Goal: Contribute content: Contribute content

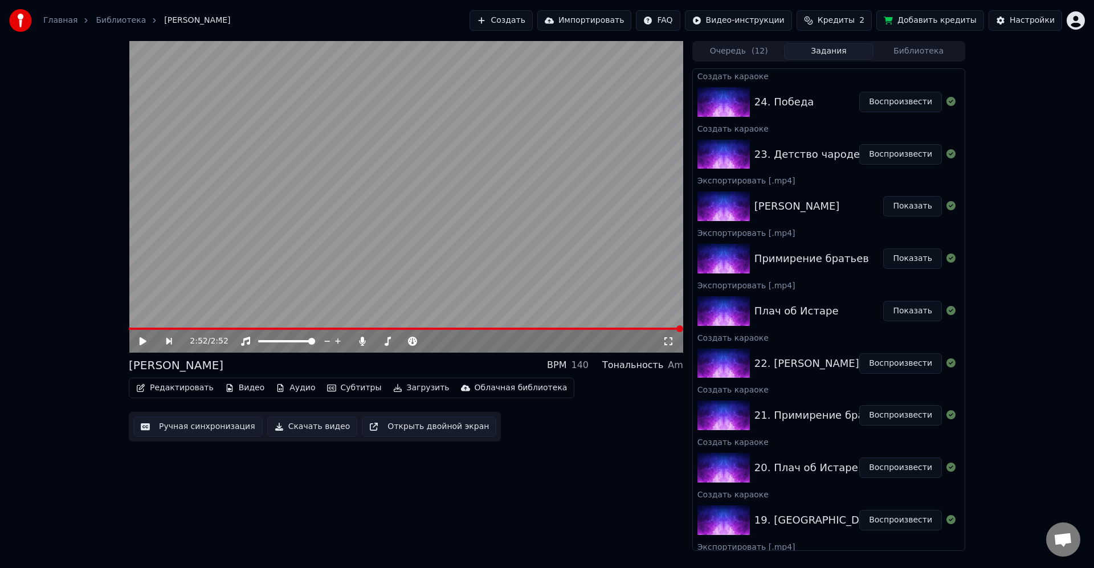
click at [897, 149] on button "Воспроизвести" at bounding box center [900, 154] width 83 height 21
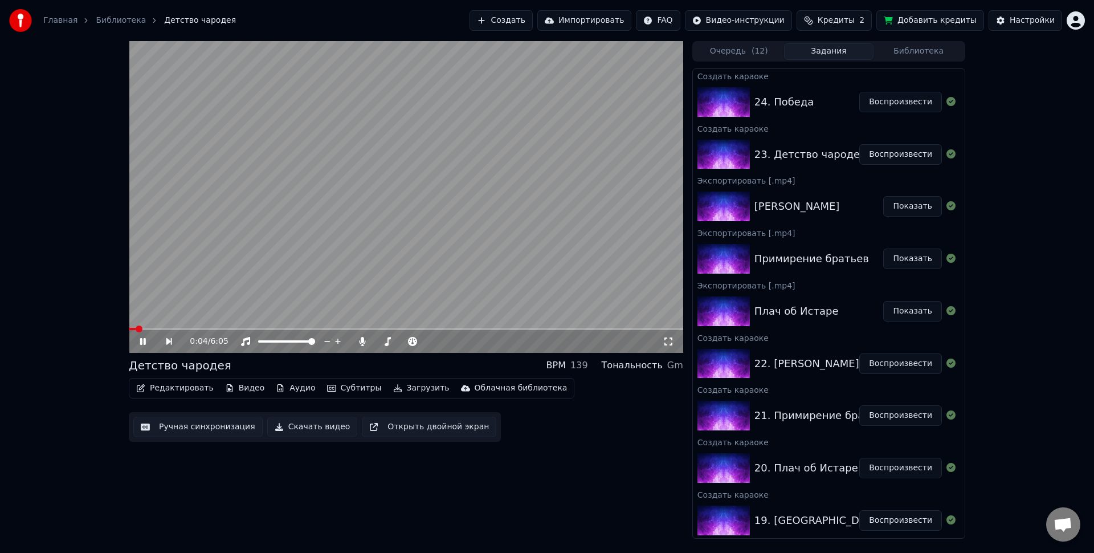
click at [855, 18] on span "Кредиты" at bounding box center [836, 20] width 37 height 11
click at [175, 329] on span at bounding box center [177, 328] width 7 height 7
click at [168, 329] on span at bounding box center [152, 329] width 46 height 2
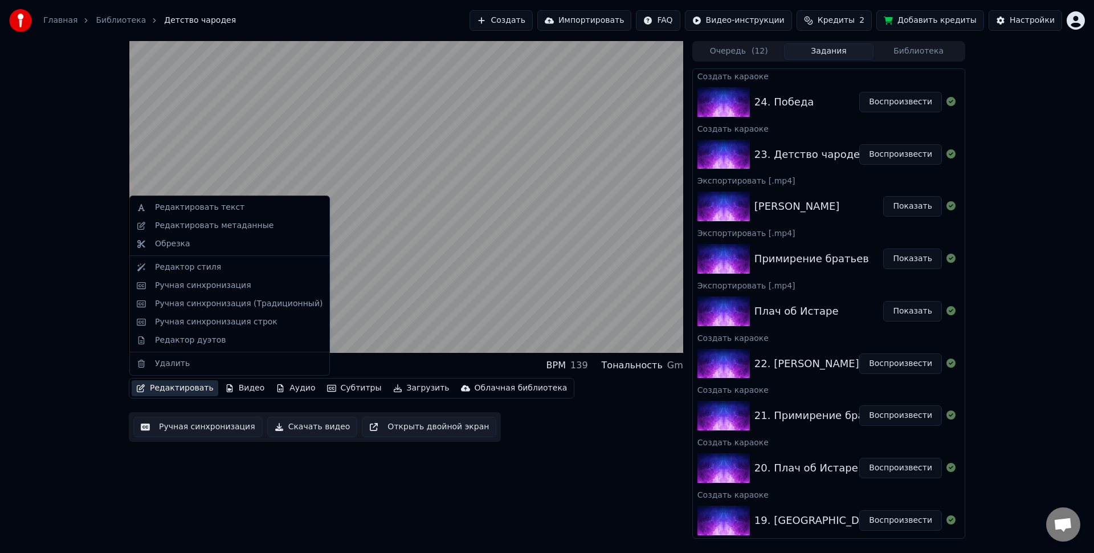
click at [193, 385] on button "Редактировать" at bounding box center [175, 388] width 87 height 16
click at [251, 282] on div "Ручная синхронизация" at bounding box center [239, 285] width 168 height 11
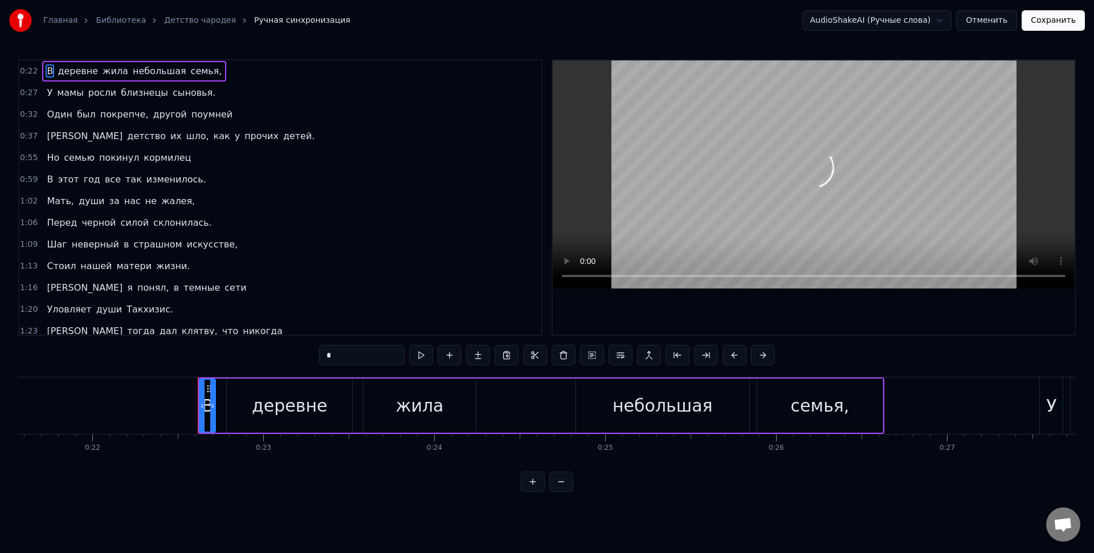
scroll to position [0, 3810]
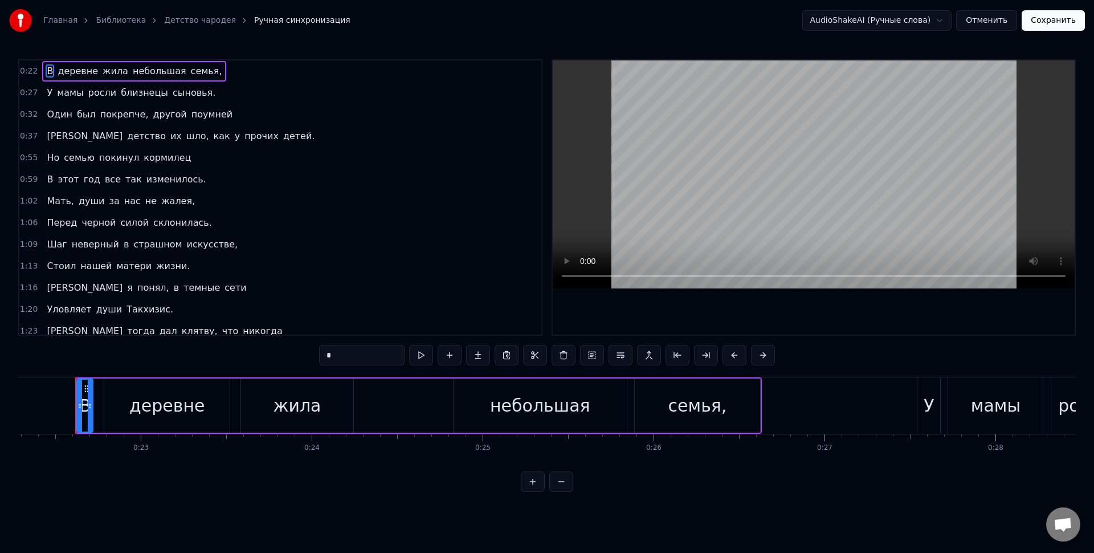
click at [207, 89] on div "0:27 У мамы росли близнецы сыновья." at bounding box center [280, 93] width 522 height 22
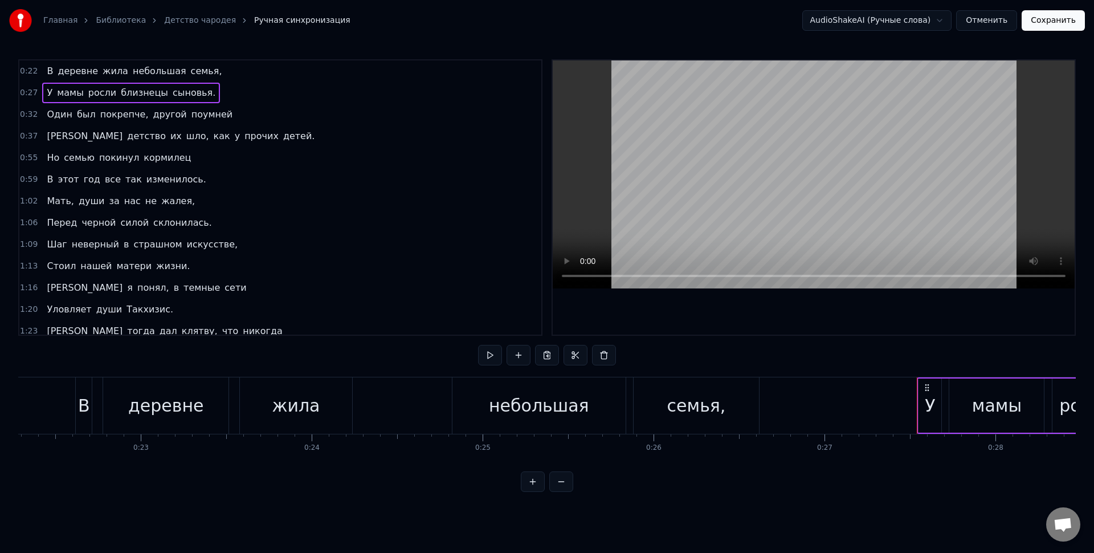
click at [67, 96] on span "мамы" at bounding box center [70, 92] width 29 height 13
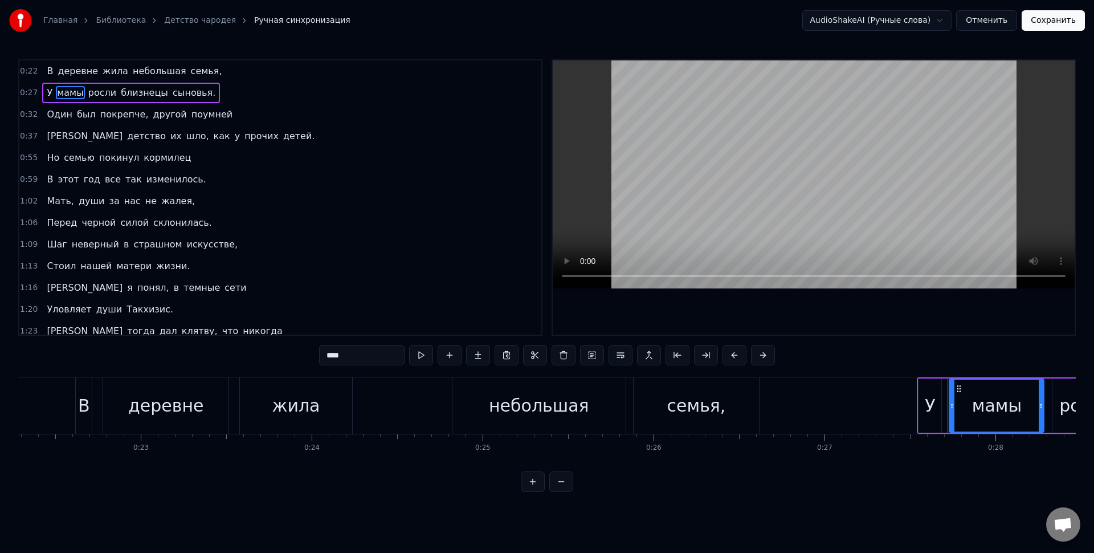
click at [93, 93] on span "росли" at bounding box center [102, 92] width 30 height 13
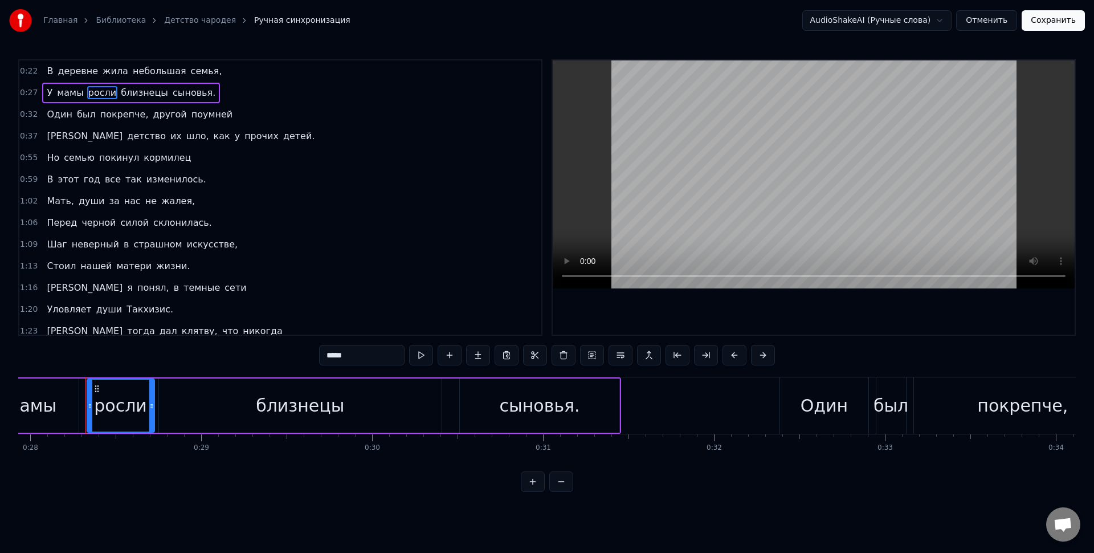
scroll to position [0, 4785]
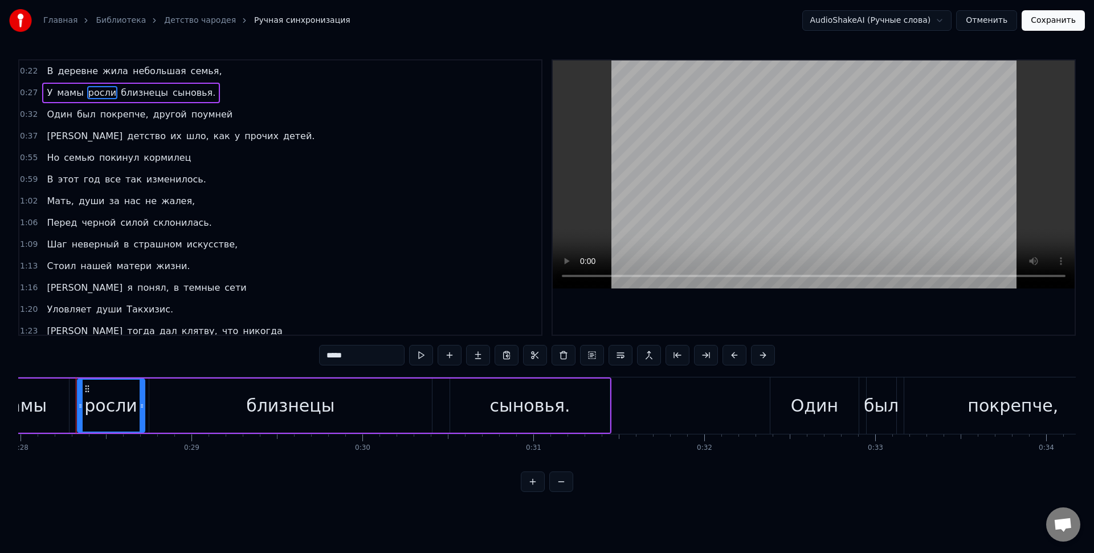
click at [128, 408] on div "росли" at bounding box center [110, 406] width 53 height 26
click at [191, 390] on div "близнецы" at bounding box center [290, 405] width 283 height 54
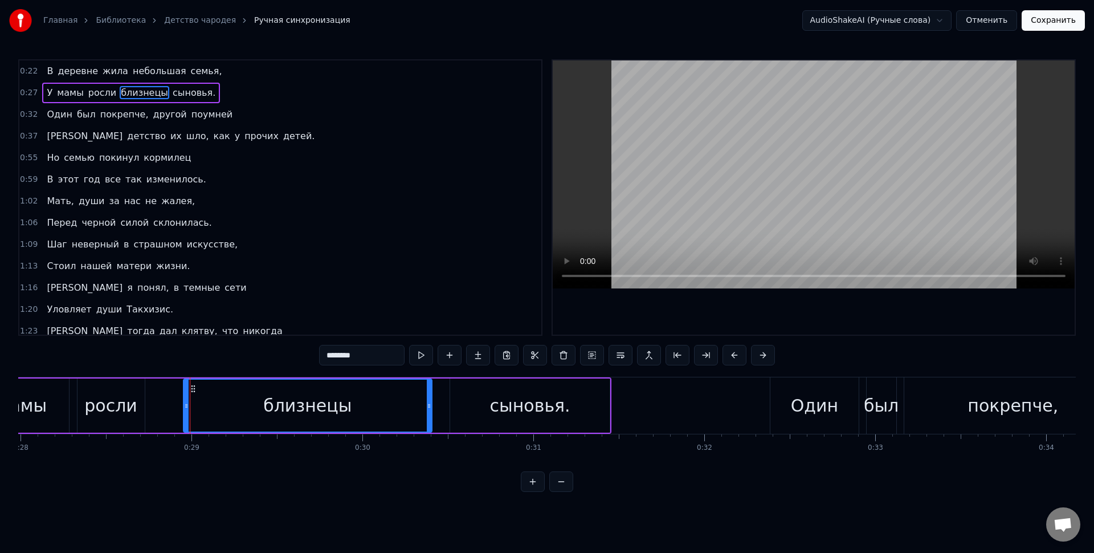
drag, startPoint x: 153, startPoint y: 414, endPoint x: 195, endPoint y: 412, distance: 41.6
click at [189, 415] on div at bounding box center [186, 406] width 5 height 52
click at [129, 404] on div "росли" at bounding box center [110, 406] width 53 height 26
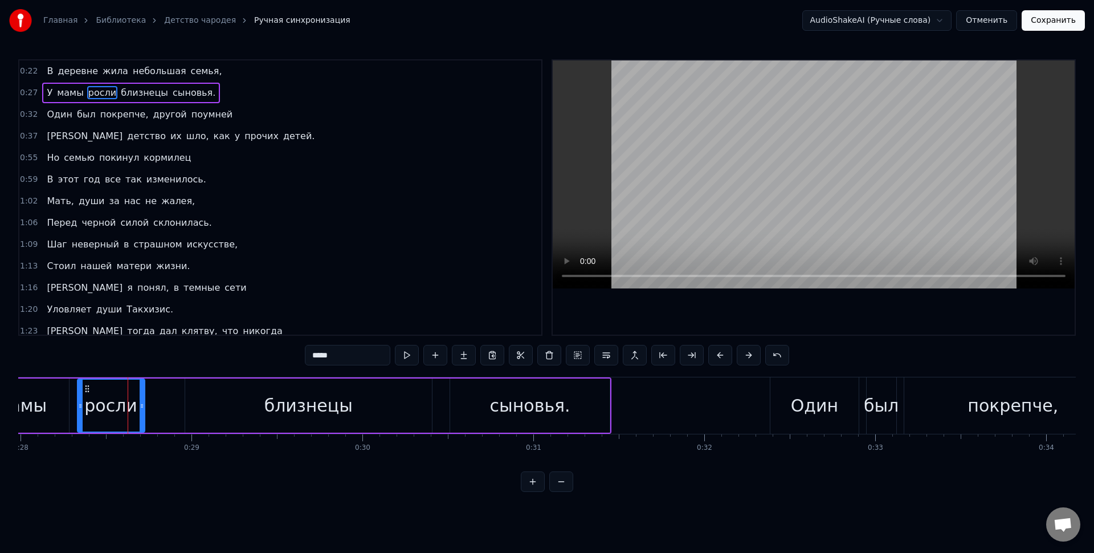
click at [217, 407] on div "близнецы" at bounding box center [308, 405] width 247 height 54
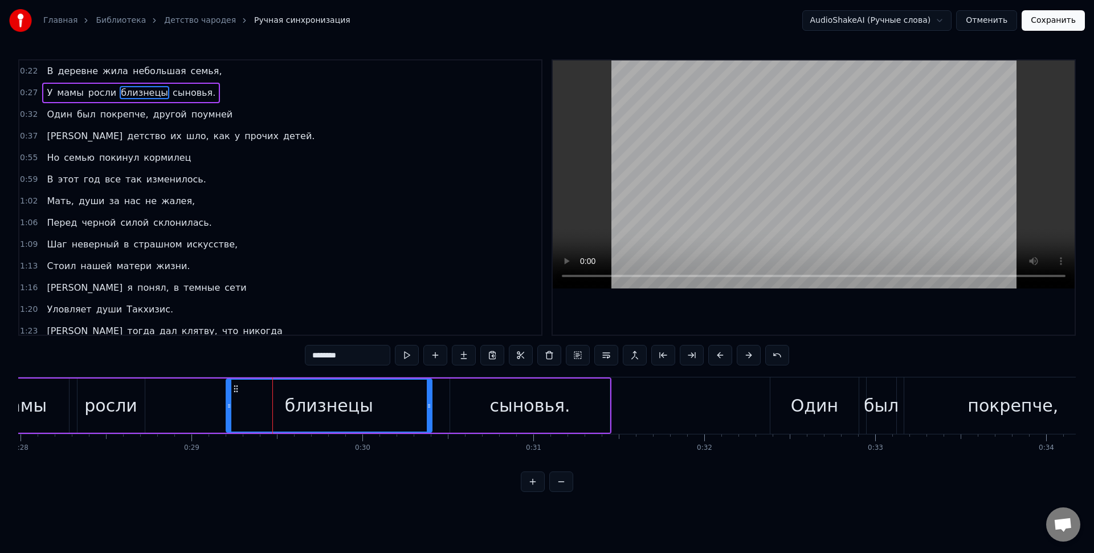
drag, startPoint x: 188, startPoint y: 405, endPoint x: 229, endPoint y: 410, distance: 41.4
click at [229, 410] on div at bounding box center [229, 406] width 5 height 52
click at [144, 403] on div "росли" at bounding box center [111, 405] width 68 height 54
type input "*****"
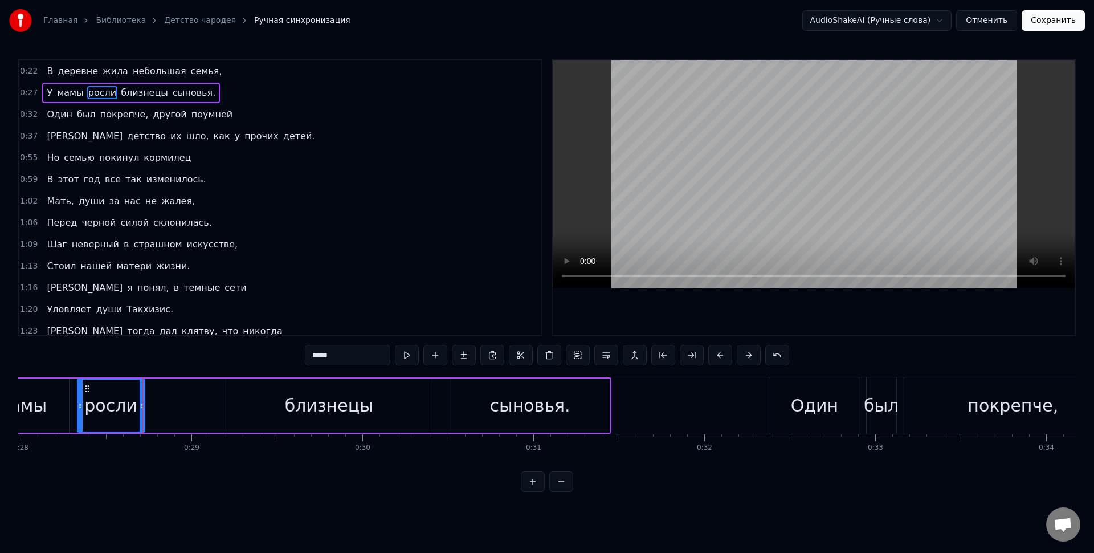
click at [148, 407] on div "У мамы росли близнецы сыновья." at bounding box center [277, 405] width 670 height 56
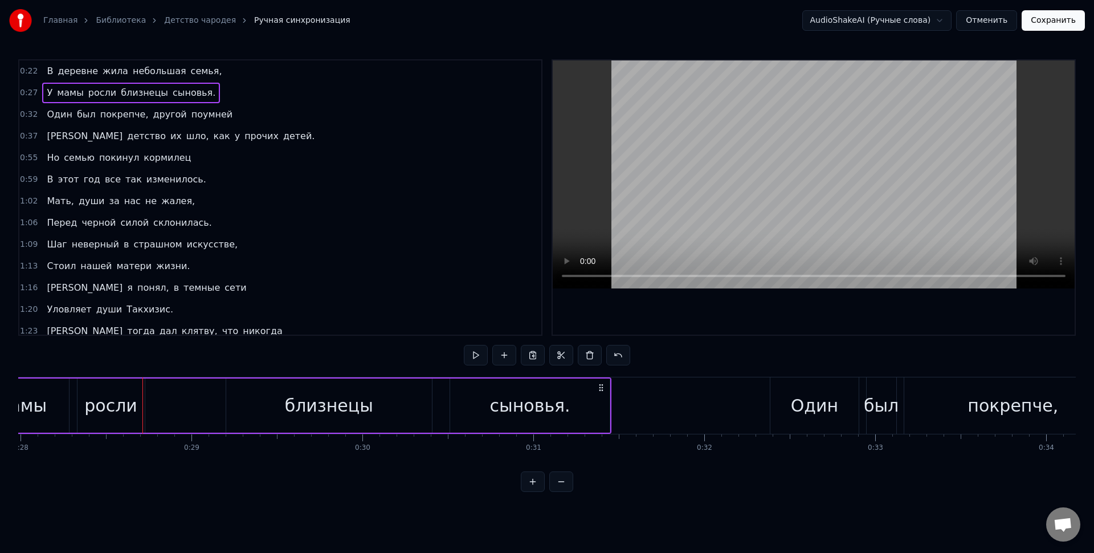
click at [141, 405] on div "росли" at bounding box center [111, 405] width 67 height 54
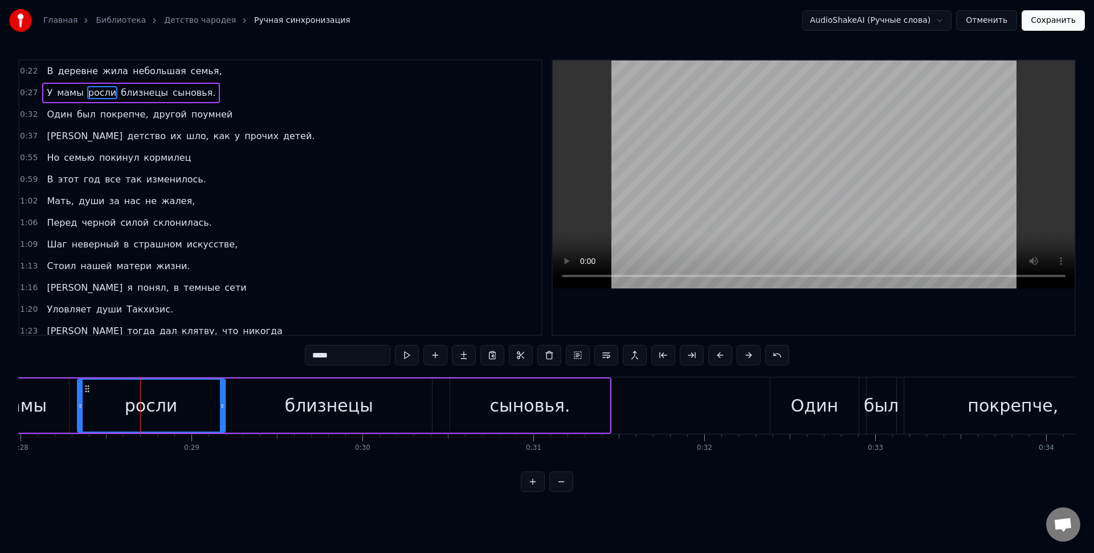
drag, startPoint x: 142, startPoint y: 404, endPoint x: 223, endPoint y: 405, distance: 80.4
click at [223, 405] on icon at bounding box center [222, 405] width 5 height 9
click at [197, 400] on div "росли" at bounding box center [151, 406] width 146 height 52
click at [303, 405] on div "близнецы" at bounding box center [329, 406] width 88 height 26
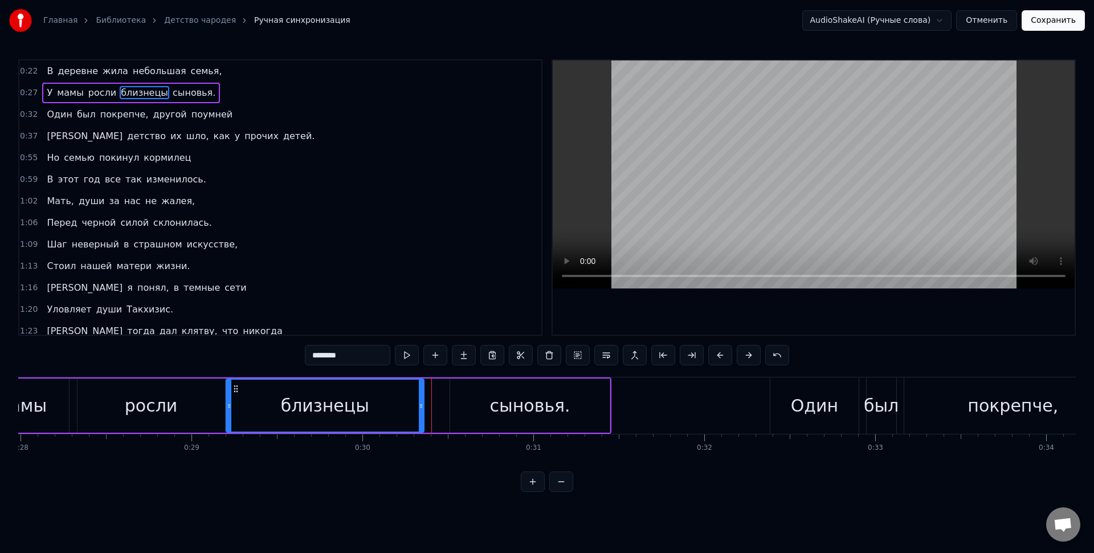
click at [421, 406] on icon at bounding box center [421, 405] width 5 height 9
click at [450, 404] on div "сыновья." at bounding box center [530, 405] width 161 height 54
type input "********"
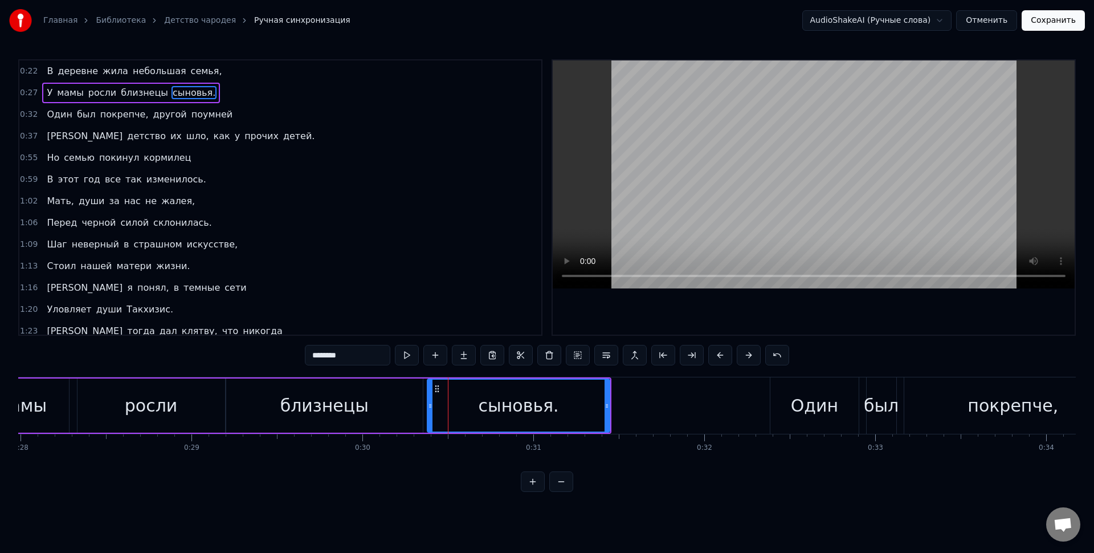
drag, startPoint x: 451, startPoint y: 408, endPoint x: 429, endPoint y: 407, distance: 22.8
click at [429, 407] on icon at bounding box center [430, 405] width 5 height 9
click at [439, 406] on div "сыновья." at bounding box center [518, 406] width 181 height 52
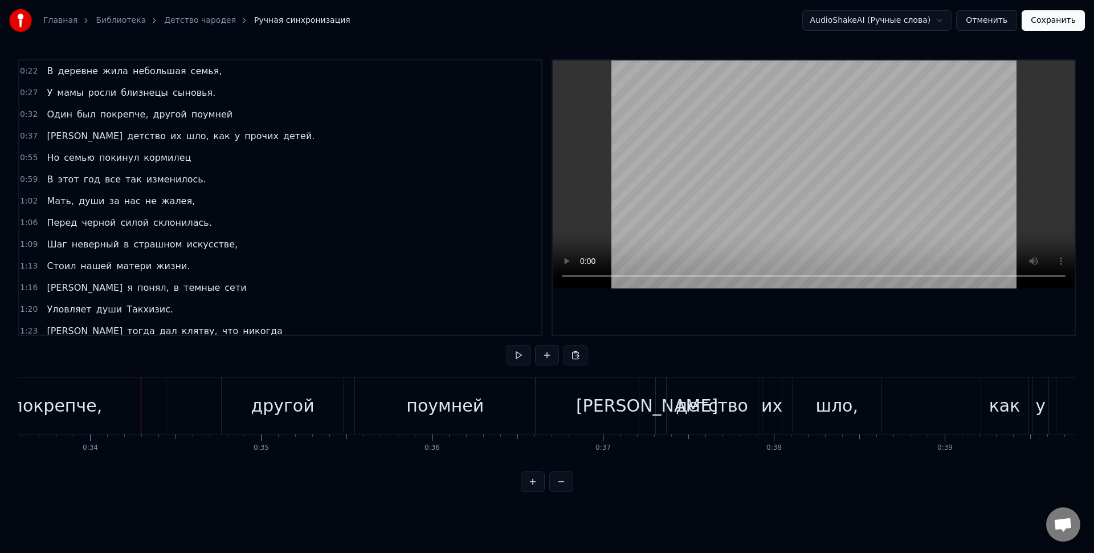
click at [122, 393] on div "покрепче," at bounding box center [57, 405] width 218 height 56
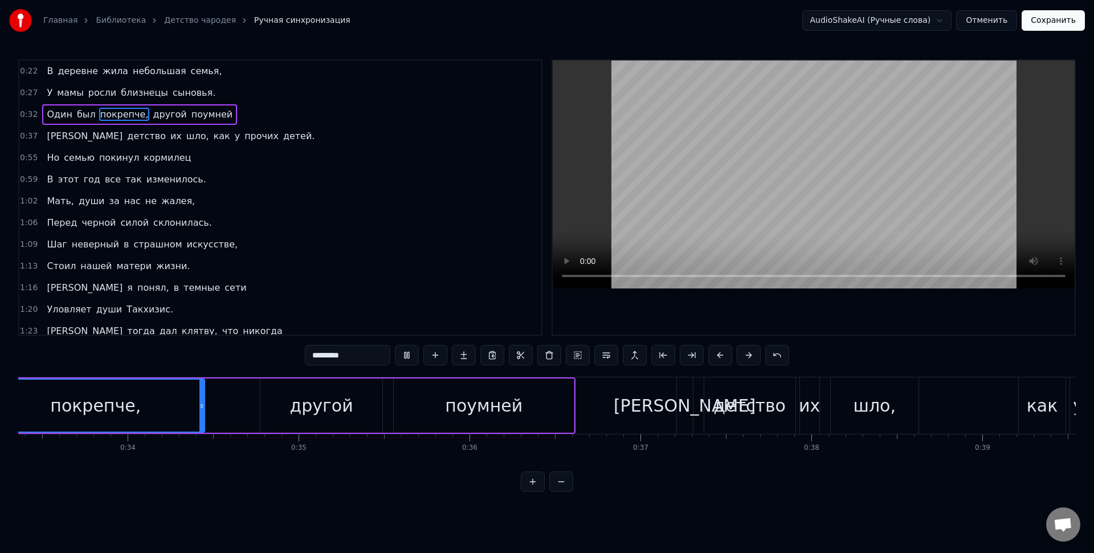
scroll to position [0, 5613]
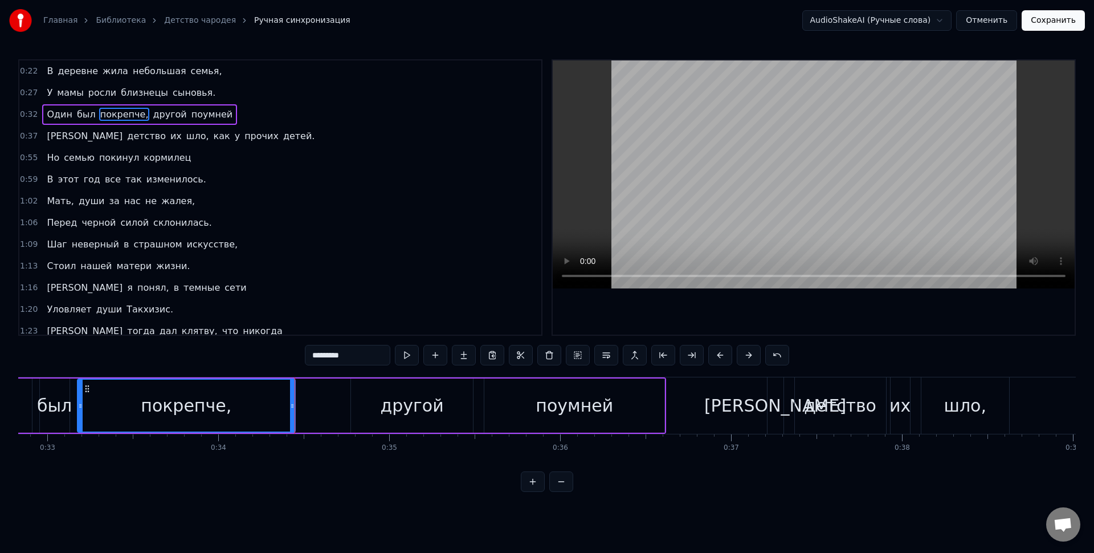
click at [394, 405] on div "другой" at bounding box center [411, 406] width 63 height 26
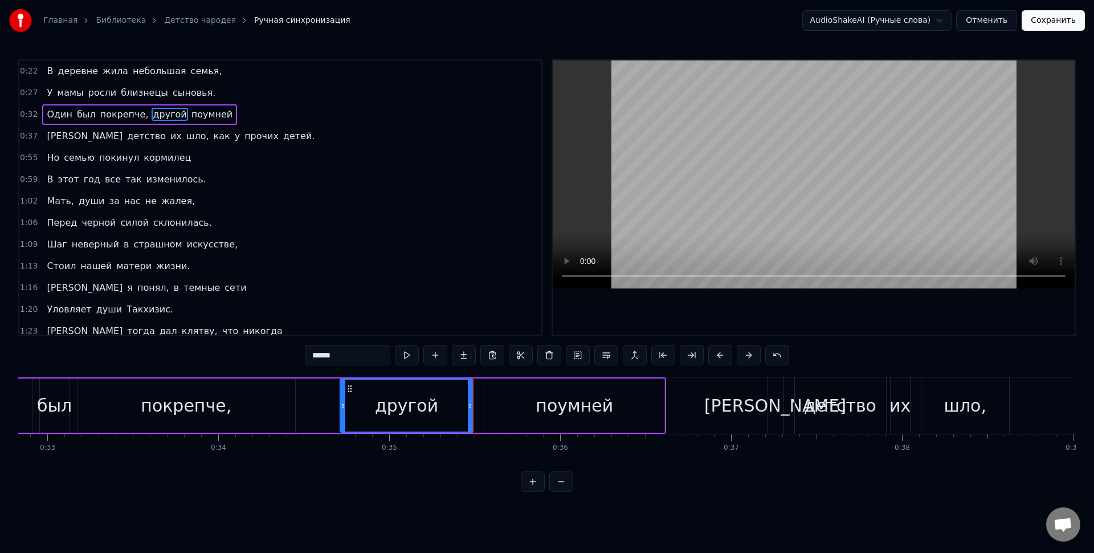
drag, startPoint x: 353, startPoint y: 402, endPoint x: 345, endPoint y: 401, distance: 8.1
click at [341, 400] on div at bounding box center [343, 406] width 5 height 52
click at [376, 406] on div "другой" at bounding box center [405, 406] width 133 height 52
click at [496, 409] on div "поумней" at bounding box center [574, 405] width 180 height 54
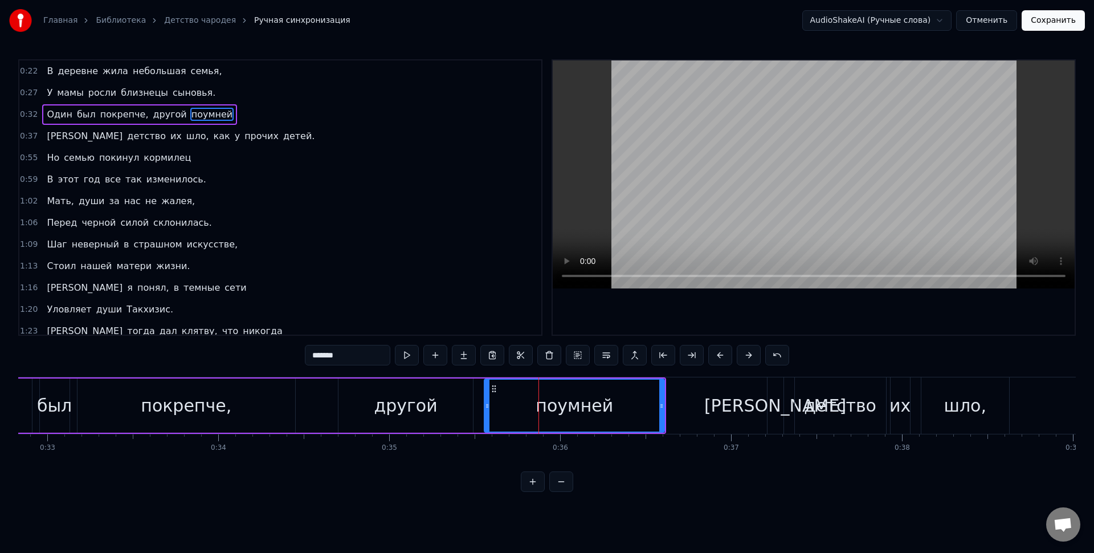
click at [456, 411] on div "другой" at bounding box center [406, 405] width 135 height 54
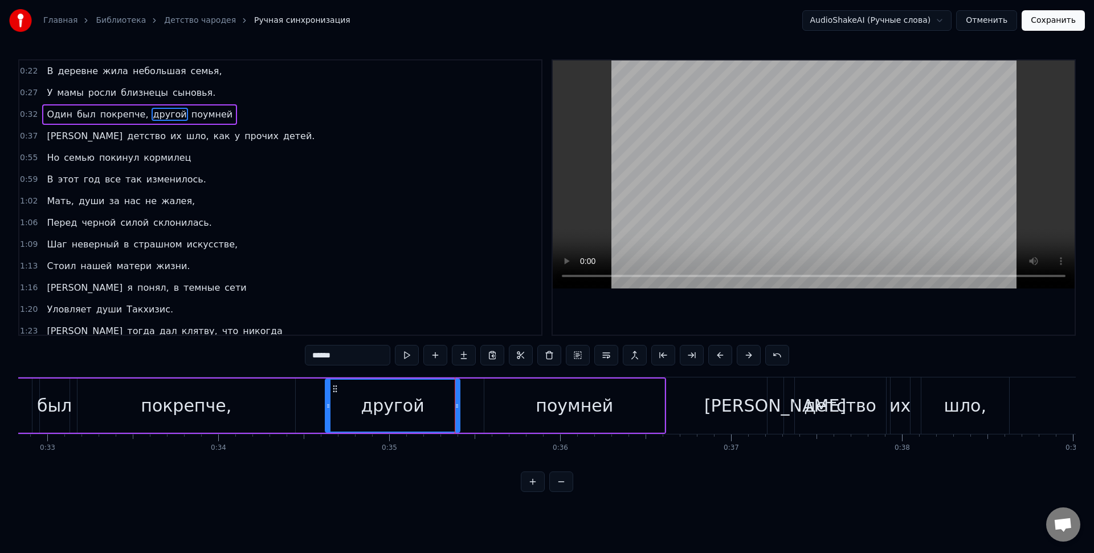
drag, startPoint x: 347, startPoint y: 388, endPoint x: 370, endPoint y: 394, distance: 23.8
click at [335, 385] on icon at bounding box center [335, 388] width 9 height 9
click at [526, 408] on div "поумней" at bounding box center [574, 405] width 180 height 54
type input "*******"
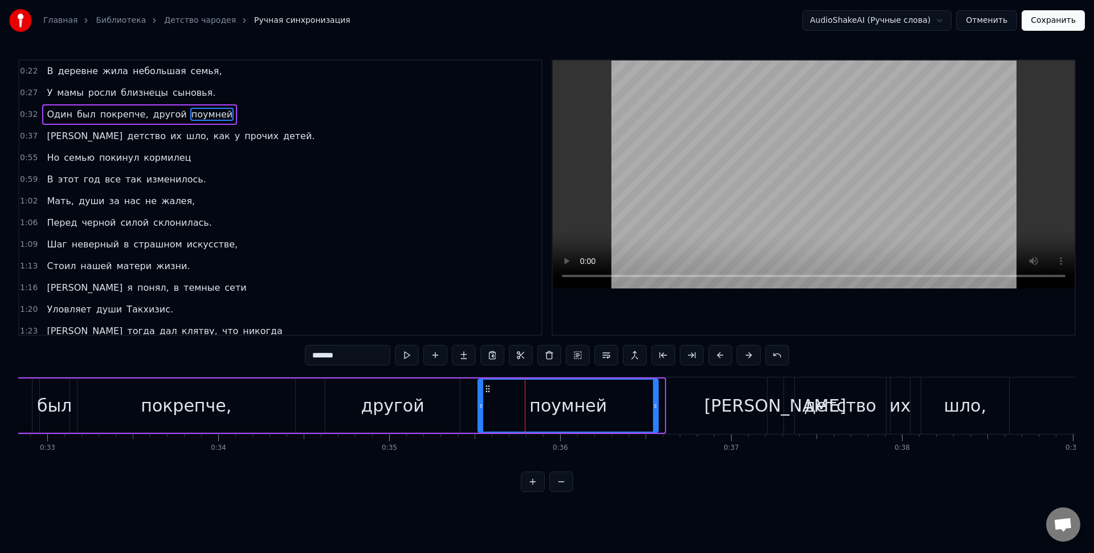
click at [489, 388] on icon at bounding box center [487, 388] width 9 height 9
click at [506, 396] on div "поумней" at bounding box center [567, 406] width 179 height 52
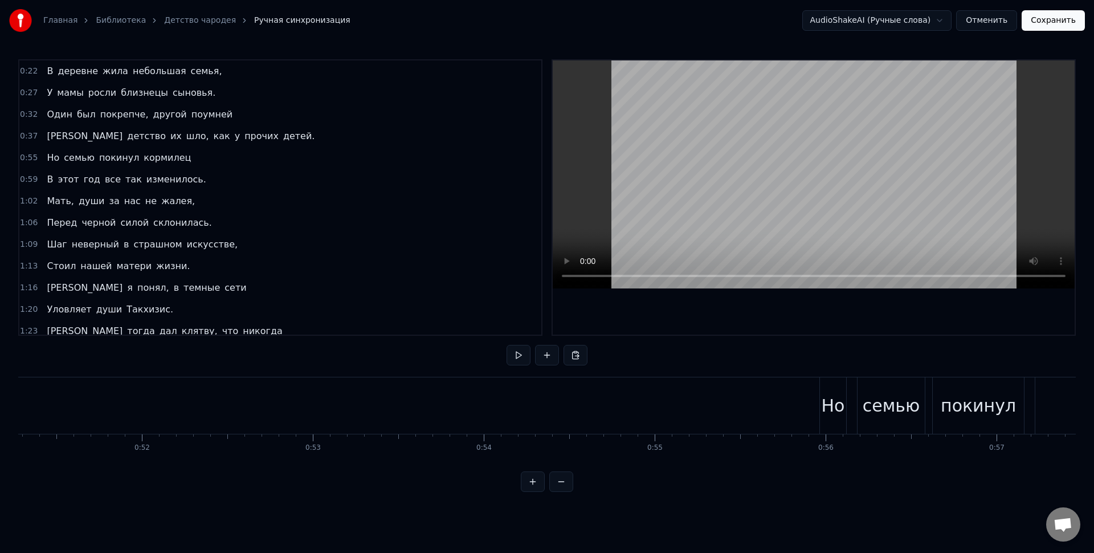
scroll to position [0, 9247]
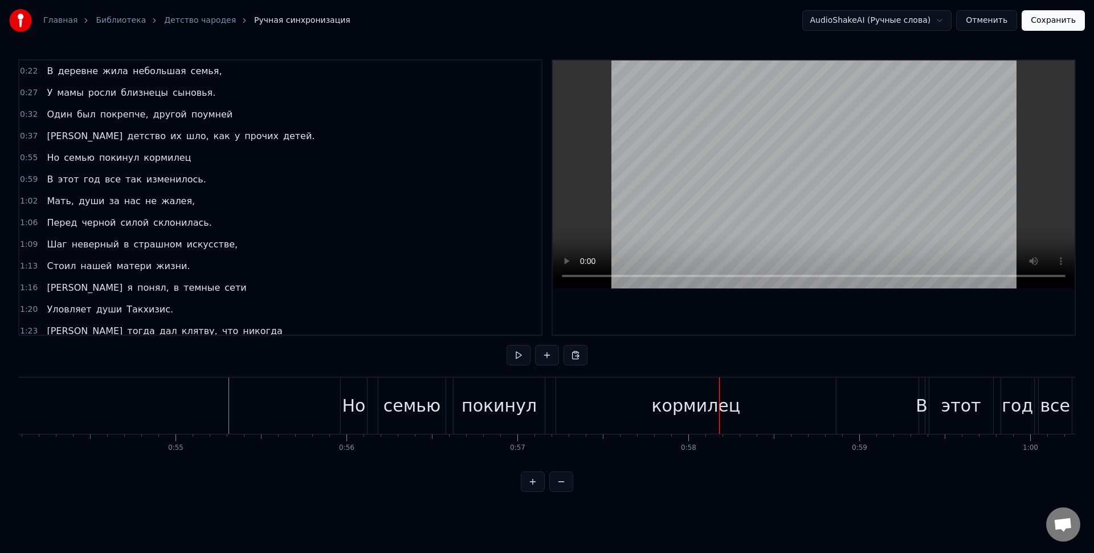
click at [504, 408] on div "покинул" at bounding box center [499, 406] width 75 height 26
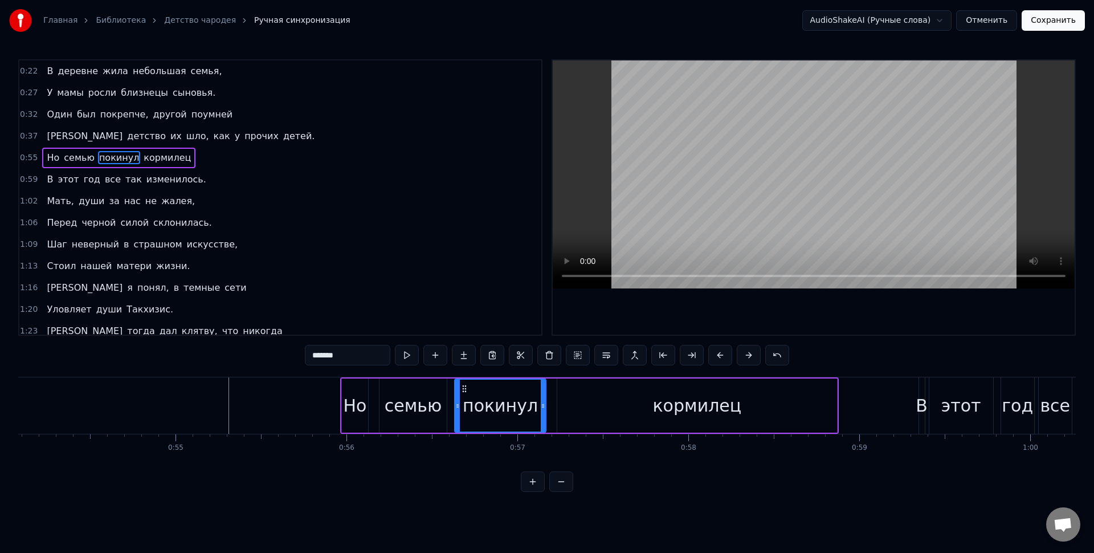
click at [426, 398] on div "семью" at bounding box center [414, 406] width 58 height 26
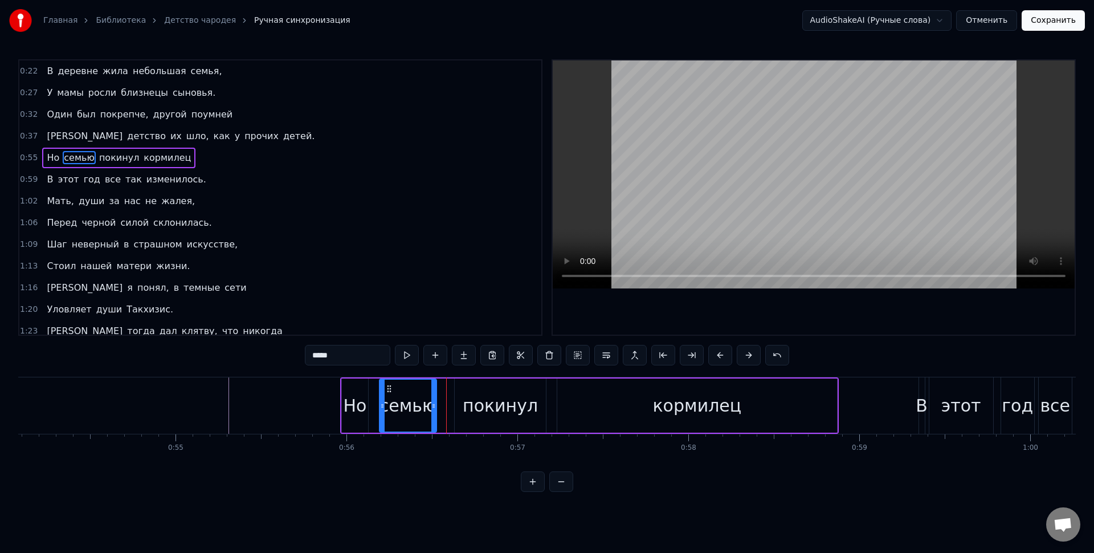
drag, startPoint x: 443, startPoint y: 409, endPoint x: 437, endPoint y: 409, distance: 6.3
click at [431, 409] on icon at bounding box center [433, 405] width 5 height 9
click at [471, 399] on div "покинул" at bounding box center [500, 406] width 75 height 26
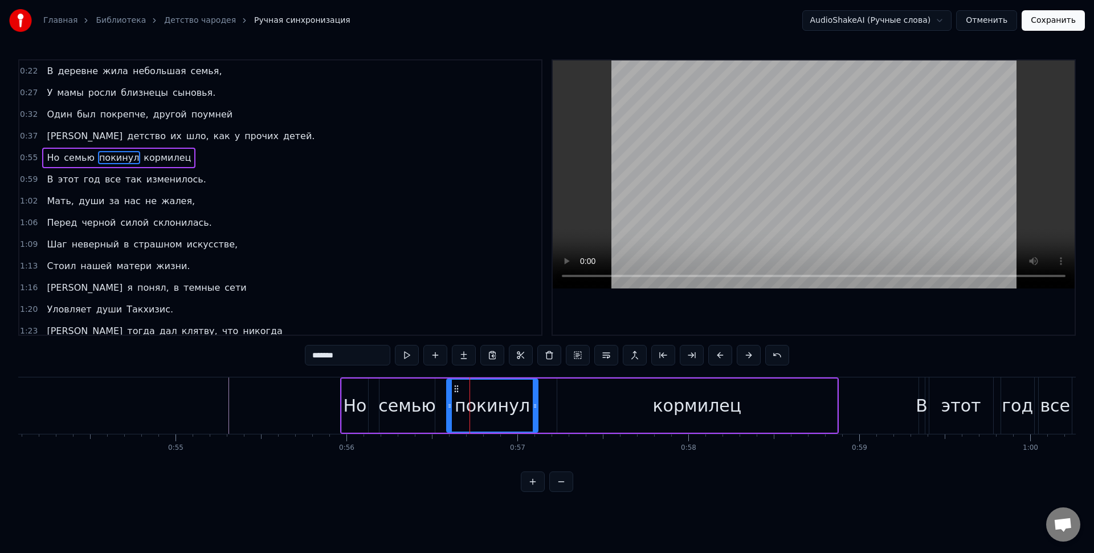
click at [457, 388] on icon at bounding box center [456, 388] width 9 height 9
click at [619, 409] on div "кормилец" at bounding box center [696, 405] width 279 height 54
type input "********"
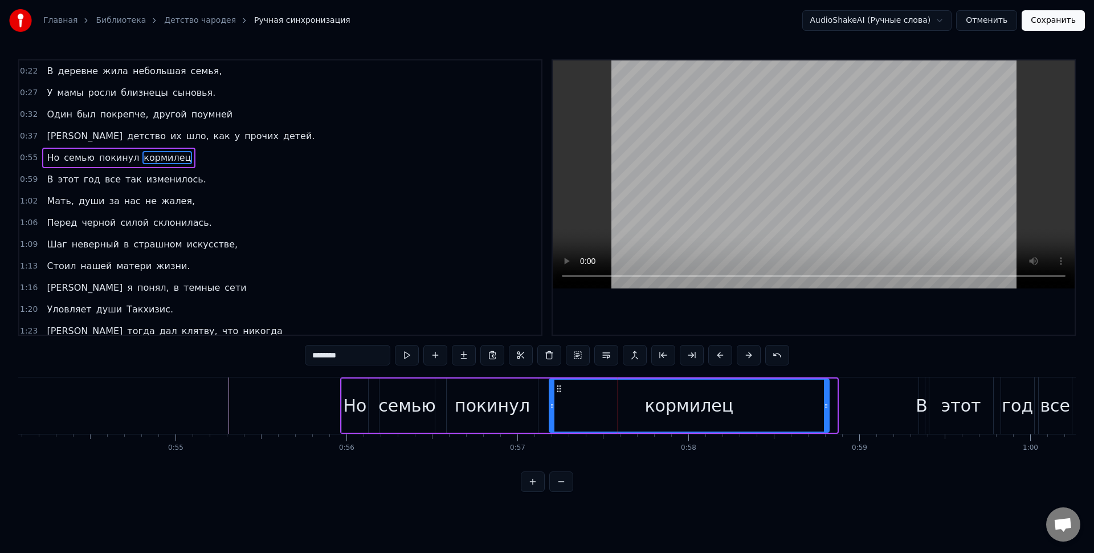
drag, startPoint x: 569, startPoint y: 389, endPoint x: 561, endPoint y: 389, distance: 8.0
click at [561, 389] on circle at bounding box center [560, 388] width 1 height 1
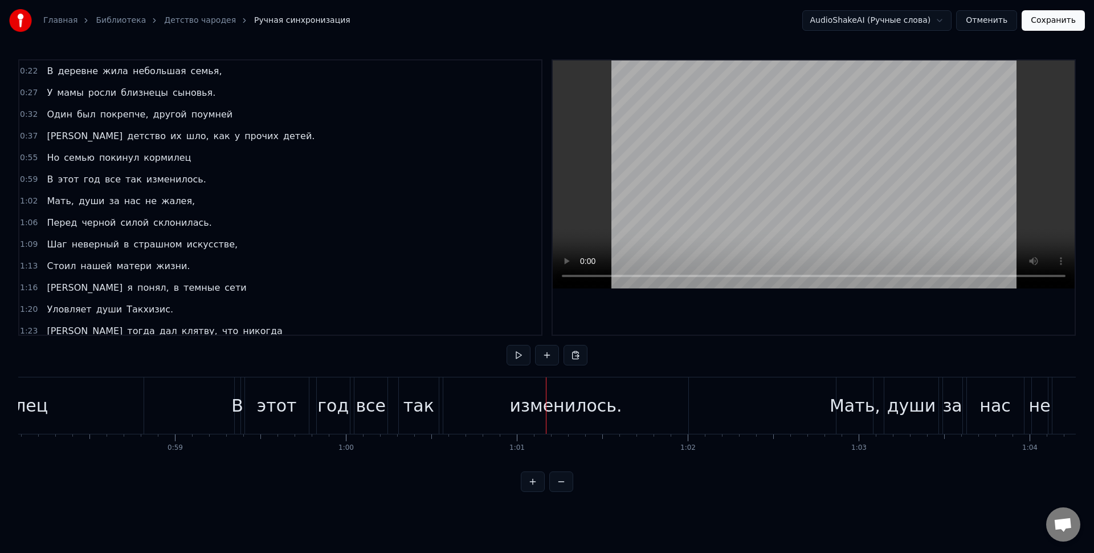
scroll to position [0, 9932]
click at [240, 391] on div "В" at bounding box center [237, 405] width 7 height 56
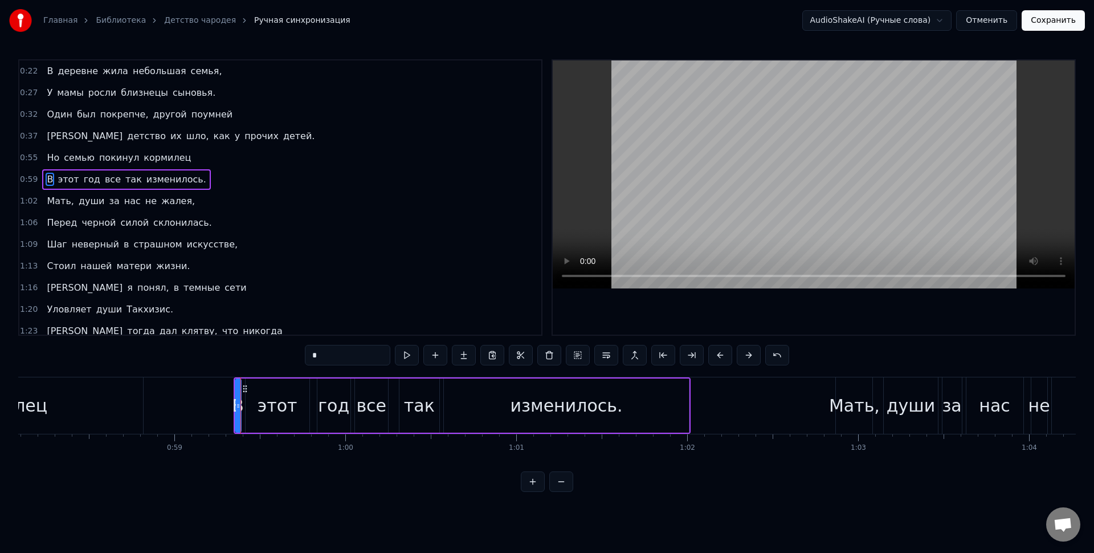
click at [238, 408] on icon at bounding box center [238, 405] width 5 height 9
click at [263, 406] on div "этот" at bounding box center [278, 406] width 40 height 26
click at [241, 408] on div "В" at bounding box center [238, 406] width 12 height 26
click at [234, 400] on div "В" at bounding box center [238, 406] width 12 height 26
click at [236, 407] on div "В" at bounding box center [238, 406] width 5 height 52
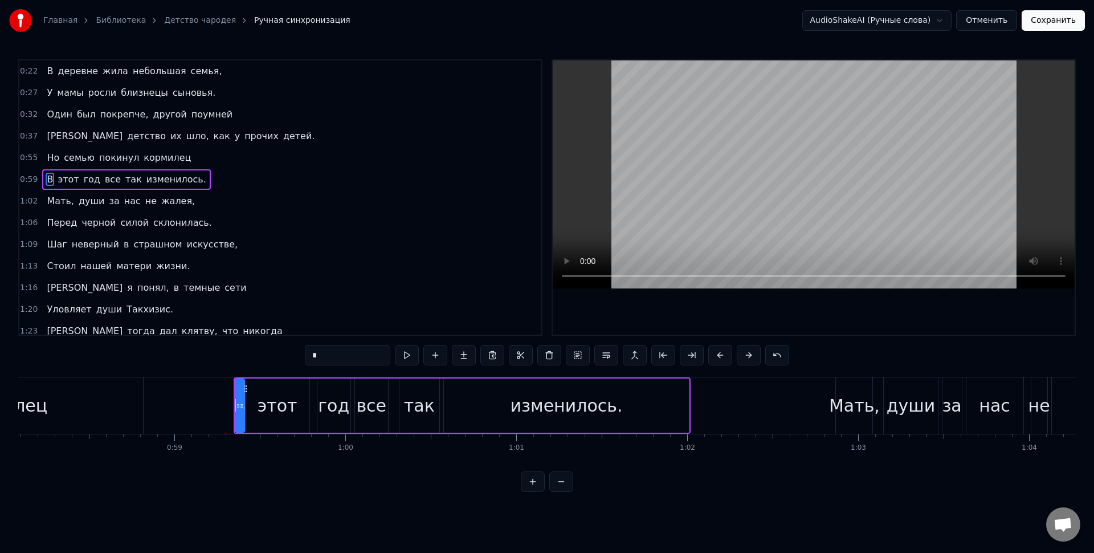
click at [241, 410] on div at bounding box center [241, 406] width 5 height 52
click at [231, 407] on icon at bounding box center [233, 405] width 5 height 9
click at [241, 401] on div at bounding box center [240, 406] width 5 height 52
drag, startPoint x: 239, startPoint y: 390, endPoint x: 233, endPoint y: 391, distance: 5.7
click at [233, 391] on icon at bounding box center [234, 388] width 9 height 9
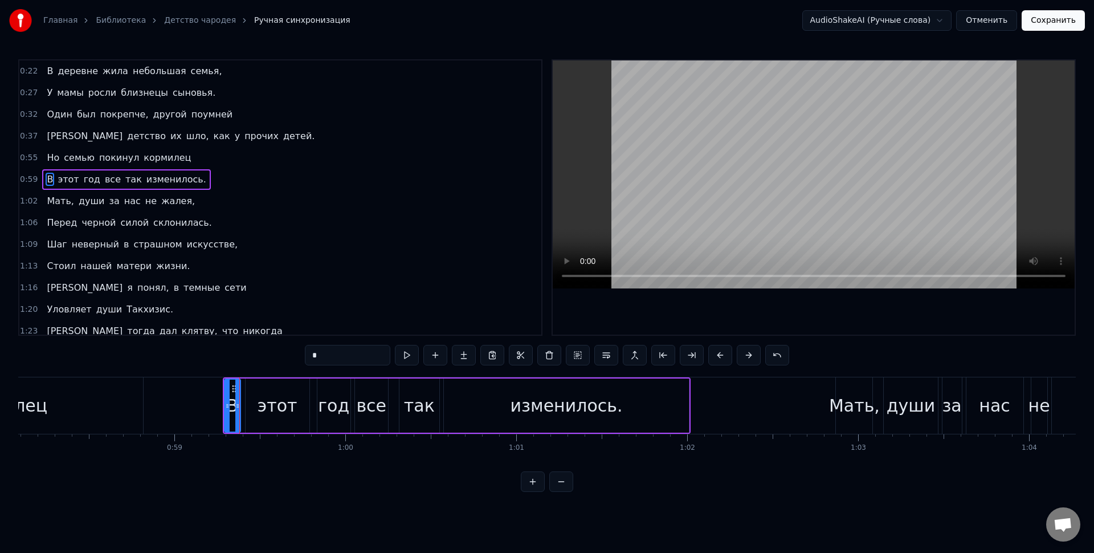
click at [257, 396] on div "этот" at bounding box center [278, 405] width 64 height 54
drag, startPoint x: 304, startPoint y: 392, endPoint x: 295, endPoint y: 389, distance: 9.2
click at [293, 388] on div at bounding box center [295, 406] width 5 height 52
click at [324, 391] on div "год" at bounding box center [333, 405] width 33 height 54
drag, startPoint x: 326, startPoint y: 389, endPoint x: 316, endPoint y: 388, distance: 10.4
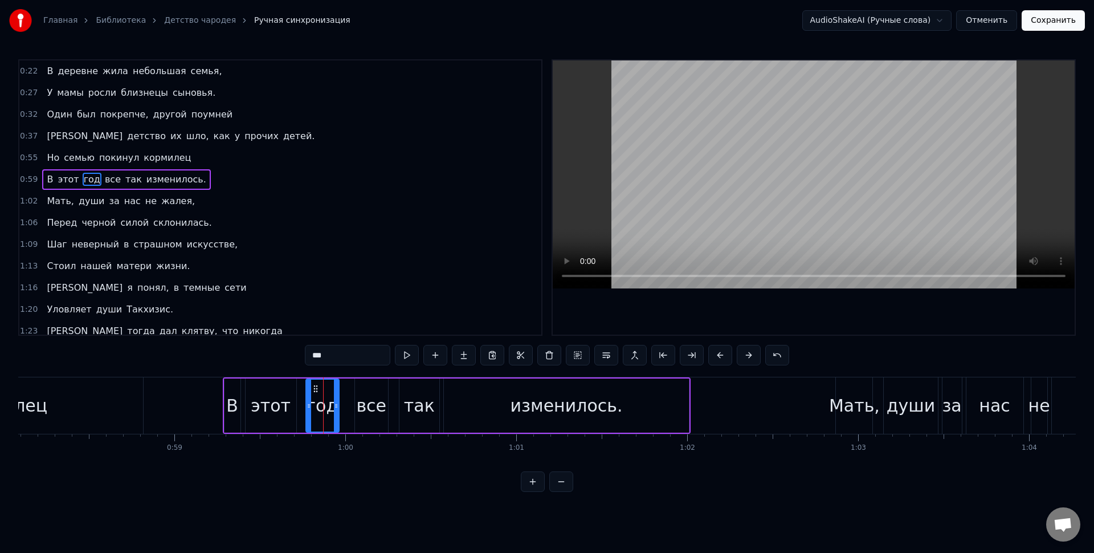
click at [316, 388] on icon at bounding box center [315, 388] width 9 height 9
click at [370, 398] on div "все" at bounding box center [371, 406] width 30 height 26
type input "***"
drag, startPoint x: 364, startPoint y: 392, endPoint x: 356, endPoint y: 392, distance: 8.0
click at [356, 392] on div "все" at bounding box center [372, 406] width 32 height 52
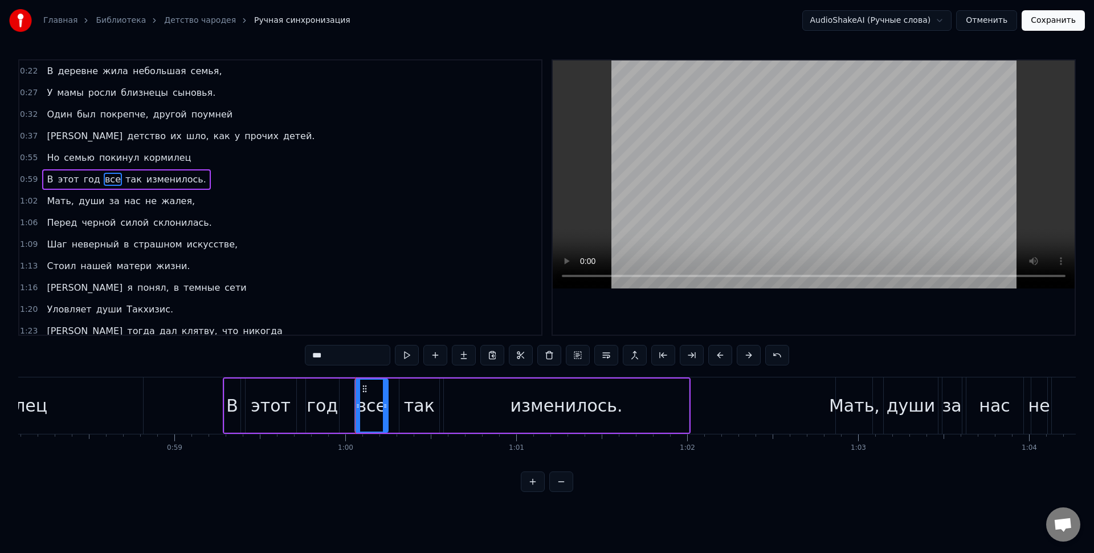
click at [360, 390] on div "все" at bounding box center [372, 406] width 32 height 52
click at [362, 389] on icon at bounding box center [364, 388] width 9 height 9
click at [361, 390] on icon at bounding box center [364, 388] width 9 height 9
click at [370, 400] on div "все" at bounding box center [371, 406] width 30 height 26
click at [366, 392] on icon at bounding box center [364, 388] width 9 height 9
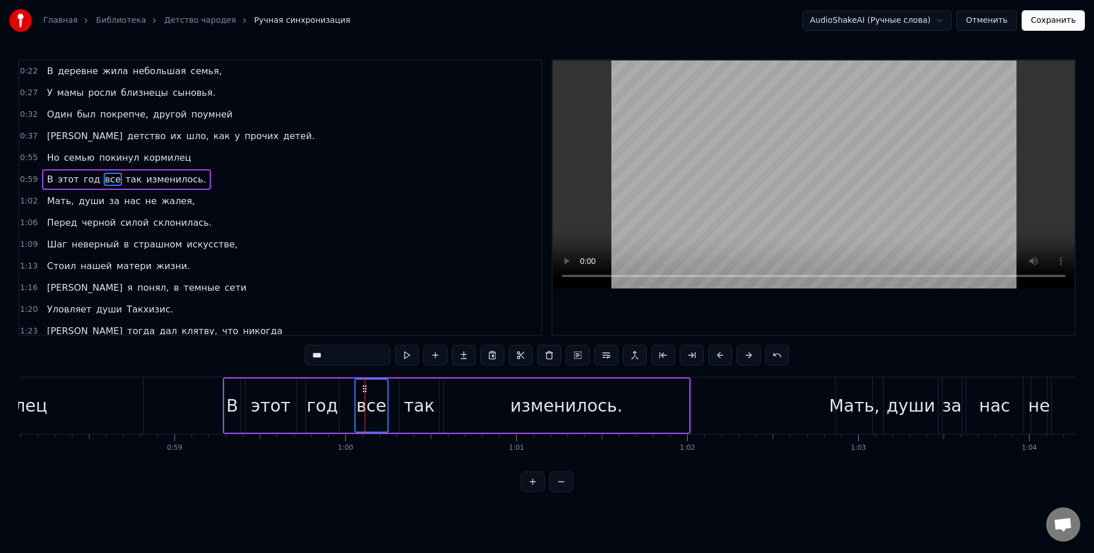
scroll to position [0, 9918]
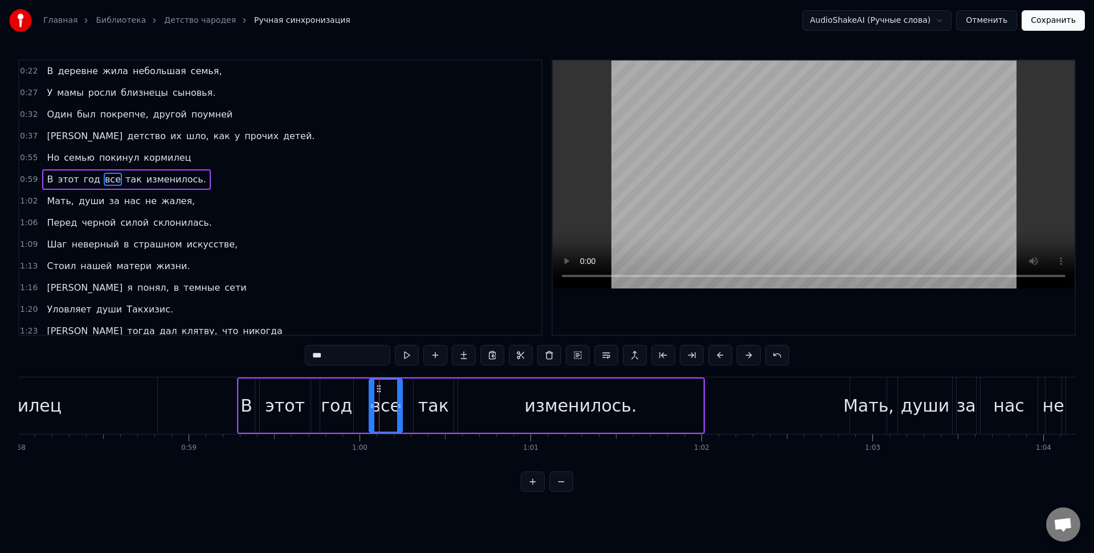
click at [370, 390] on div at bounding box center [372, 406] width 5 height 52
click at [365, 390] on div "В этот год все так изменилось." at bounding box center [471, 405] width 468 height 56
click at [380, 392] on div "все" at bounding box center [385, 405] width 33 height 54
drag, startPoint x: 382, startPoint y: 390, endPoint x: 369, endPoint y: 390, distance: 12.5
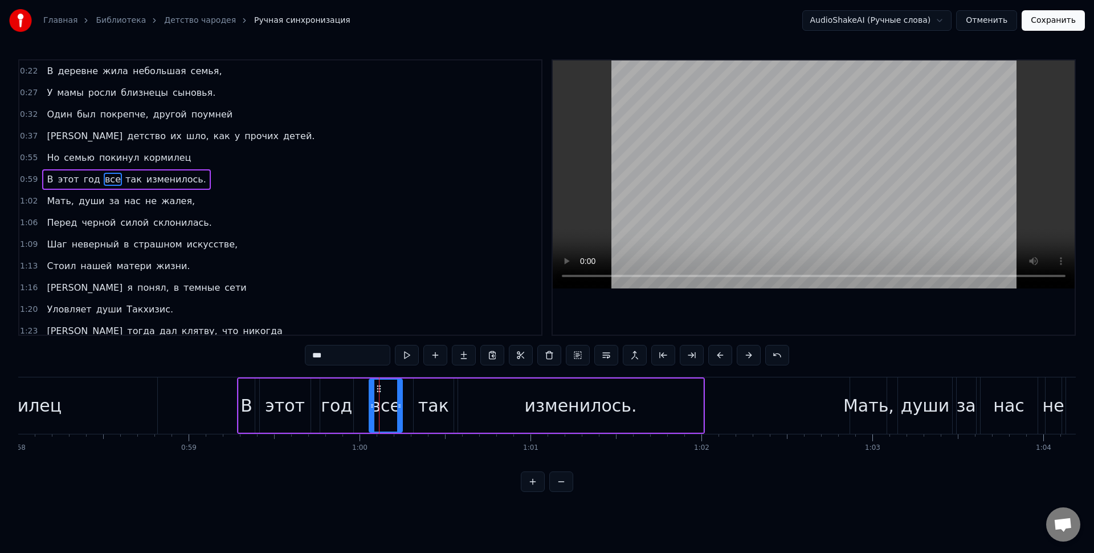
click at [370, 390] on div "все" at bounding box center [386, 406] width 32 height 52
click at [365, 392] on div at bounding box center [367, 406] width 5 height 52
drag, startPoint x: 397, startPoint y: 397, endPoint x: 405, endPoint y: 399, distance: 7.8
click at [392, 396] on div at bounding box center [394, 406] width 5 height 52
click at [422, 398] on div "так" at bounding box center [433, 406] width 31 height 26
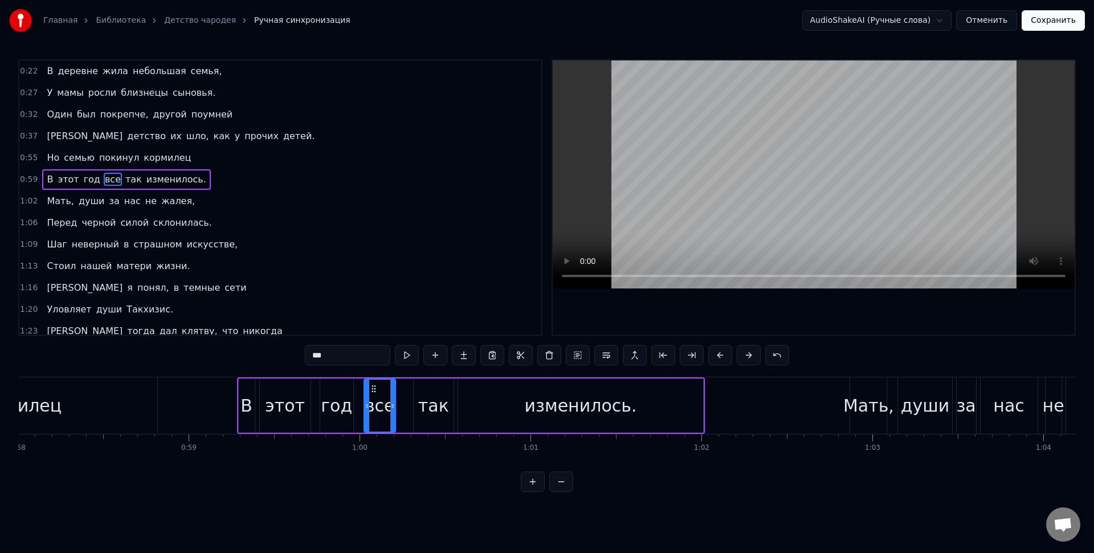
type input "***"
drag, startPoint x: 416, startPoint y: 407, endPoint x: 409, endPoint y: 406, distance: 7.4
click at [409, 406] on icon at bounding box center [409, 405] width 5 height 9
drag, startPoint x: 451, startPoint y: 408, endPoint x: 443, endPoint y: 406, distance: 7.8
click at [441, 407] on icon at bounding box center [441, 405] width 5 height 9
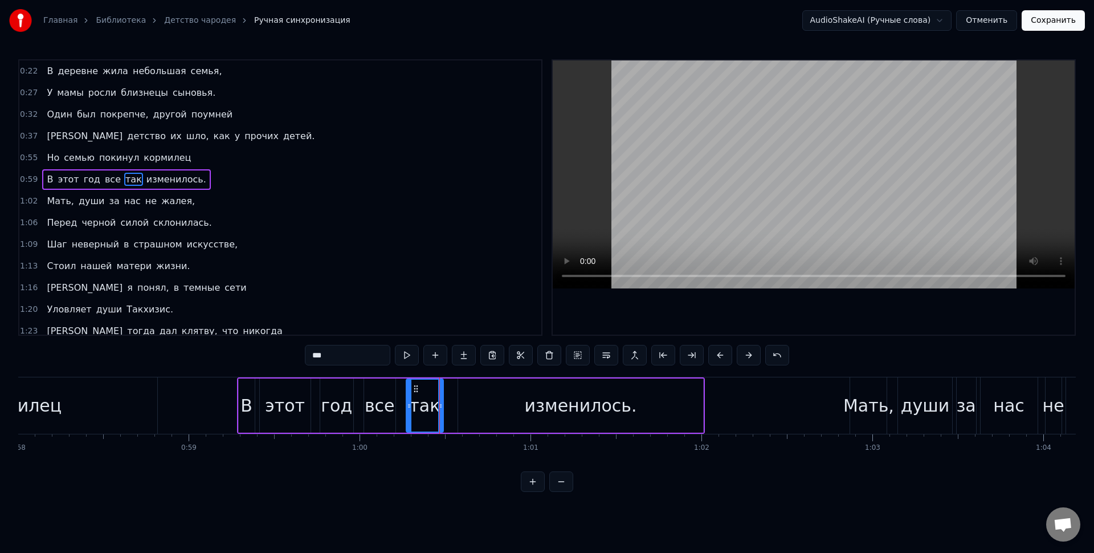
click at [419, 401] on div "так" at bounding box center [424, 406] width 31 height 26
click at [446, 404] on div "В этот год все так изменилось." at bounding box center [471, 405] width 468 height 56
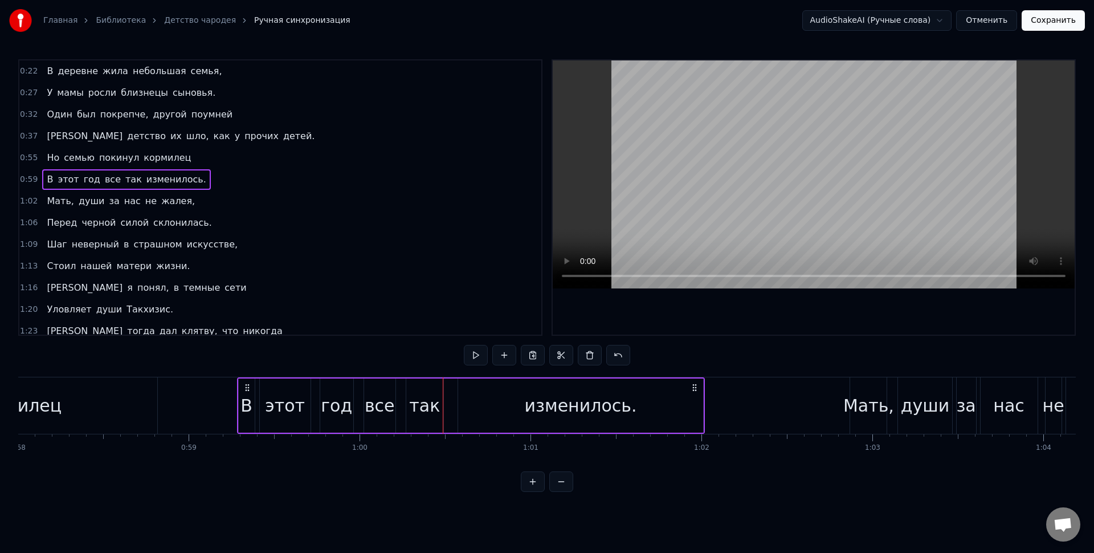
click at [434, 400] on div "так" at bounding box center [424, 406] width 31 height 26
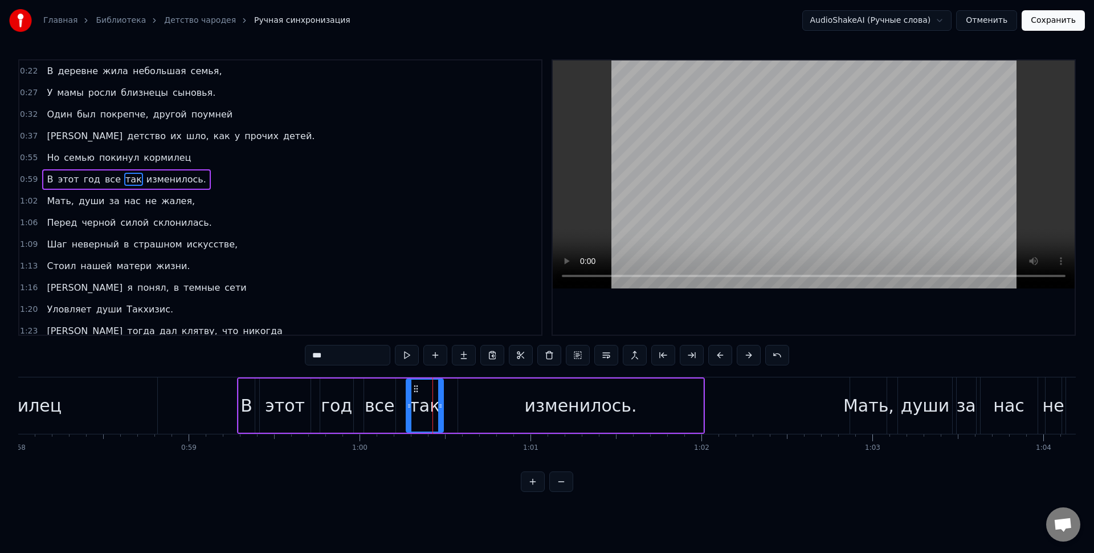
click at [417, 389] on circle at bounding box center [417, 388] width 1 height 1
click at [413, 388] on circle at bounding box center [412, 388] width 1 height 1
click at [458, 393] on div "изменилось." at bounding box center [581, 405] width 246 height 54
type input "**********"
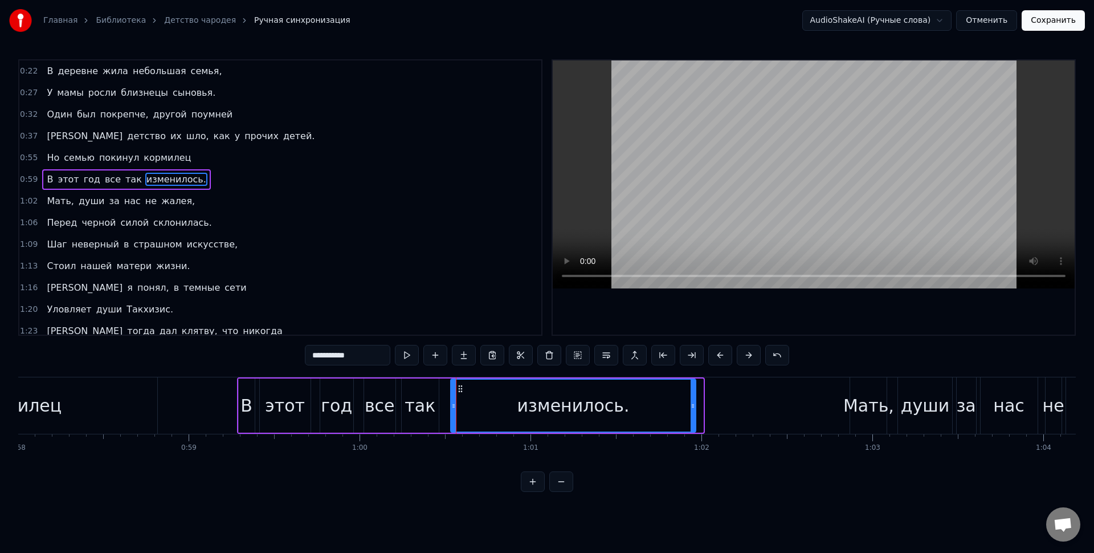
drag, startPoint x: 470, startPoint y: 391, endPoint x: 462, endPoint y: 391, distance: 8.5
click at [462, 391] on icon at bounding box center [460, 388] width 9 height 9
click at [467, 393] on div "изменилось." at bounding box center [572, 406] width 244 height 52
click at [454, 389] on circle at bounding box center [454, 388] width 1 height 1
click at [464, 394] on div "изменилось." at bounding box center [568, 406] width 244 height 52
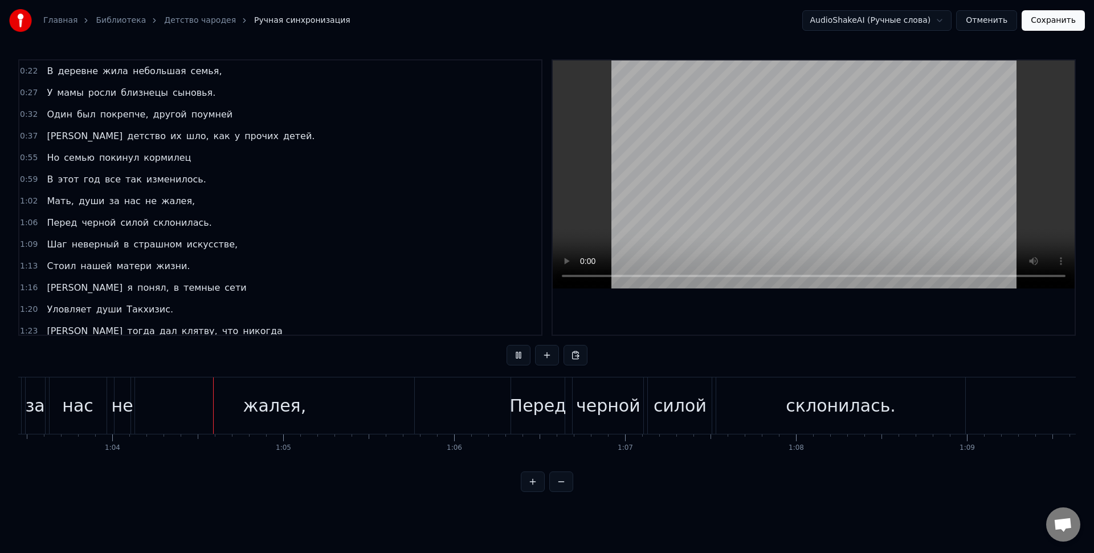
scroll to position [0, 10878]
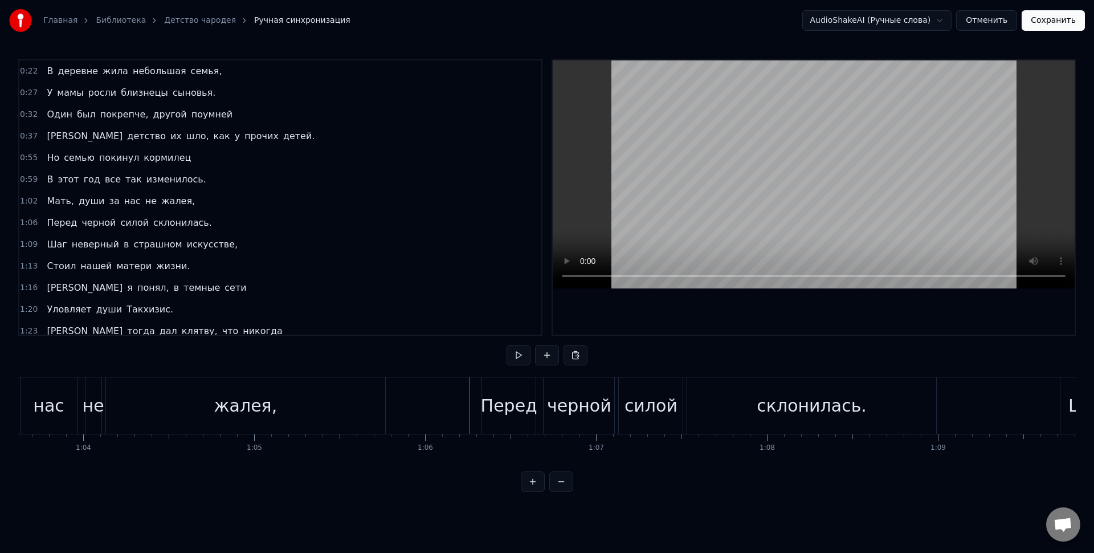
click at [482, 396] on div "Перед" at bounding box center [509, 405] width 55 height 56
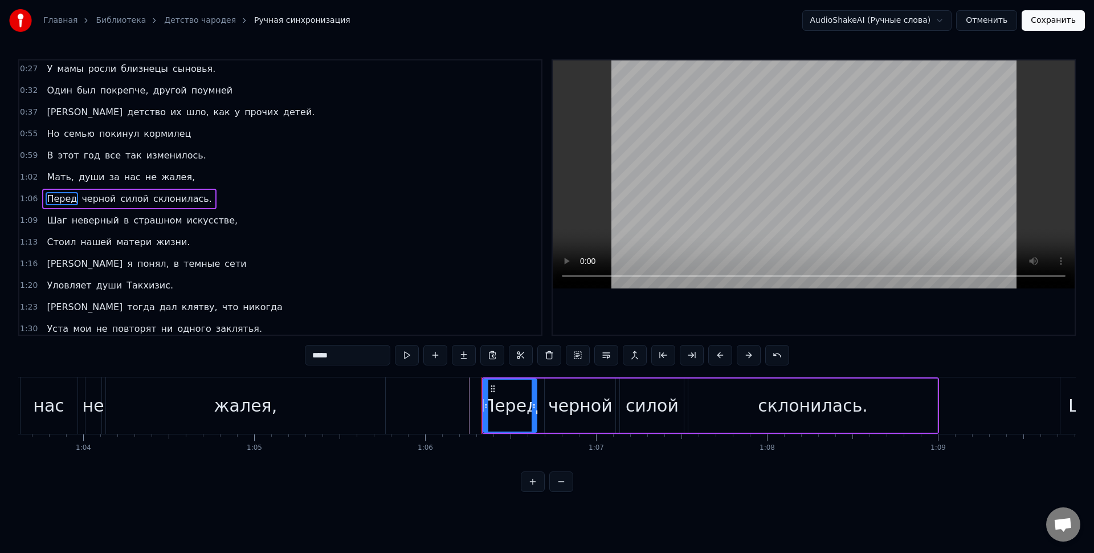
scroll to position [26, 0]
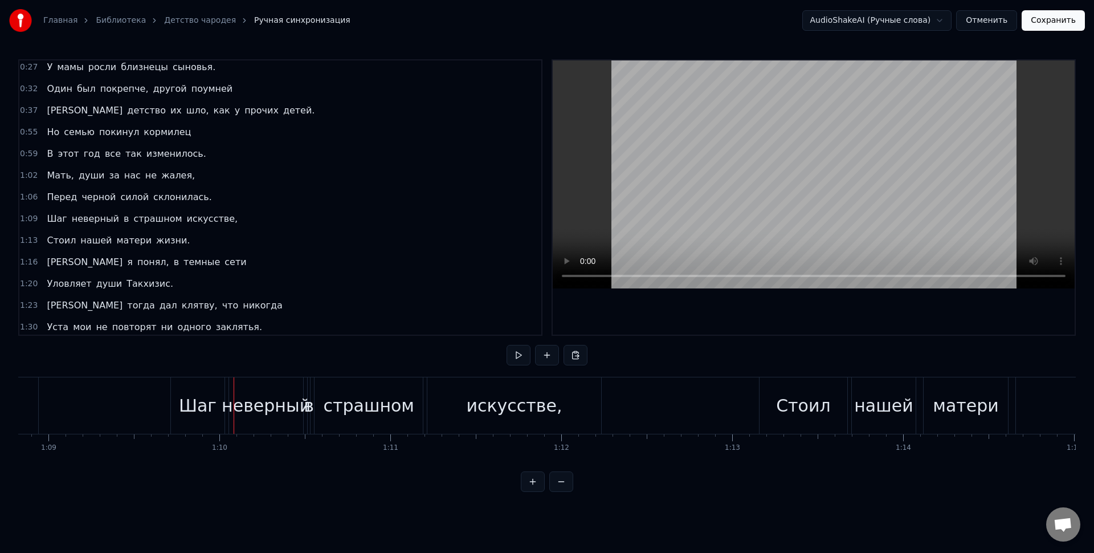
scroll to position [0, 11828]
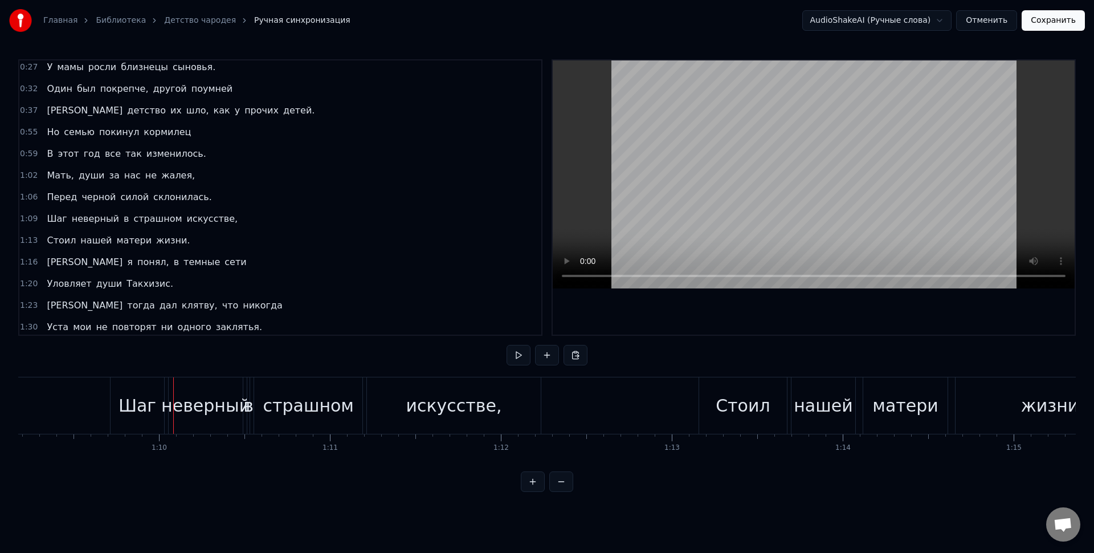
click at [351, 409] on div "страшном" at bounding box center [308, 405] width 108 height 56
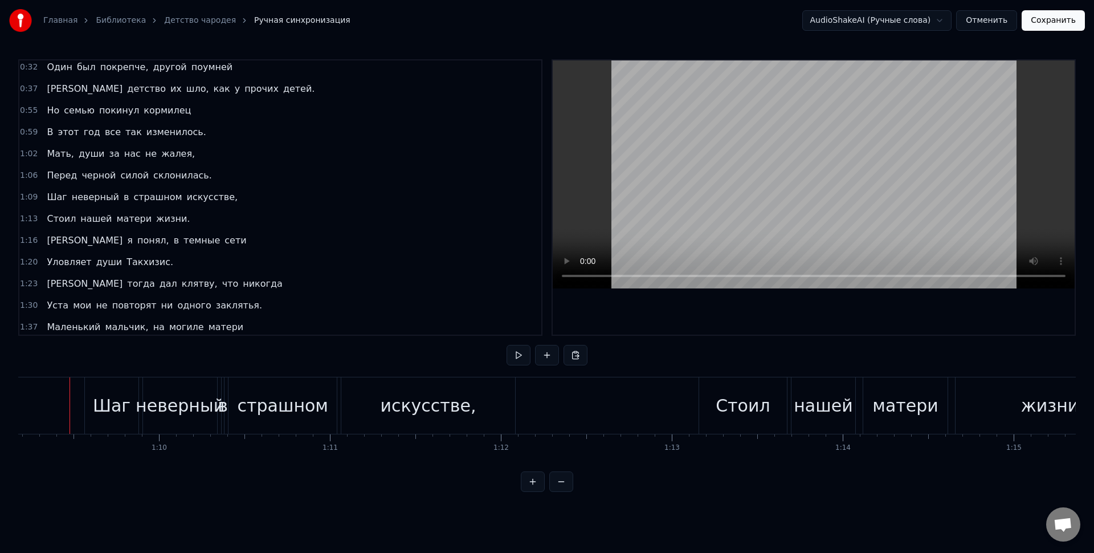
scroll to position [0, 11822]
click at [287, 400] on div "страшном" at bounding box center [288, 406] width 91 height 26
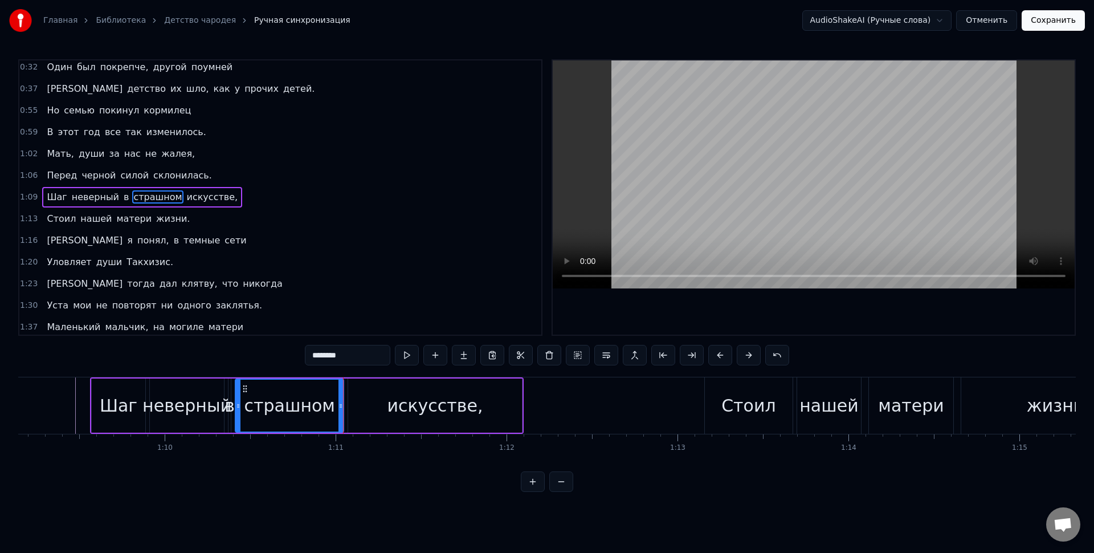
click at [201, 413] on div "неверный" at bounding box center [186, 406] width 89 height 26
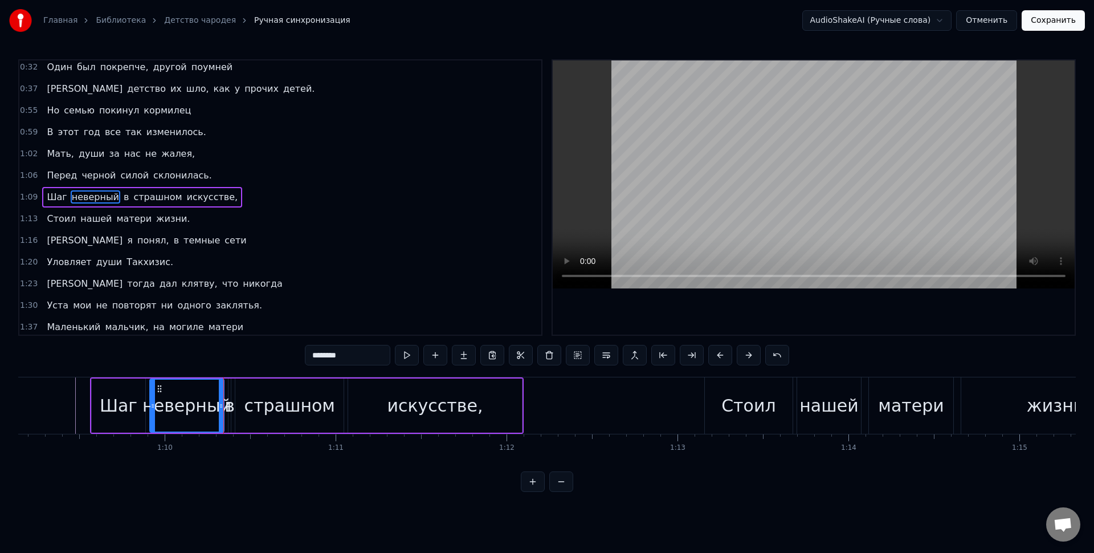
click at [418, 396] on div "искусстве," at bounding box center [435, 406] width 96 height 26
type input "**********"
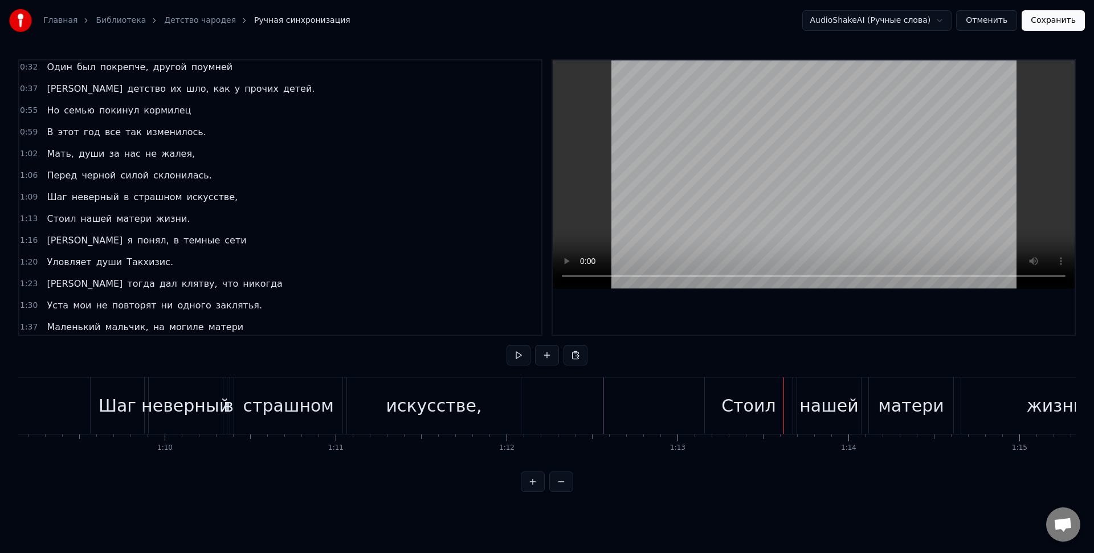
click at [768, 421] on div "Стоил" at bounding box center [749, 405] width 88 height 56
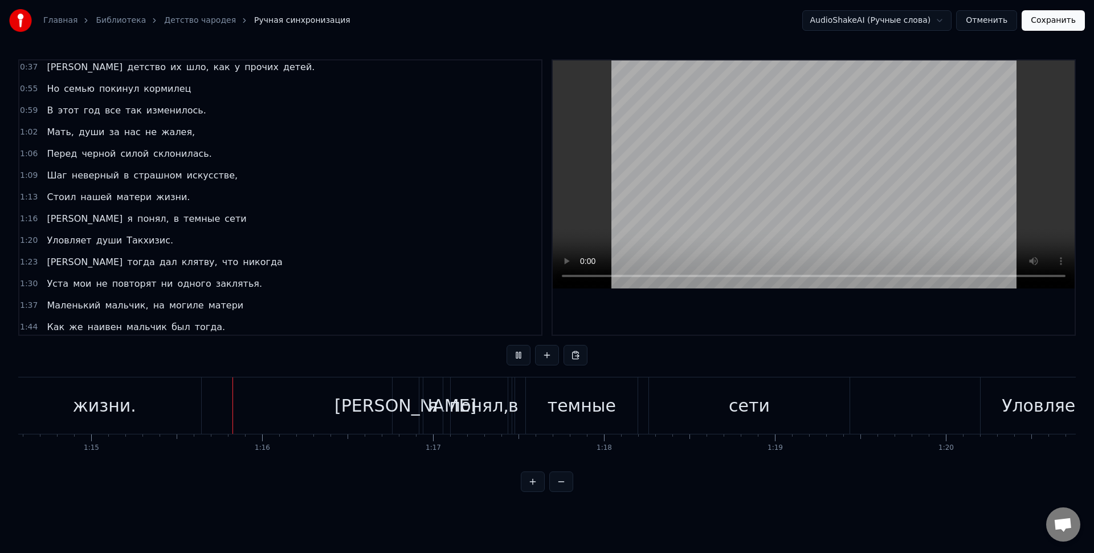
scroll to position [0, 12812]
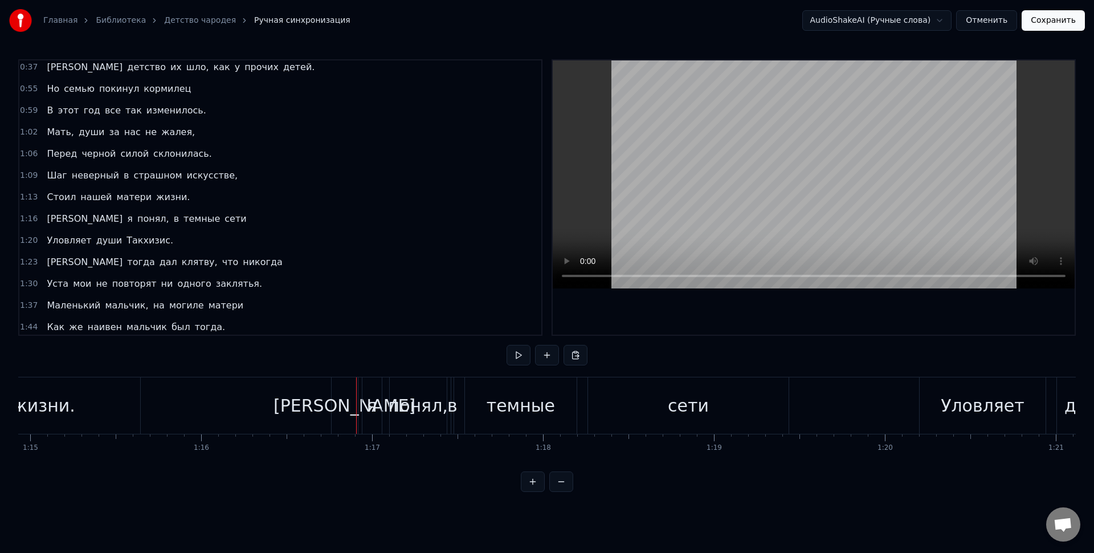
click at [522, 410] on div "темные" at bounding box center [521, 406] width 68 height 26
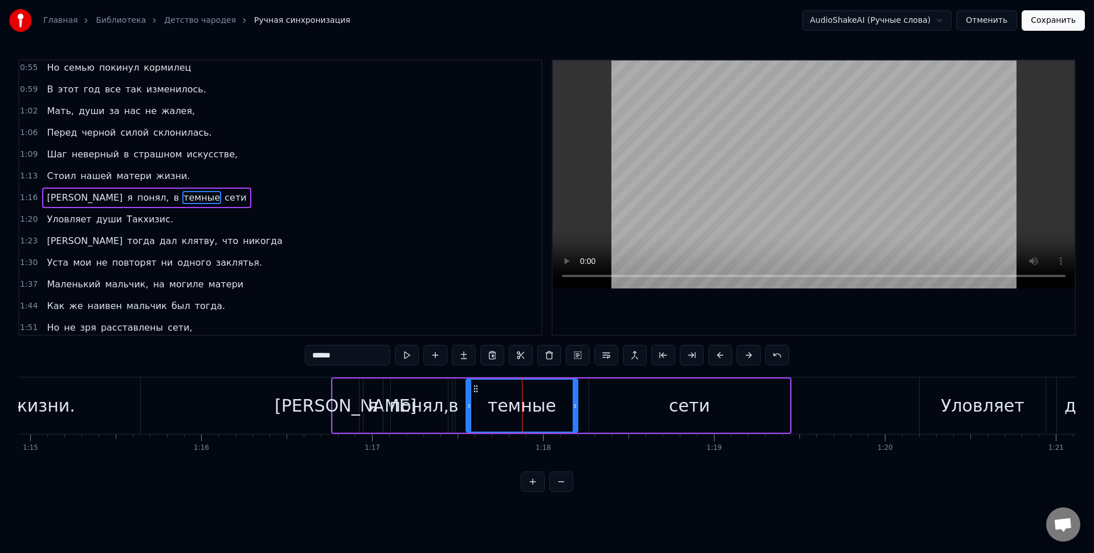
scroll to position [91, 0]
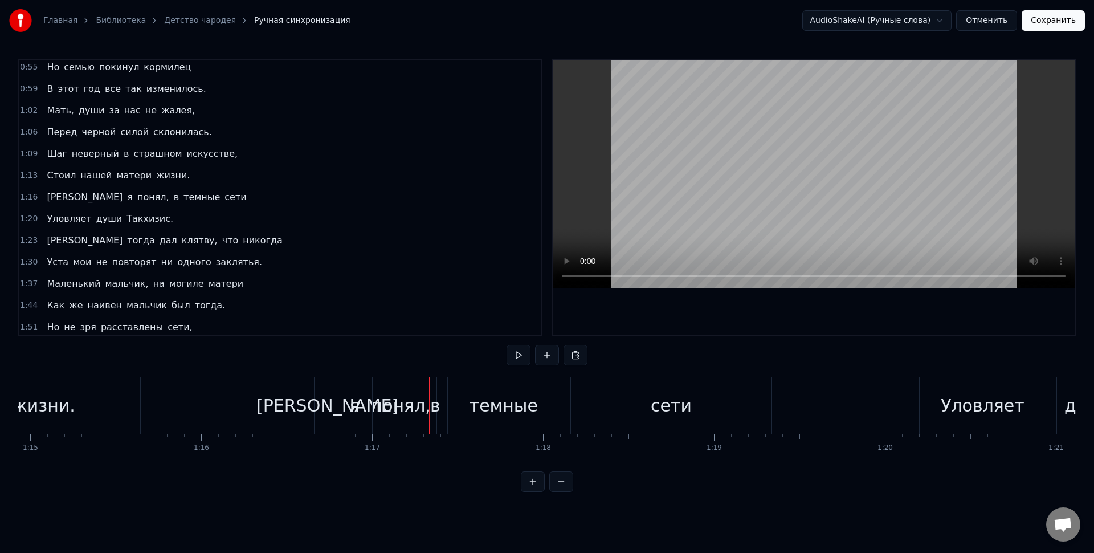
click at [382, 401] on div "понял," at bounding box center [401, 406] width 59 height 26
click at [352, 392] on div "я" at bounding box center [354, 405] width 19 height 56
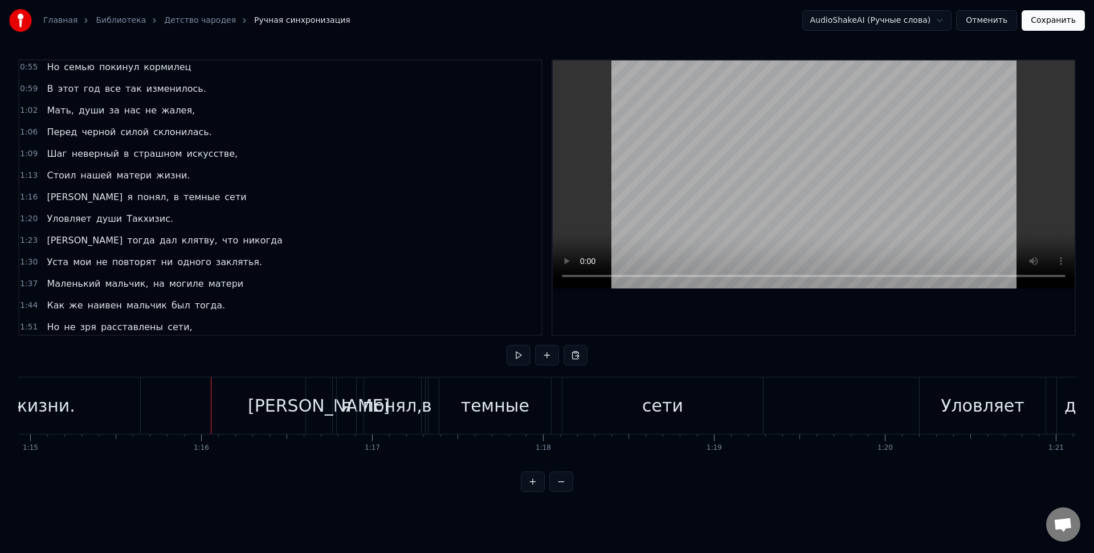
click at [928, 404] on div "Уловляет" at bounding box center [982, 405] width 125 height 56
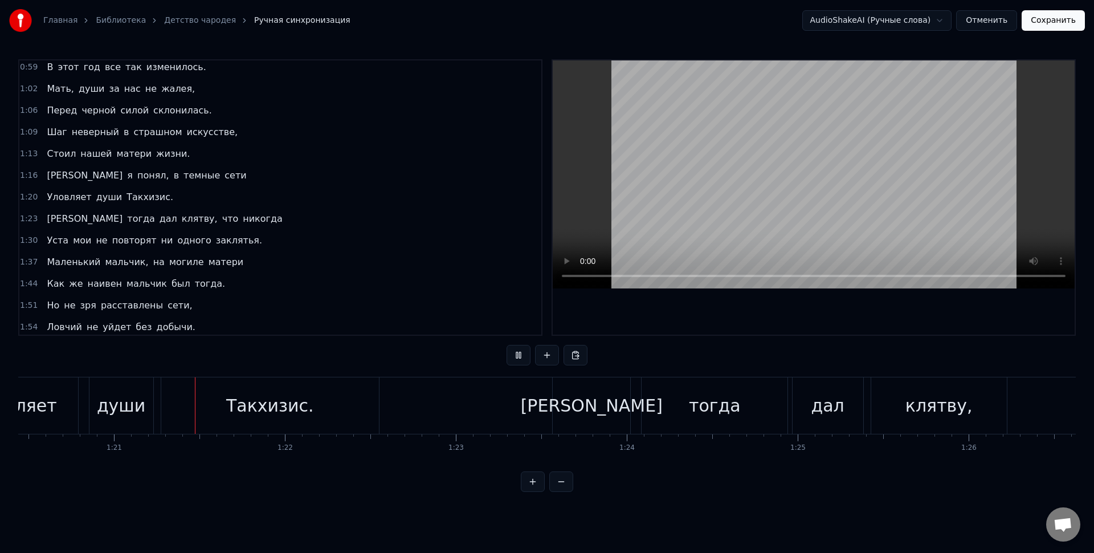
scroll to position [0, 13760]
click at [586, 402] on div "[PERSON_NAME]" at bounding box center [586, 406] width 142 height 26
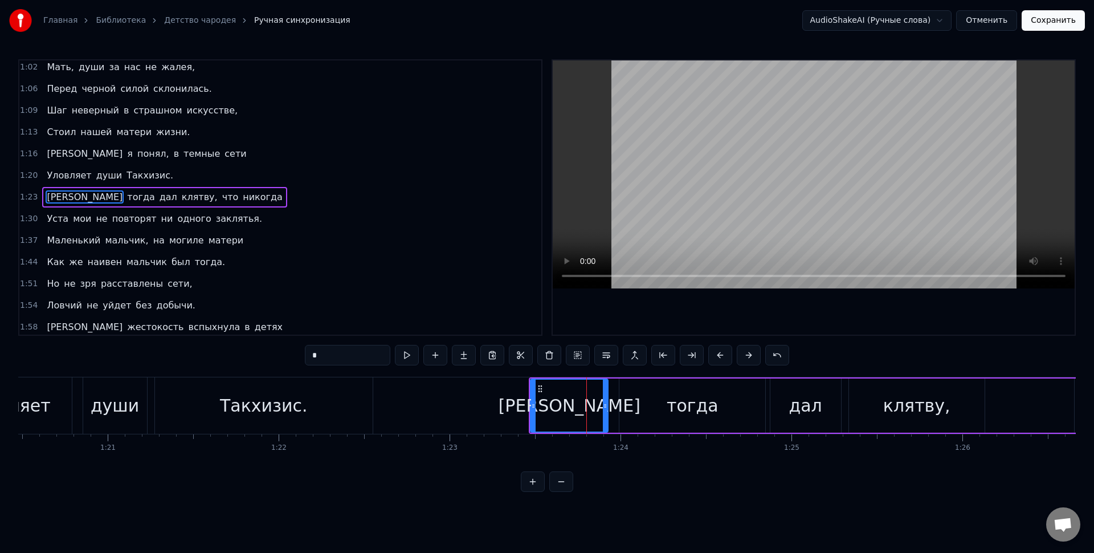
click at [349, 357] on input "*" at bounding box center [347, 355] width 85 height 21
type input "*"
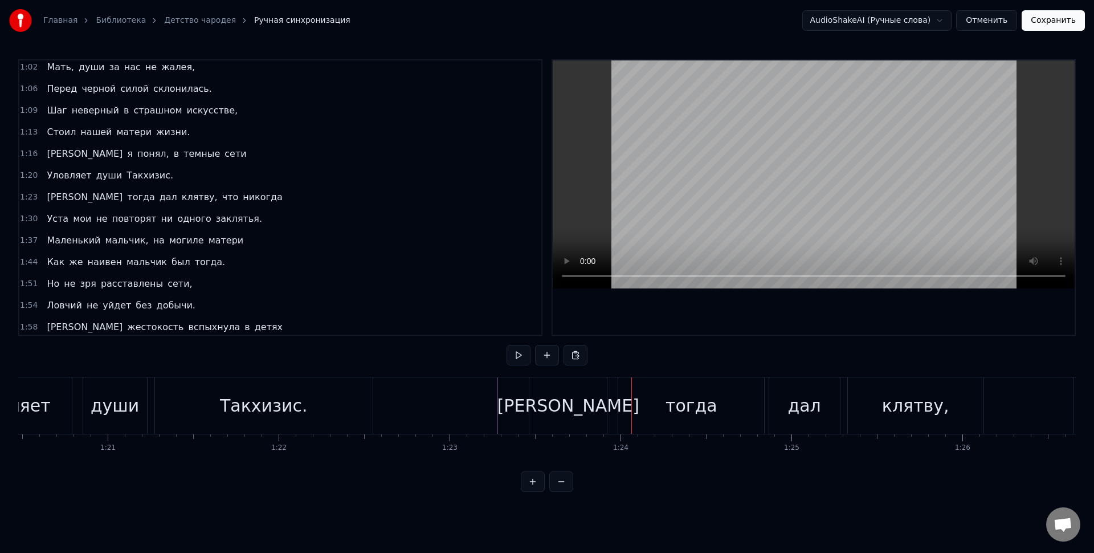
click at [580, 417] on div "[PERSON_NAME]" at bounding box center [568, 405] width 78 height 56
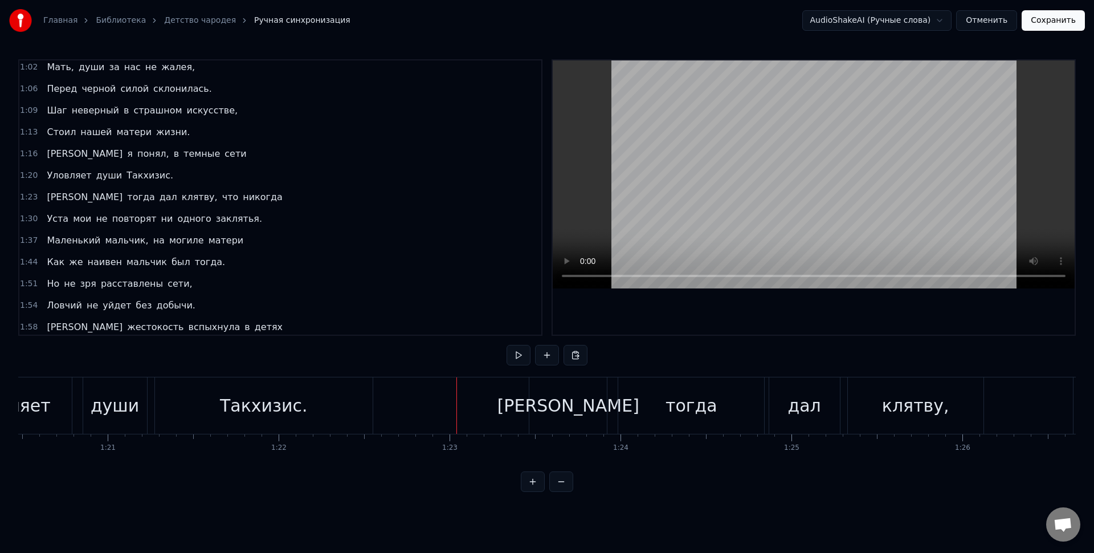
click at [624, 386] on div "тогда" at bounding box center [691, 405] width 146 height 56
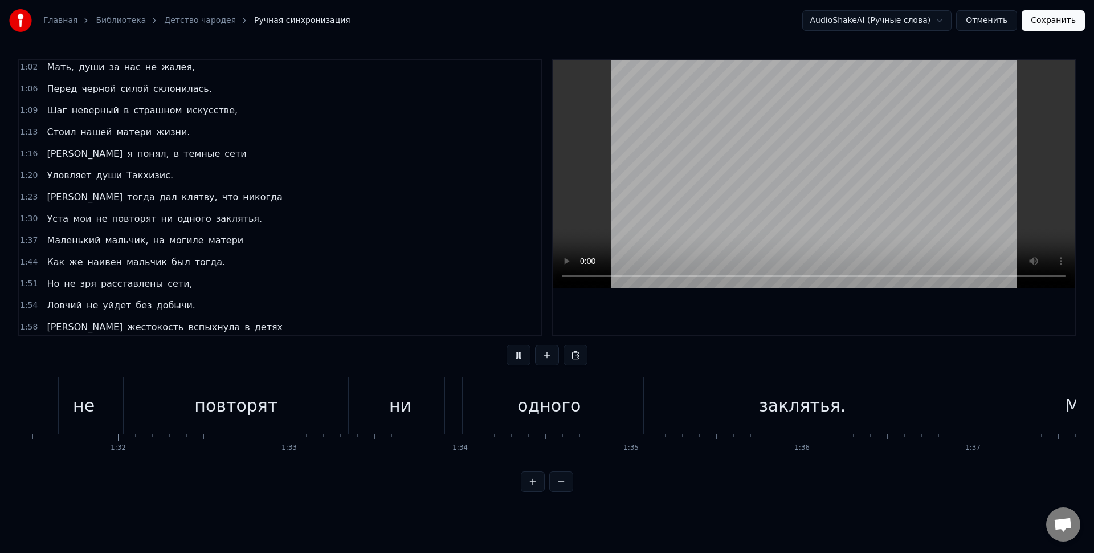
scroll to position [0, 15658]
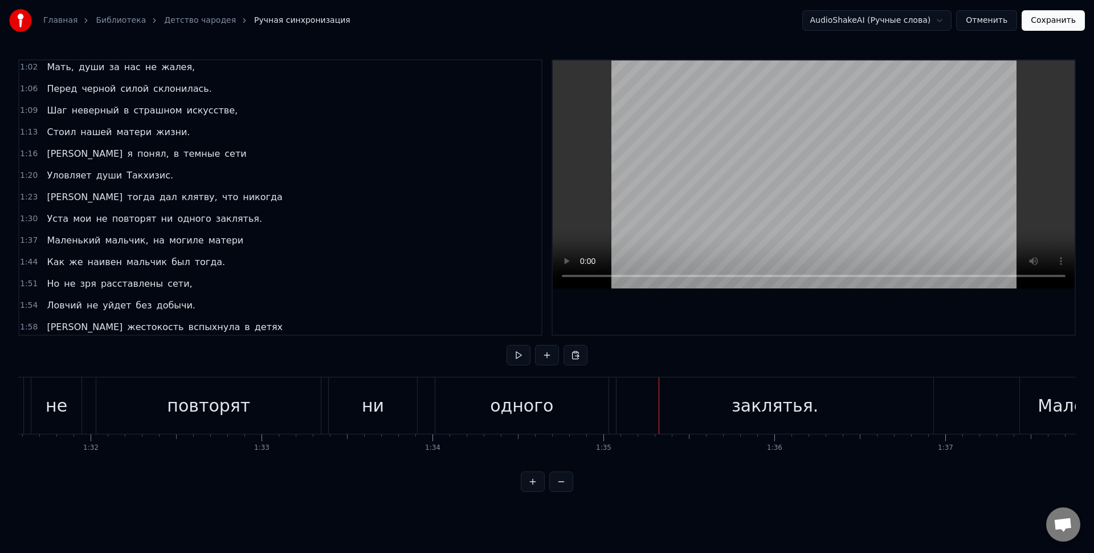
click at [460, 409] on div "одного" at bounding box center [521, 405] width 173 height 56
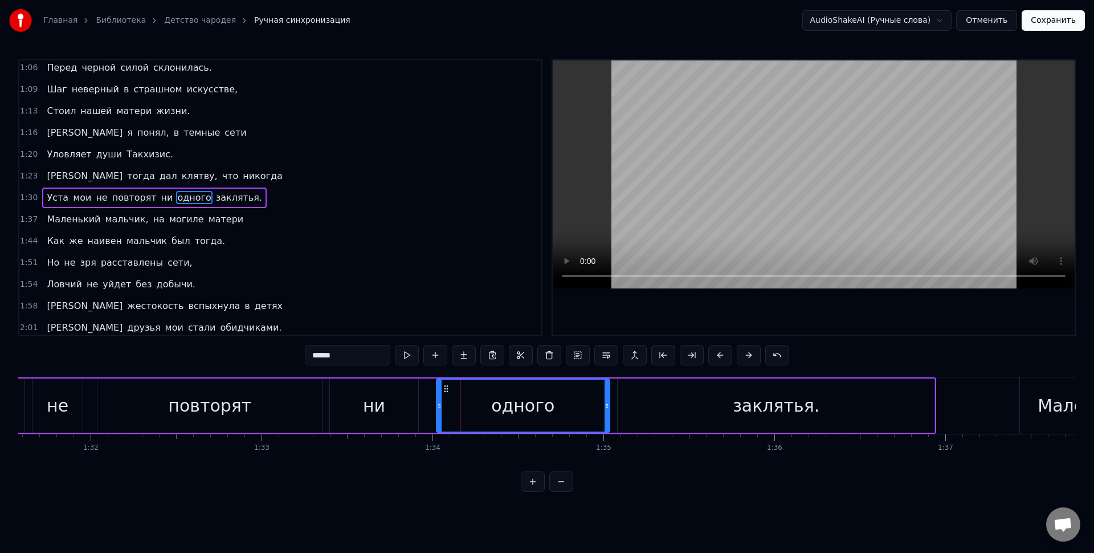
scroll to position [156, 0]
click at [391, 411] on div "ни" at bounding box center [374, 405] width 88 height 54
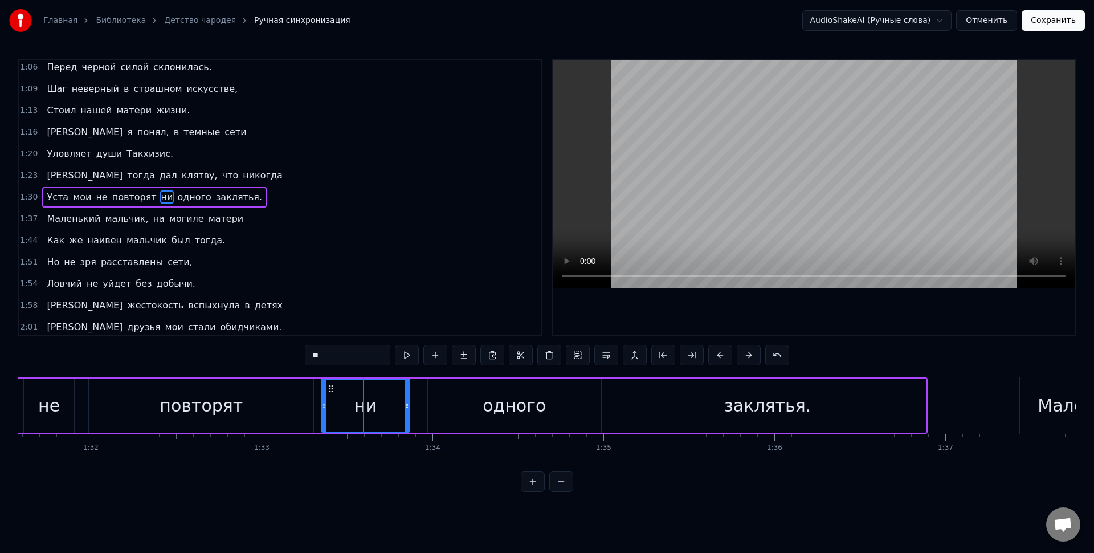
click at [561, 492] on button at bounding box center [561, 481] width 24 height 21
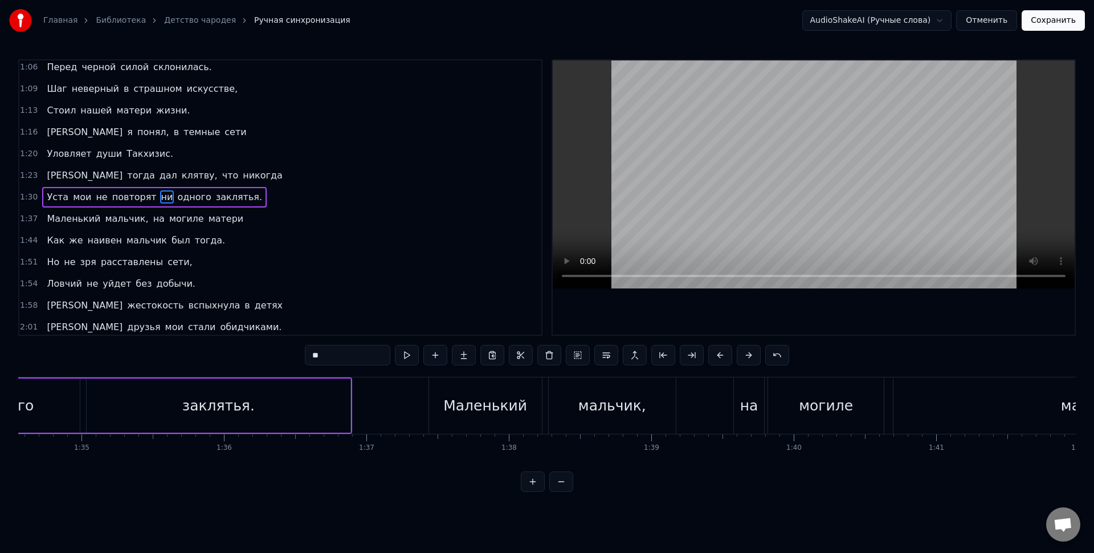
scroll to position [0, 13278]
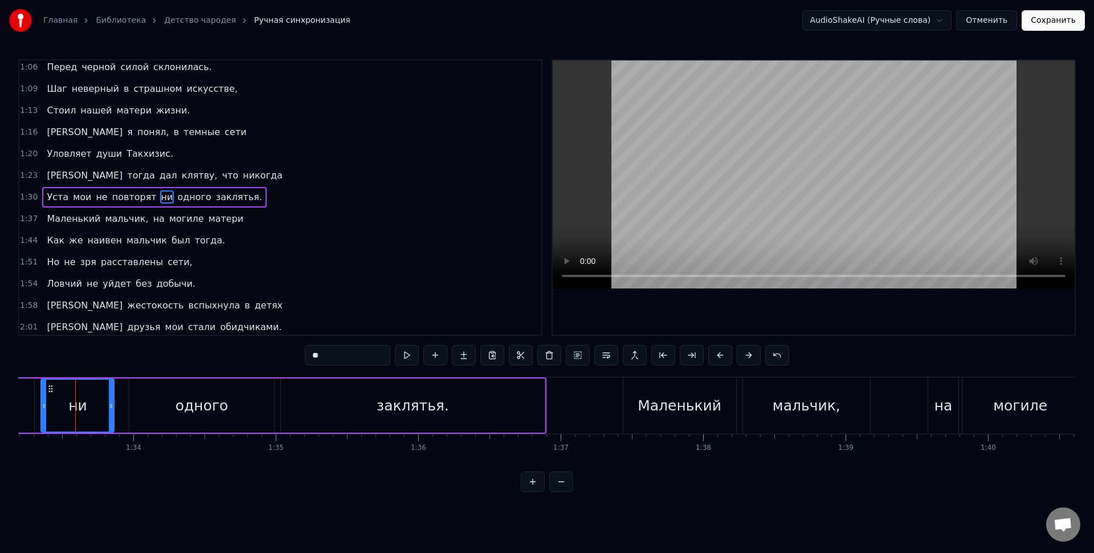
click at [563, 492] on button at bounding box center [561, 481] width 24 height 21
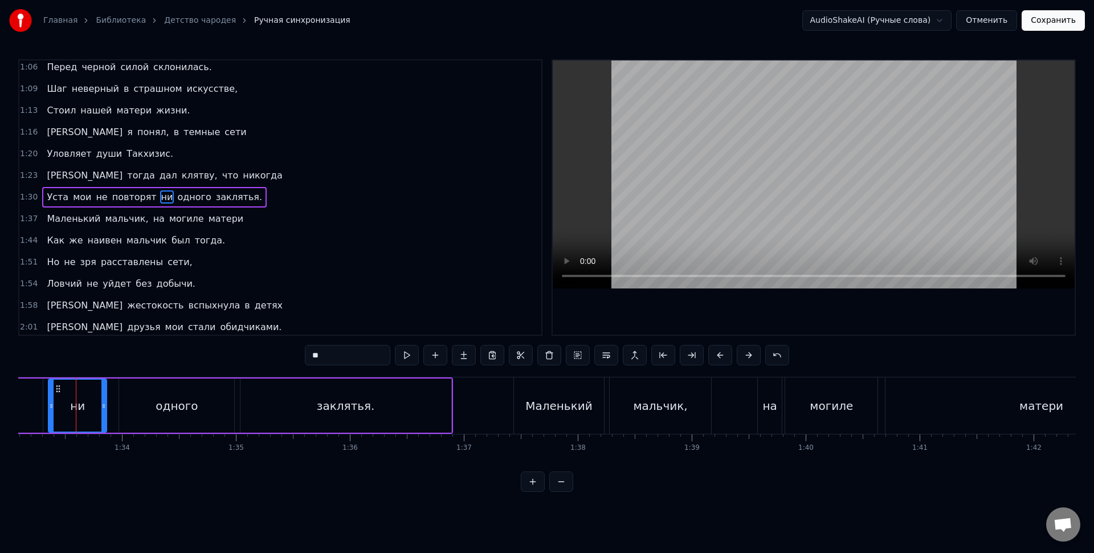
click at [563, 492] on button at bounding box center [561, 481] width 24 height 21
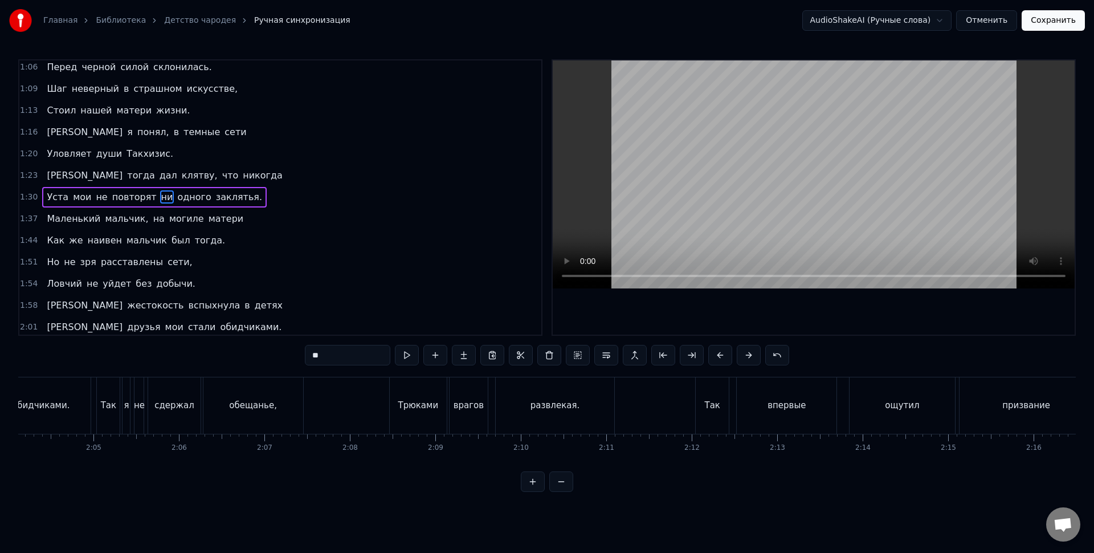
click at [563, 491] on button at bounding box center [561, 481] width 24 height 21
click at [563, 491] on div at bounding box center [547, 481] width 52 height 21
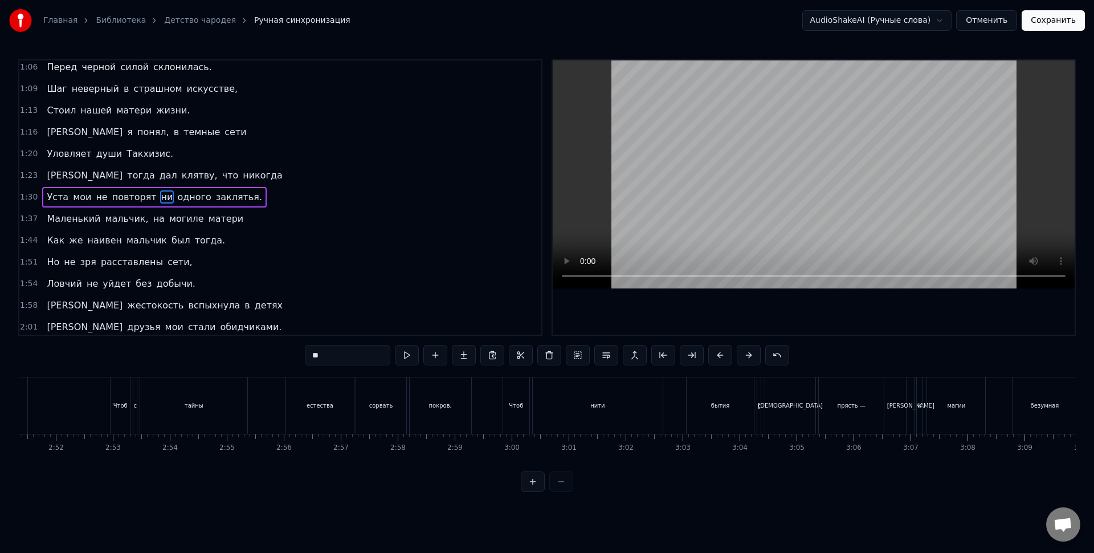
click at [563, 491] on div at bounding box center [547, 481] width 52 height 21
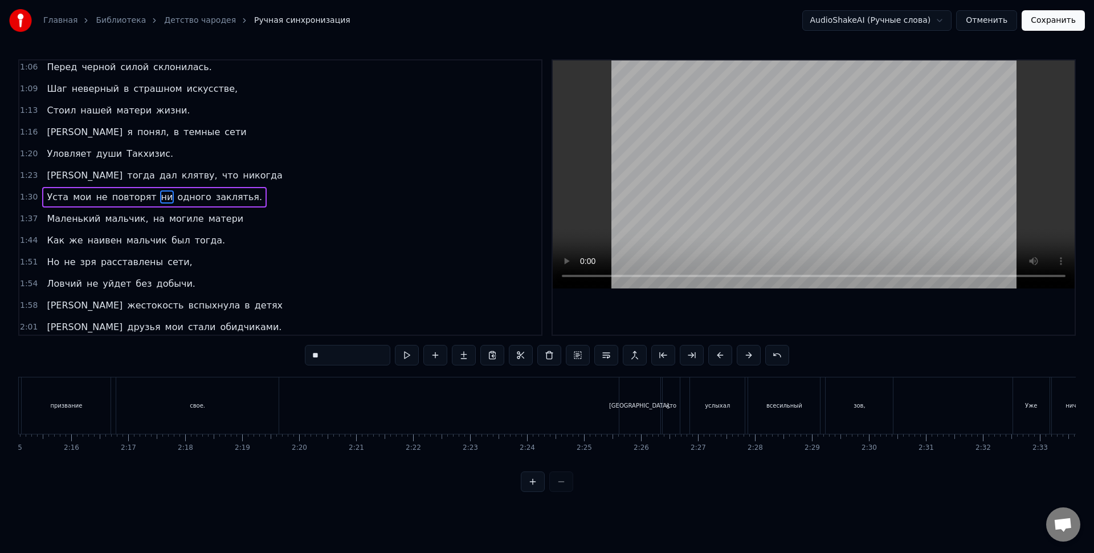
click at [563, 491] on div at bounding box center [547, 481] width 52 height 21
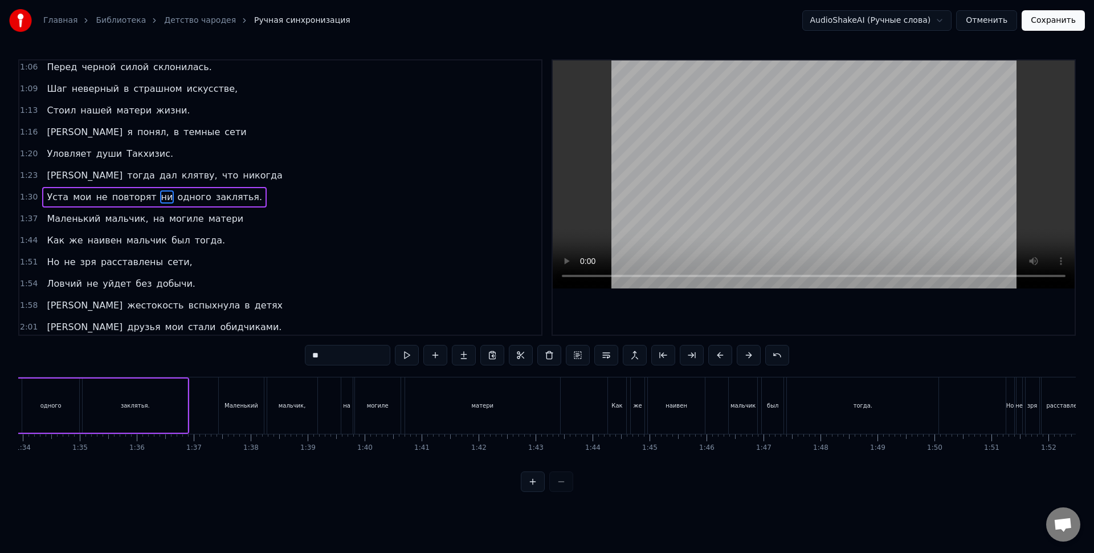
scroll to position [0, 5277]
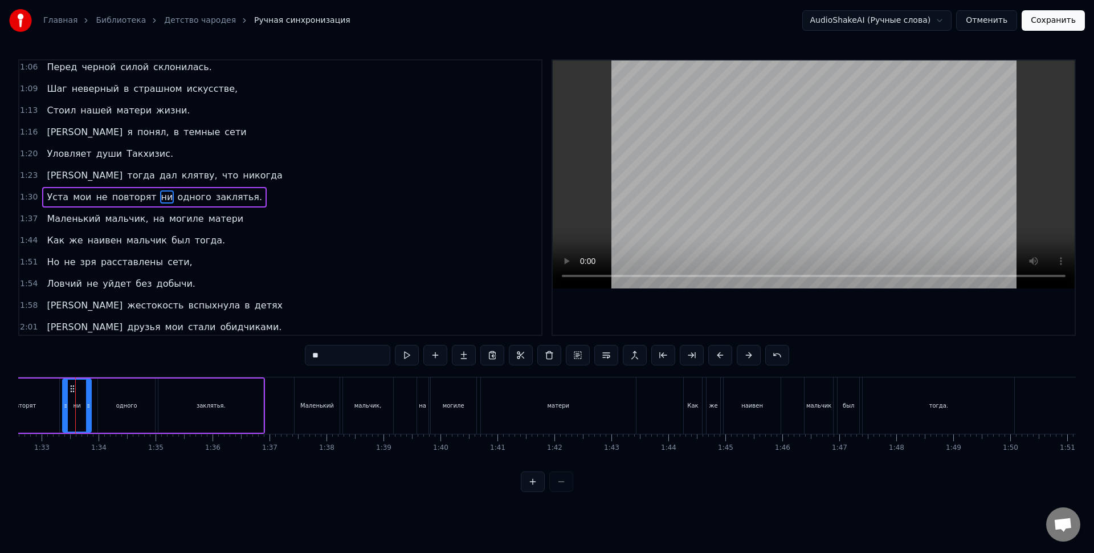
click at [563, 491] on div at bounding box center [547, 481] width 52 height 21
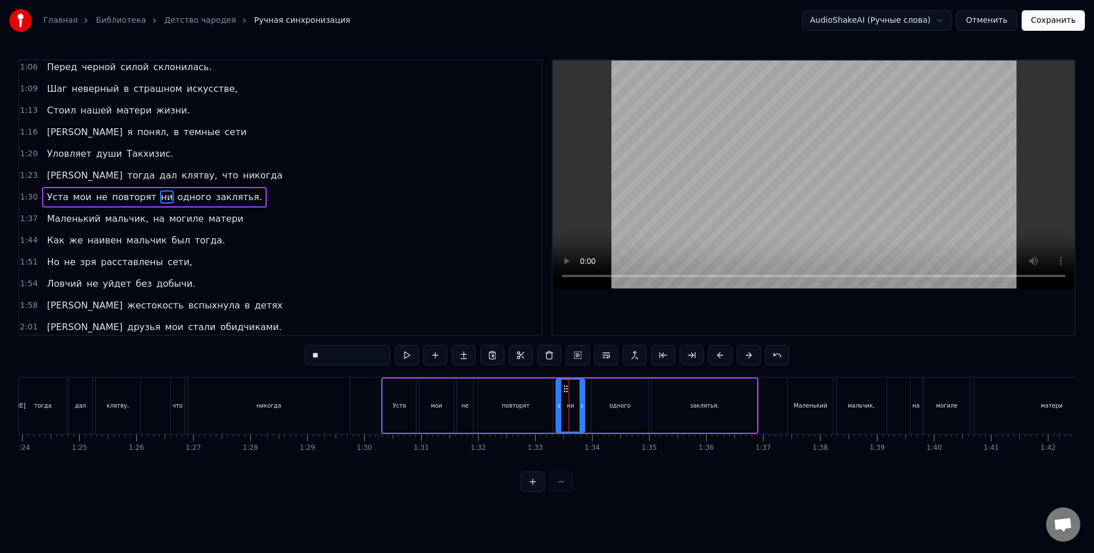
scroll to position [0, 4761]
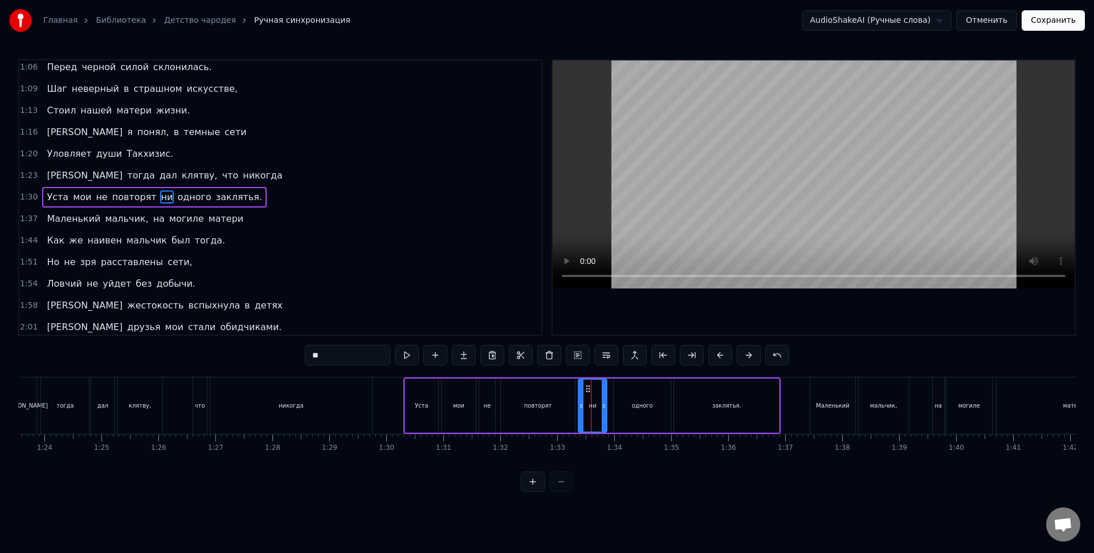
click at [353, 409] on div "никогда" at bounding box center [291, 405] width 162 height 56
type input "*******"
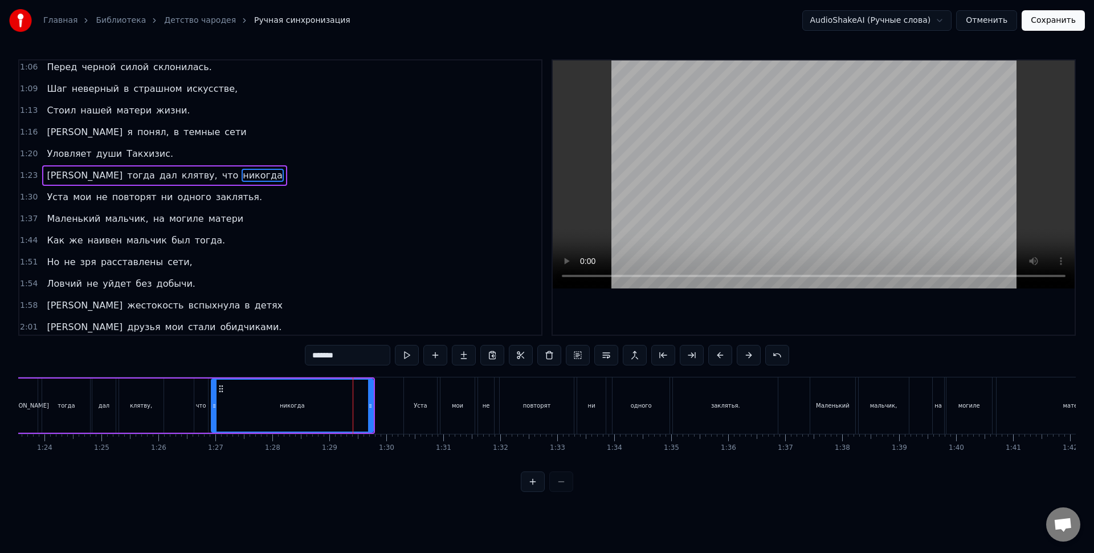
scroll to position [134, 0]
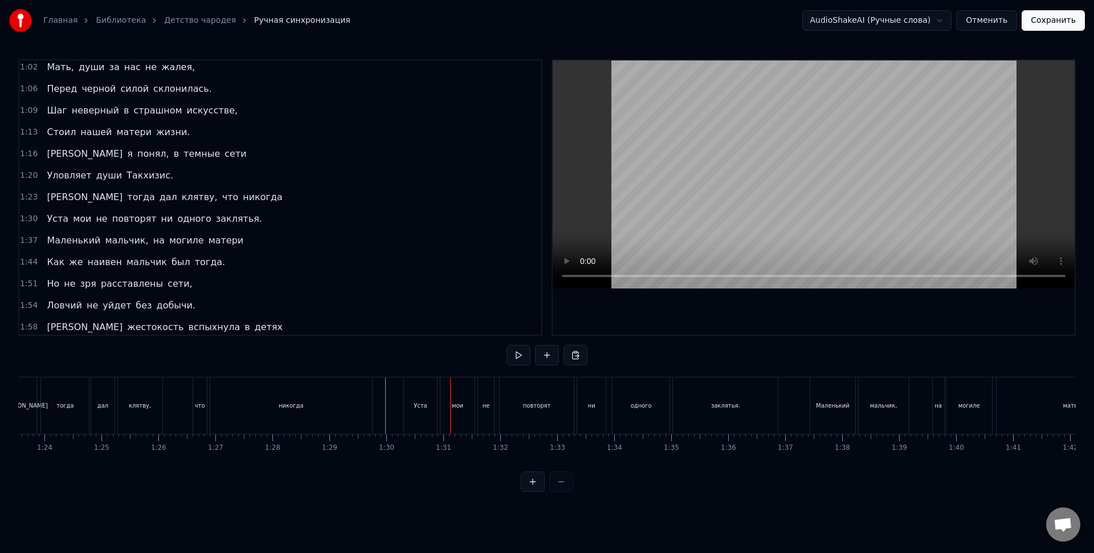
click at [423, 410] on div "Уста" at bounding box center [420, 405] width 33 height 56
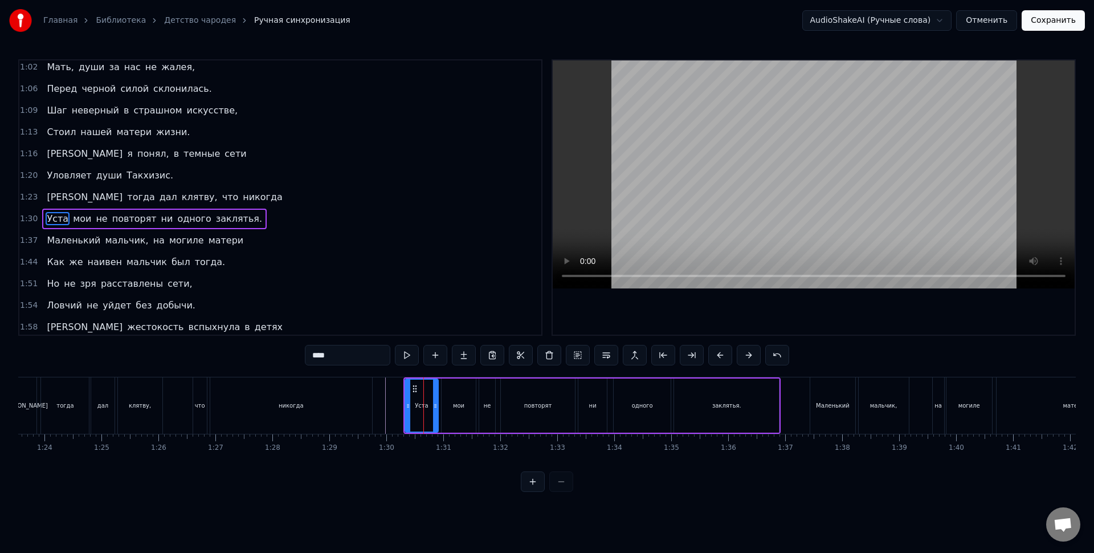
scroll to position [156, 0]
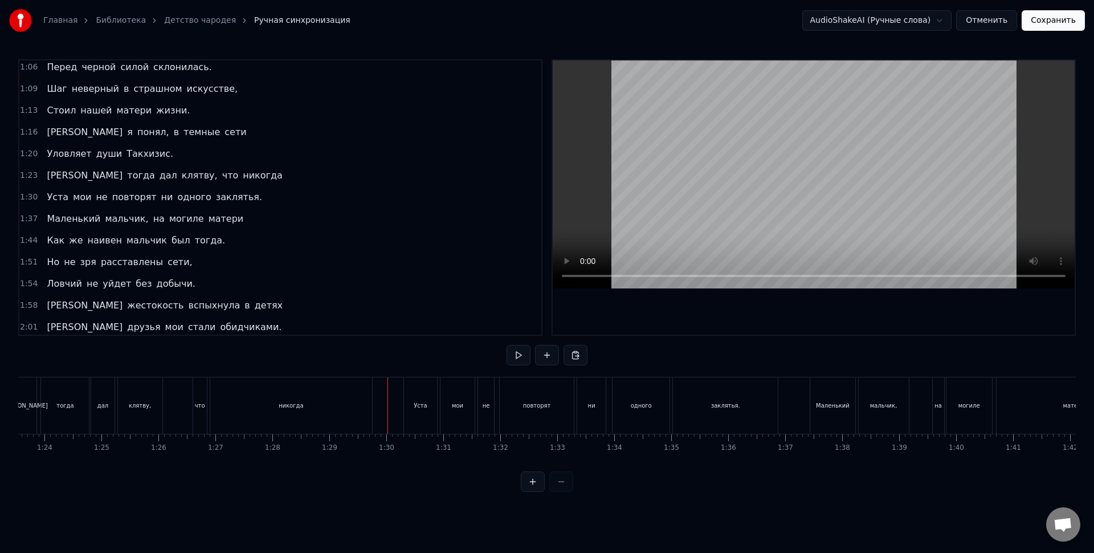
click at [446, 411] on div "мои" at bounding box center [458, 405] width 34 height 56
click at [373, 390] on div "Я тогда дал клятву, что никогда" at bounding box center [193, 405] width 364 height 56
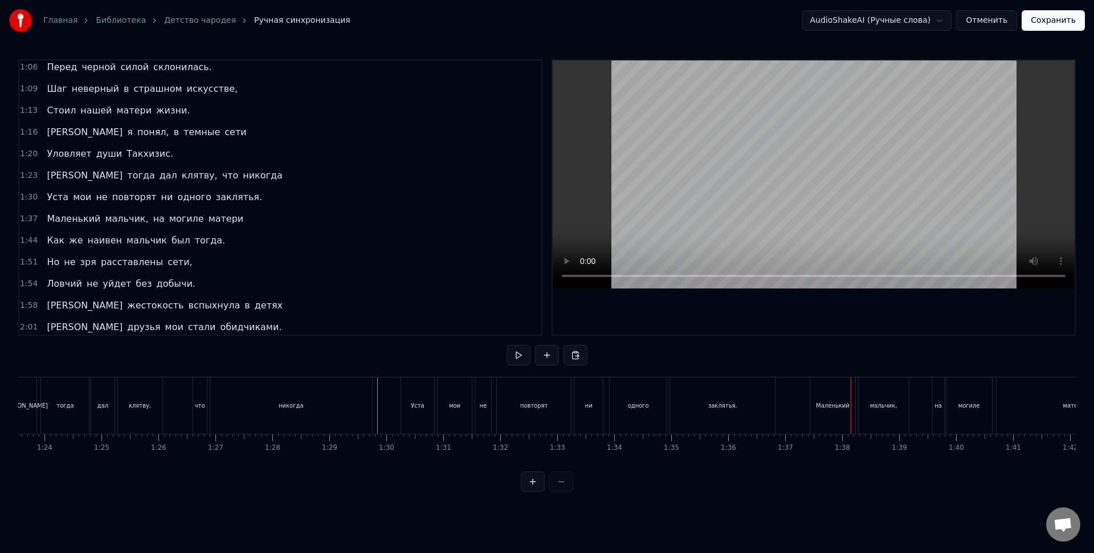
click at [832, 401] on div "Маленький" at bounding box center [832, 405] width 44 height 56
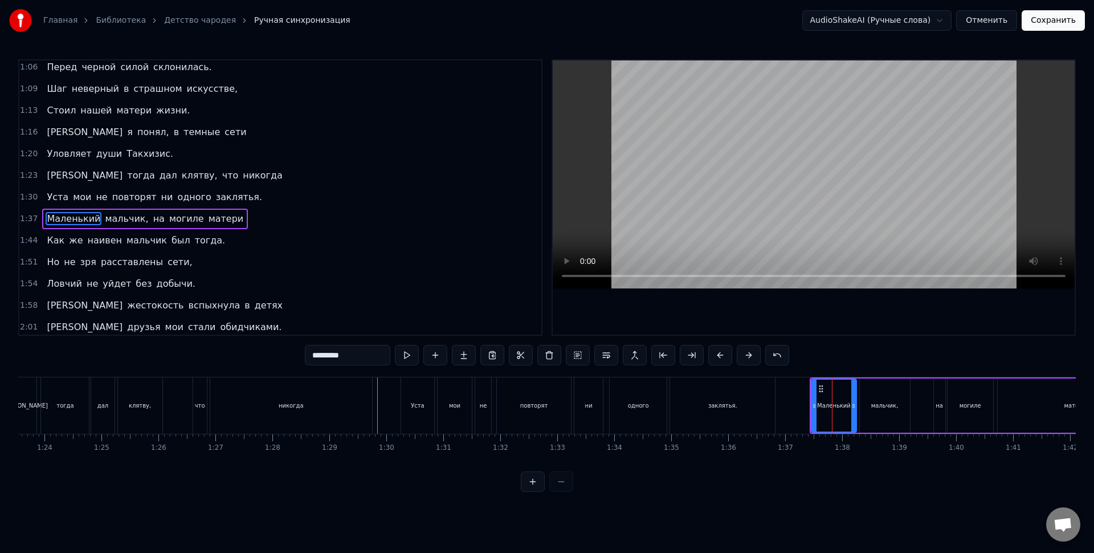
scroll to position [177, 0]
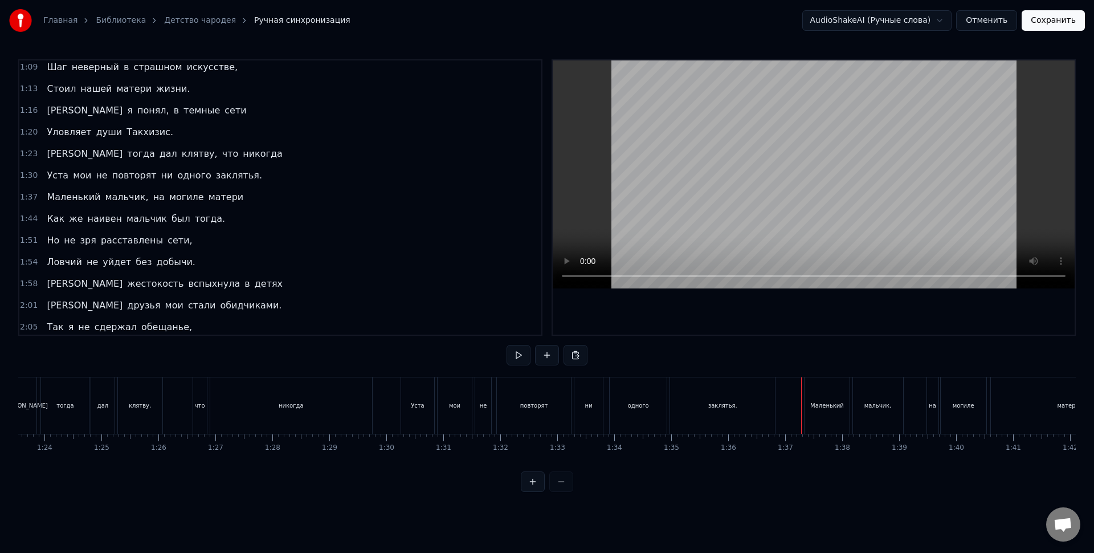
click at [813, 383] on div "Маленький" at bounding box center [827, 405] width 44 height 56
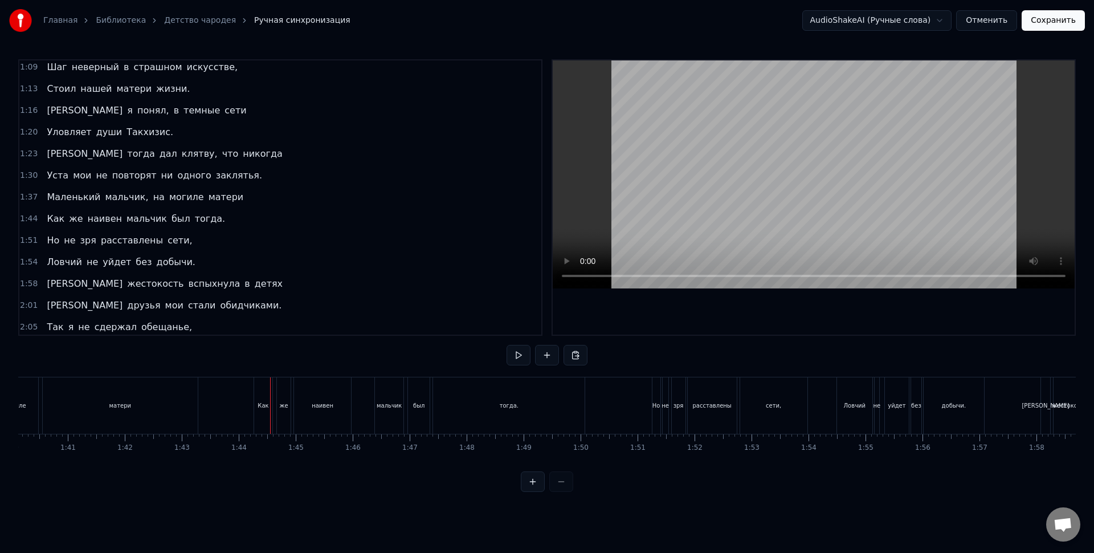
click at [518, 408] on div "тогда." at bounding box center [509, 405] width 152 height 56
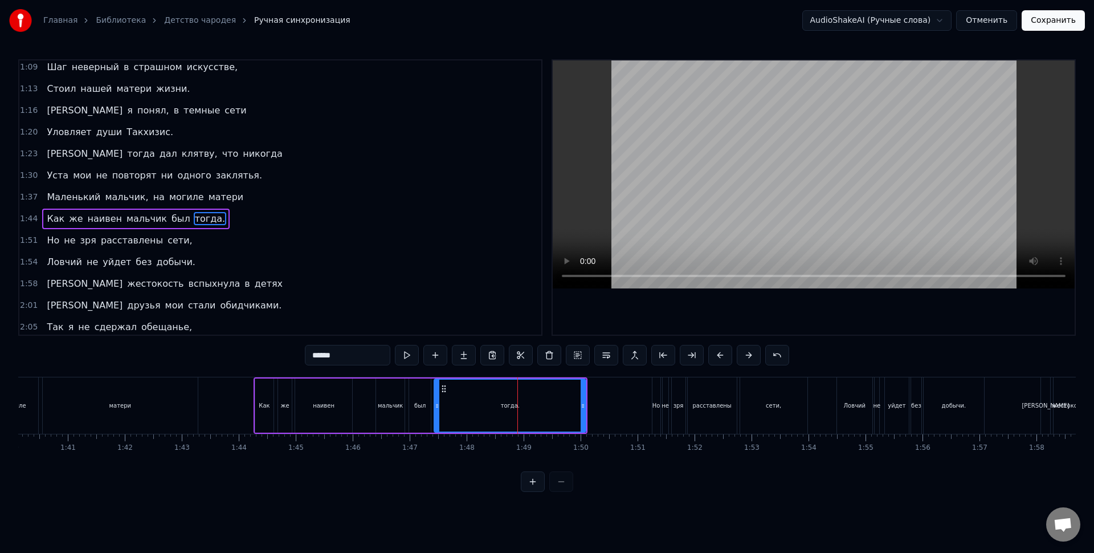
scroll to position [199, 0]
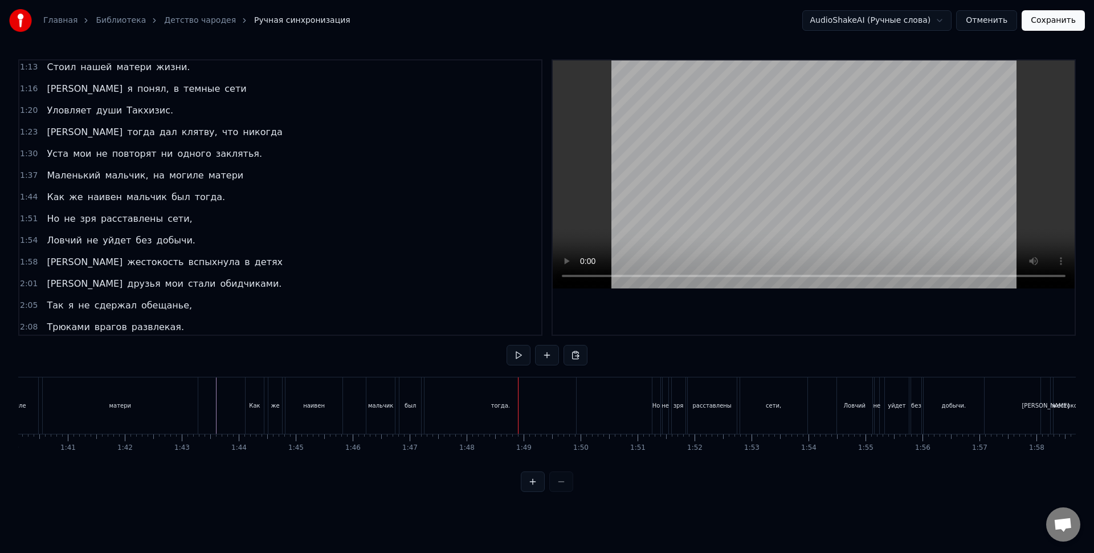
click at [381, 400] on div "мальчик" at bounding box center [380, 405] width 28 height 56
click at [671, 399] on div "зря" at bounding box center [678, 405] width 15 height 56
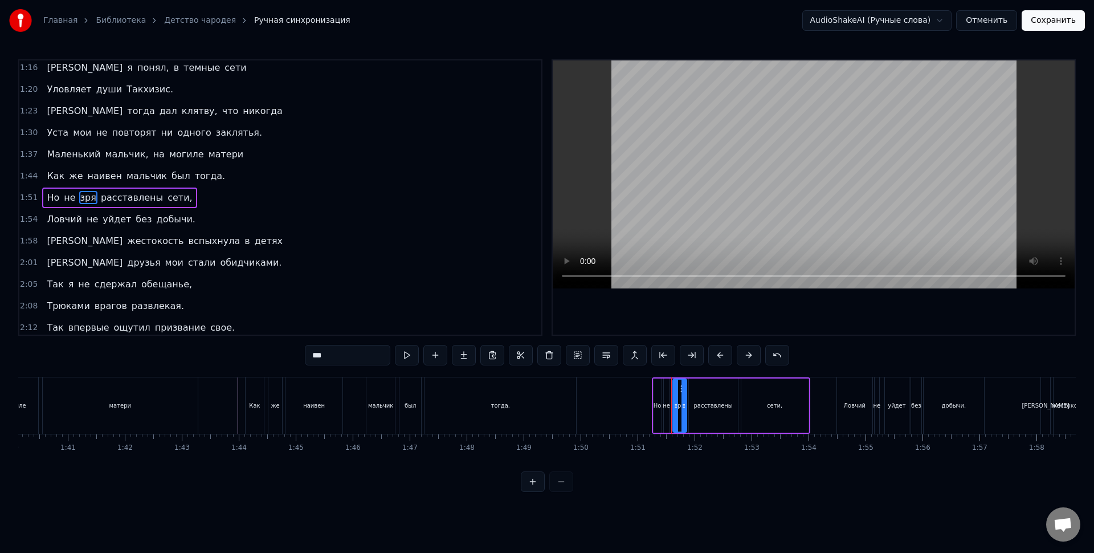
scroll to position [221, 0]
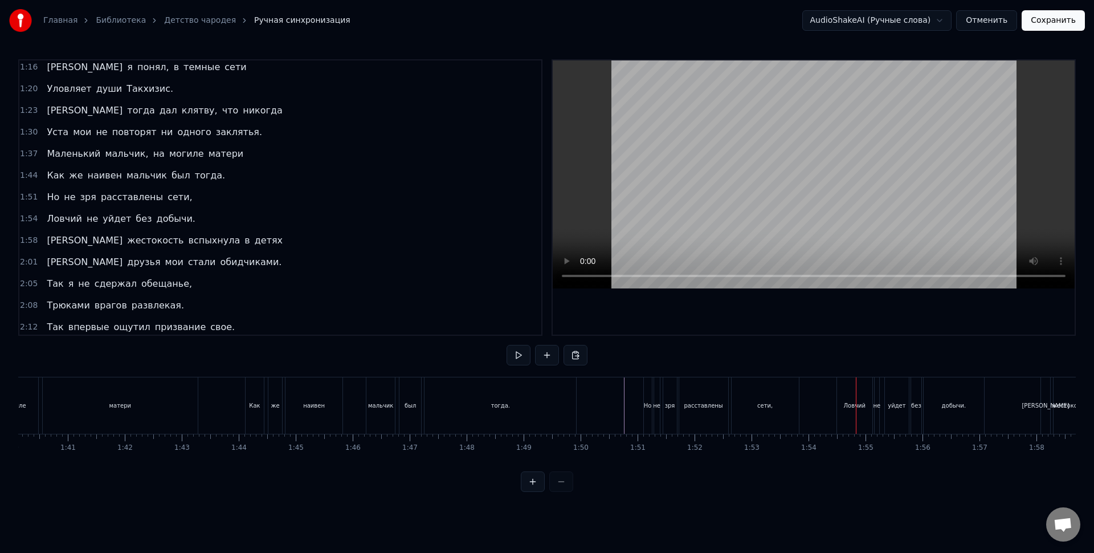
click at [871, 421] on div "Ловчий" at bounding box center [854, 405] width 35 height 56
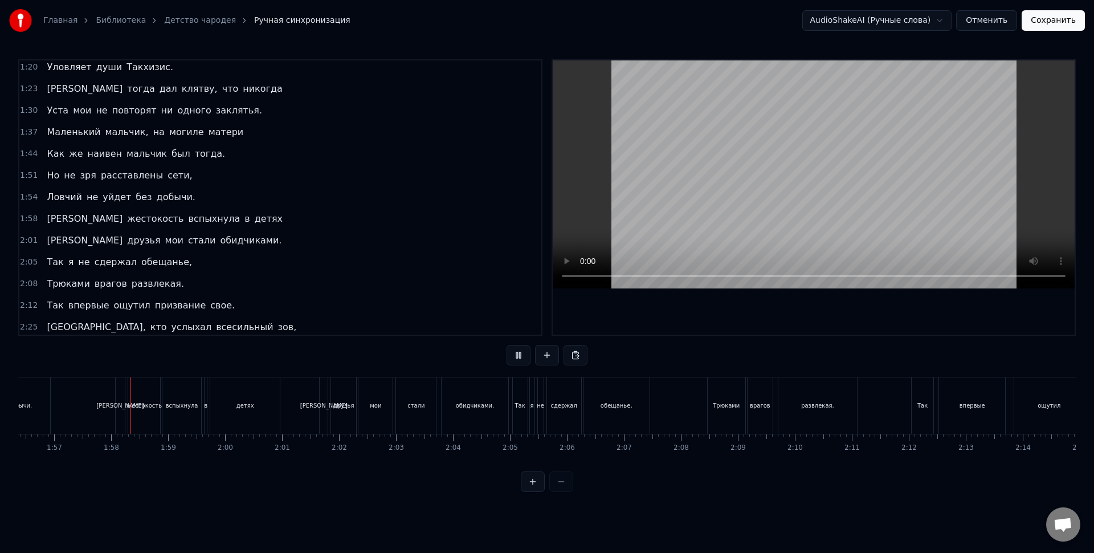
scroll to position [0, 6659]
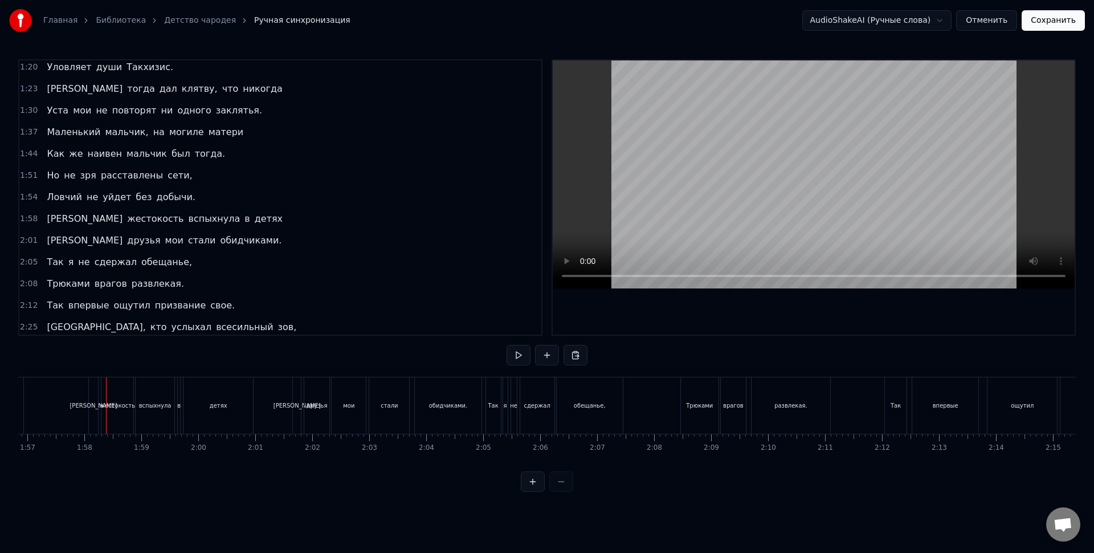
click at [251, 386] on div "детях" at bounding box center [219, 405] width 70 height 56
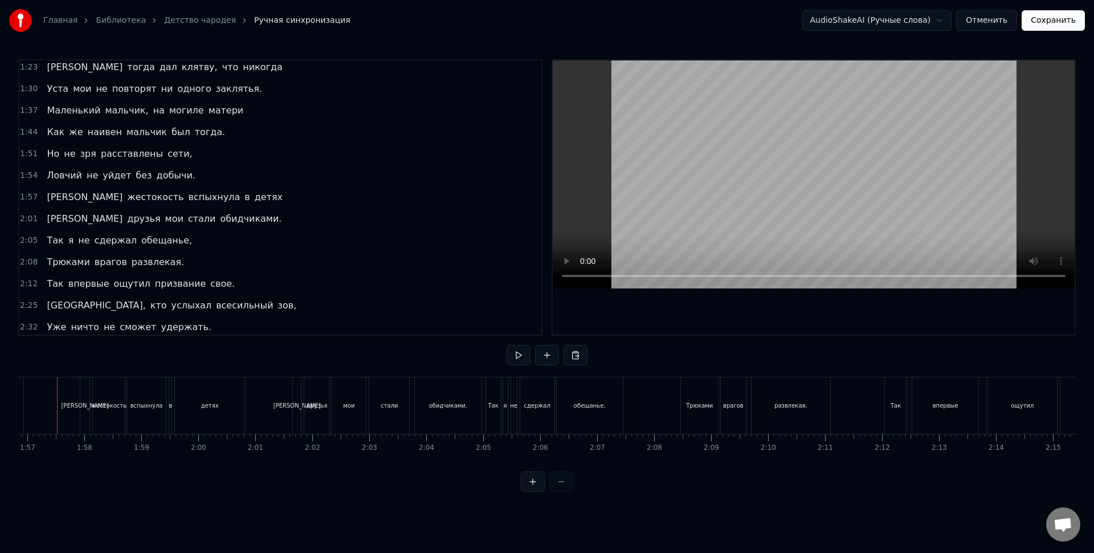
scroll to position [0, 6641]
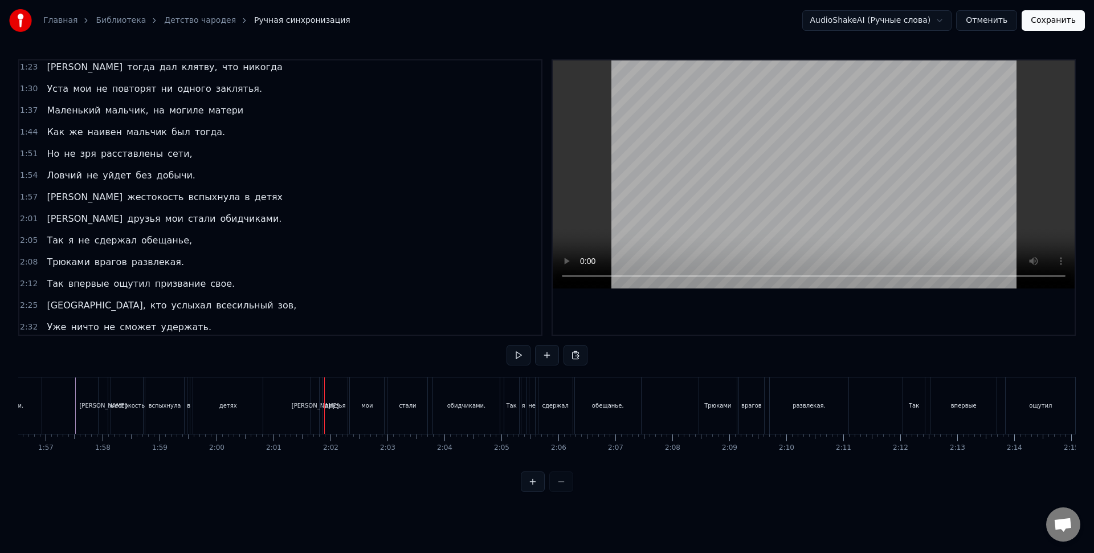
click at [351, 411] on div "мои" at bounding box center [367, 405] width 34 height 56
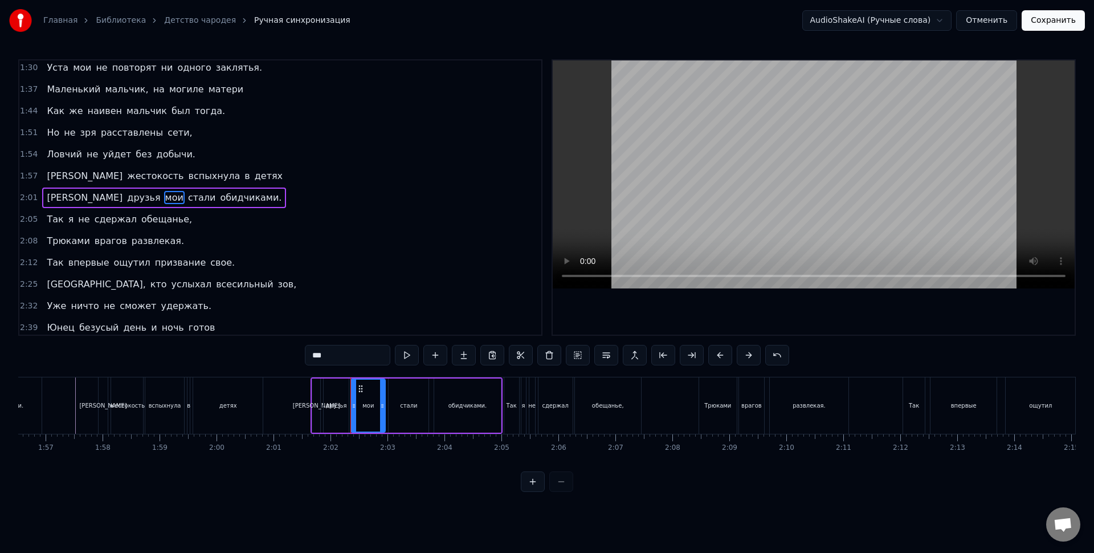
scroll to position [286, 0]
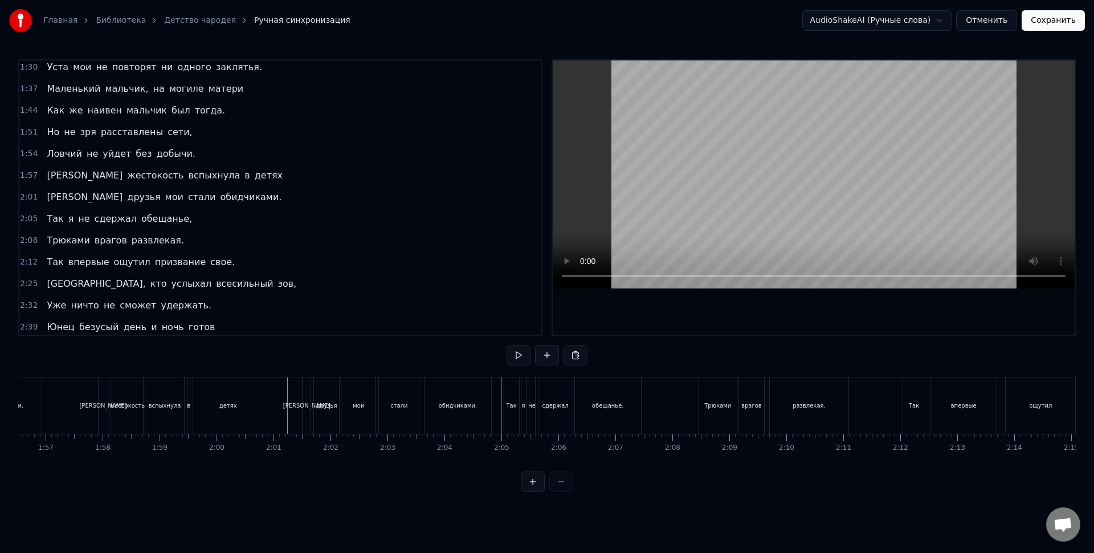
click at [531, 415] on div "не" at bounding box center [532, 405] width 6 height 56
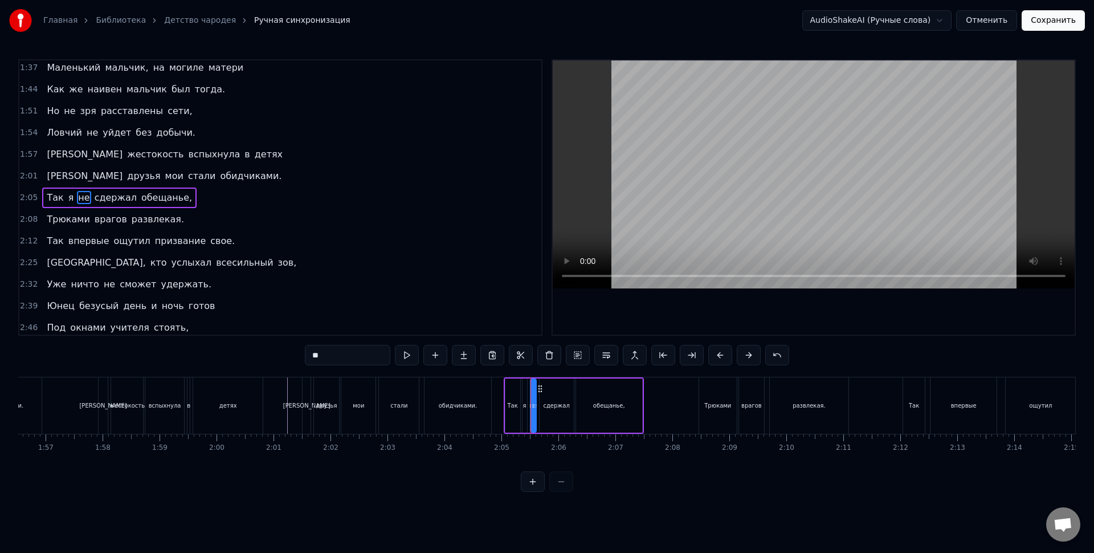
scroll to position [307, 0]
click at [492, 397] on div "И друзья [PERSON_NAME] стали обидчиками." at bounding box center [397, 405] width 191 height 56
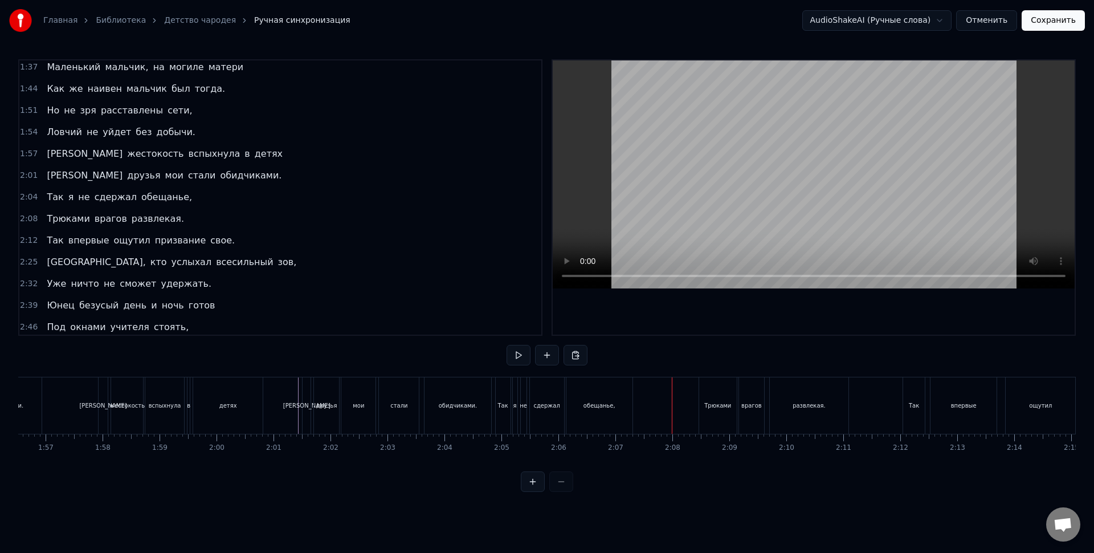
click at [739, 425] on div "врагов" at bounding box center [752, 405] width 26 height 56
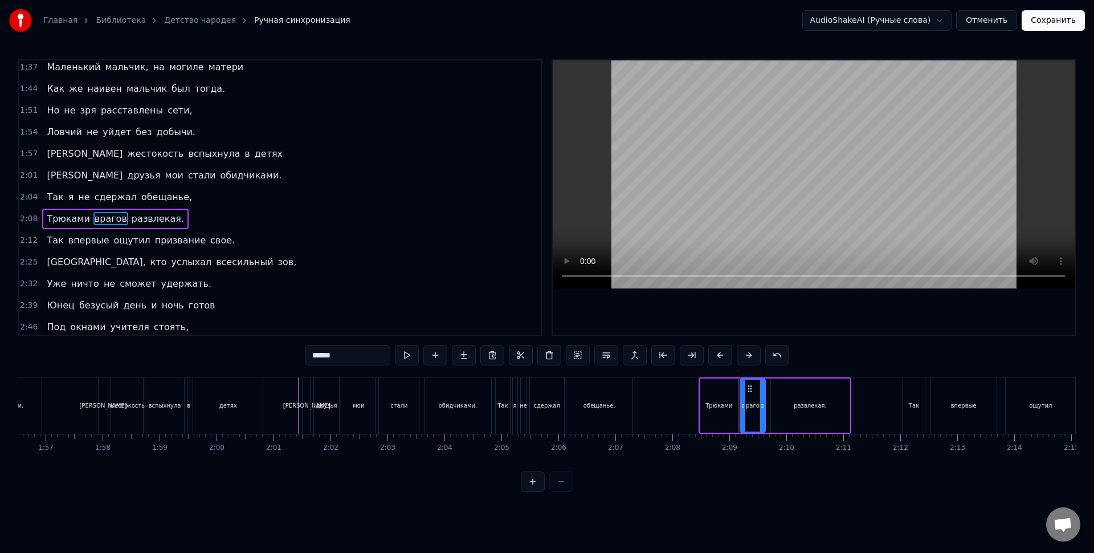
scroll to position [329, 0]
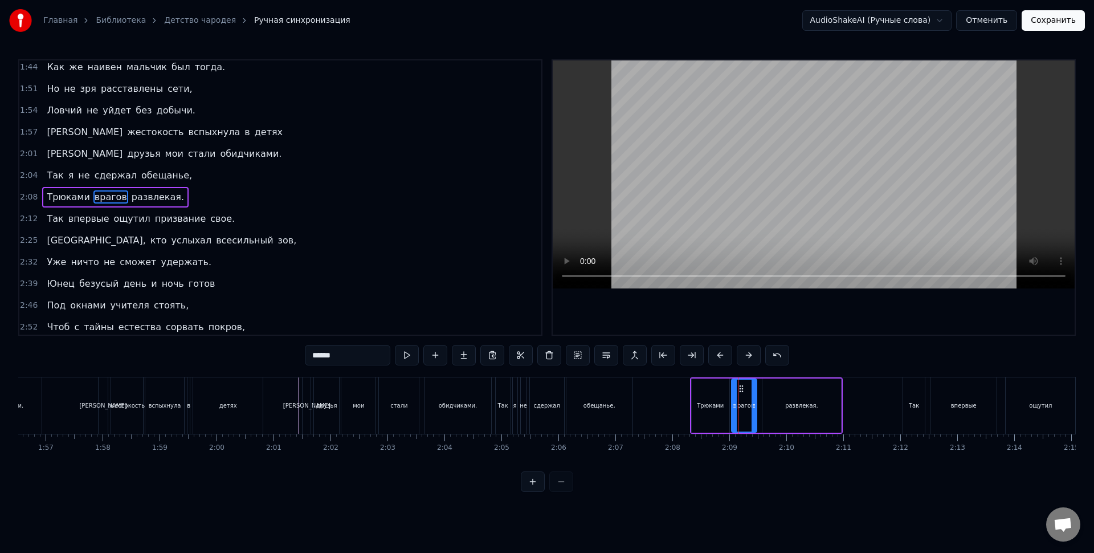
click at [957, 390] on div "впервые" at bounding box center [964, 405] width 66 height 56
type input "*******"
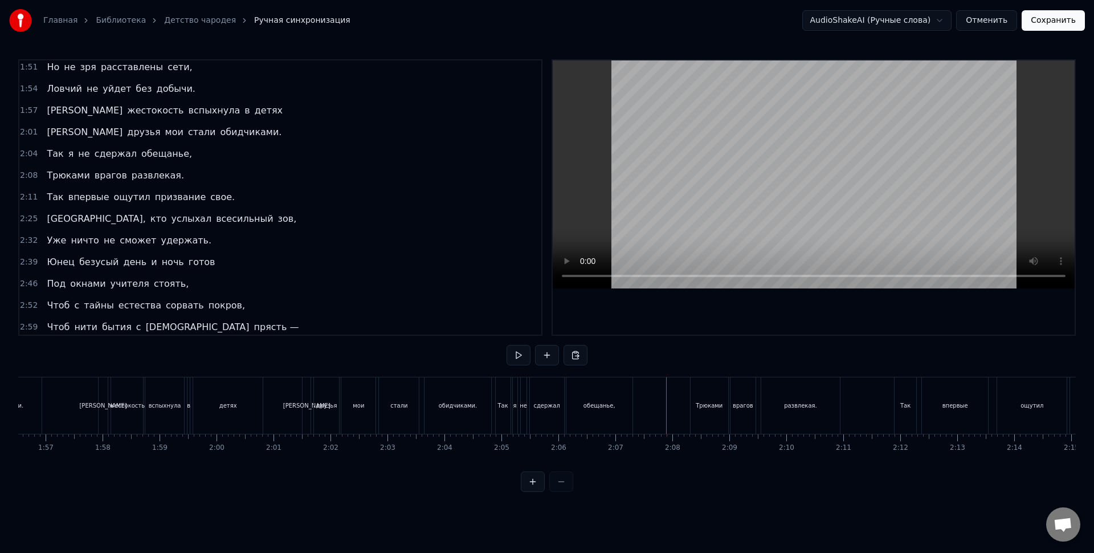
click at [808, 417] on div "развлекая." at bounding box center [800, 405] width 79 height 56
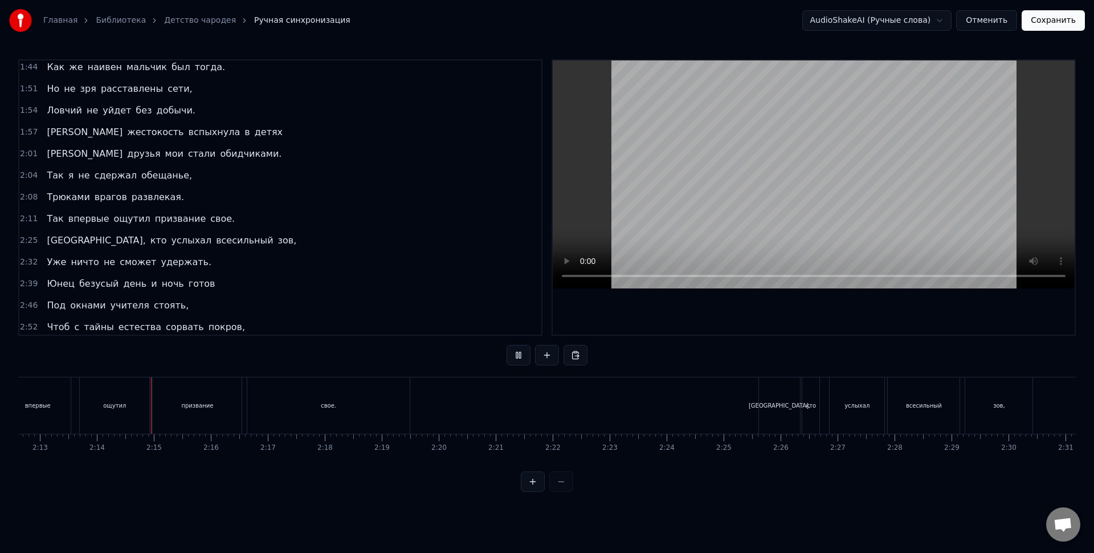
scroll to position [0, 7596]
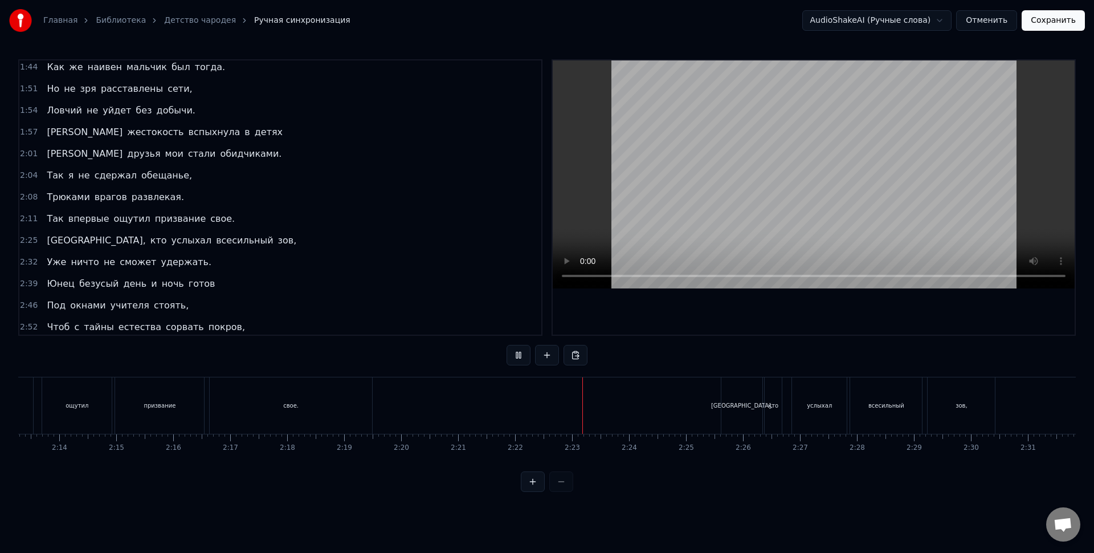
click at [736, 404] on div "[GEOGRAPHIC_DATA]," at bounding box center [742, 405] width 62 height 9
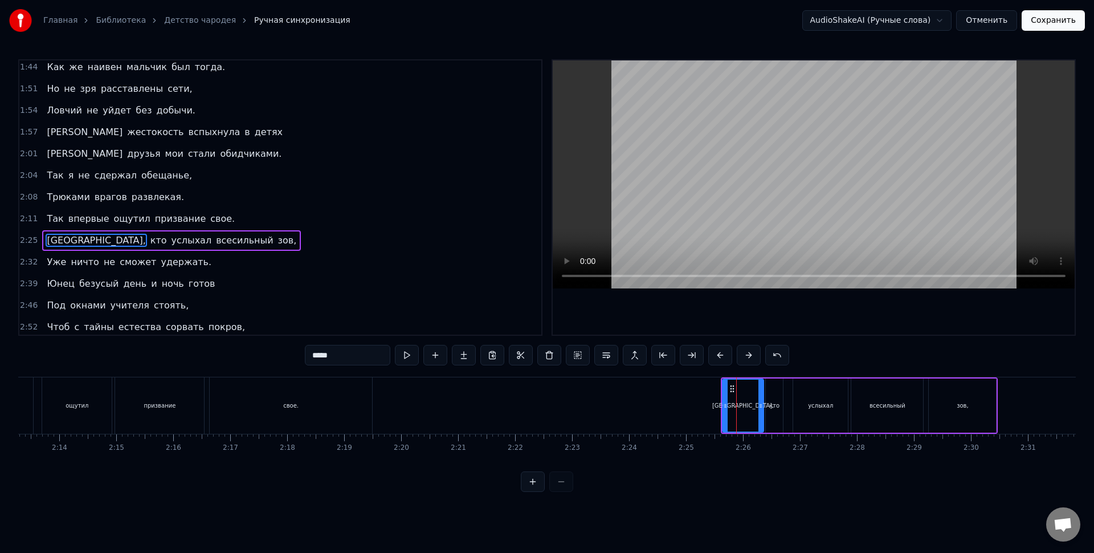
scroll to position [372, 0]
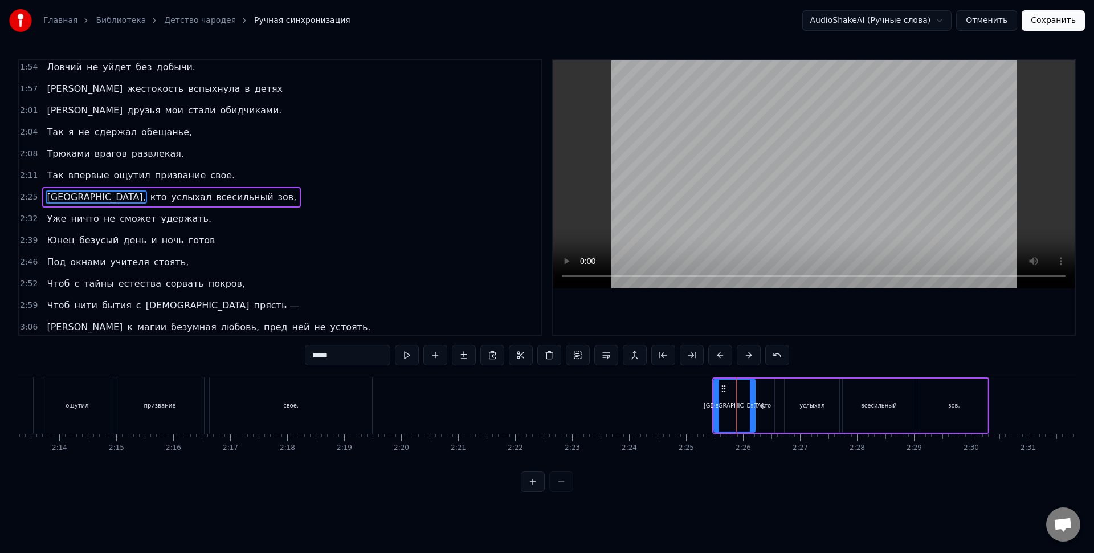
click at [191, 217] on span "удержать." at bounding box center [186, 218] width 53 height 13
type input "*********"
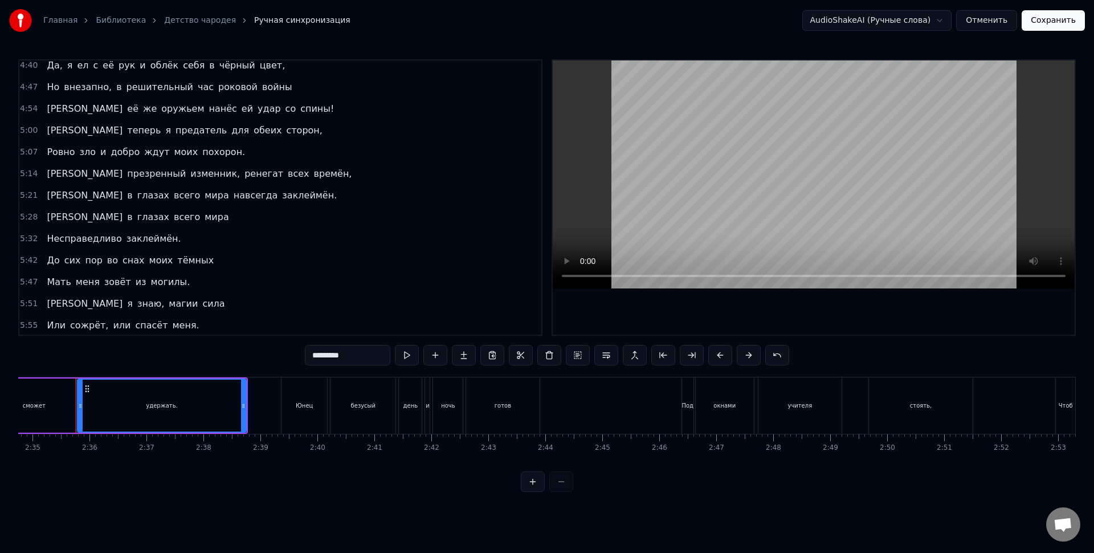
scroll to position [1134, 0]
click at [205, 322] on div "5:55 Или сожрёт, или спасёт меня." at bounding box center [280, 324] width 522 height 22
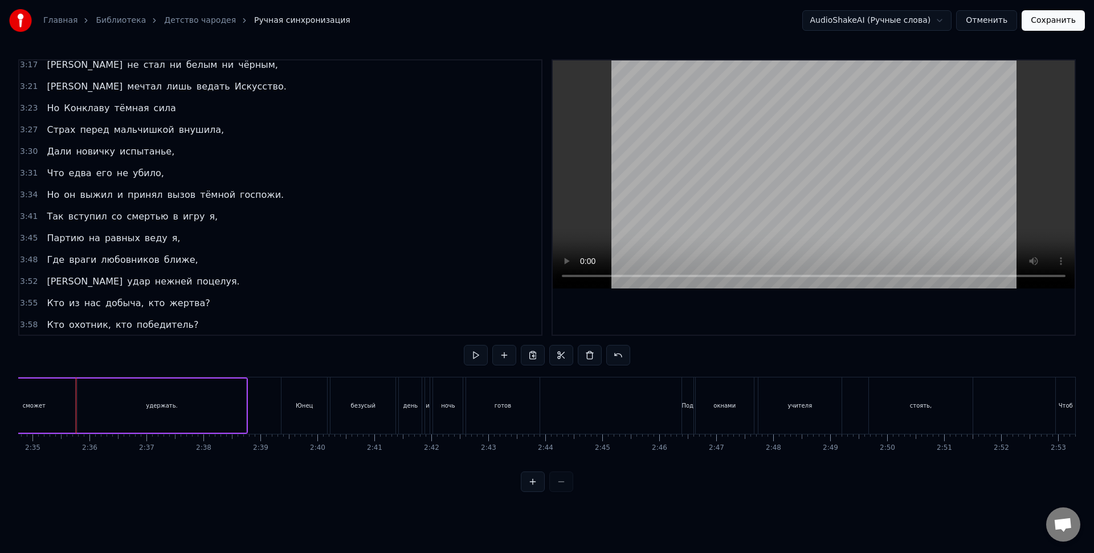
scroll to position [655, 0]
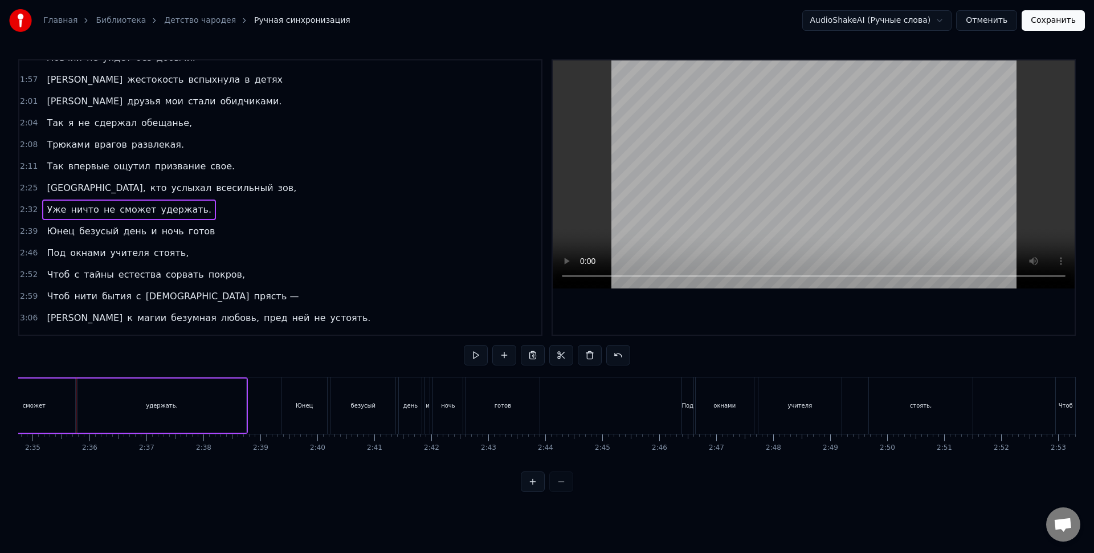
drag, startPoint x: 150, startPoint y: 210, endPoint x: 119, endPoint y: 215, distance: 32.2
click at [160, 210] on span "удержать." at bounding box center [186, 209] width 53 height 13
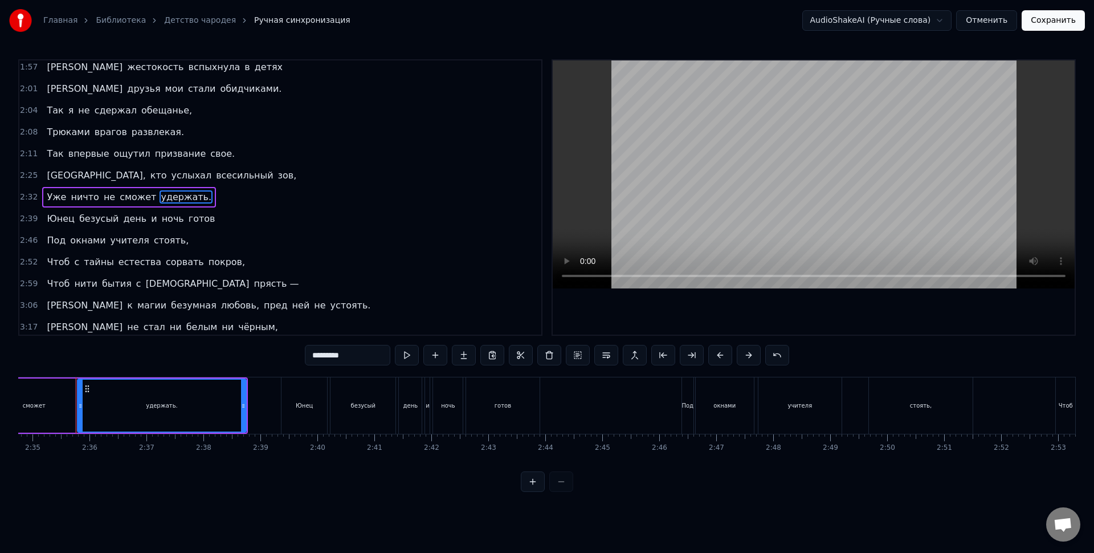
click at [54, 201] on span "Уже" at bounding box center [57, 196] width 22 height 13
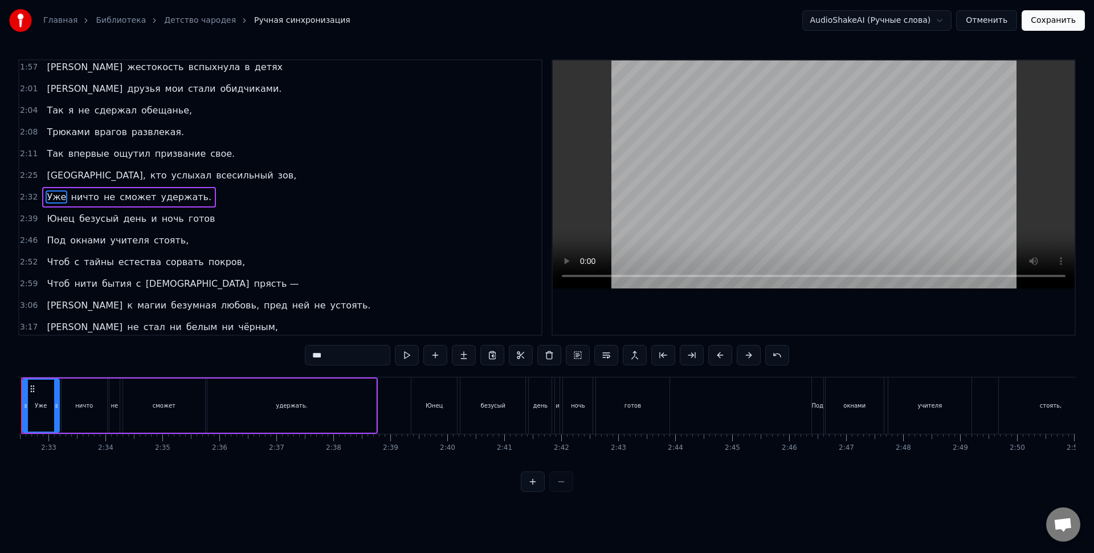
scroll to position [0, 8635]
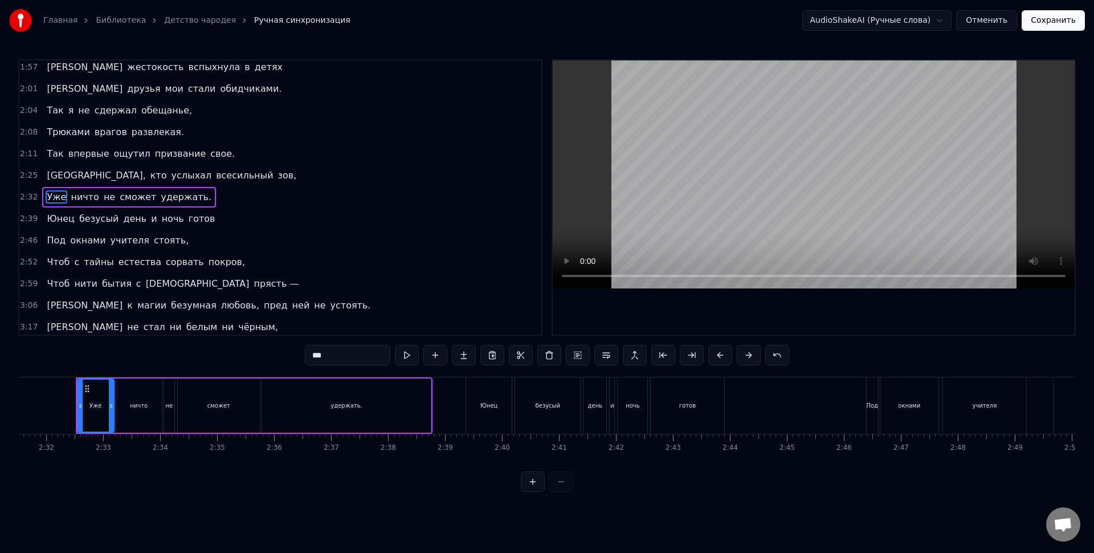
click at [52, 178] on span "[GEOGRAPHIC_DATA]," at bounding box center [96, 175] width 101 height 13
type input "*****"
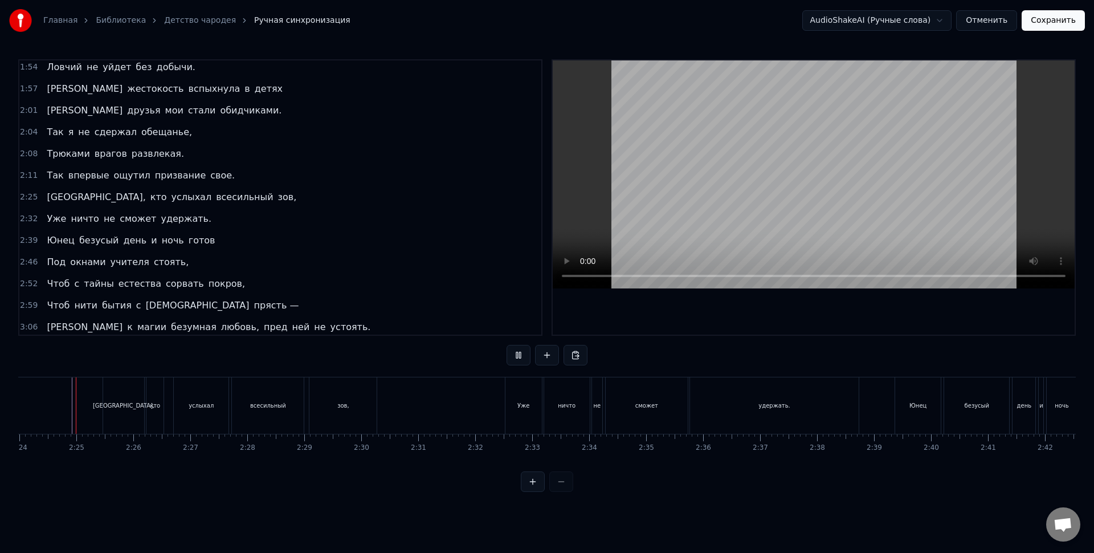
scroll to position [0, 8203]
click at [515, 401] on div "Уже" at bounding box center [527, 405] width 36 height 56
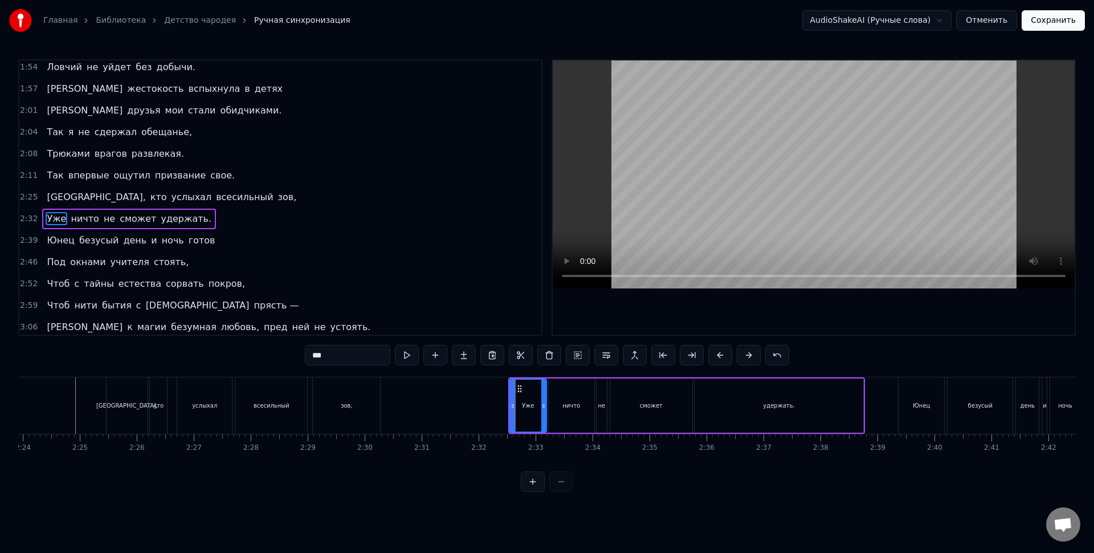
scroll to position [394, 0]
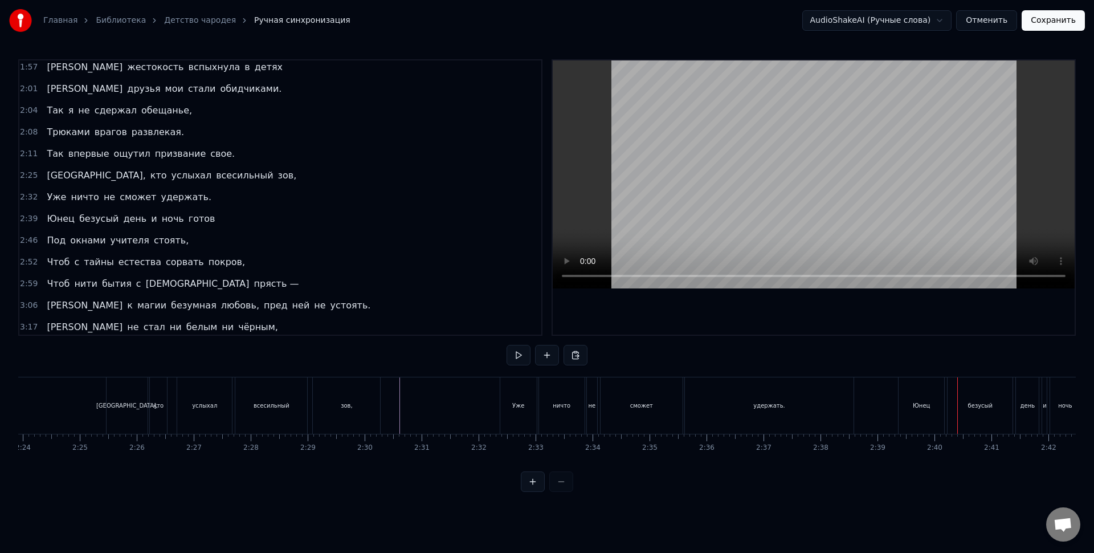
click at [911, 400] on div "Юнец" at bounding box center [922, 405] width 46 height 56
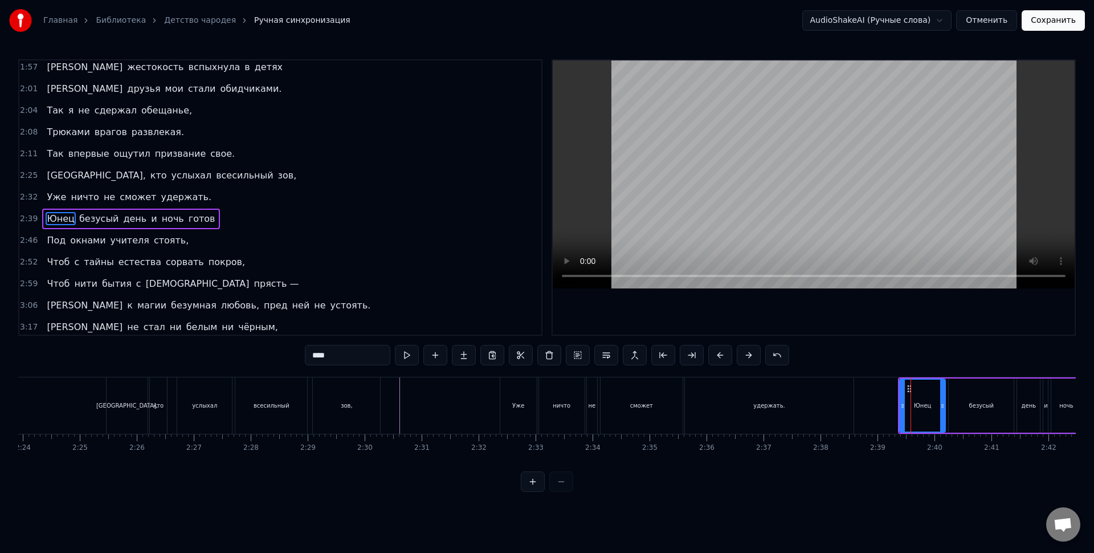
scroll to position [415, 0]
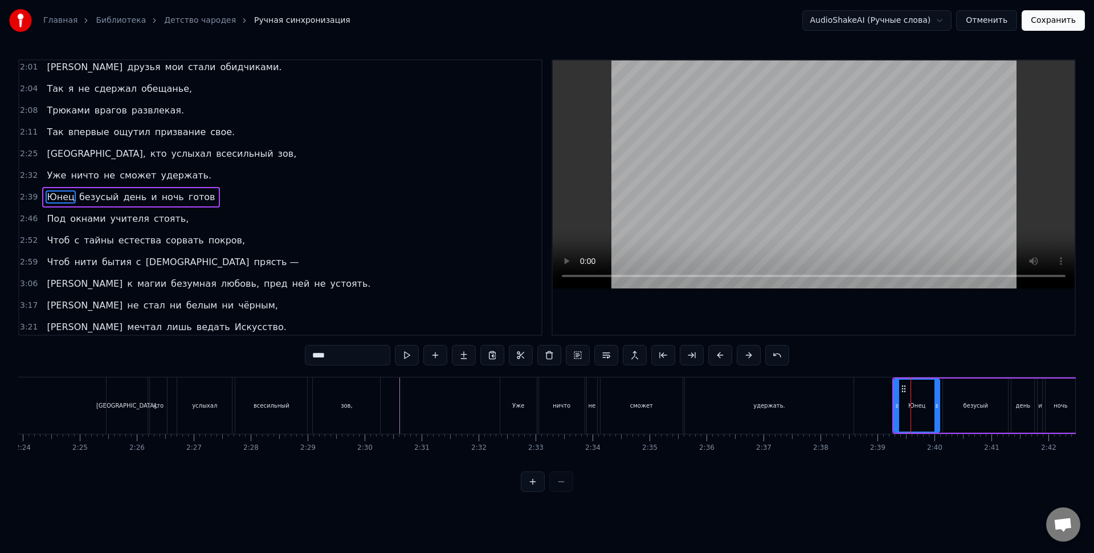
click at [849, 388] on div "удержать." at bounding box center [769, 405] width 169 height 56
type input "*********"
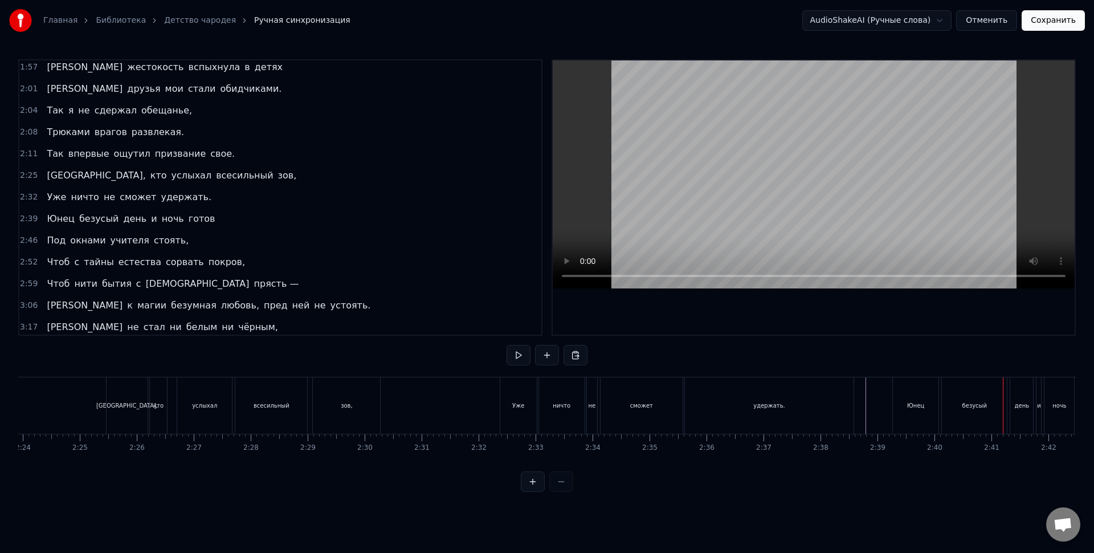
click at [973, 404] on div "безусый" at bounding box center [975, 405] width 25 height 9
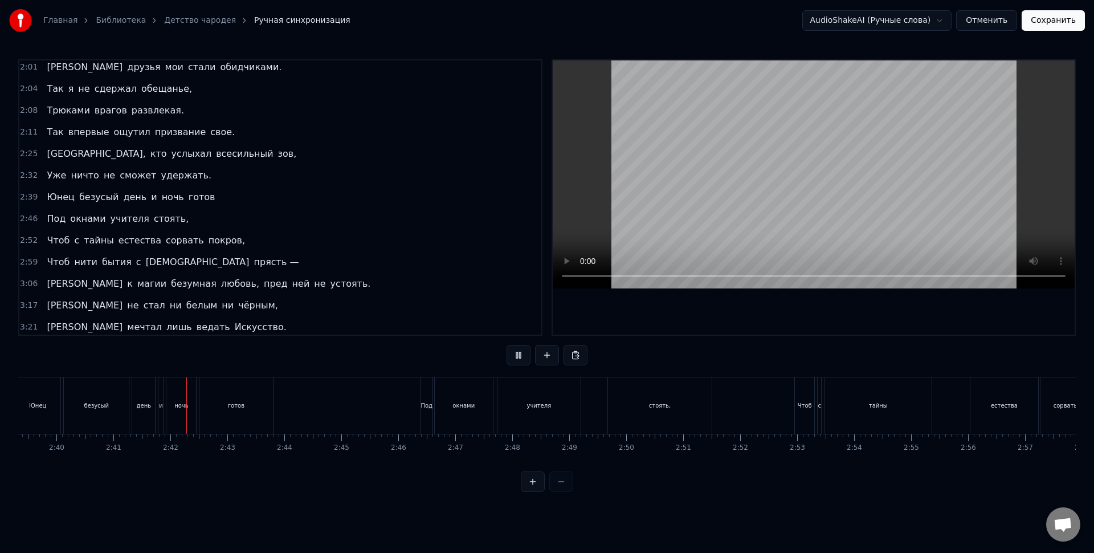
scroll to position [0, 9158]
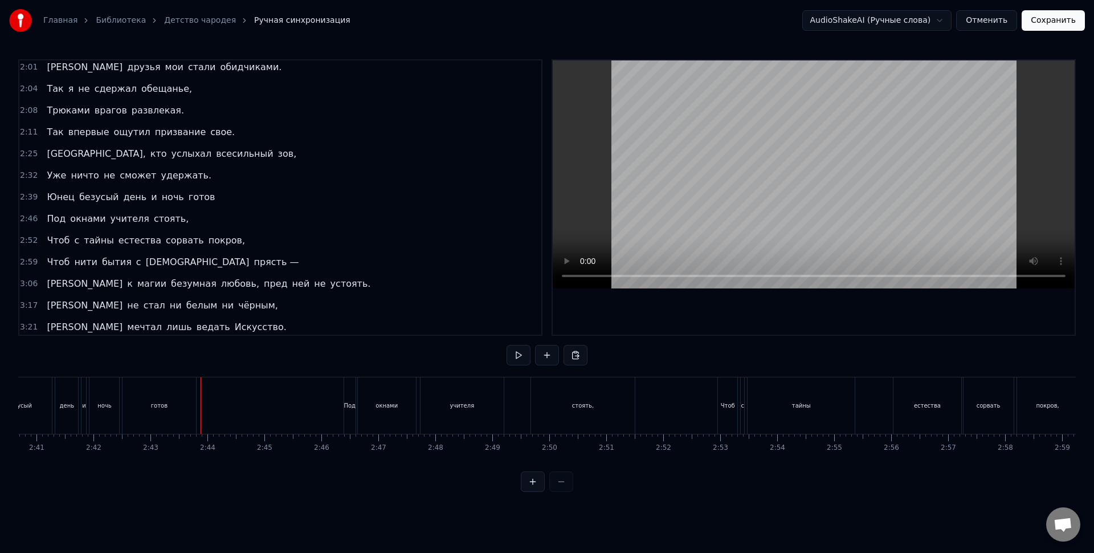
click at [358, 393] on div "окнами" at bounding box center [387, 405] width 58 height 56
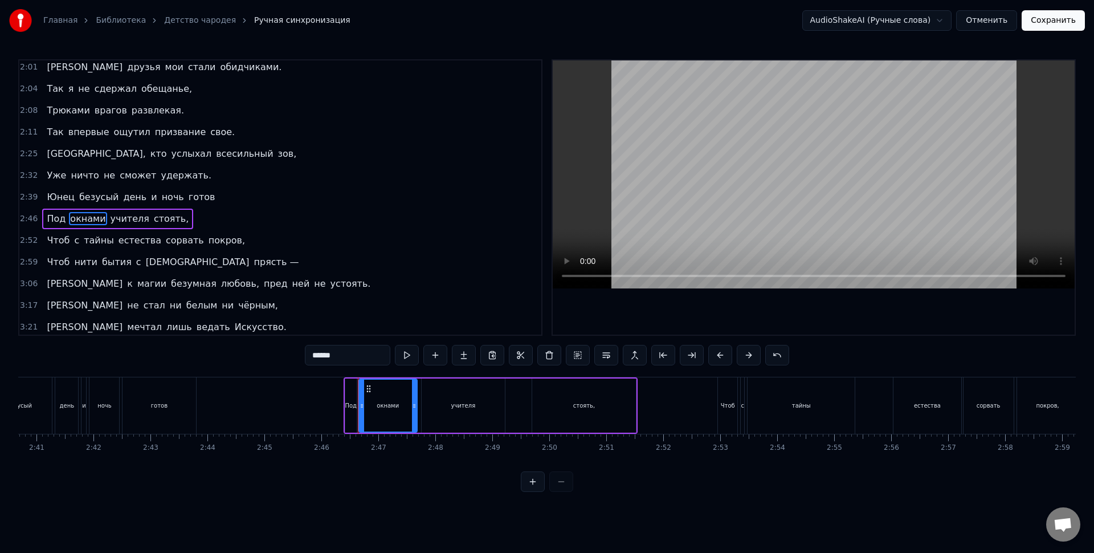
scroll to position [437, 0]
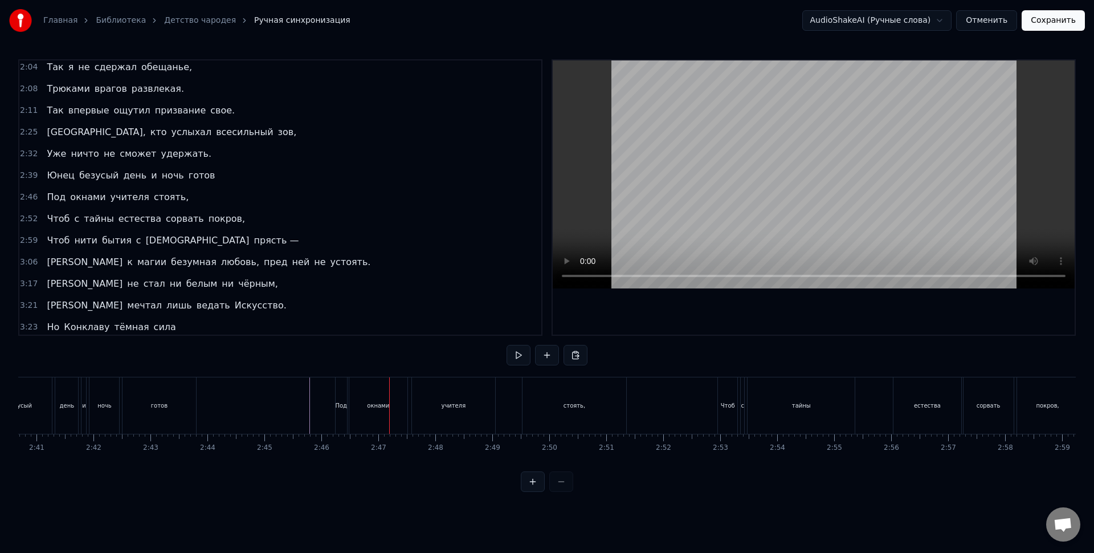
click at [397, 410] on div "окнами" at bounding box center [378, 405] width 58 height 56
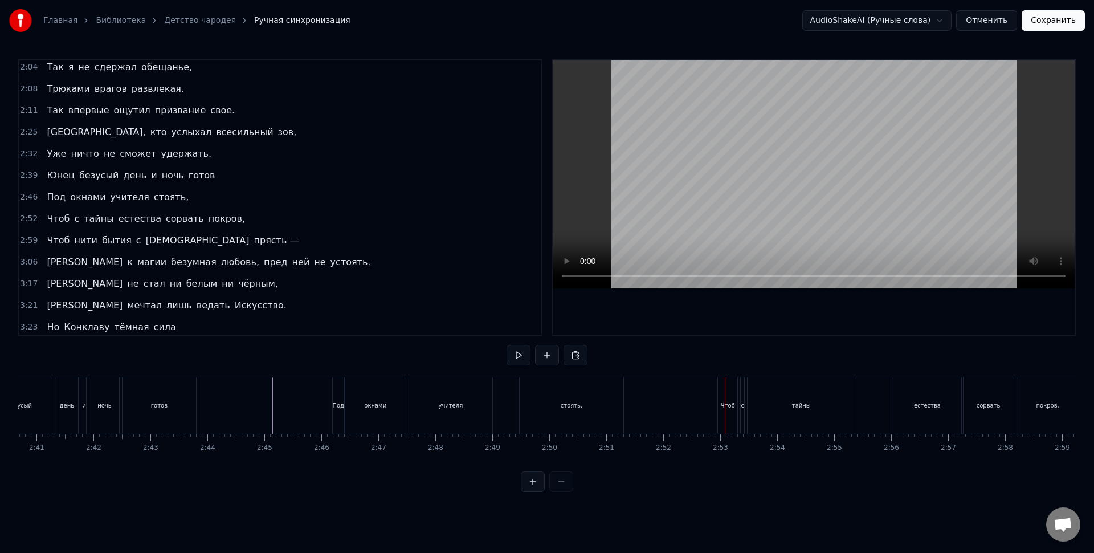
click at [726, 405] on div "Чтоб" at bounding box center [728, 405] width 14 height 9
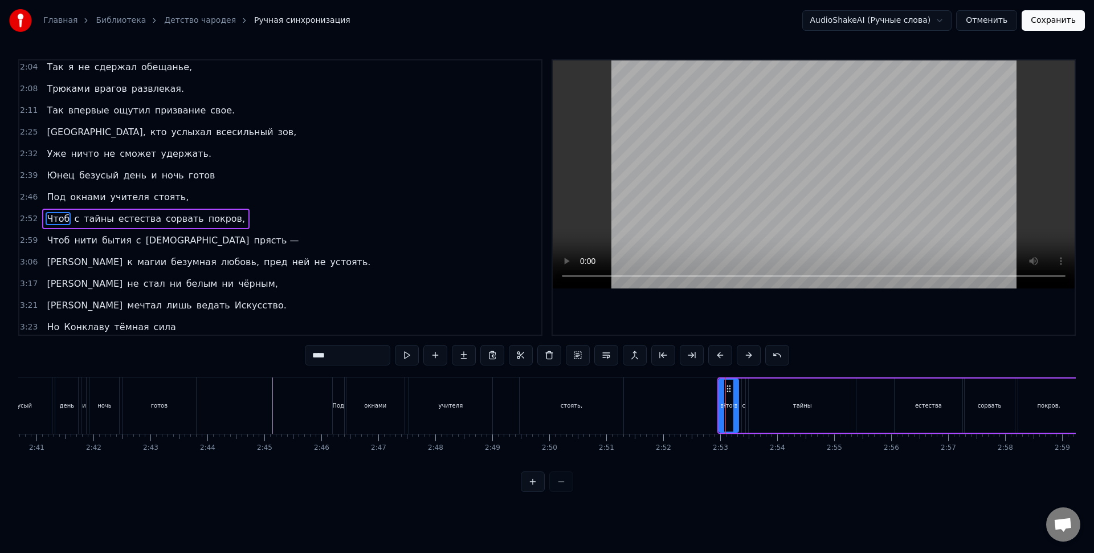
scroll to position [459, 0]
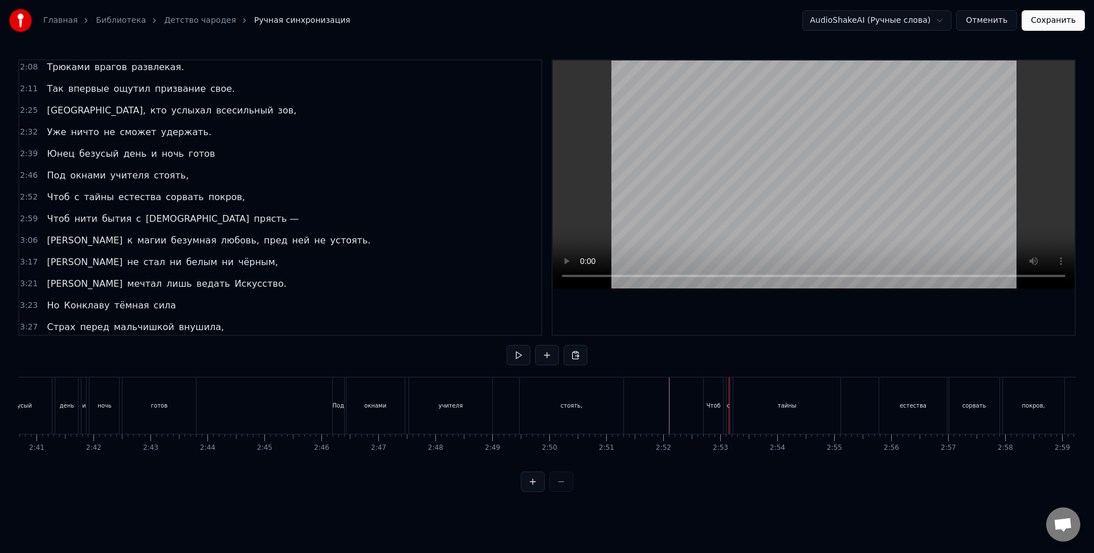
click at [717, 394] on div "Чтоб" at bounding box center [713, 405] width 19 height 56
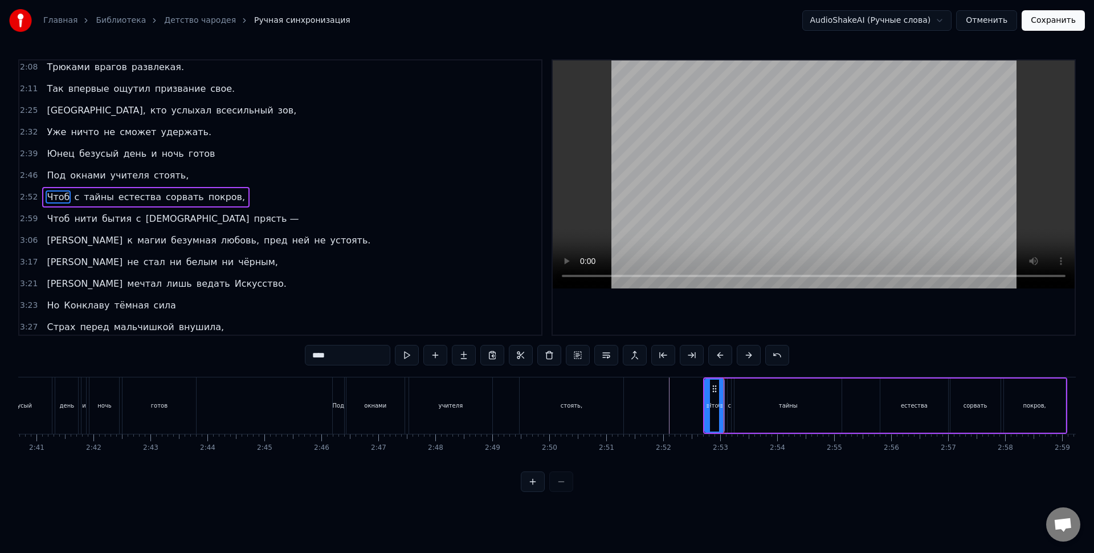
click at [752, 412] on div "тайны" at bounding box center [788, 405] width 107 height 54
type input "*****"
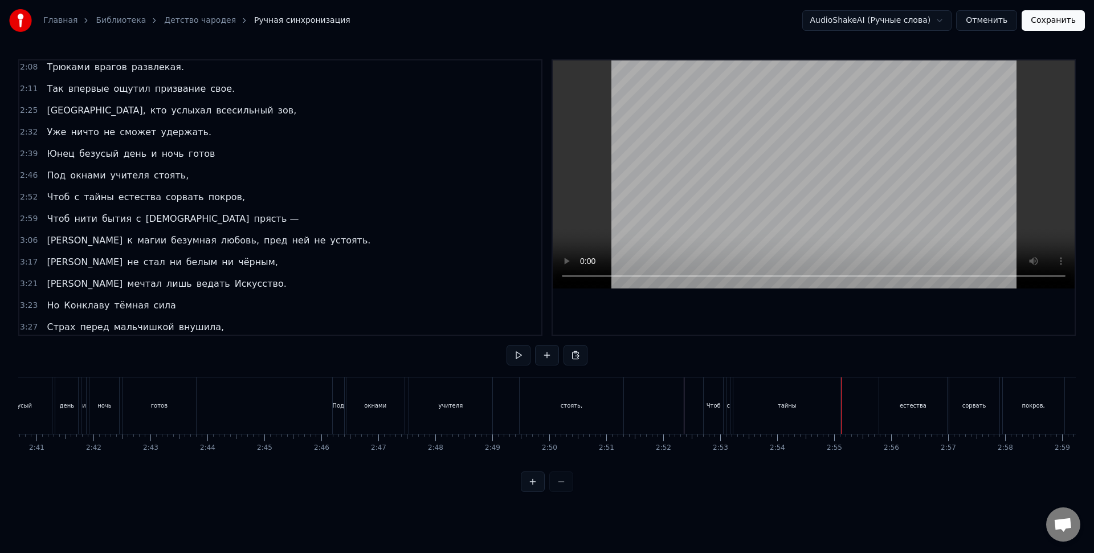
click at [893, 394] on div "естества" at bounding box center [912, 405] width 67 height 56
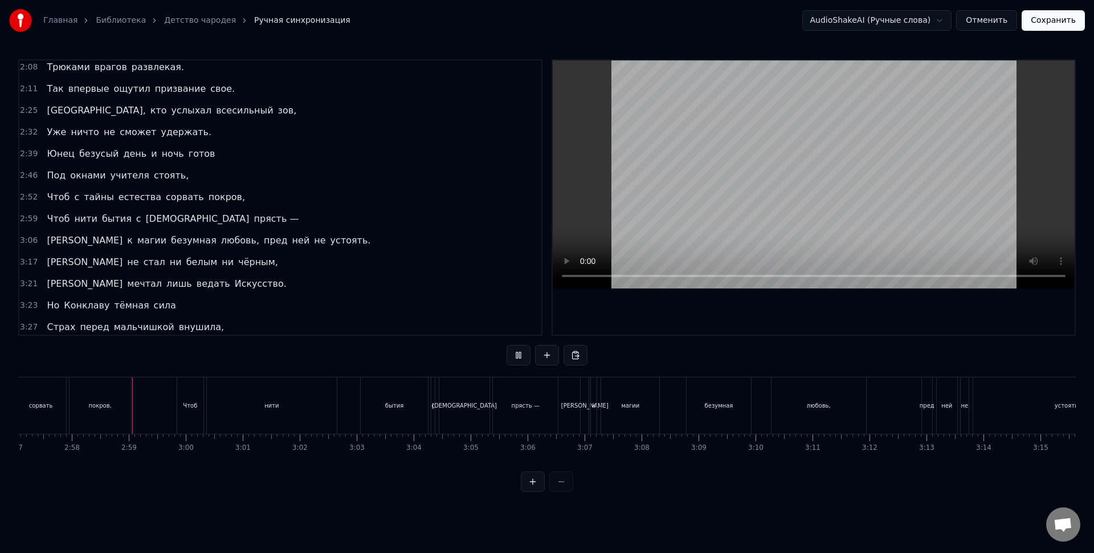
scroll to position [0, 10111]
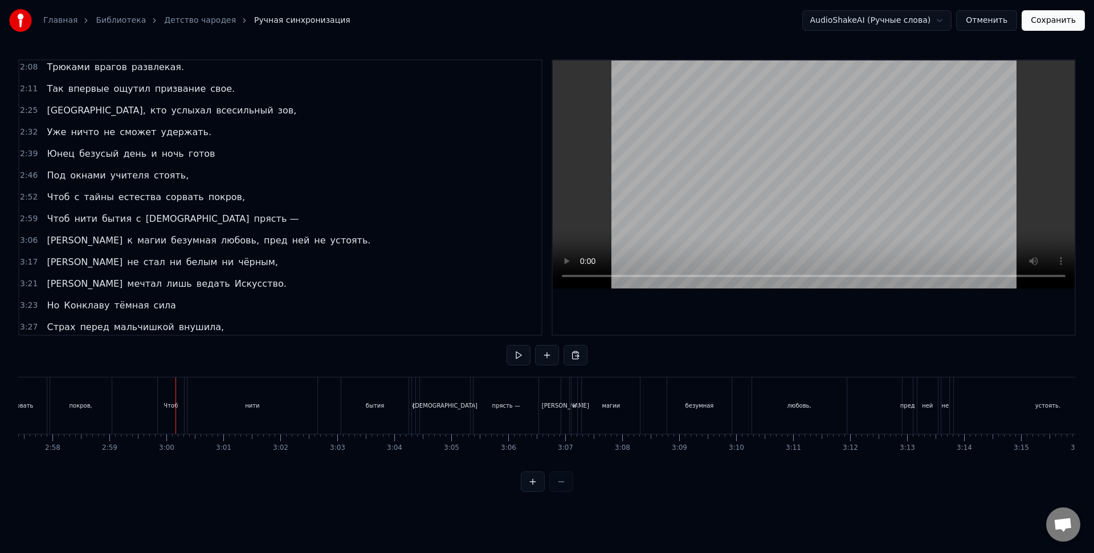
click at [300, 411] on div "нити" at bounding box center [253, 405] width 130 height 56
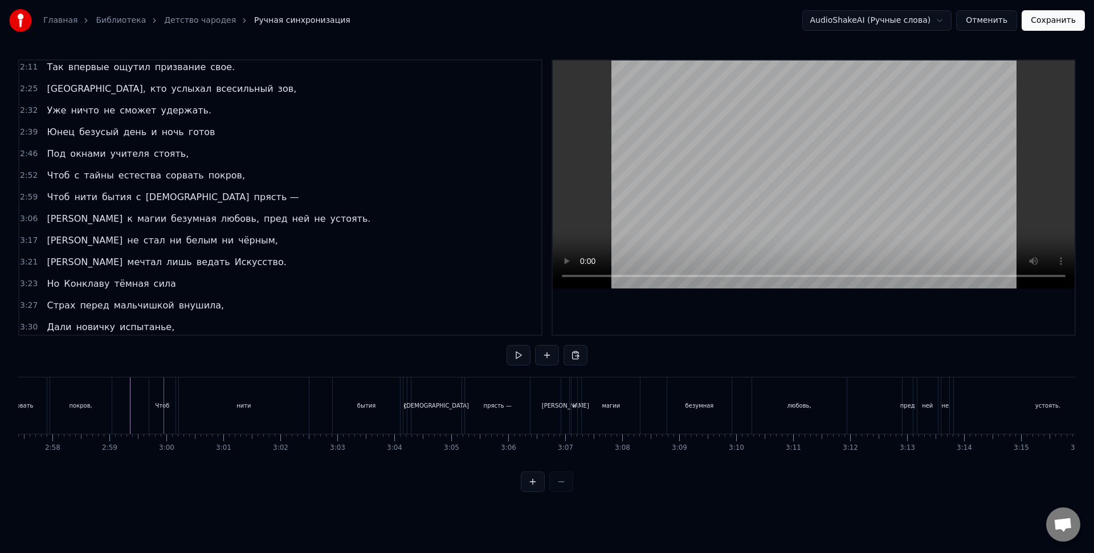
click at [190, 408] on div "нити" at bounding box center [244, 405] width 130 height 56
click at [574, 414] on div "к" at bounding box center [575, 405] width 6 height 56
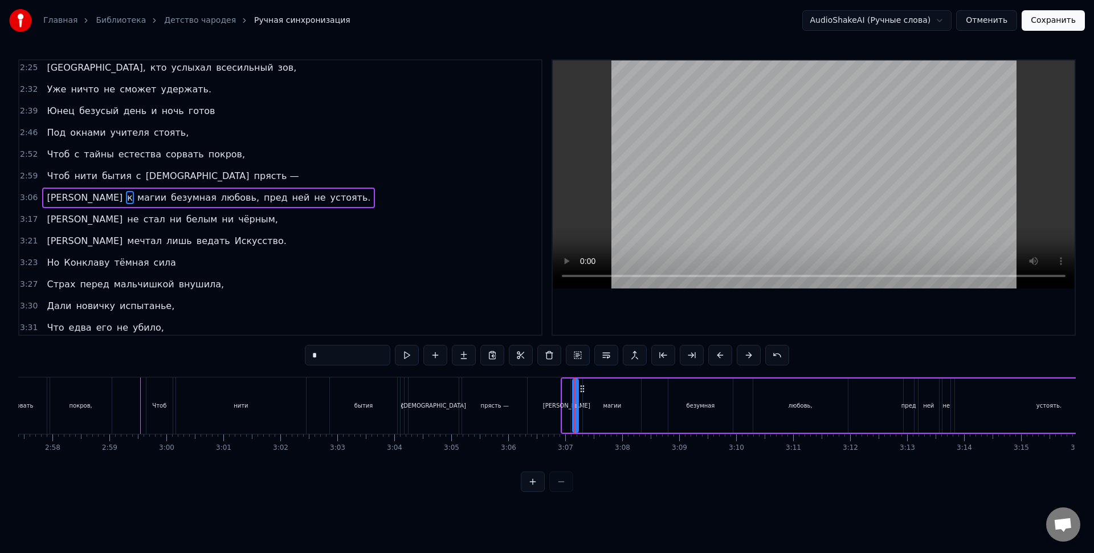
scroll to position [502, 0]
click at [550, 389] on div "То к магии безумная любовь, пред ней не устоять." at bounding box center [841, 405] width 584 height 56
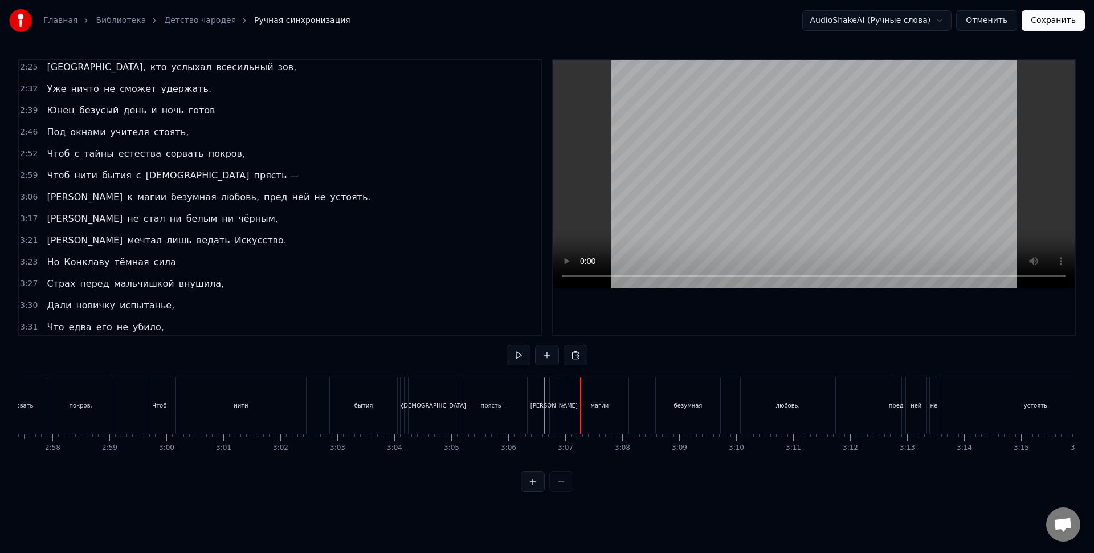
click at [541, 394] on div at bounding box center [330, 405] width 20844 height 56
click at [536, 392] on div at bounding box center [330, 405] width 20844 height 56
click at [529, 391] on div "Чтоб нити бытия с [DEMOGRAPHIC_DATA] прясть —" at bounding box center [338, 405] width 385 height 56
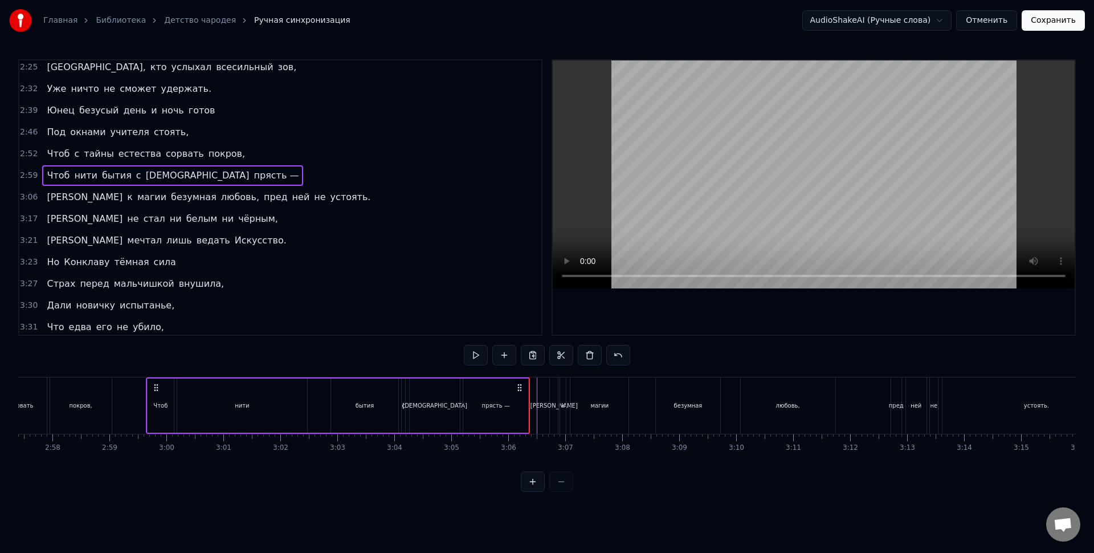
click at [534, 393] on div at bounding box center [330, 405] width 20844 height 56
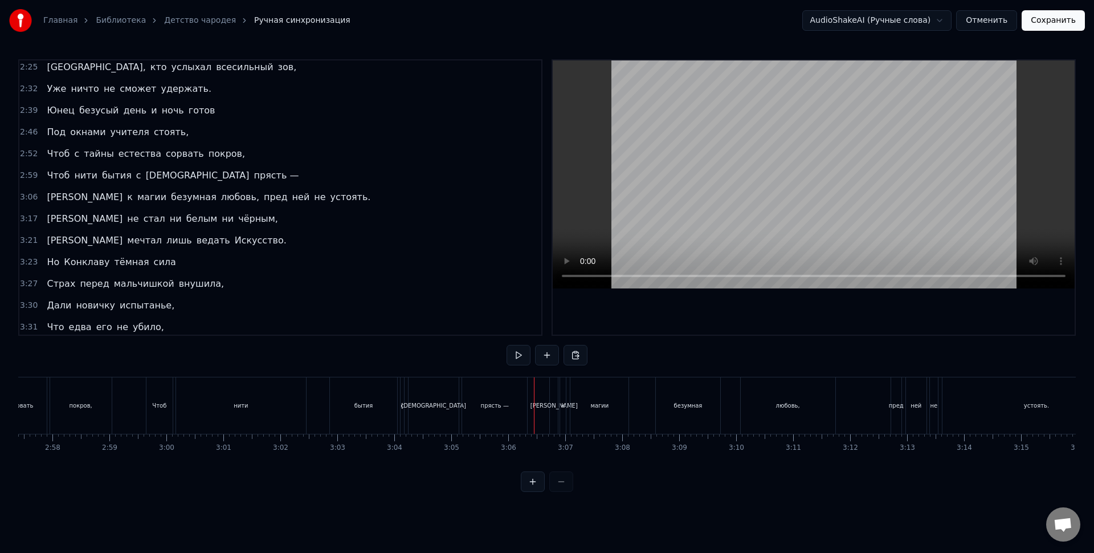
click at [144, 389] on div at bounding box center [330, 405] width 20844 height 56
click at [139, 386] on div at bounding box center [330, 405] width 20844 height 56
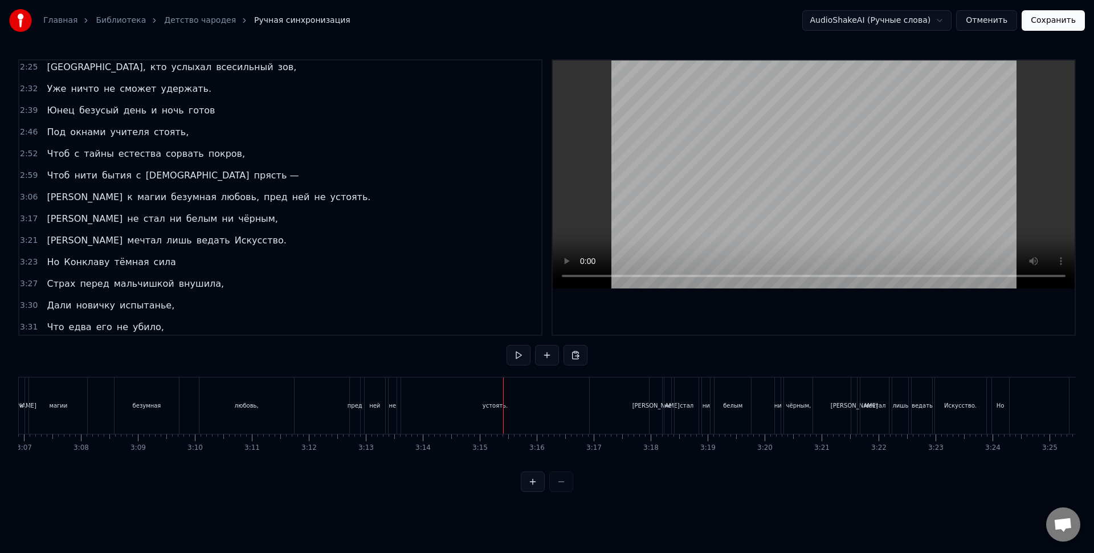
scroll to position [0, 10572]
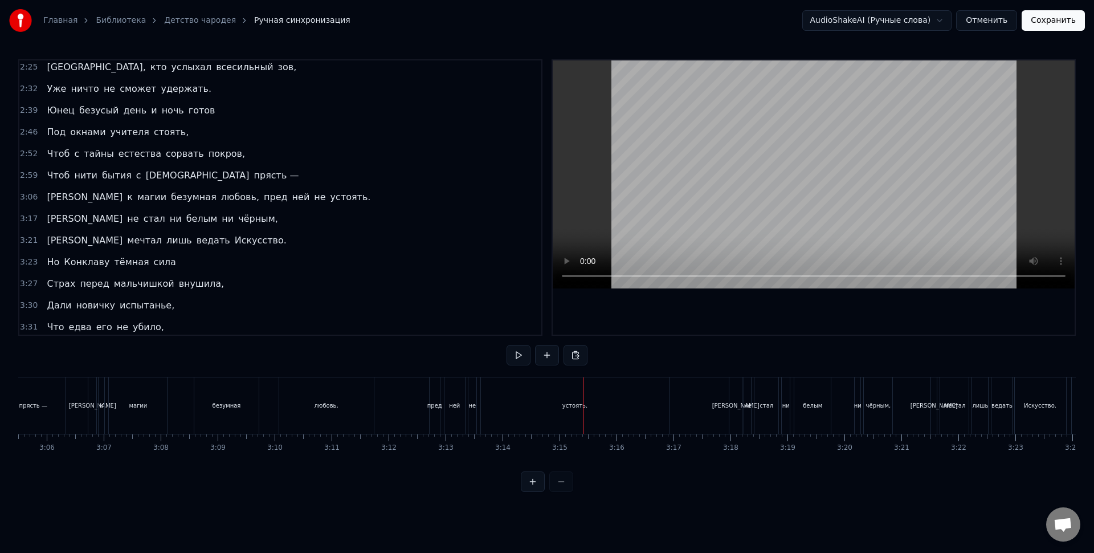
click at [437, 390] on div "пред" at bounding box center [435, 405] width 10 height 56
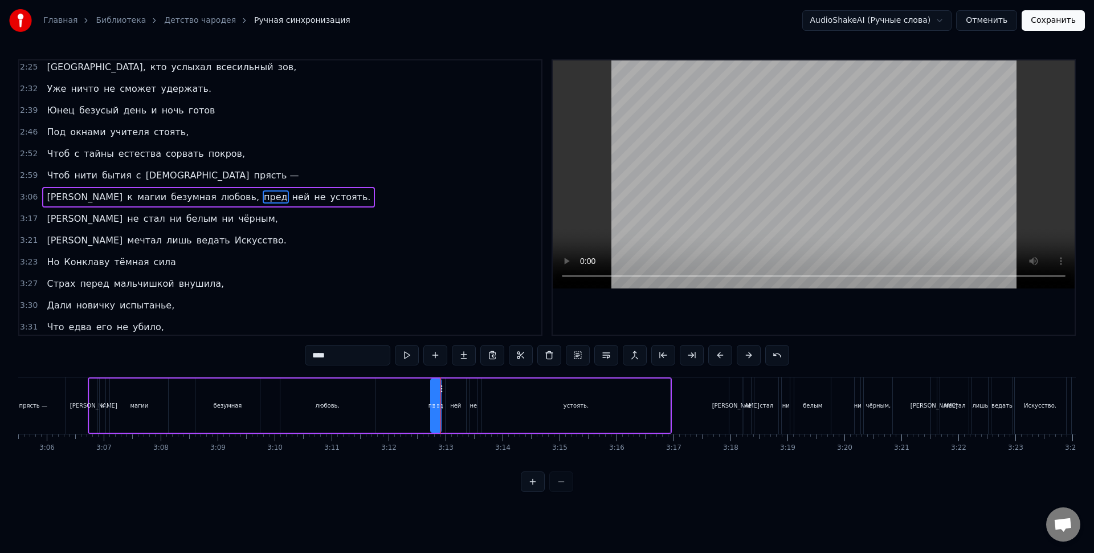
click at [454, 395] on div "ней" at bounding box center [456, 405] width 21 height 54
click at [474, 397] on div "не" at bounding box center [474, 405] width 8 height 54
click at [502, 398] on div "устоять." at bounding box center [576, 405] width 188 height 54
type input "********"
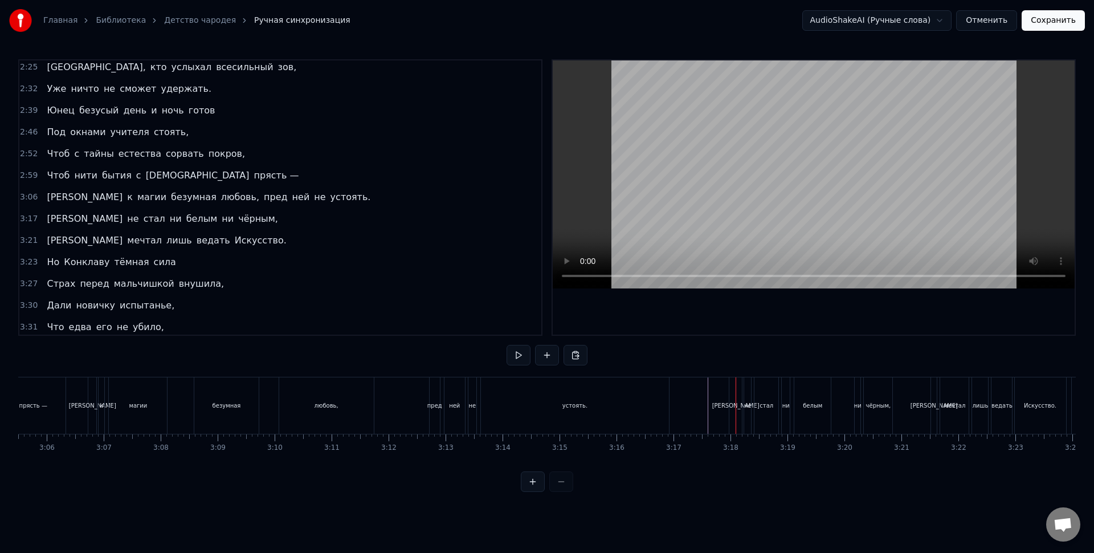
click at [747, 418] on div "не" at bounding box center [747, 405] width 7 height 56
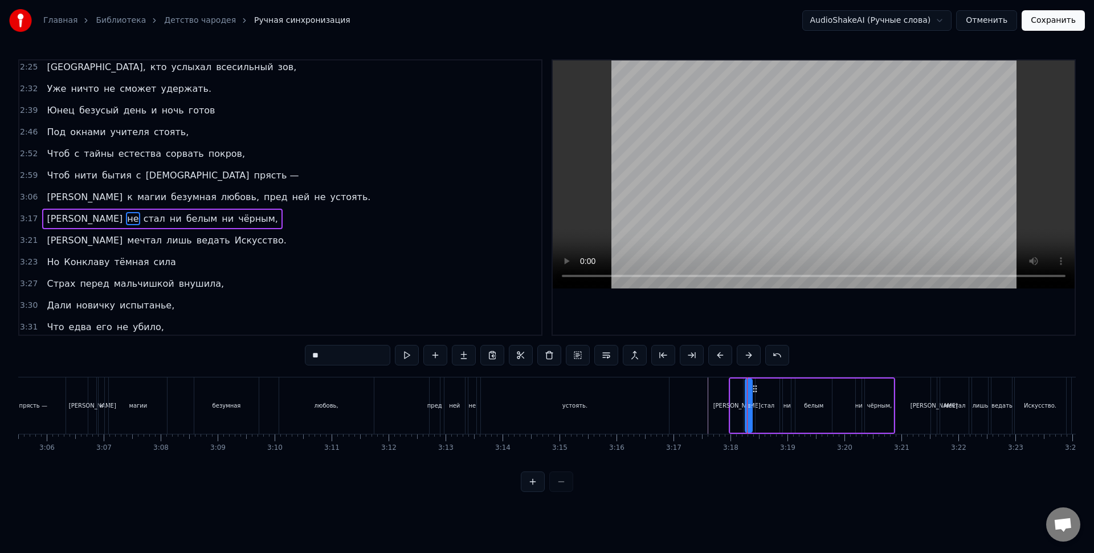
scroll to position [524, 0]
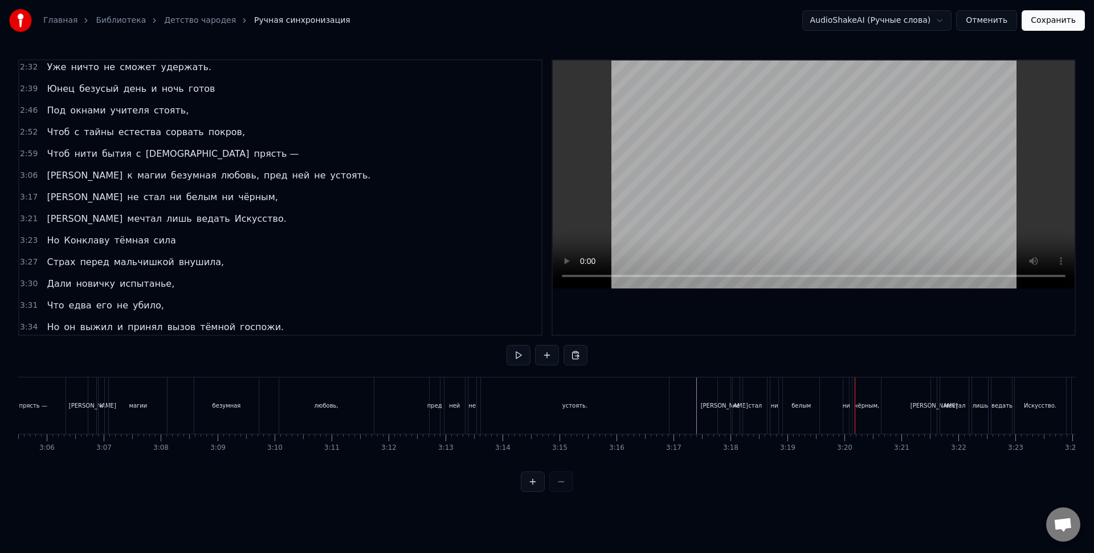
click at [816, 401] on div "белым" at bounding box center [801, 405] width 36 height 56
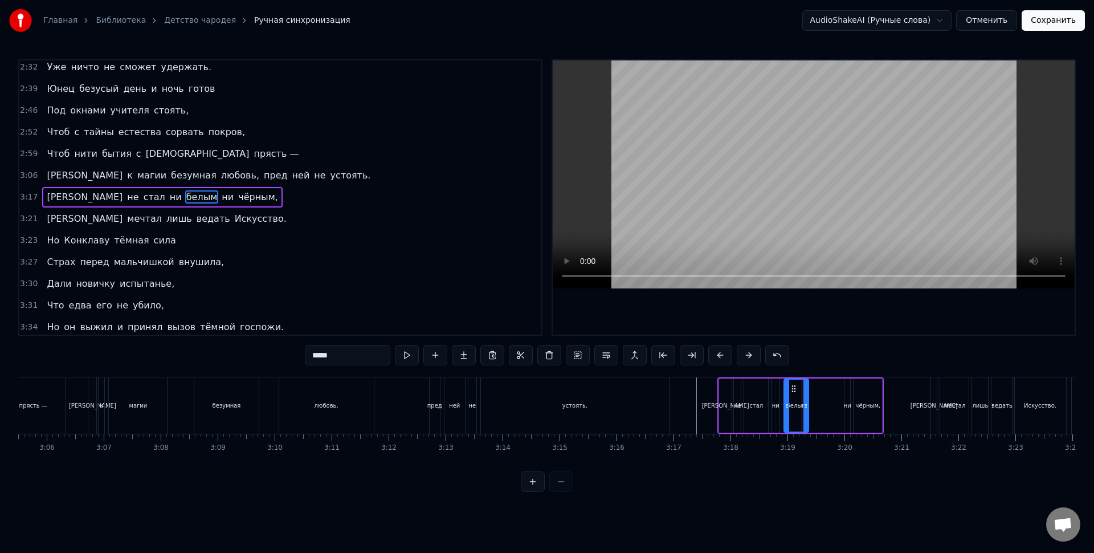
drag, startPoint x: 817, startPoint y: 405, endPoint x: 804, endPoint y: 405, distance: 12.6
click at [804, 405] on icon at bounding box center [806, 405] width 5 height 9
click at [798, 401] on div "белым" at bounding box center [796, 405] width 19 height 9
click at [807, 402] on icon at bounding box center [808, 405] width 5 height 9
click at [820, 400] on div "Я не стал ни белым ни чёрным," at bounding box center [801, 405] width 166 height 56
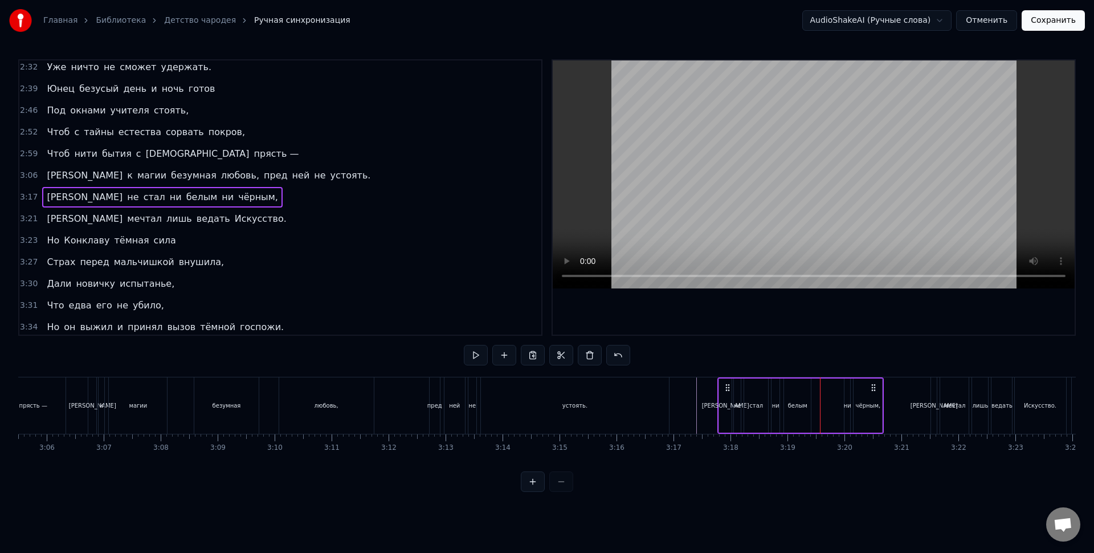
click at [841, 405] on div "Я не стал ни белым ни чёрным," at bounding box center [801, 405] width 166 height 56
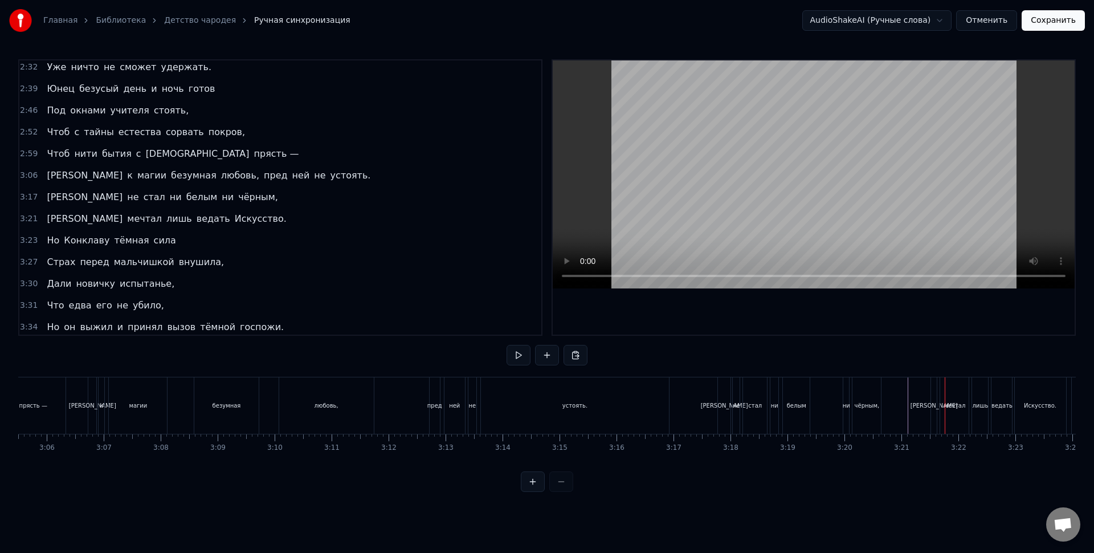
click at [954, 409] on div "мечтал" at bounding box center [955, 405] width 22 height 9
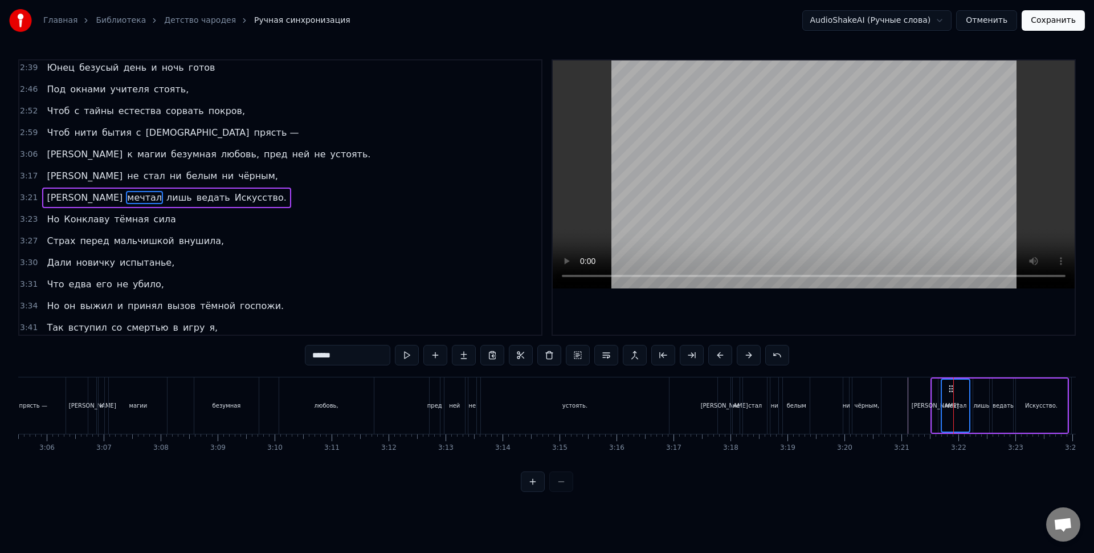
scroll to position [545, 0]
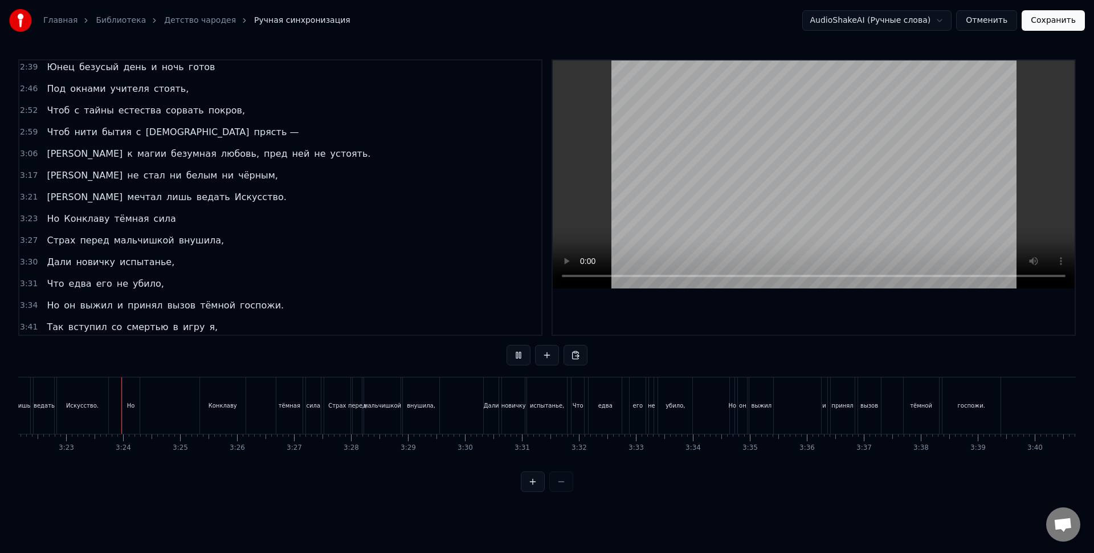
scroll to position [0, 11529]
click at [272, 405] on div "тёмная" at bounding box center [282, 405] width 22 height 9
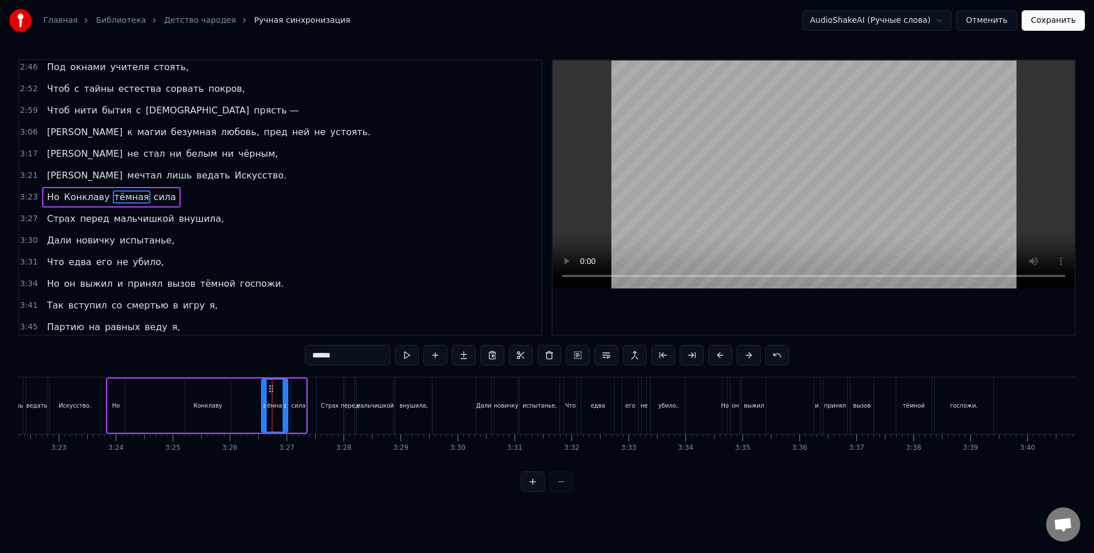
click at [100, 394] on div "Искусство." at bounding box center [75, 405] width 52 height 56
type input "**********"
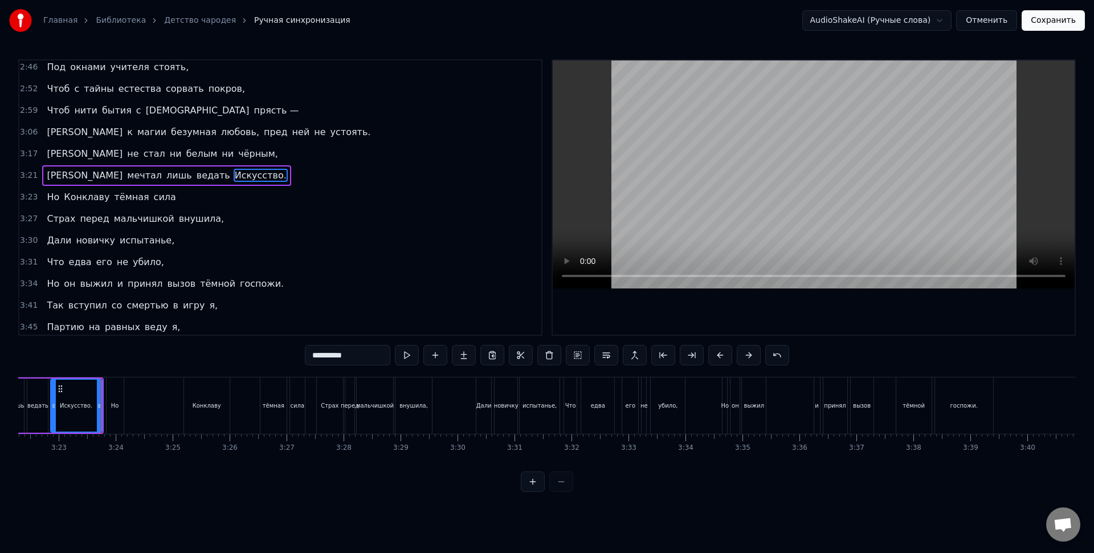
scroll to position [545, 0]
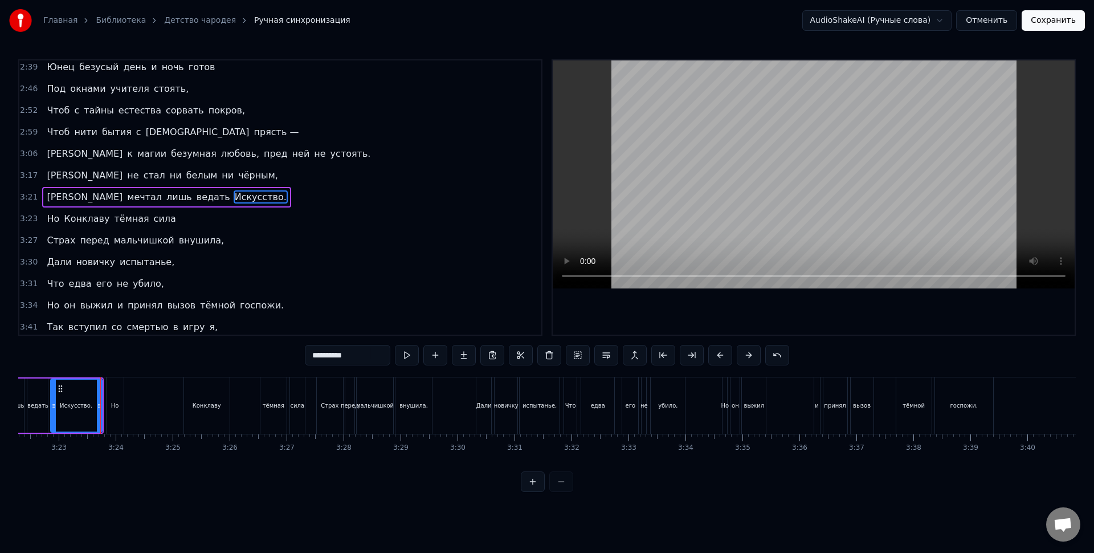
click at [103, 393] on div "Я мечтал лишь ведать Искусство." at bounding box center [34, 405] width 138 height 56
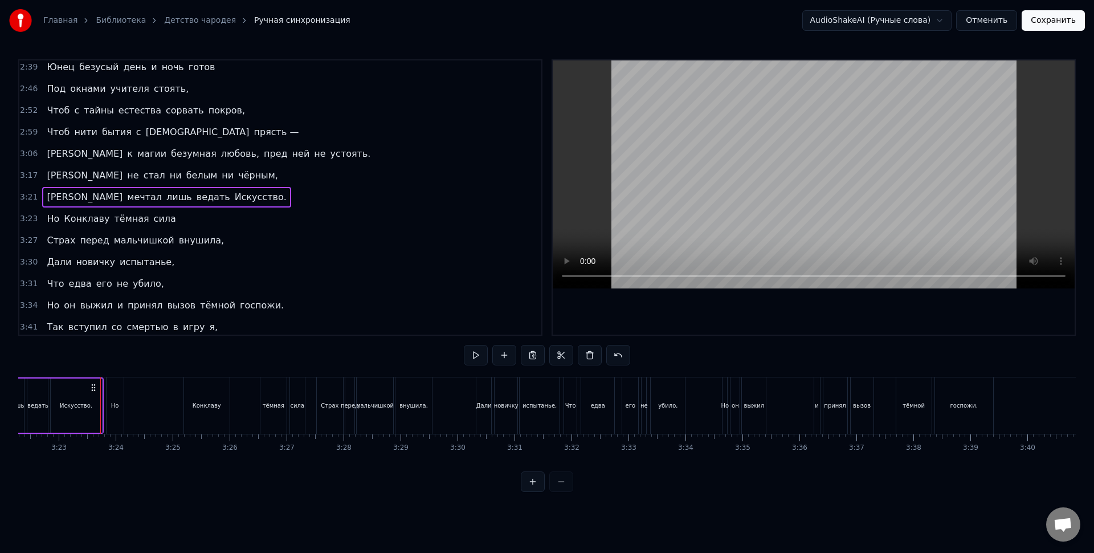
click at [106, 361] on div "0:22 В деревне жила небольшая семья, 0:27 У мамы росли близнецы сыновья. 0:32 О…" at bounding box center [547, 275] width 1058 height 433
drag, startPoint x: 124, startPoint y: 366, endPoint x: 246, endPoint y: 395, distance: 124.7
click at [125, 366] on div "0:22 В деревне жила небольшая семья, 0:27 У мамы росли близнецы сыновья. 0:32 О…" at bounding box center [547, 275] width 1058 height 433
click at [124, 402] on div "Но" at bounding box center [115, 405] width 18 height 56
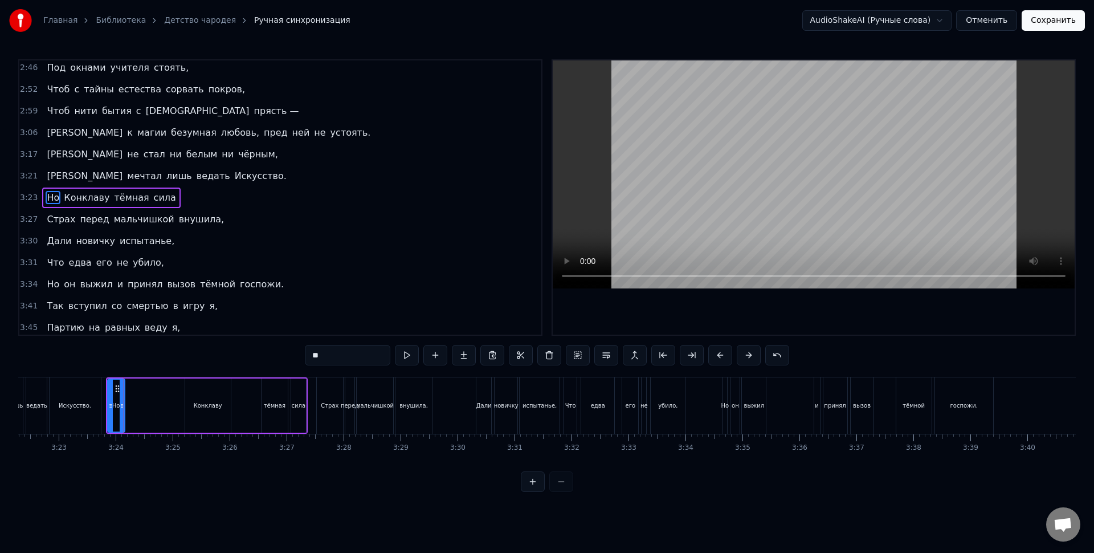
scroll to position [567, 0]
click at [206, 397] on div "Конклаву" at bounding box center [208, 405] width 46 height 54
click at [207, 405] on div "Конклаву" at bounding box center [208, 405] width 28 height 9
click at [271, 399] on div "тёмная" at bounding box center [275, 405] width 26 height 54
click at [299, 408] on div "сила" at bounding box center [299, 405] width 14 height 9
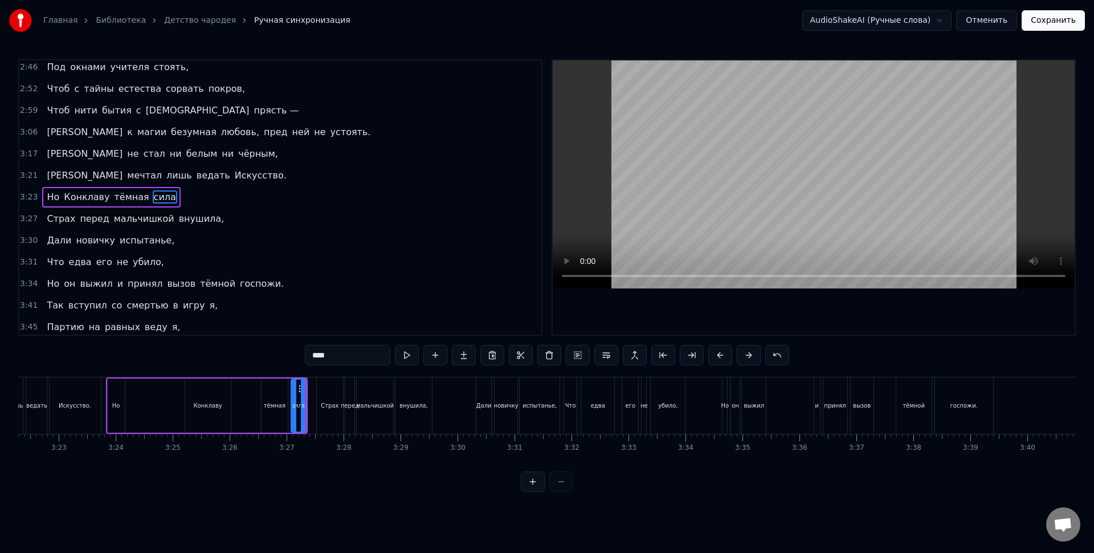
click at [323, 407] on div "Страх" at bounding box center [330, 405] width 18 height 9
type input "*****"
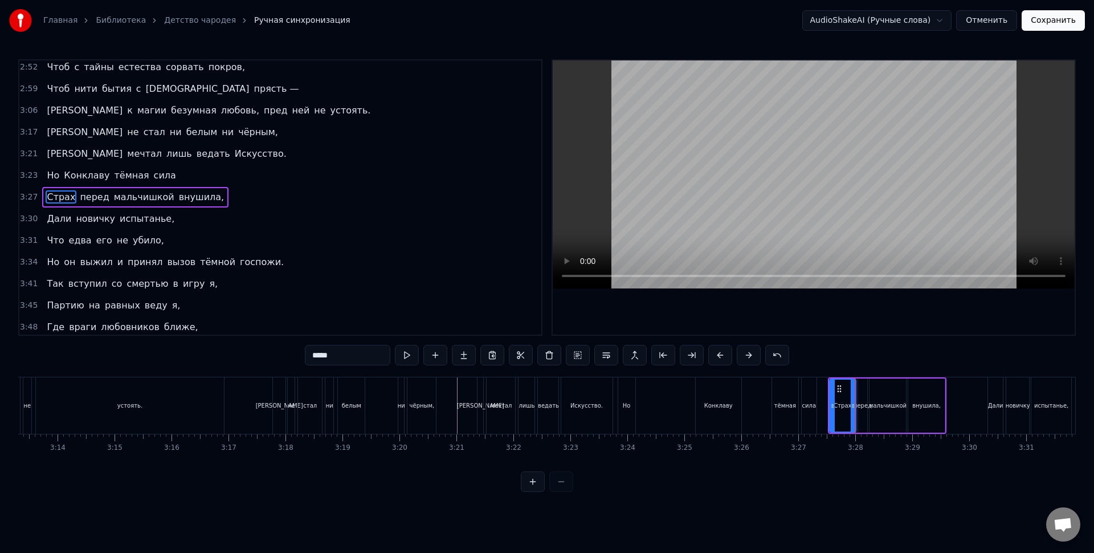
scroll to position [0, 10915]
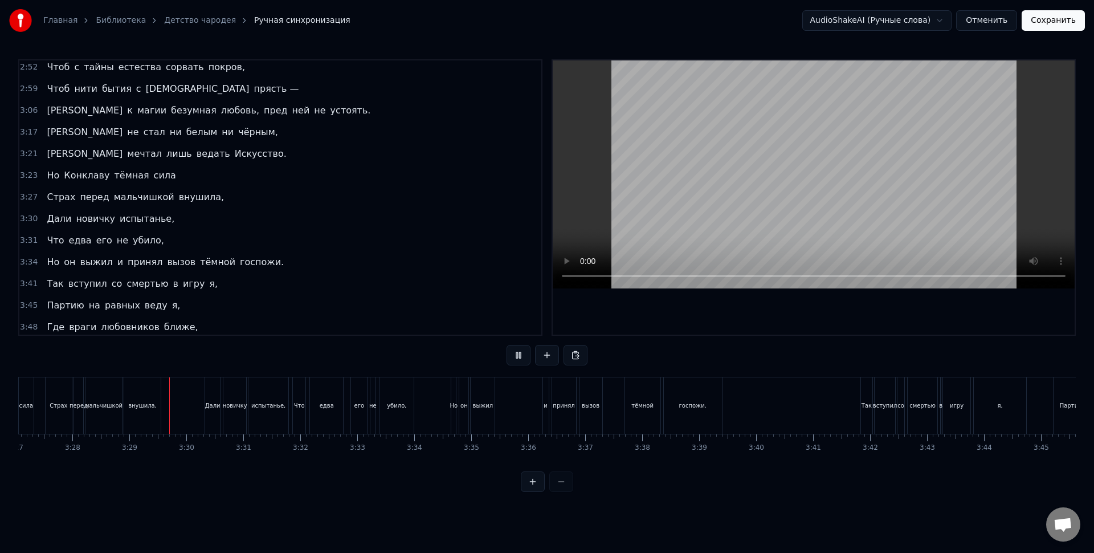
scroll to position [0, 11859]
click at [431, 394] on div "выжил" at bounding box center [424, 405] width 24 height 56
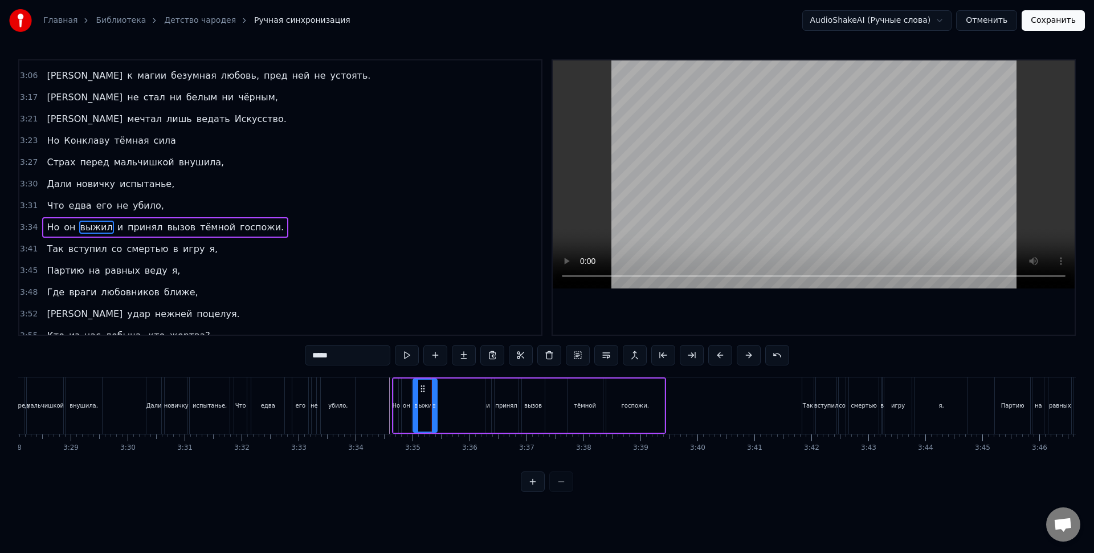
scroll to position [654, 0]
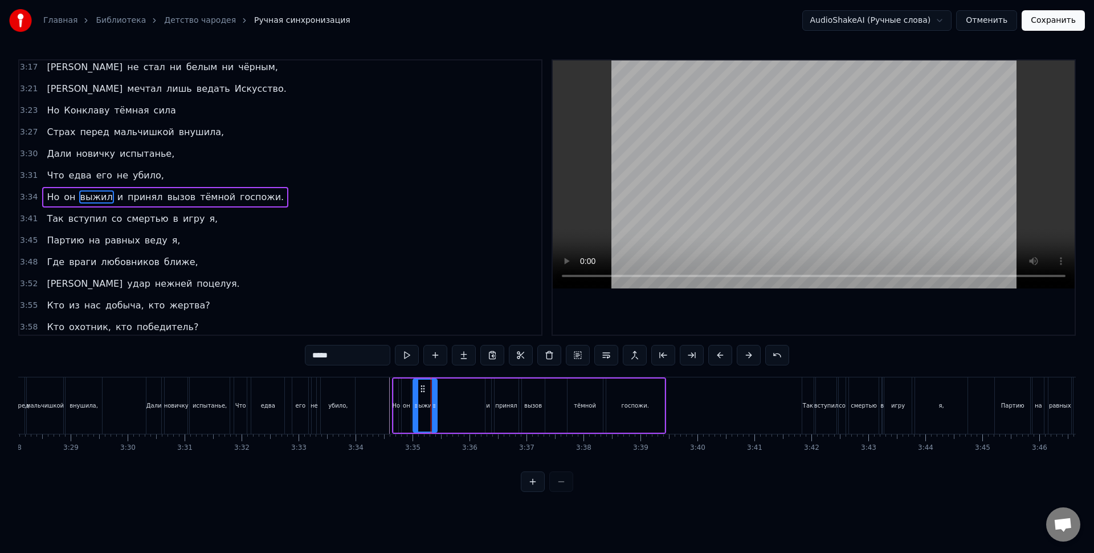
click at [337, 377] on div "убило," at bounding box center [337, 405] width 35 height 56
type input "******"
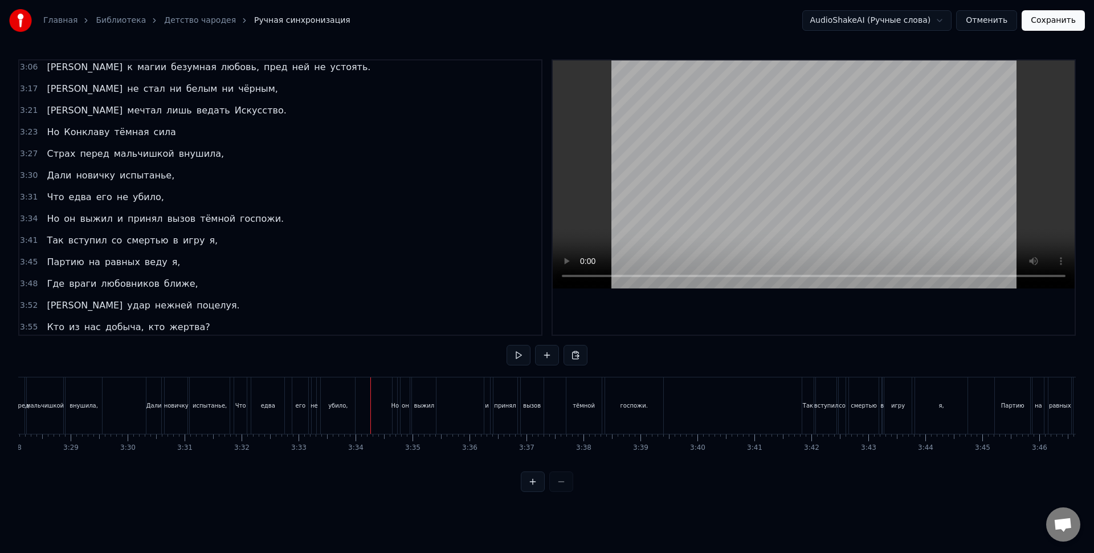
click at [409, 400] on div "он" at bounding box center [405, 405] width 9 height 56
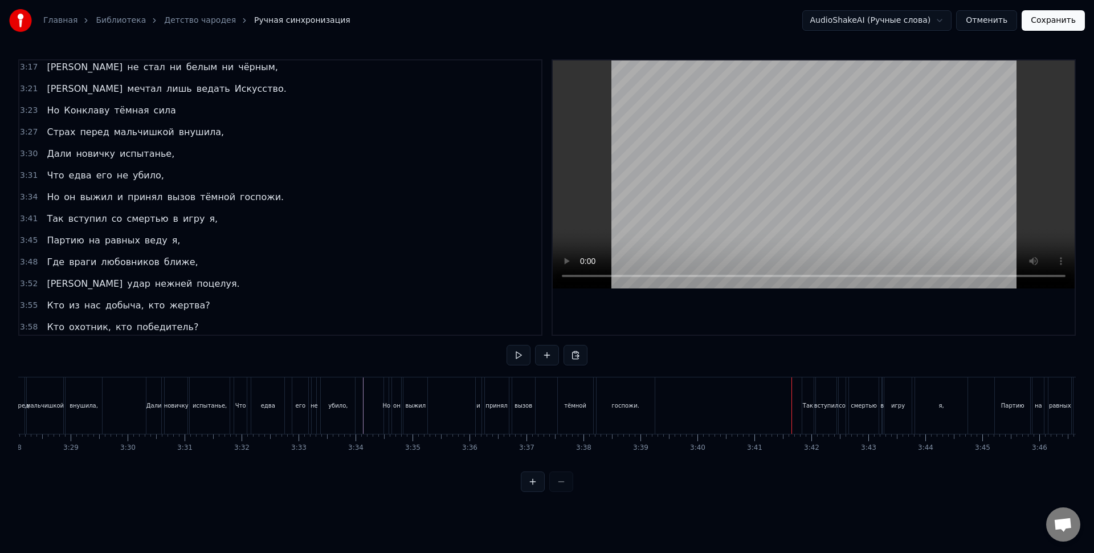
click at [818, 397] on div "вступил" at bounding box center [826, 405] width 21 height 56
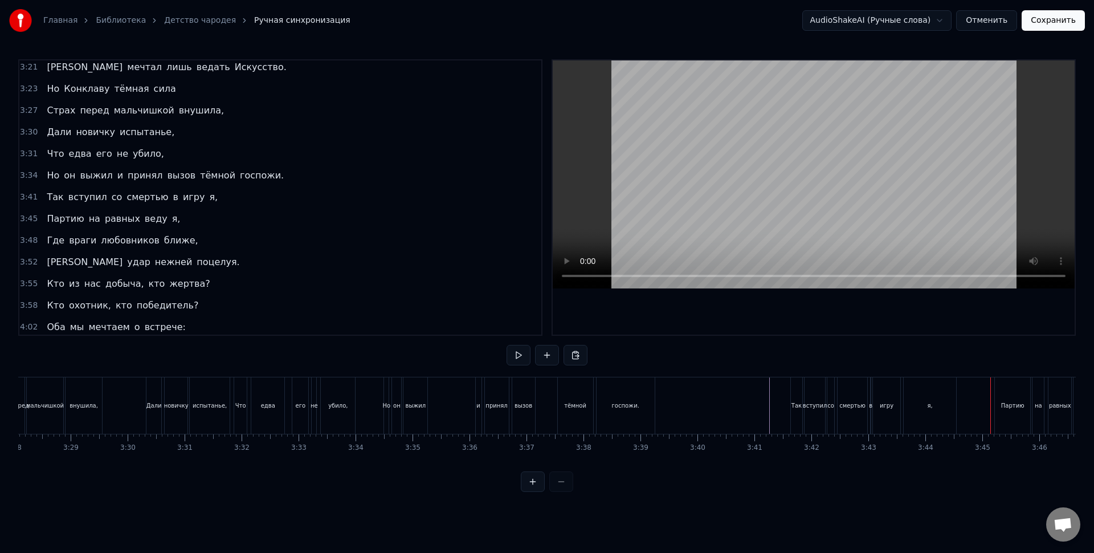
click at [1020, 422] on div "Партию" at bounding box center [1012, 405] width 35 height 56
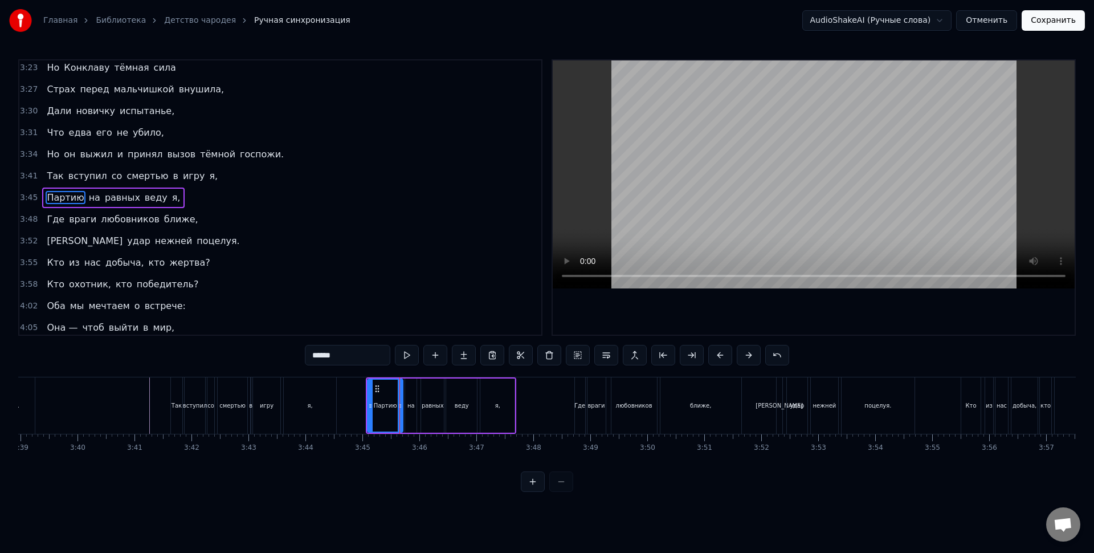
scroll to position [0, 12456]
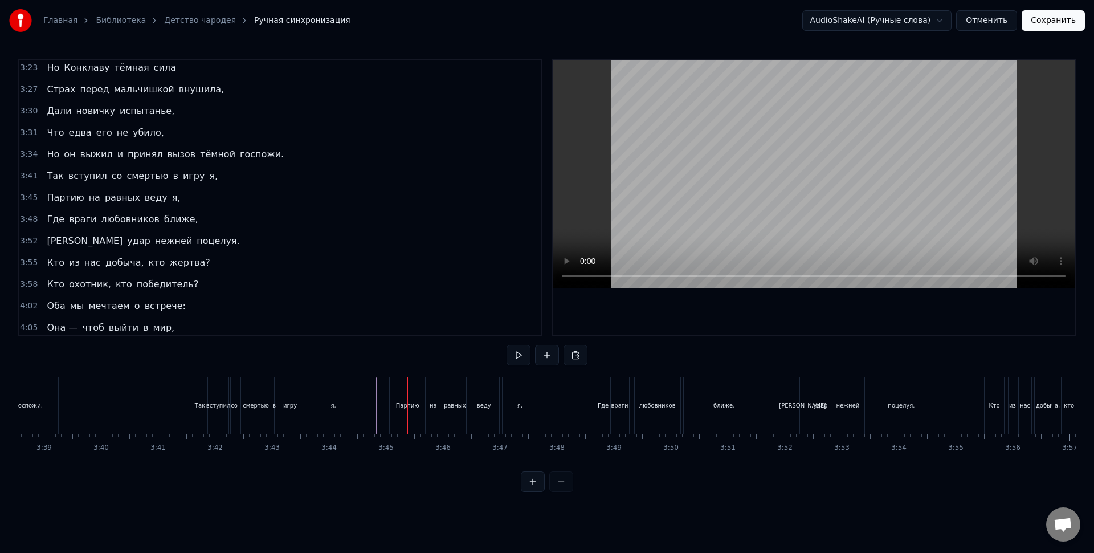
click at [362, 392] on div "Так вступил со смертью в игру я," at bounding box center [278, 405] width 169 height 56
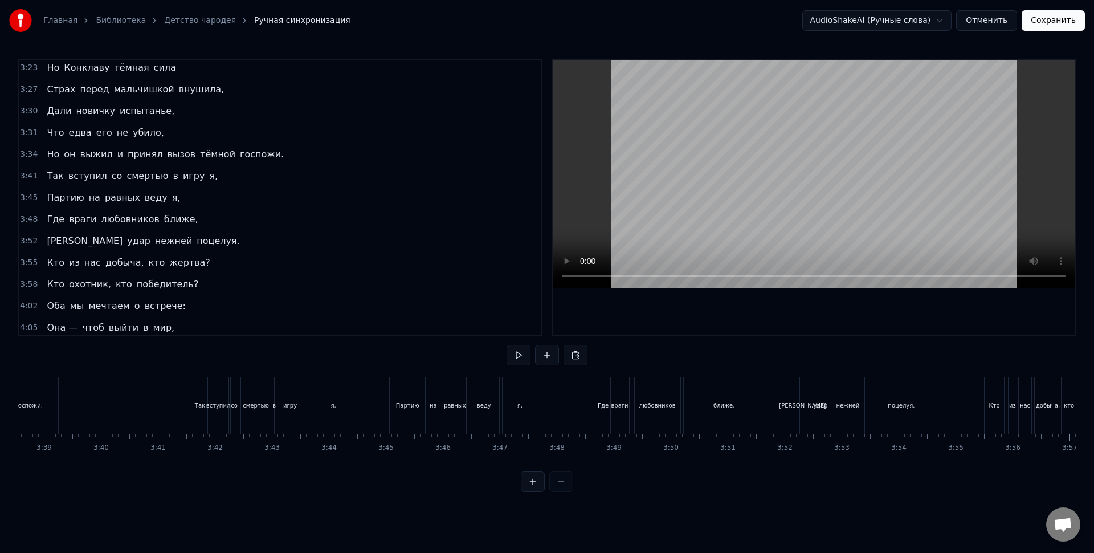
click at [429, 389] on div "на" at bounding box center [432, 405] width 11 height 56
click at [655, 418] on div "любовников" at bounding box center [658, 405] width 46 height 56
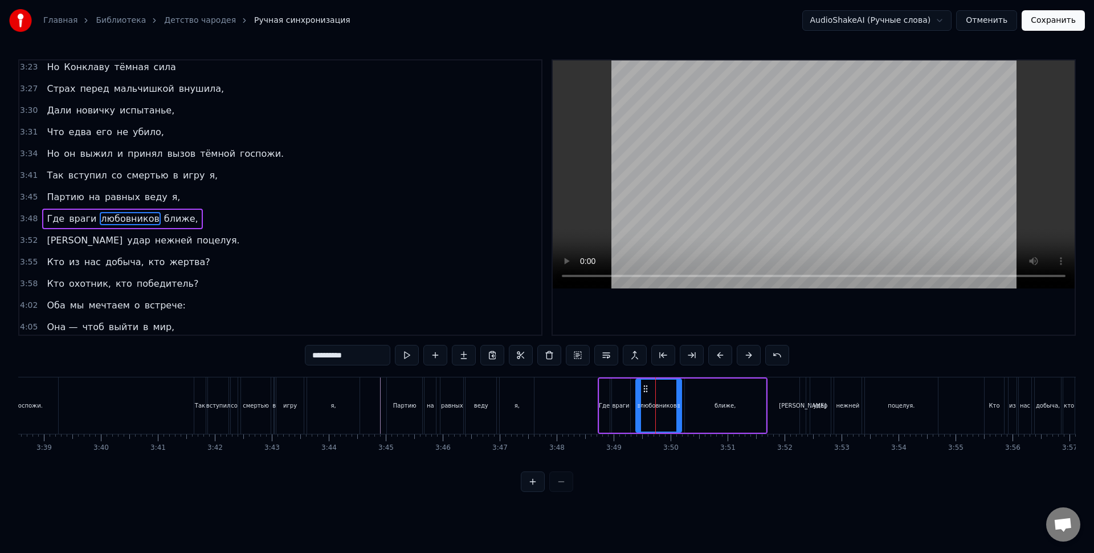
scroll to position [719, 0]
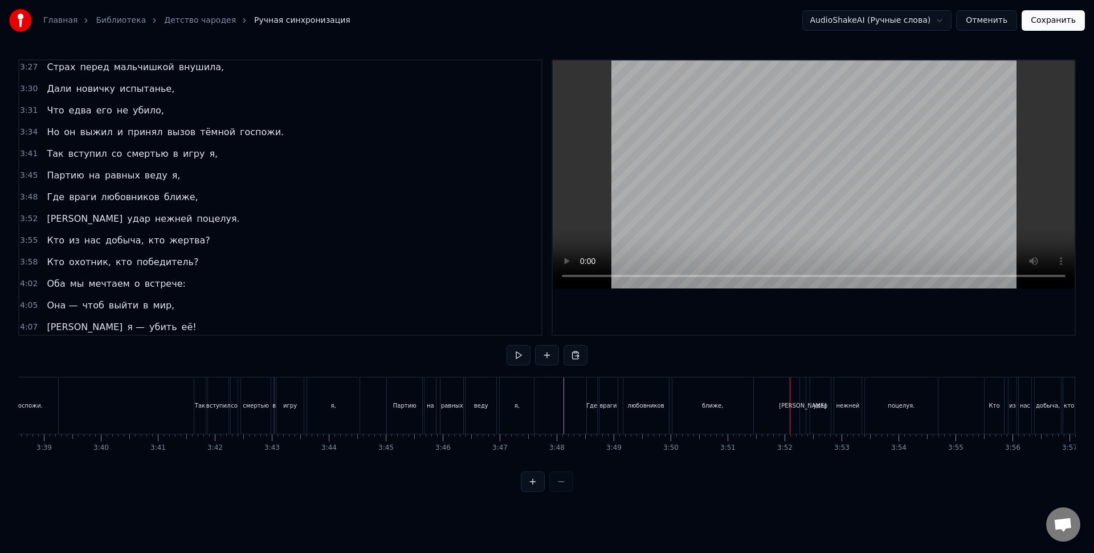
click at [842, 418] on div "нежней" at bounding box center [847, 405] width 27 height 56
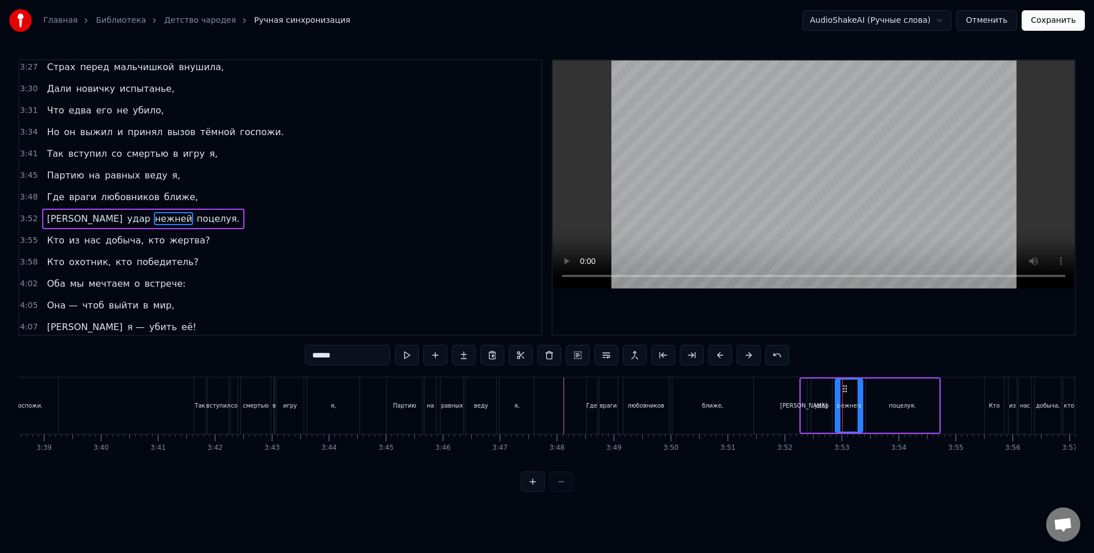
scroll to position [740, 0]
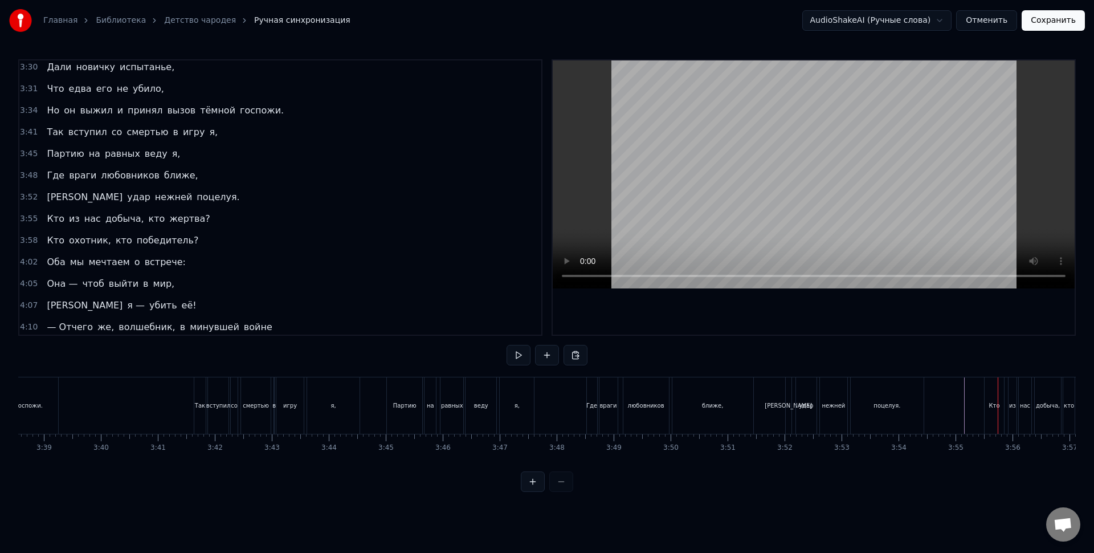
click at [988, 408] on div "Кто" at bounding box center [994, 405] width 19 height 56
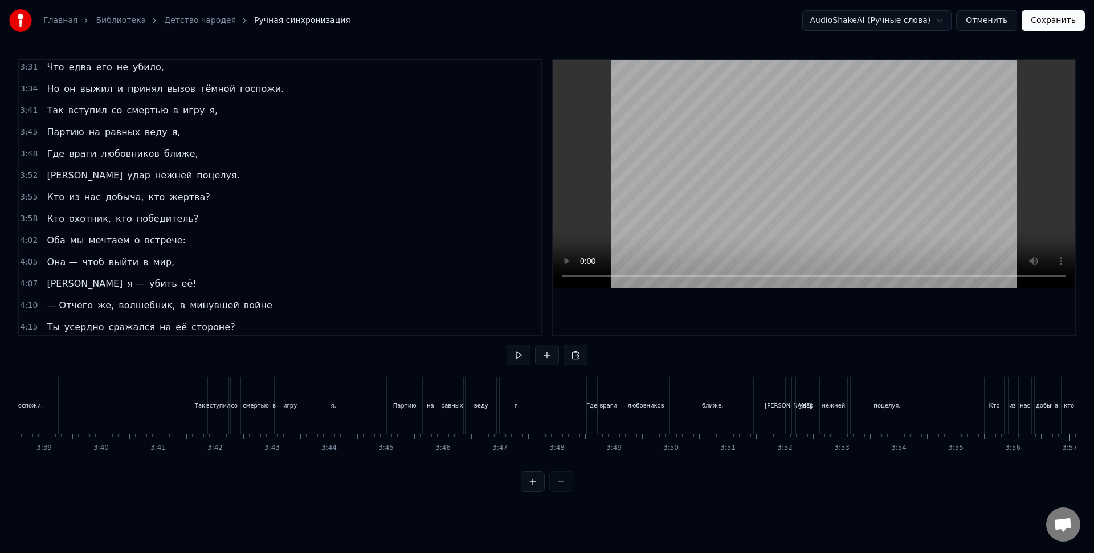
click at [1003, 408] on div "Кто" at bounding box center [994, 405] width 19 height 56
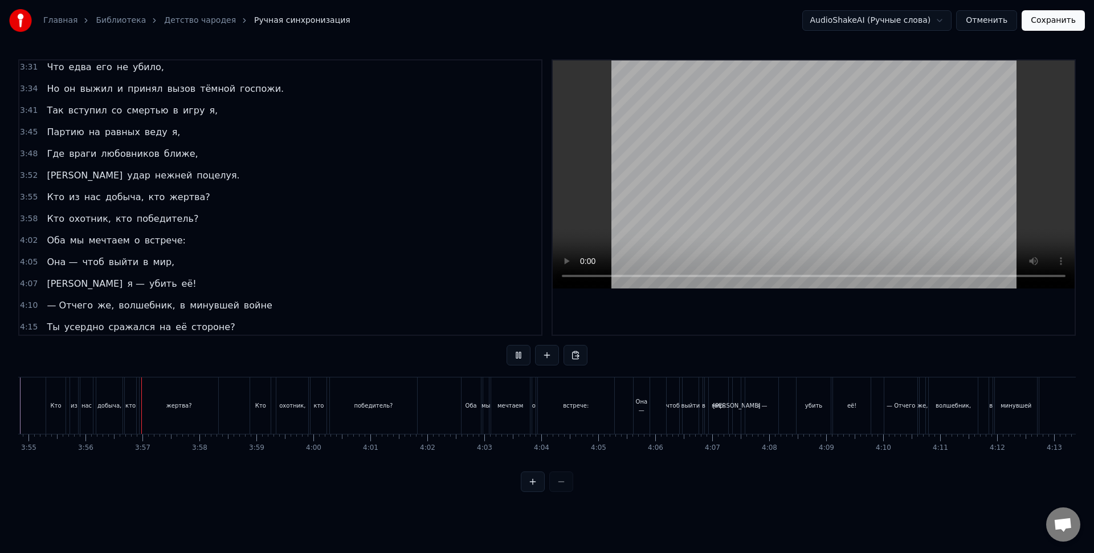
scroll to position [0, 13411]
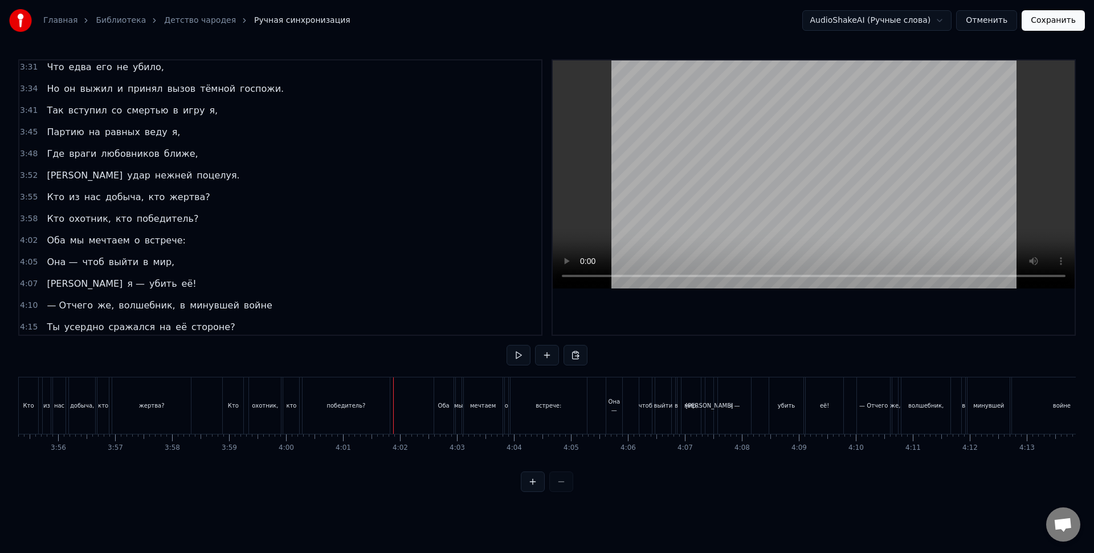
click at [333, 399] on div "победитель?" at bounding box center [346, 405] width 87 height 56
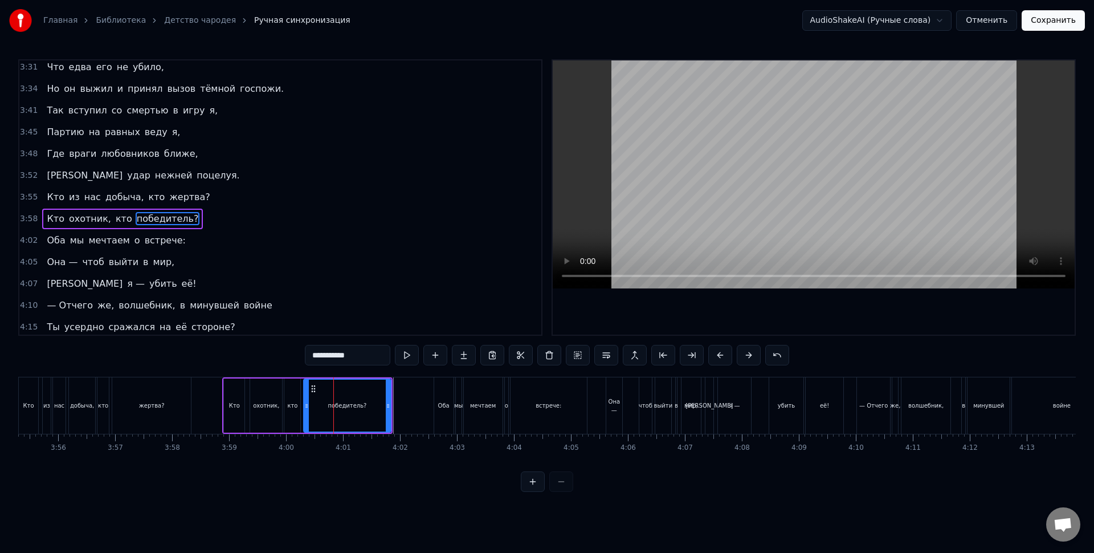
scroll to position [784, 0]
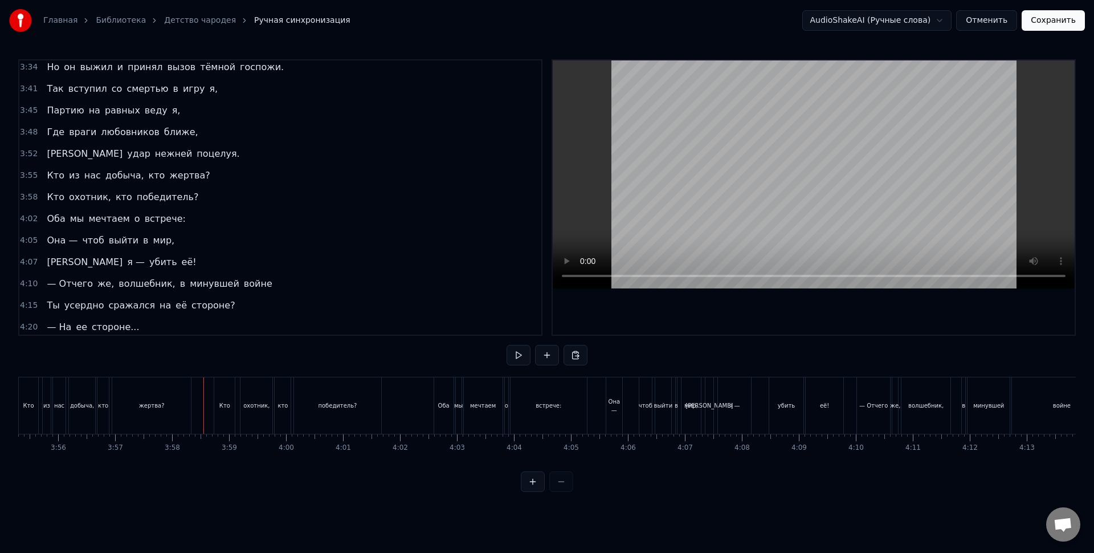
click at [477, 392] on div "мечтаем" at bounding box center [483, 405] width 39 height 56
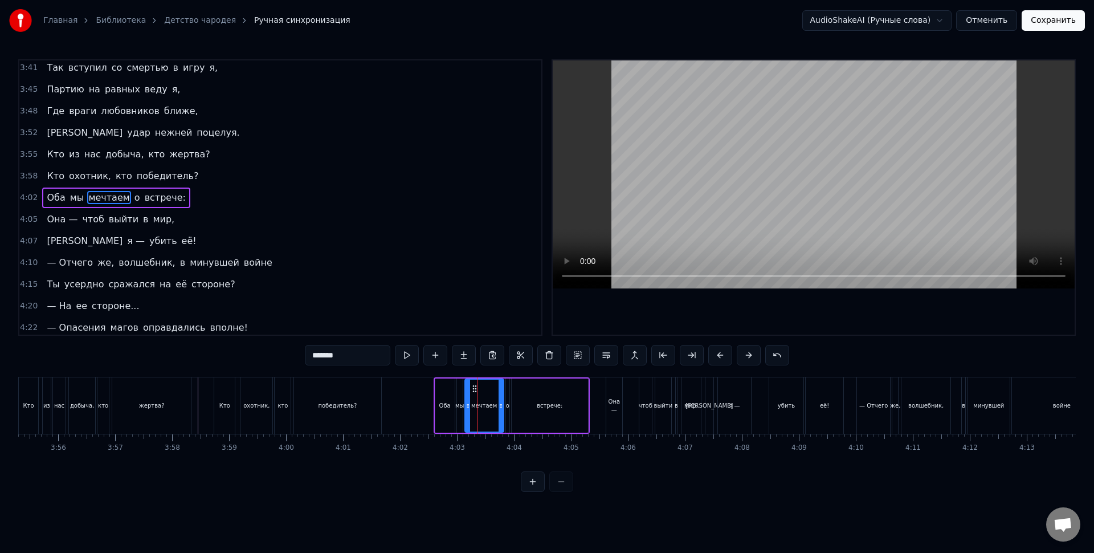
scroll to position [805, 0]
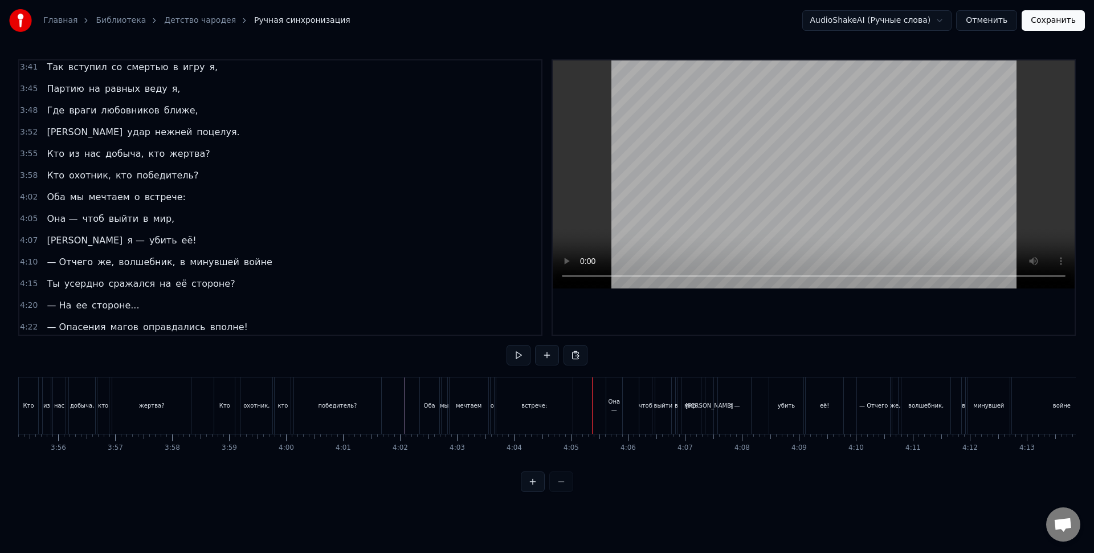
click at [664, 408] on div "выйти" at bounding box center [663, 405] width 19 height 9
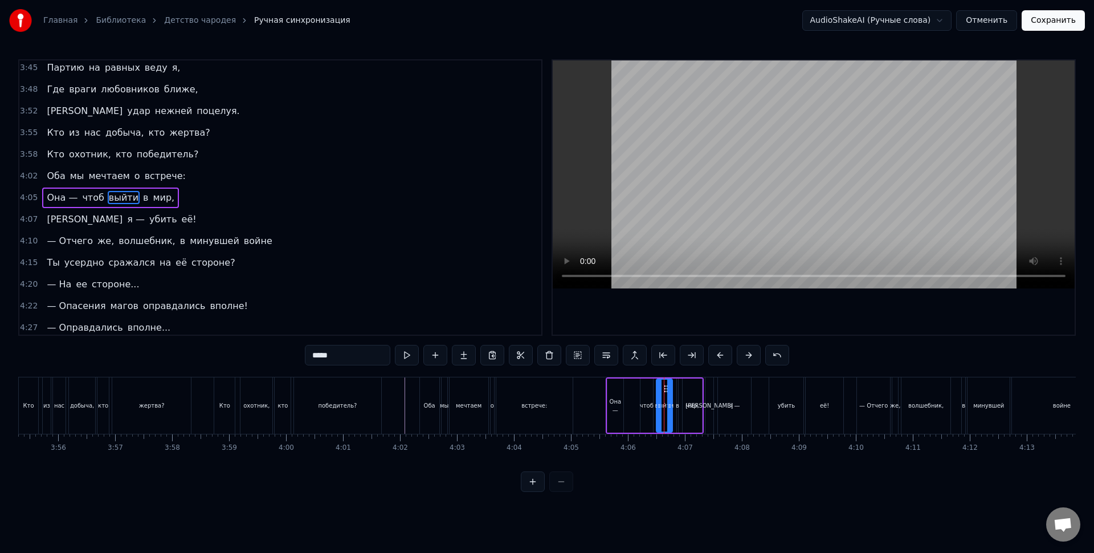
scroll to position [827, 0]
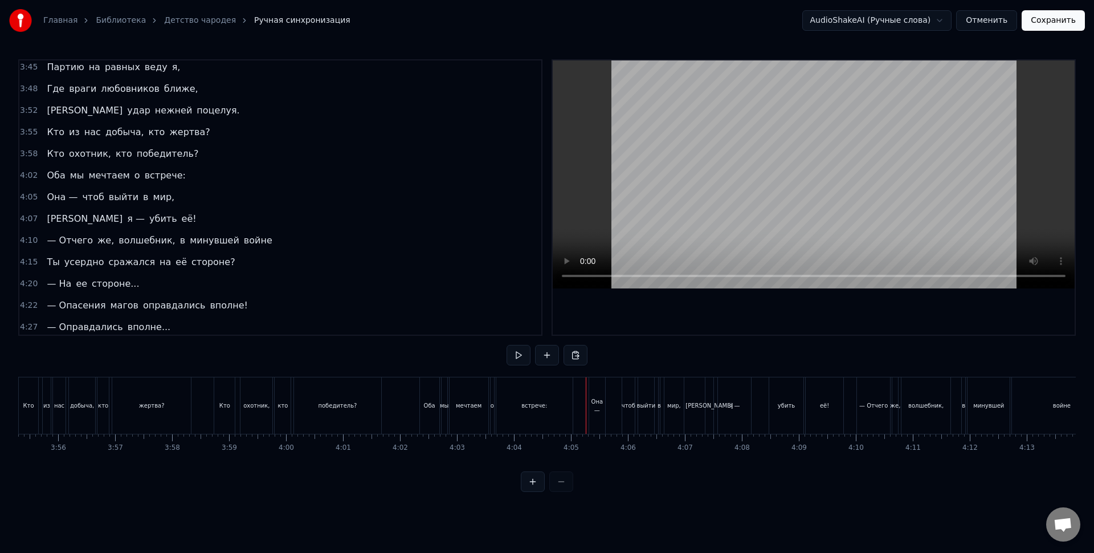
click at [598, 392] on div "Она —" at bounding box center [597, 405] width 16 height 56
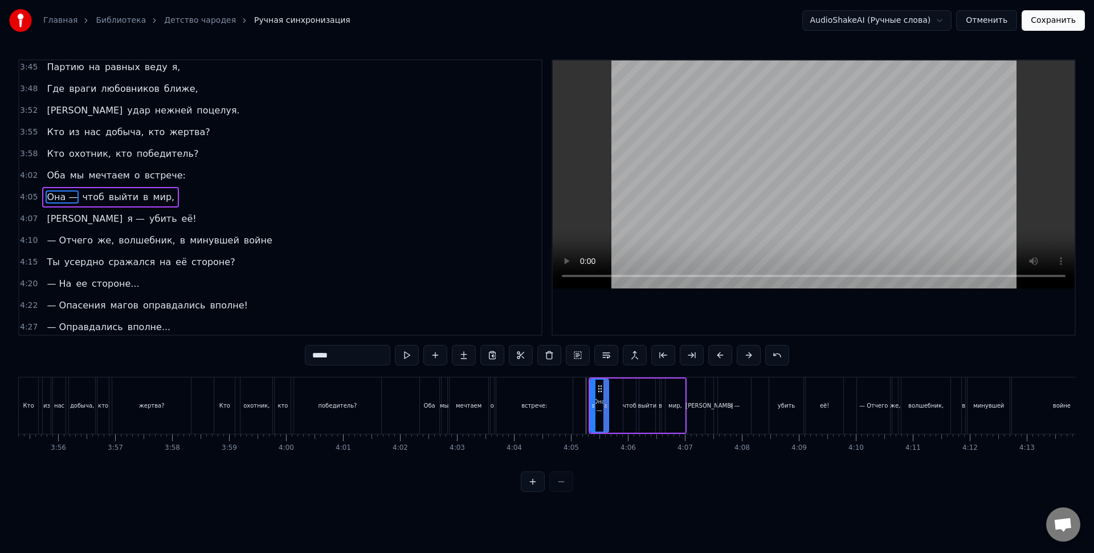
click at [608, 402] on icon at bounding box center [606, 405] width 5 height 9
click at [598, 399] on div "Она —" at bounding box center [601, 406] width 20 height 52
click at [612, 405] on icon at bounding box center [611, 405] width 5 height 9
click at [607, 402] on div "Она —" at bounding box center [602, 405] width 19 height 9
click at [626, 410] on div "чтоб" at bounding box center [630, 405] width 13 height 54
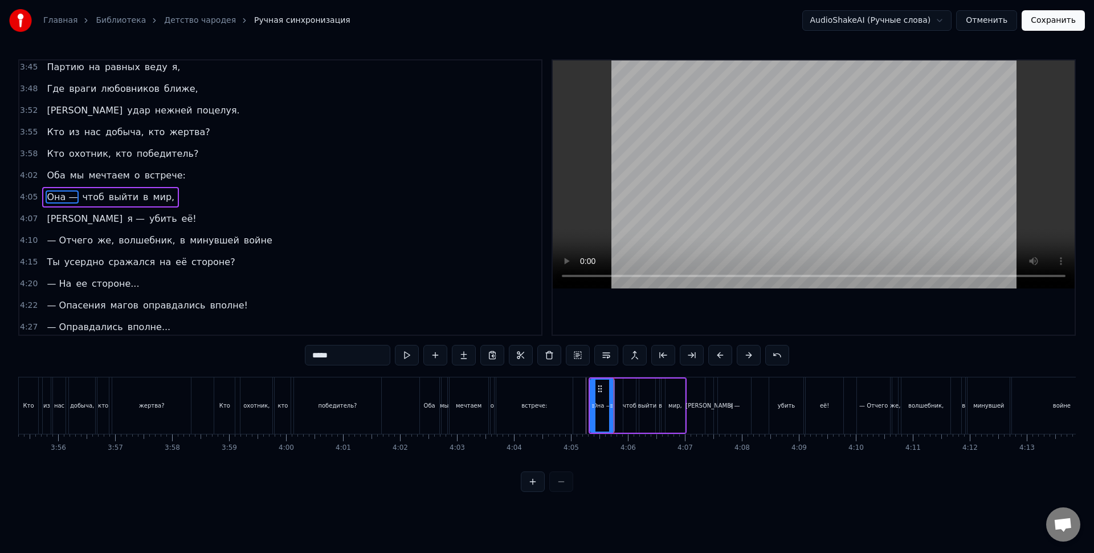
type input "****"
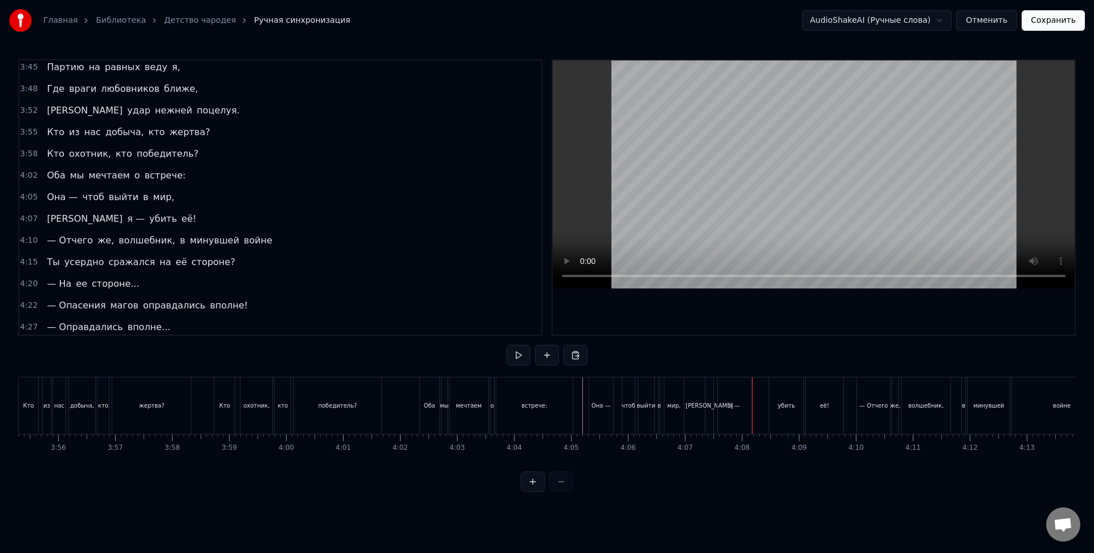
click at [714, 411] on div "А я — убить её!" at bounding box center [775, 405] width 141 height 56
click at [746, 417] on div "А я — убить её!" at bounding box center [764, 405] width 141 height 56
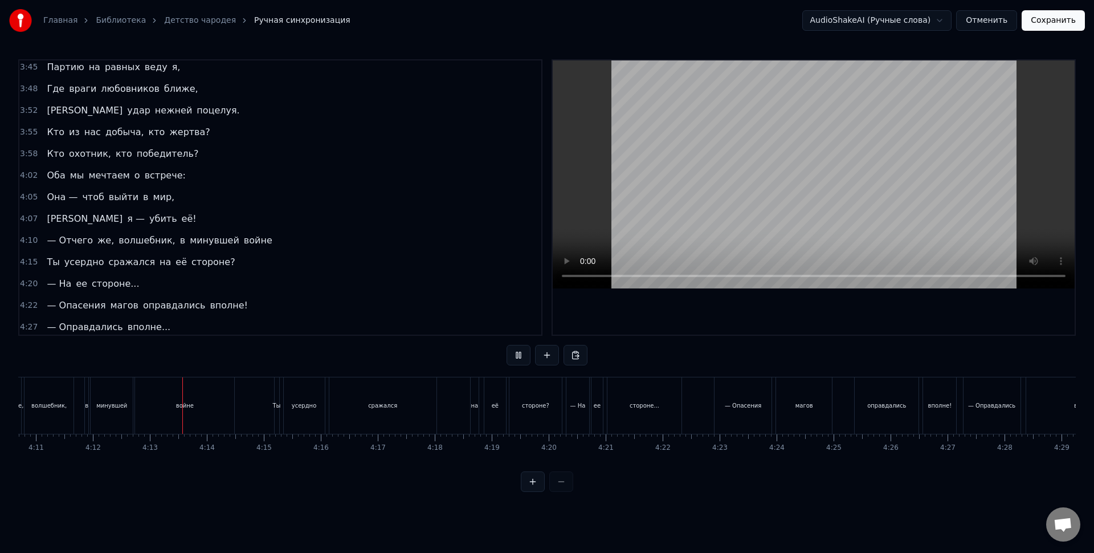
scroll to position [0, 14364]
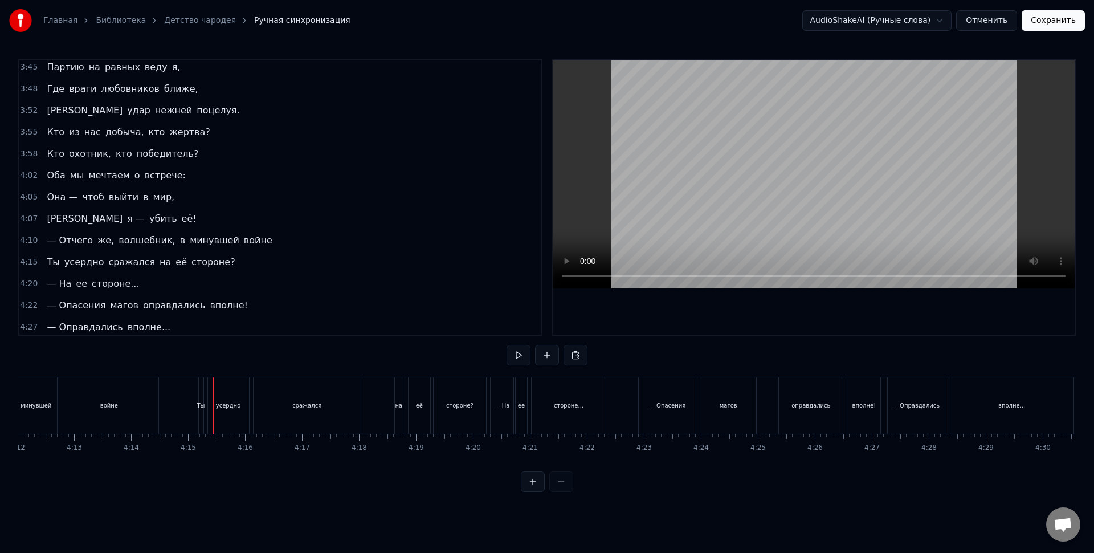
click at [298, 414] on div "сражался" at bounding box center [307, 405] width 107 height 56
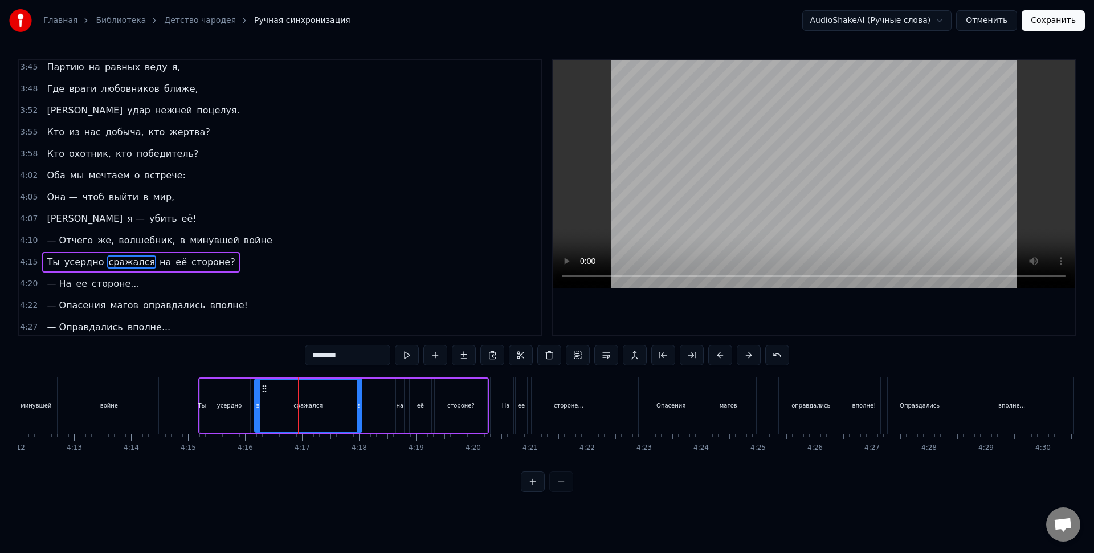
scroll to position [892, 0]
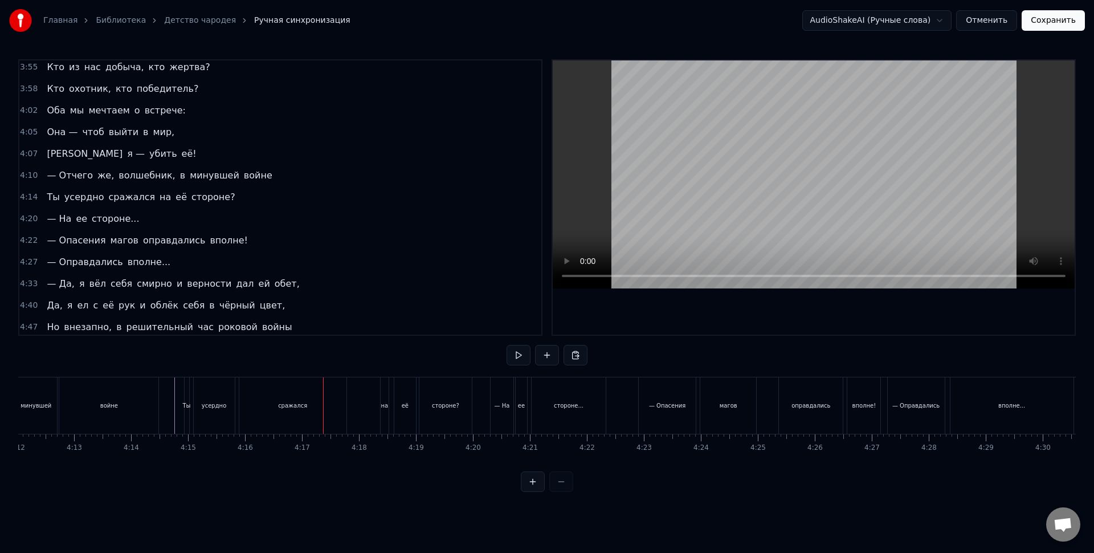
click at [308, 405] on div "сражался" at bounding box center [292, 405] width 107 height 56
click at [364, 414] on div "Ты усердно сражался на её стороне?" at bounding box center [329, 405] width 291 height 56
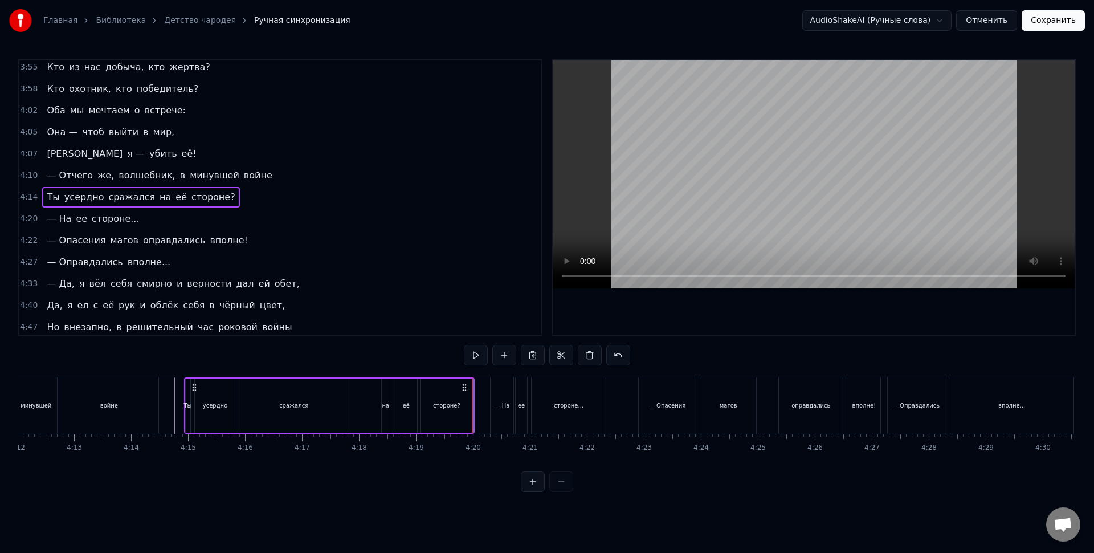
click at [494, 396] on div "— На" at bounding box center [502, 405] width 23 height 56
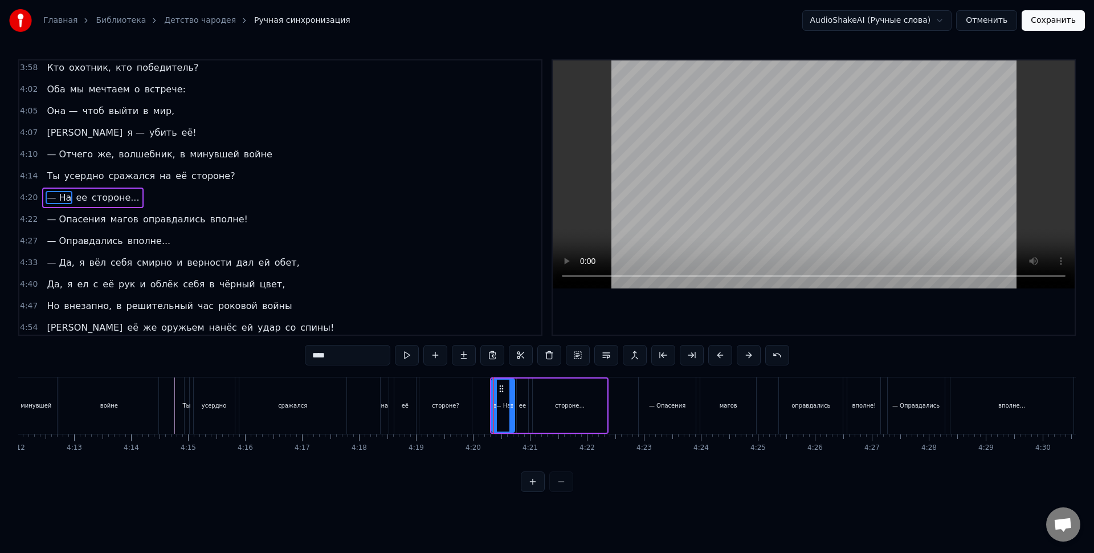
scroll to position [914, 0]
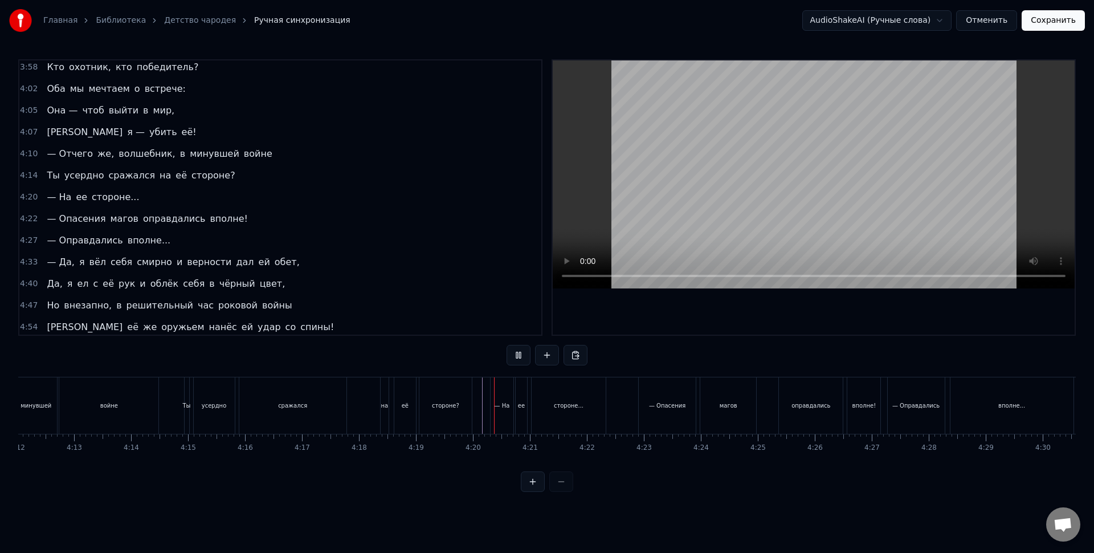
click at [503, 411] on div "— На" at bounding box center [502, 405] width 23 height 56
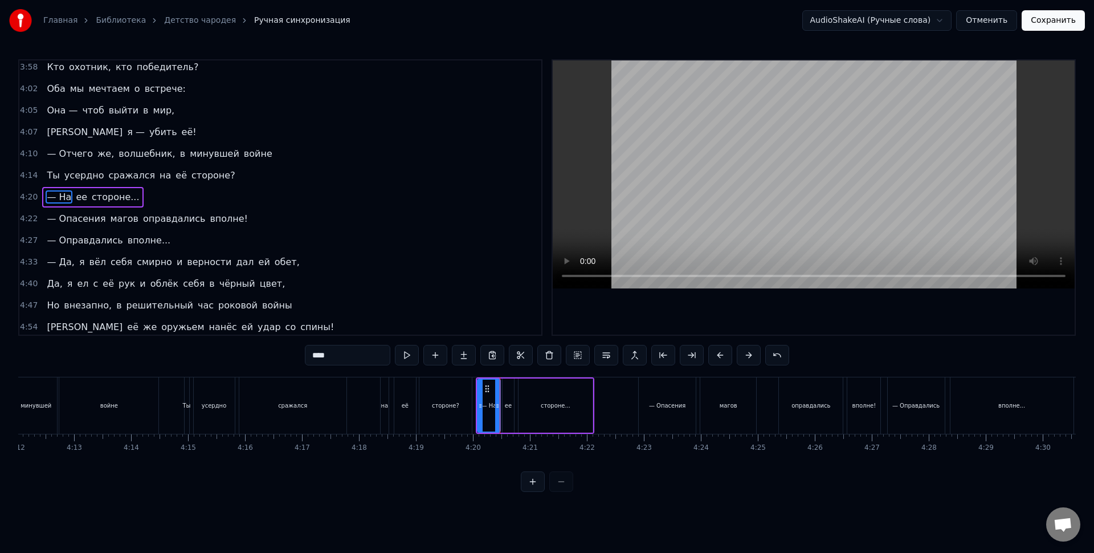
click at [488, 393] on div "— На" at bounding box center [489, 406] width 22 height 52
click at [483, 408] on icon at bounding box center [481, 405] width 5 height 9
click at [485, 395] on div "— На" at bounding box center [483, 406] width 22 height 52
click at [214, 394] on div "усердно" at bounding box center [214, 405] width 41 height 56
type input "*******"
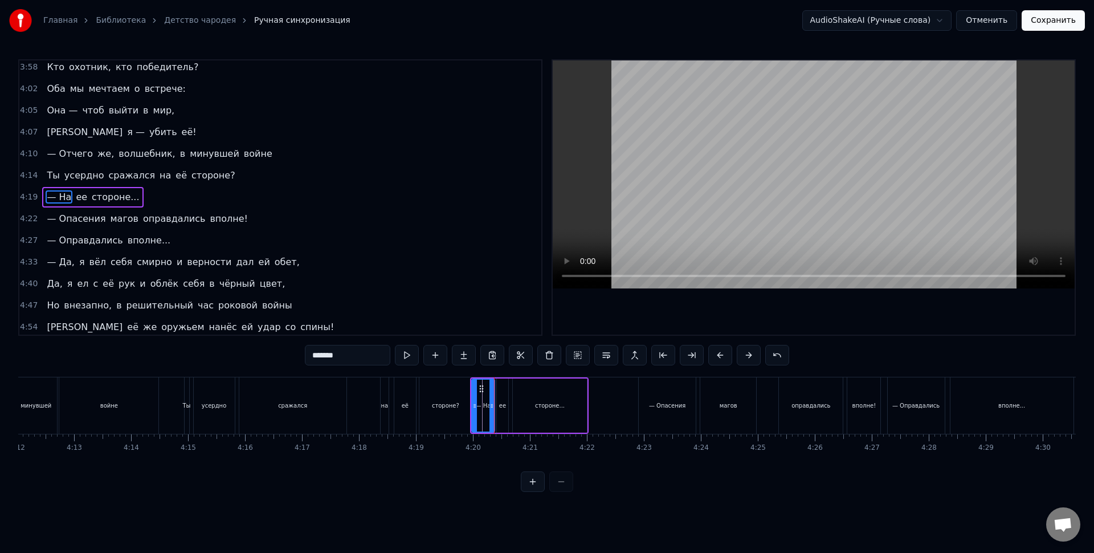
scroll to position [892, 0]
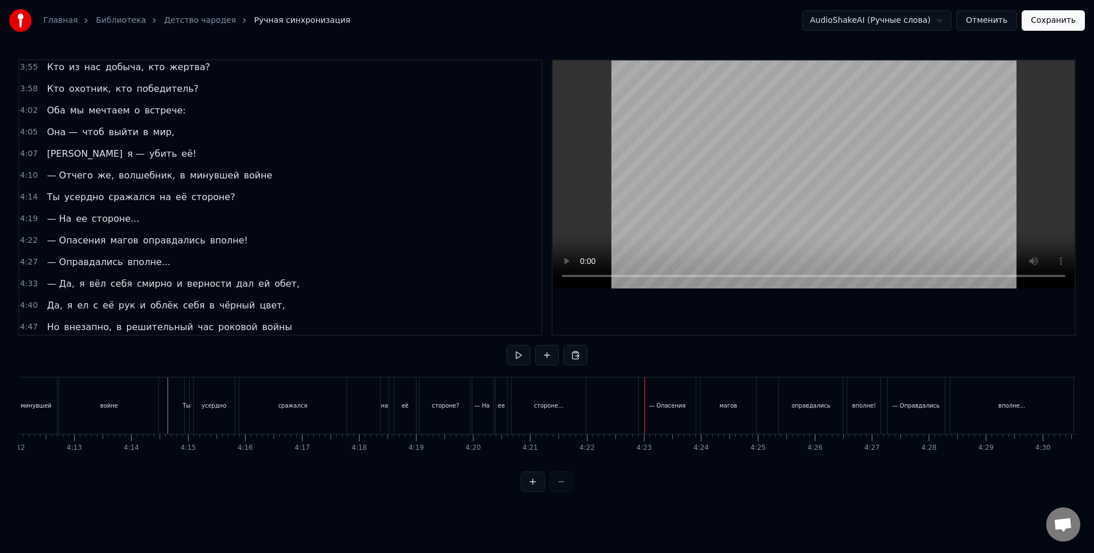
click at [667, 426] on div "— Опасения" at bounding box center [667, 405] width 57 height 56
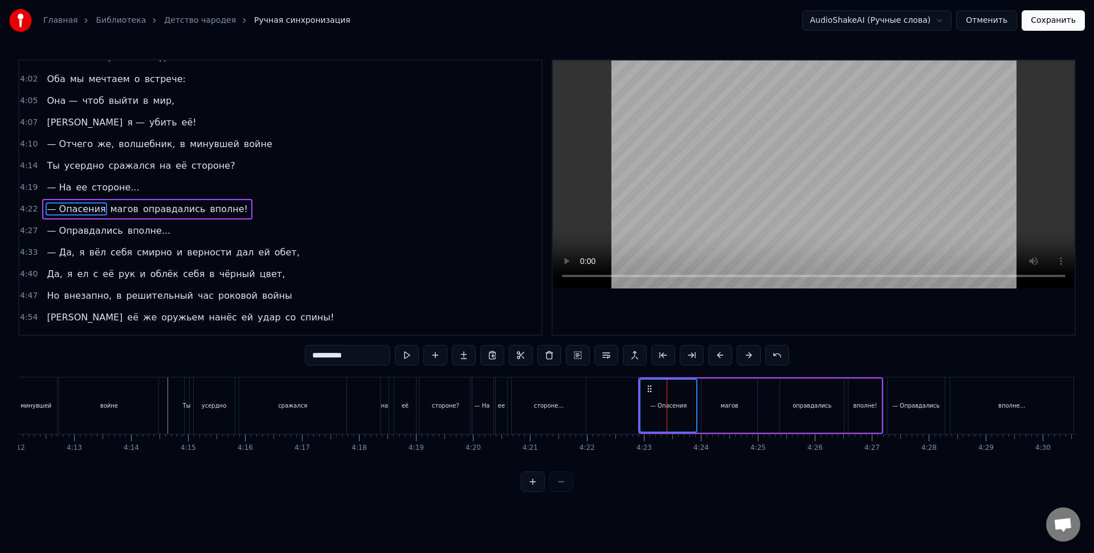
scroll to position [935, 0]
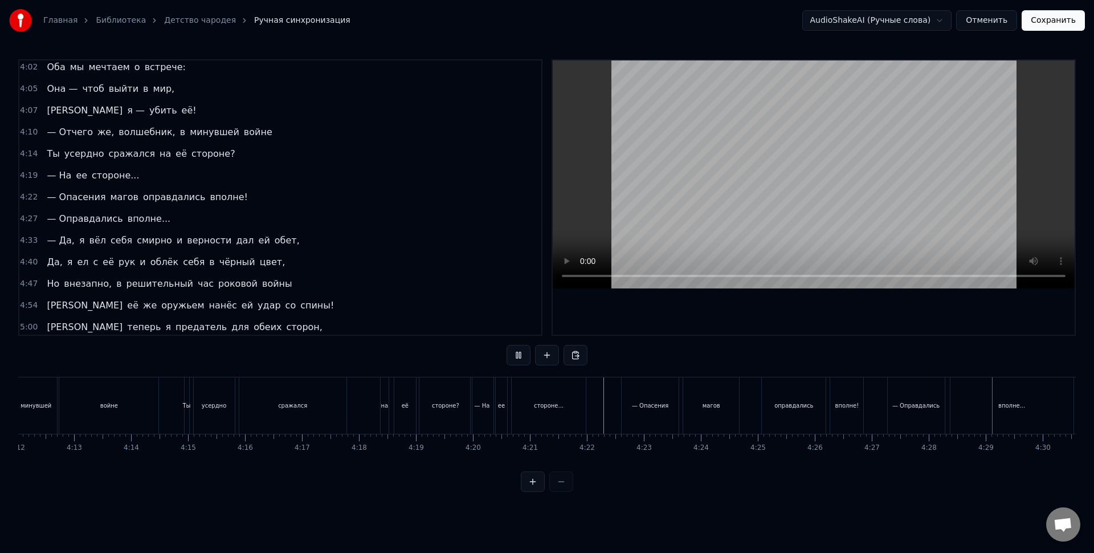
click at [926, 421] on div "— Оправдались" at bounding box center [916, 405] width 57 height 56
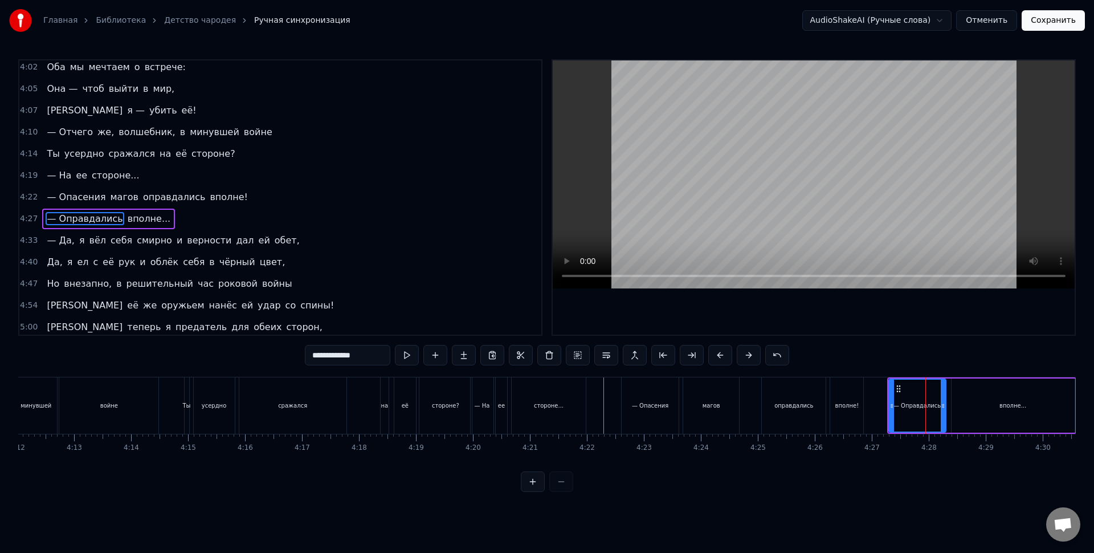
scroll to position [957, 0]
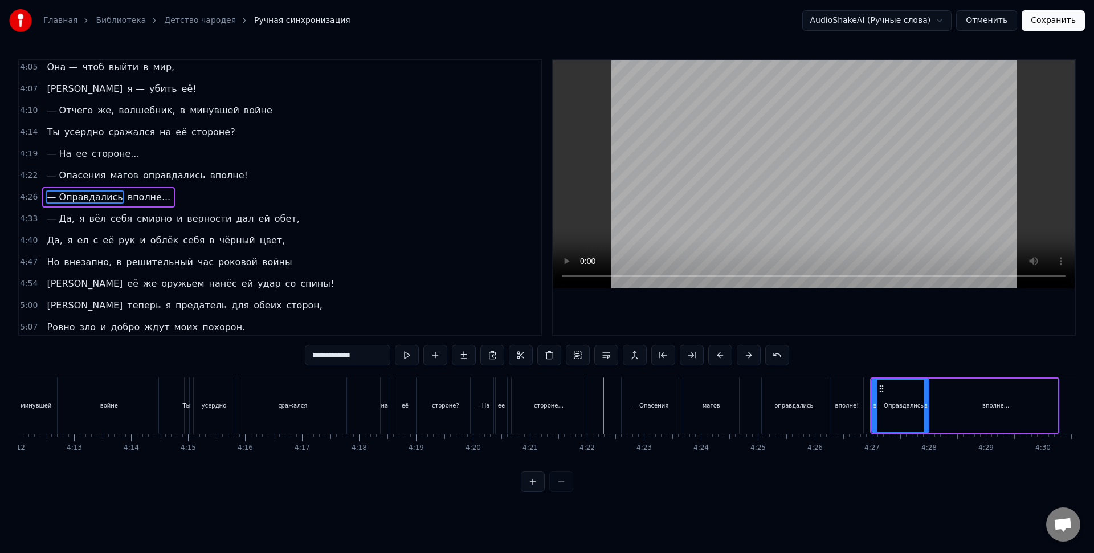
click at [965, 405] on div "вполне..." at bounding box center [996, 405] width 123 height 54
type input "*********"
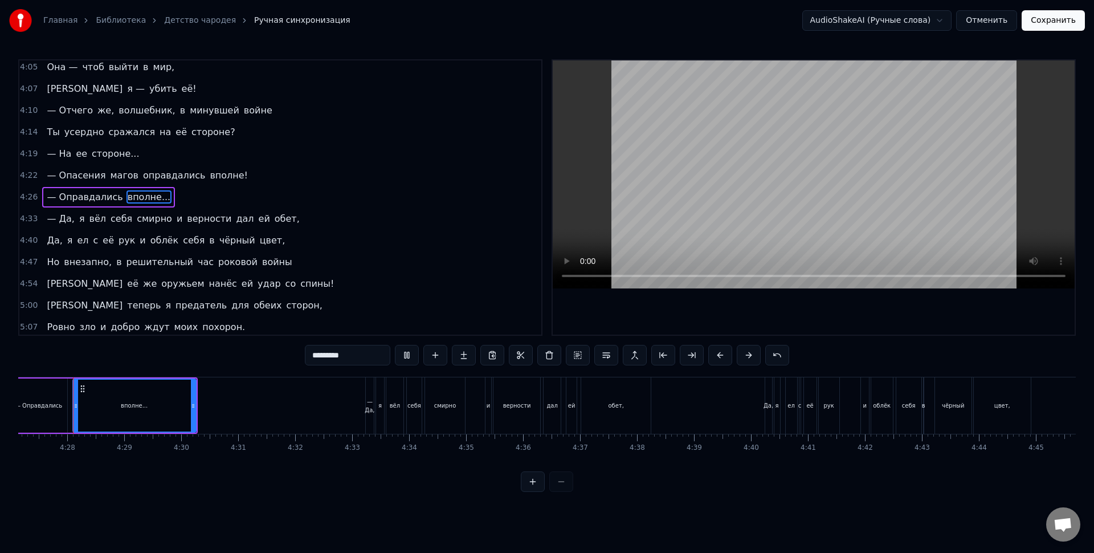
scroll to position [0, 15221]
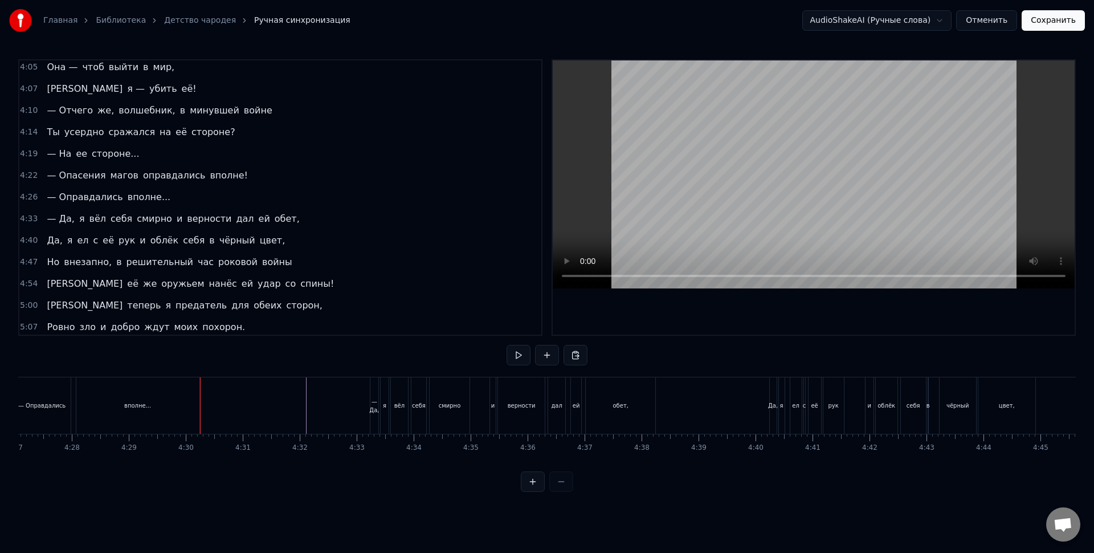
click at [380, 414] on div "я" at bounding box center [384, 405] width 9 height 56
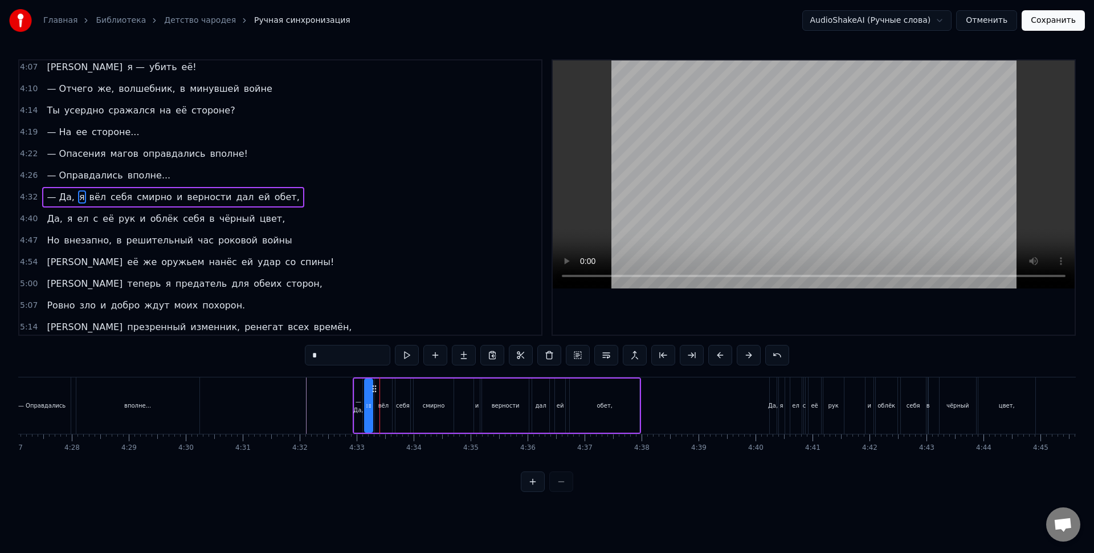
drag, startPoint x: 246, startPoint y: 385, endPoint x: 341, endPoint y: 344, distance: 103.6
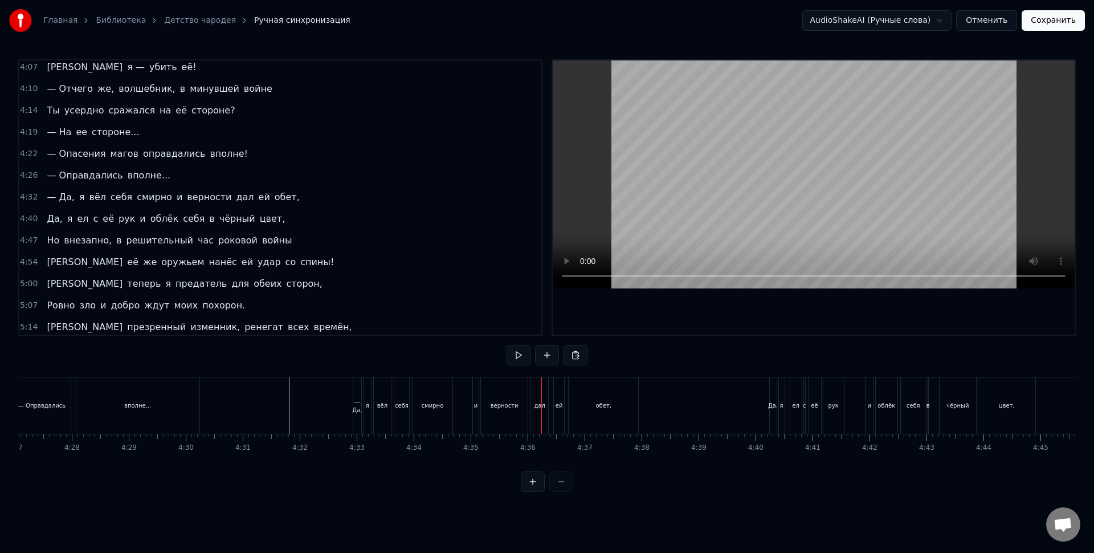
click at [516, 406] on div "верности" at bounding box center [505, 405] width 28 height 9
click at [770, 418] on div "Да," at bounding box center [773, 405] width 7 height 56
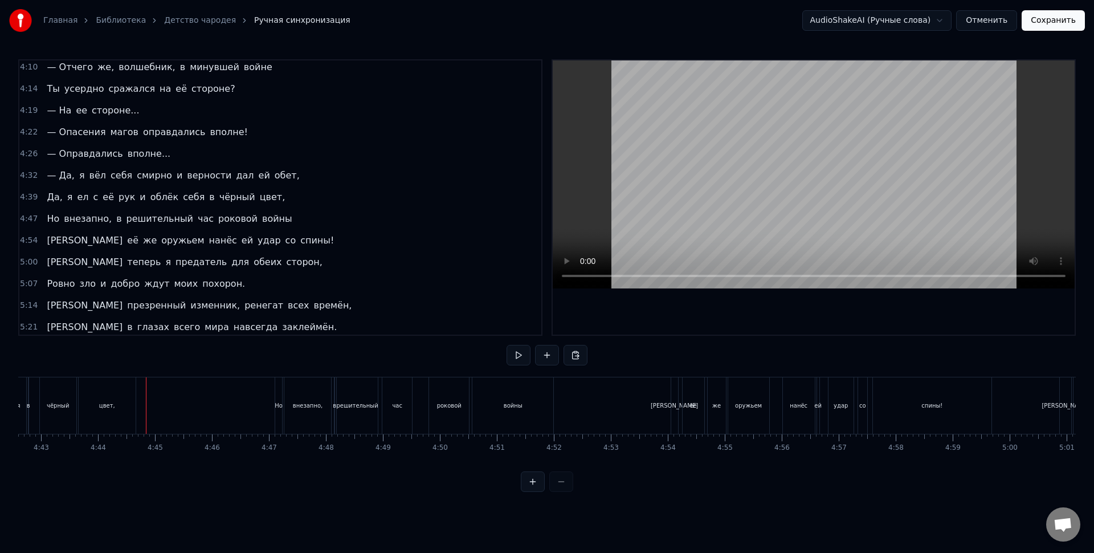
scroll to position [0, 16165]
click at [253, 386] on div "внезапно," at bounding box center [249, 405] width 47 height 56
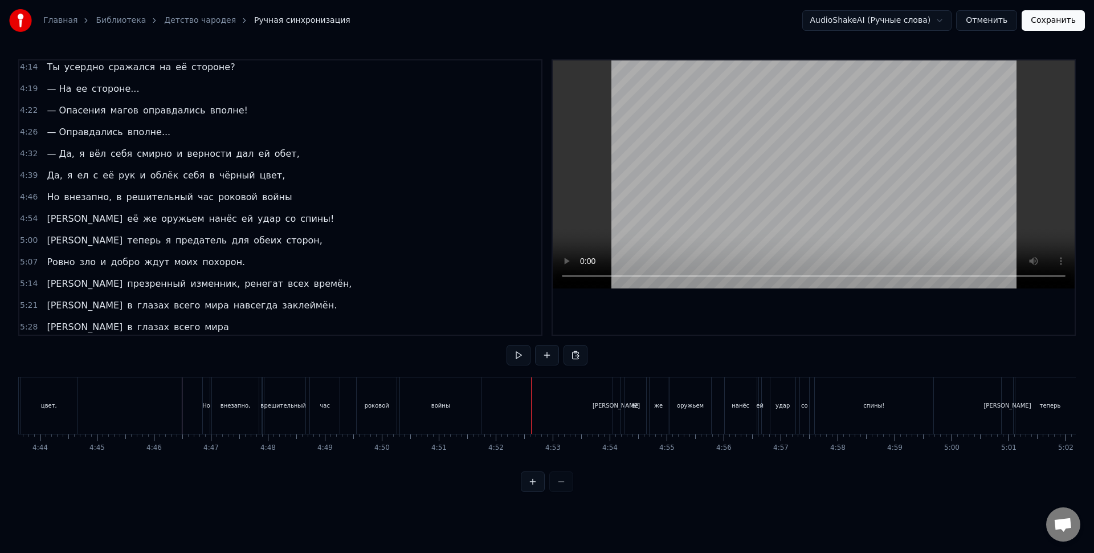
click at [646, 414] on div "её" at bounding box center [635, 405] width 23 height 56
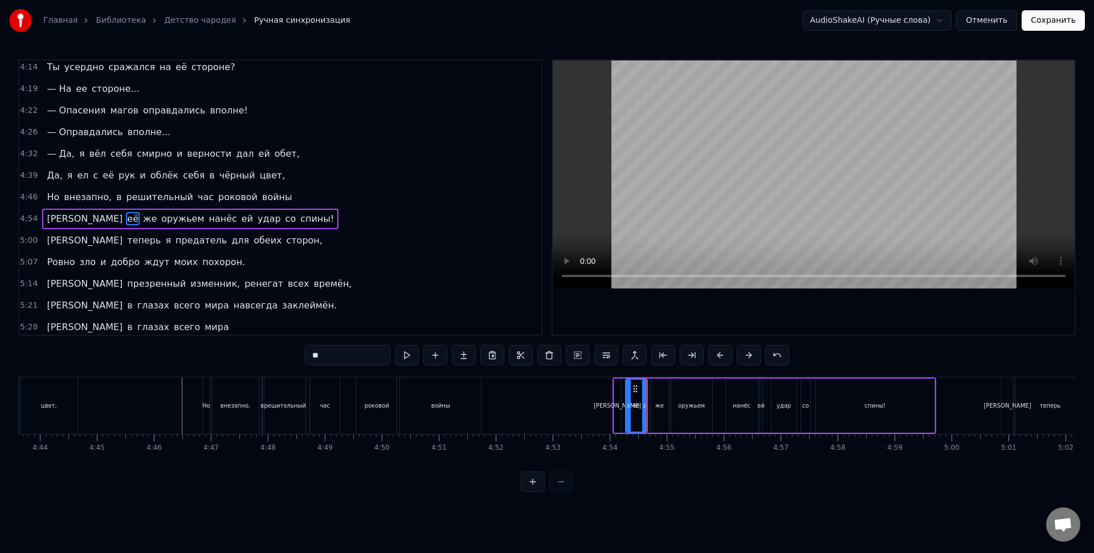
scroll to position [1044, 0]
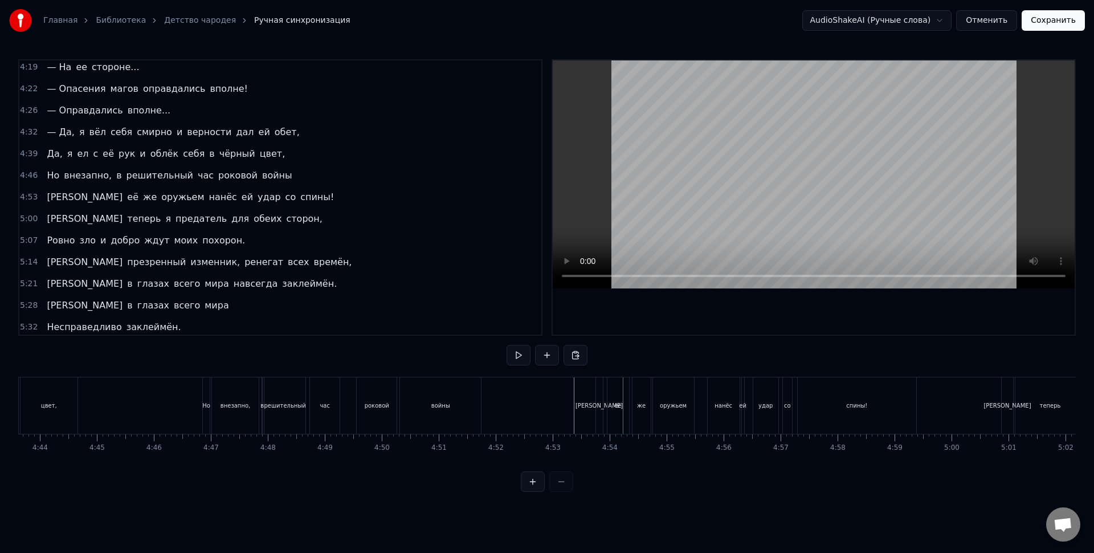
click at [587, 406] on div "теперь" at bounding box center [603, 405] width 70 height 56
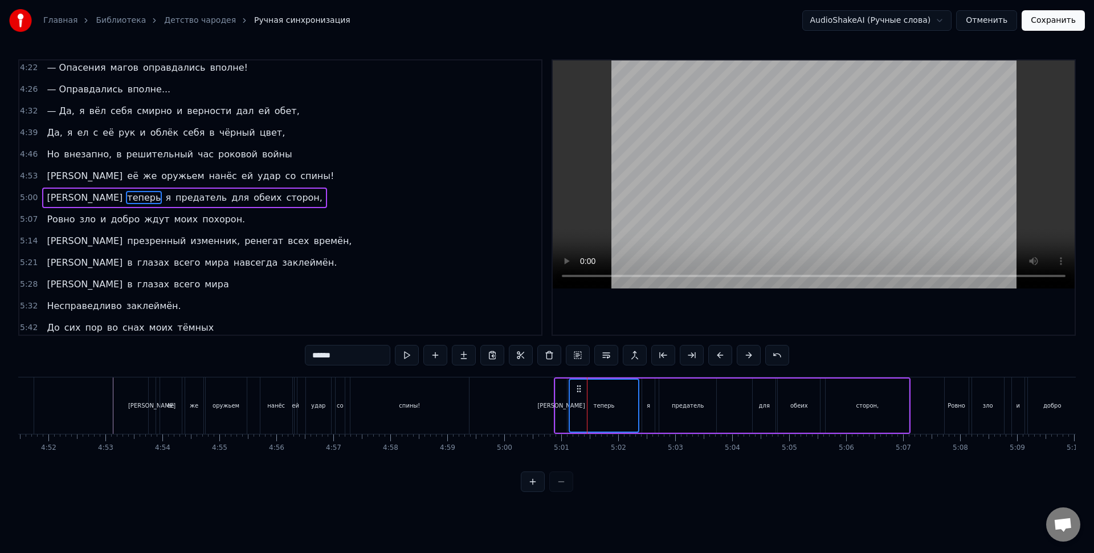
scroll to position [1065, 0]
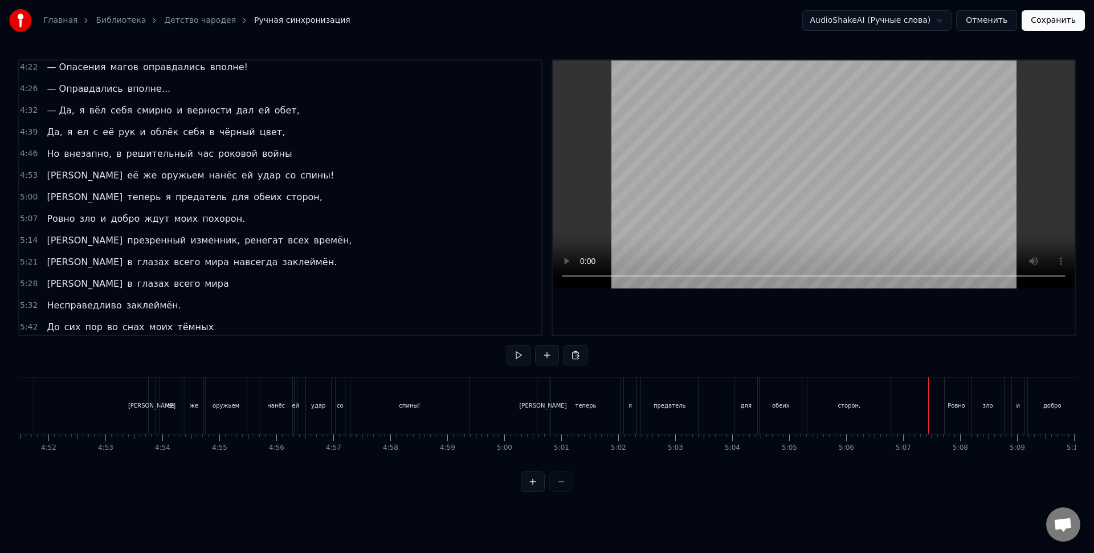
click at [955, 415] on div "Ровно" at bounding box center [957, 405] width 24 height 56
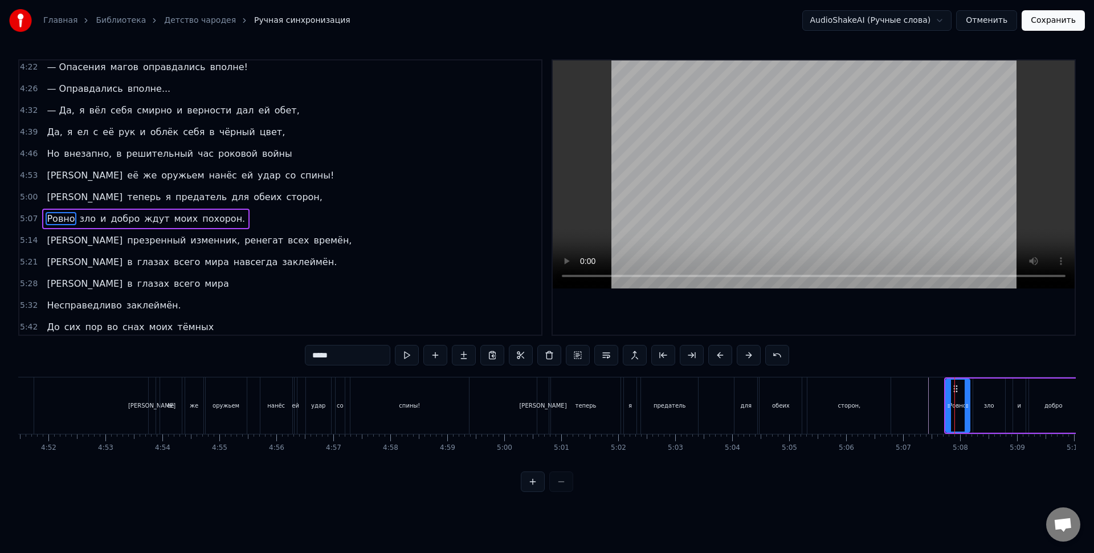
scroll to position [1087, 0]
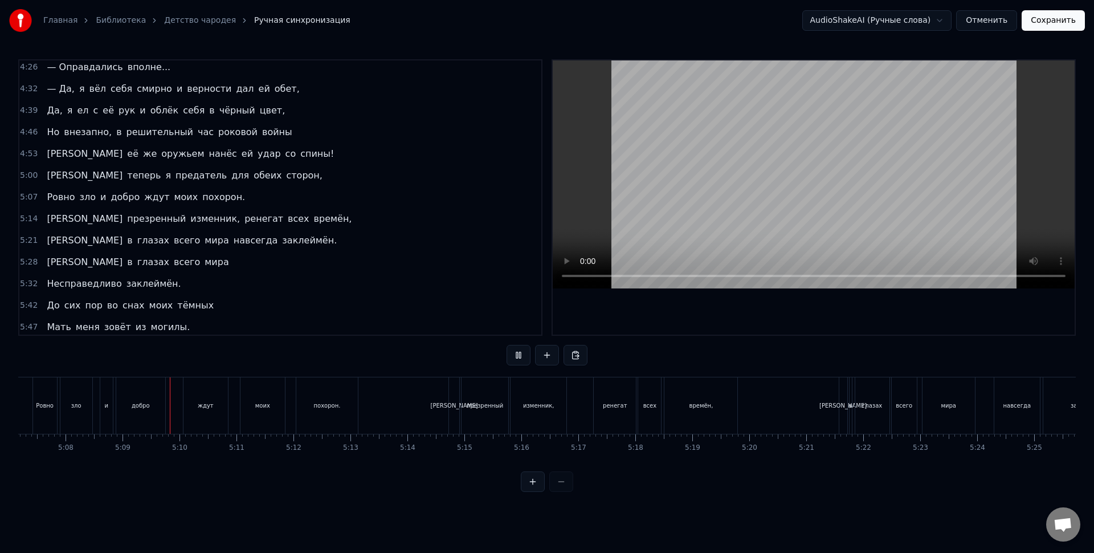
scroll to position [0, 17571]
click at [202, 393] on div "моих" at bounding box center [199, 405] width 44 height 56
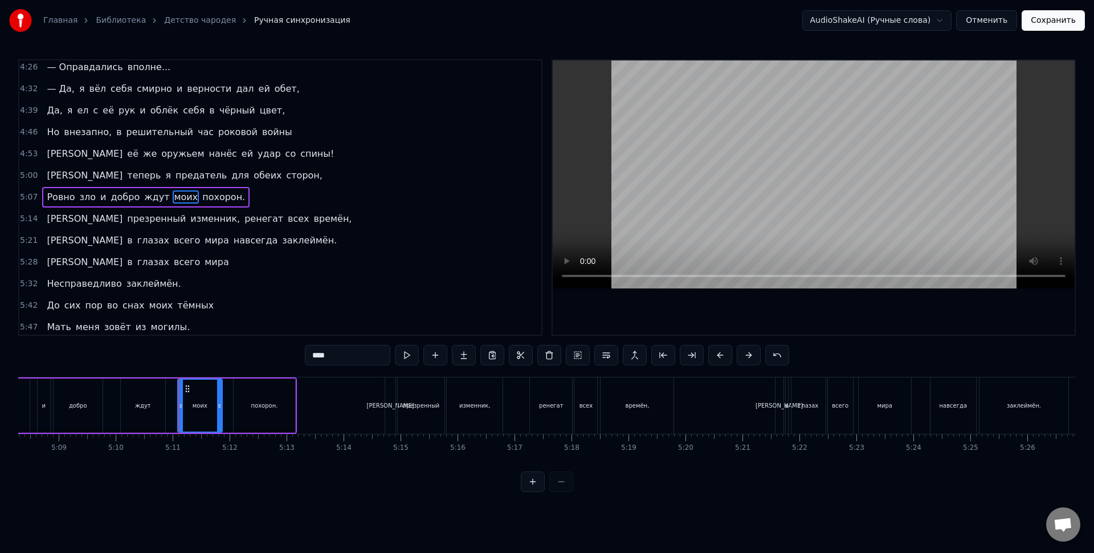
click at [143, 398] on div "ждут" at bounding box center [143, 405] width 44 height 54
type input "****"
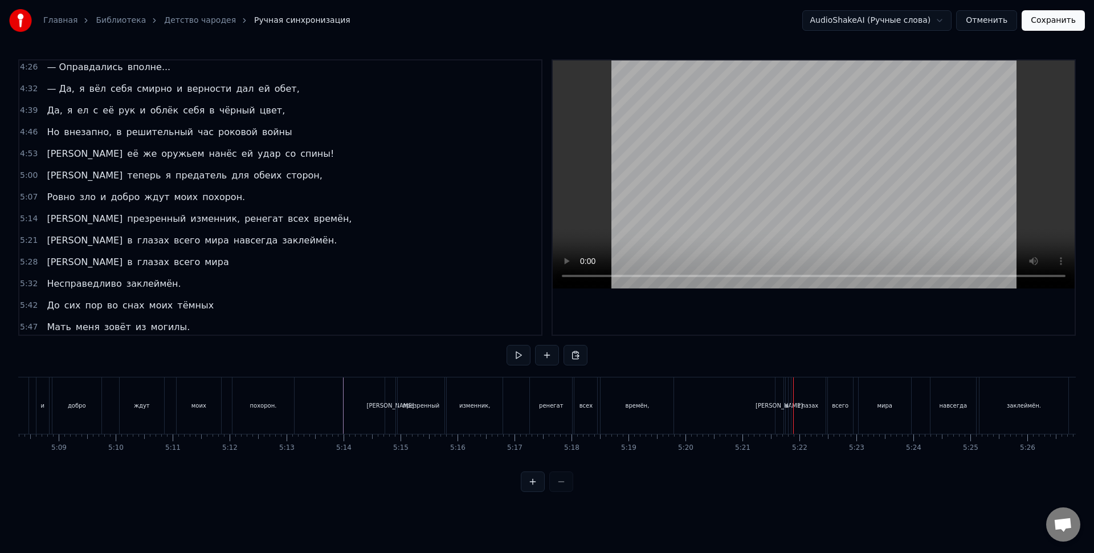
click at [809, 408] on div "глазах" at bounding box center [808, 405] width 20 height 9
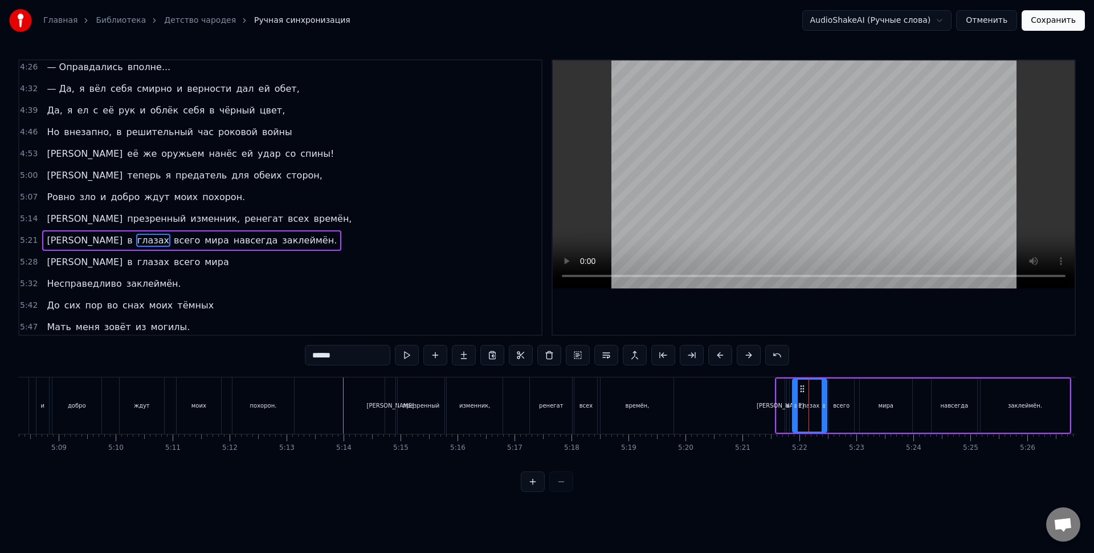
scroll to position [1130, 0]
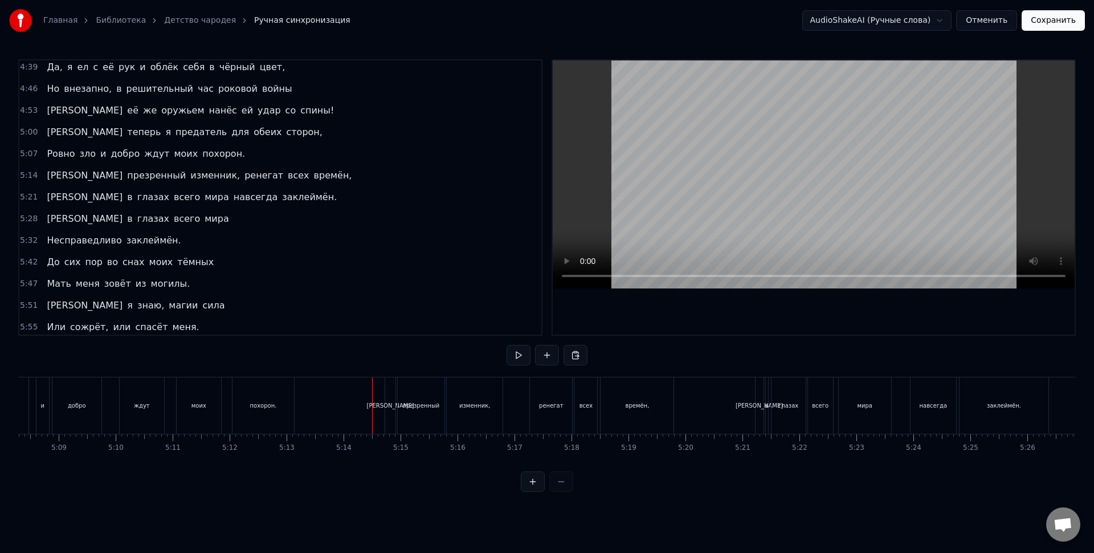
click at [427, 396] on div "презренный" at bounding box center [421, 405] width 47 height 56
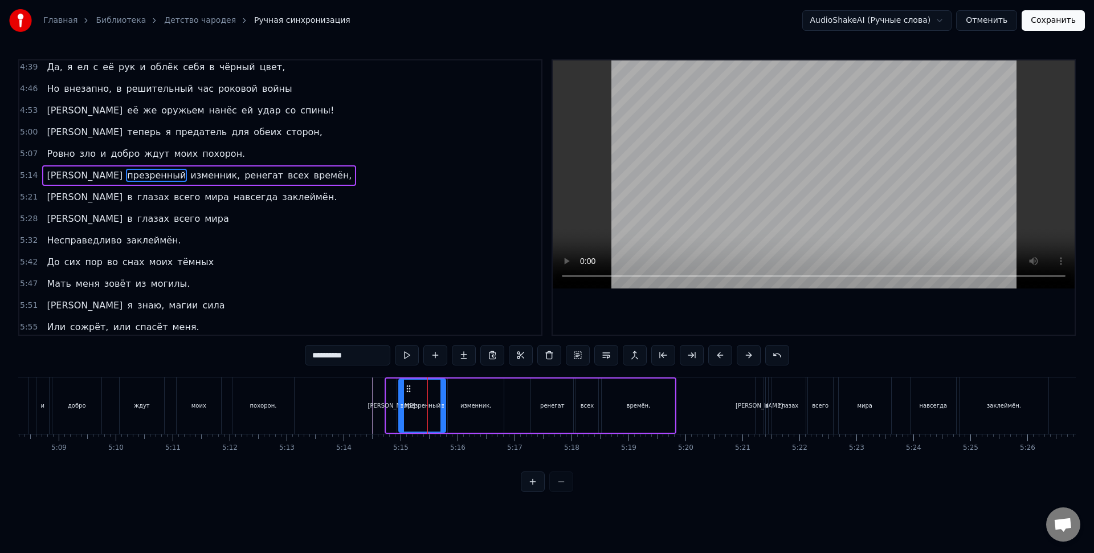
scroll to position [1109, 0]
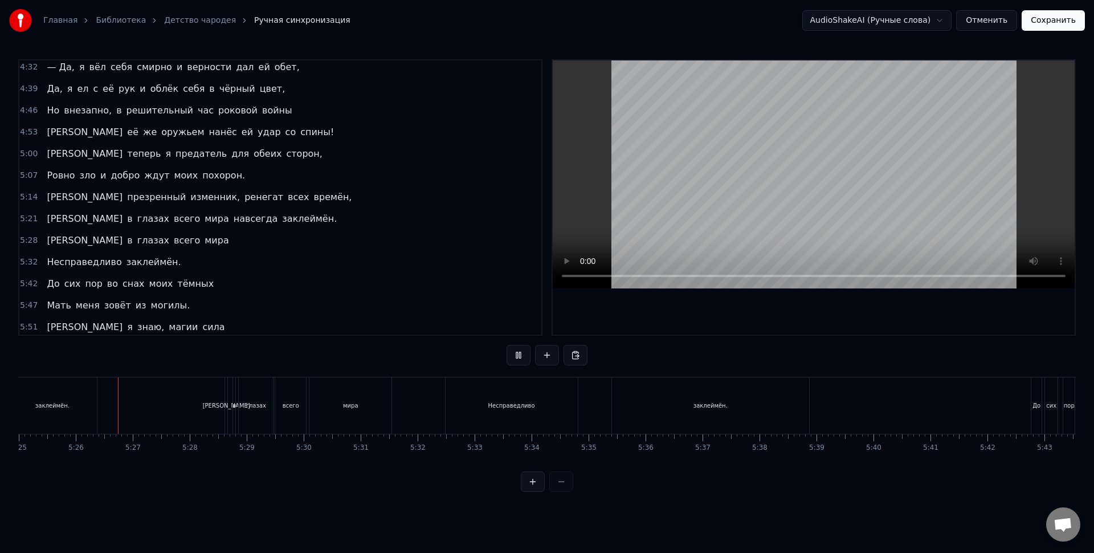
scroll to position [0, 18524]
click at [468, 410] on div "Несправедливо" at bounding box center [511, 405] width 132 height 56
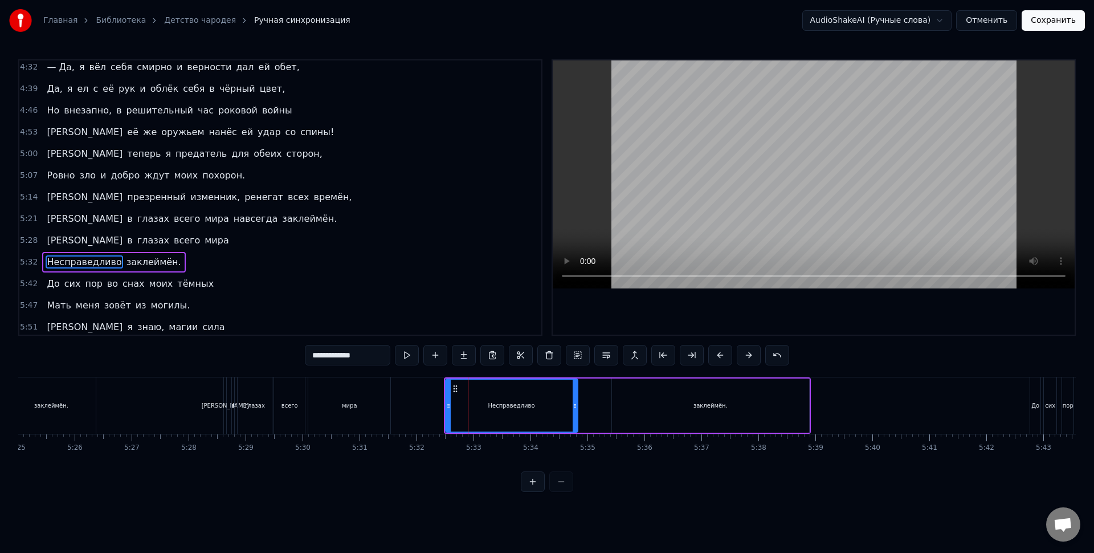
scroll to position [1134, 0]
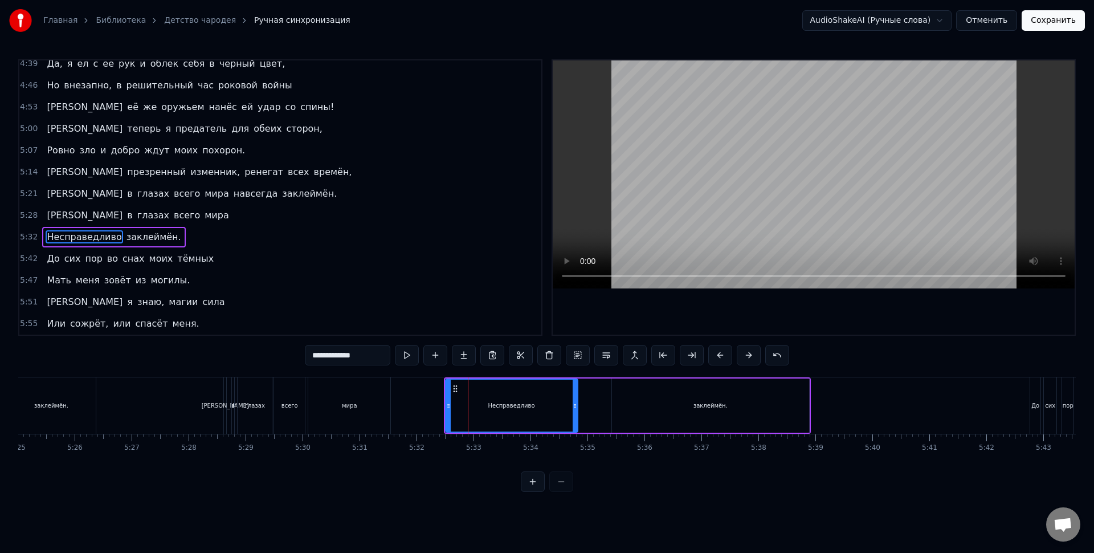
click at [379, 393] on div "мира" at bounding box center [349, 405] width 82 height 56
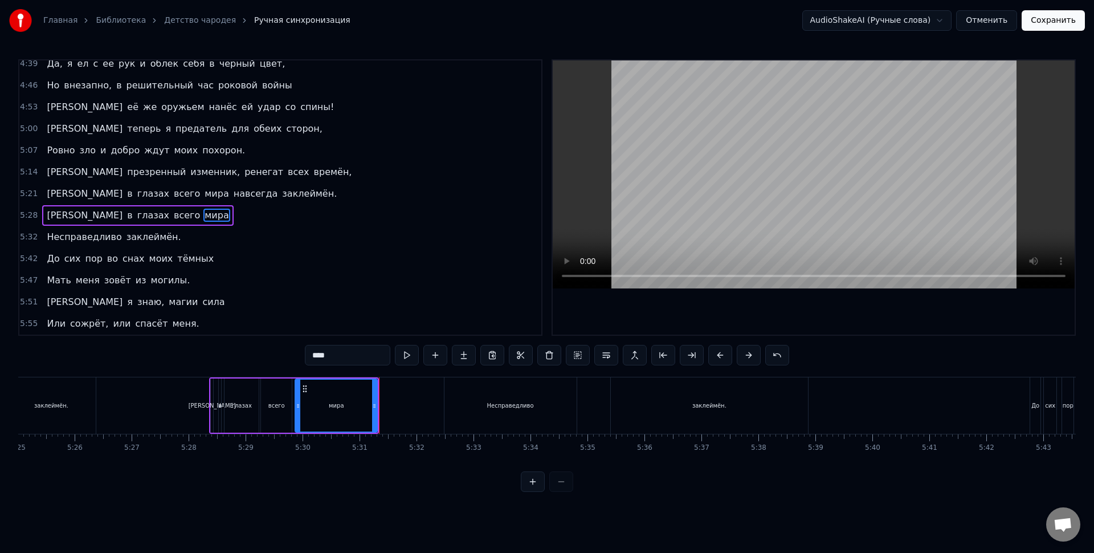
click at [509, 389] on div "Несправедливо" at bounding box center [511, 405] width 132 height 56
type input "**********"
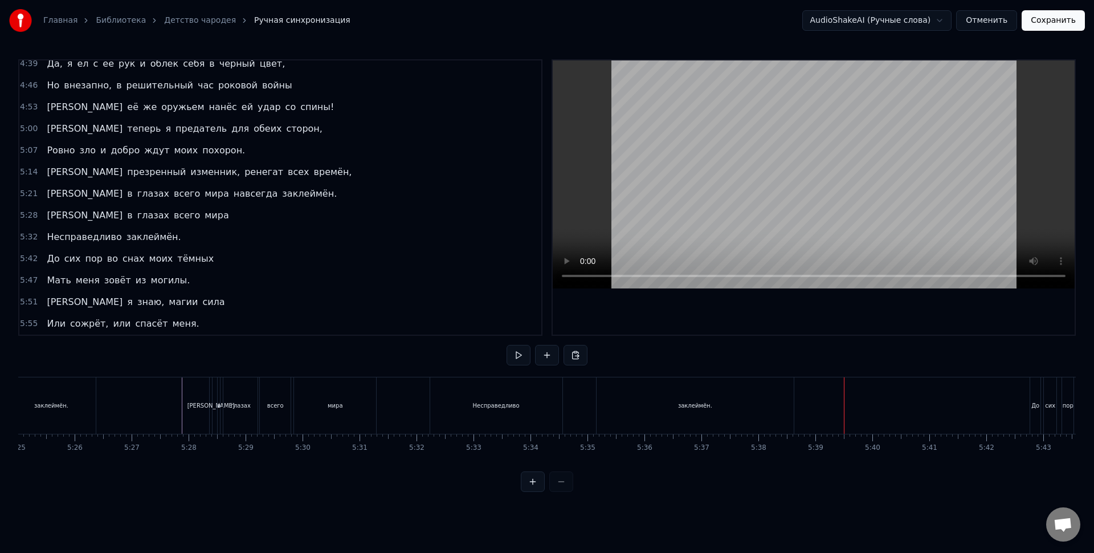
click at [1046, 406] on div "сих" at bounding box center [1050, 405] width 10 height 9
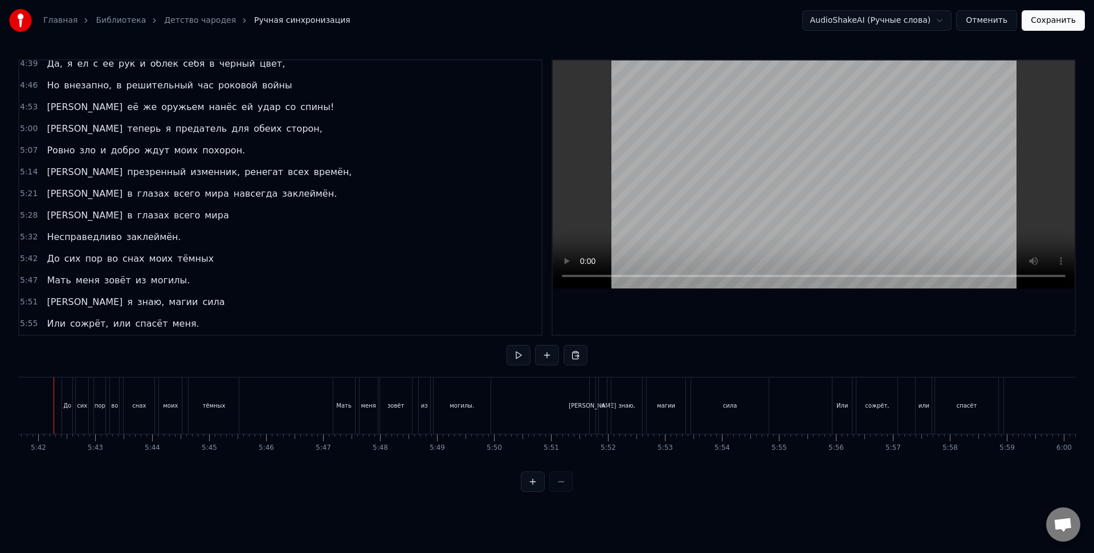
scroll to position [0, 19450]
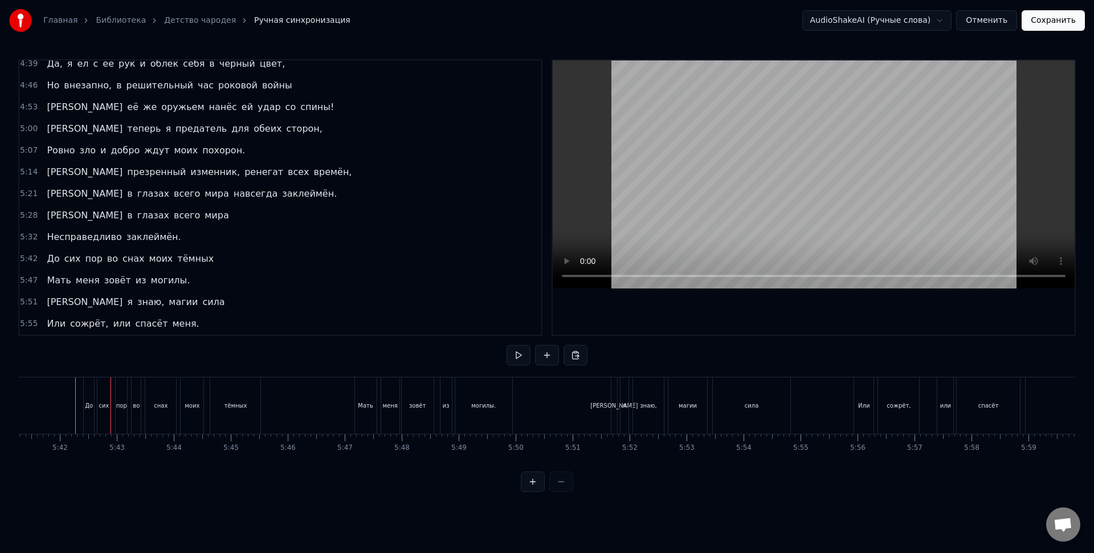
click at [237, 402] on div "тёмных" at bounding box center [248, 405] width 50 height 56
click at [385, 401] on div "Мать" at bounding box center [379, 405] width 22 height 56
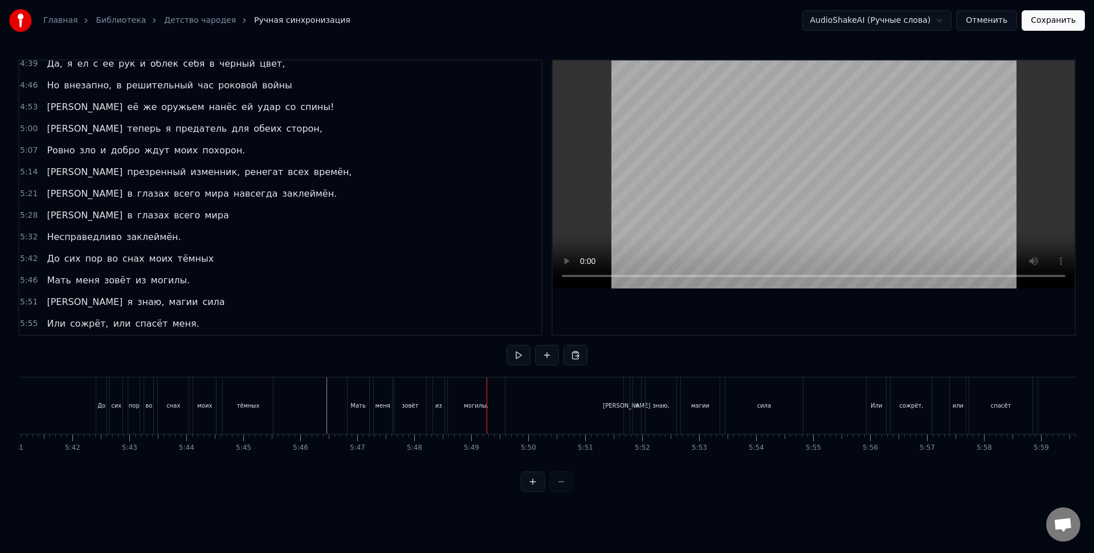
click at [677, 411] on div "И я знаю, магии сила" at bounding box center [715, 405] width 182 height 56
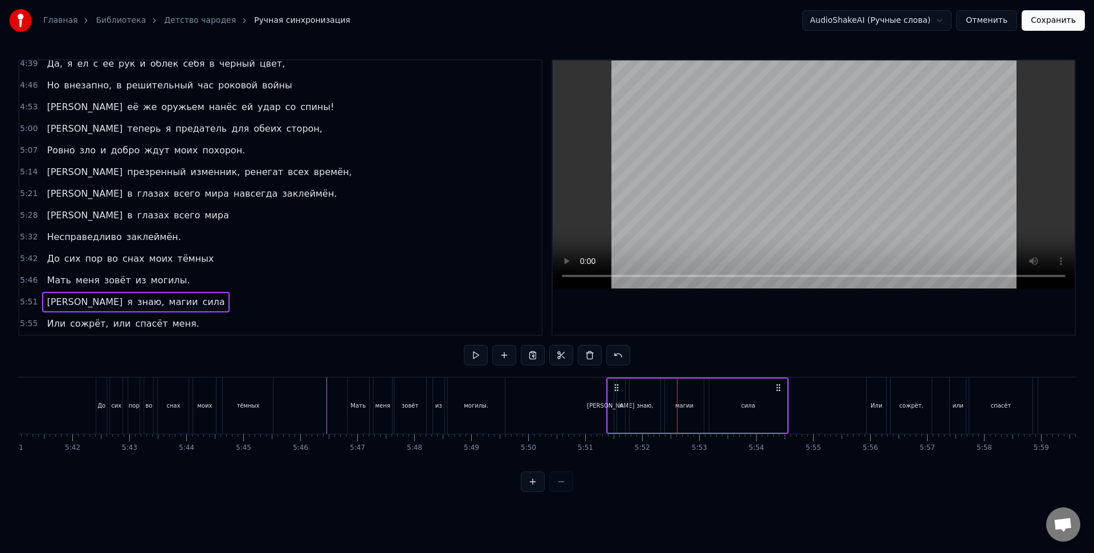
click at [894, 419] on div "сожрёт," at bounding box center [911, 405] width 41 height 56
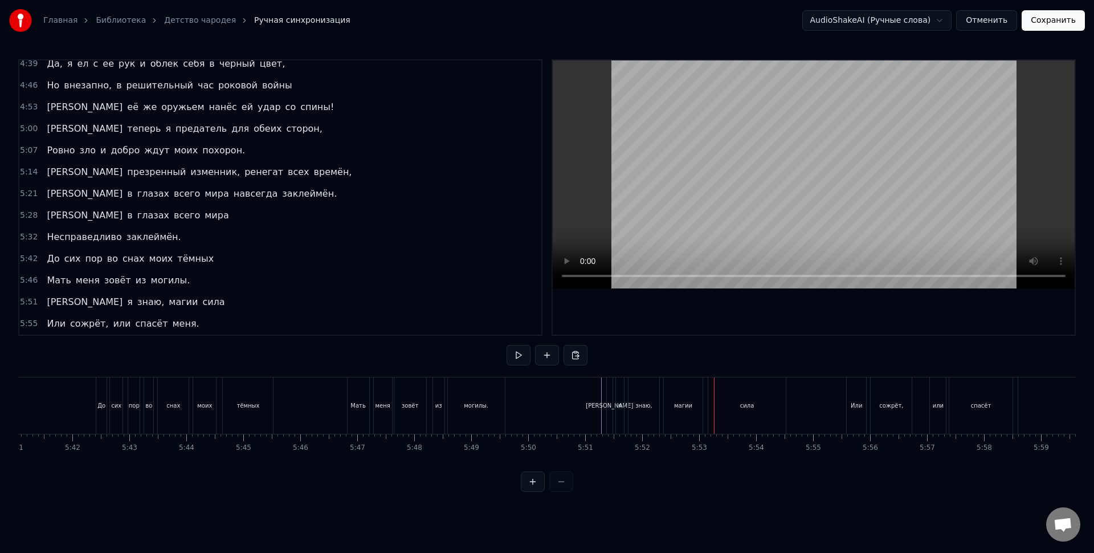
drag, startPoint x: 1004, startPoint y: 470, endPoint x: 1011, endPoint y: 465, distance: 8.1
click at [1013, 470] on div "0:22 В деревне жила небольшая семья, 0:27 У мамы росли близнецы сыновья. 0:32 О…" at bounding box center [547, 275] width 1058 height 433
click at [806, 411] on div "меня." at bounding box center [865, 405] width 162 height 56
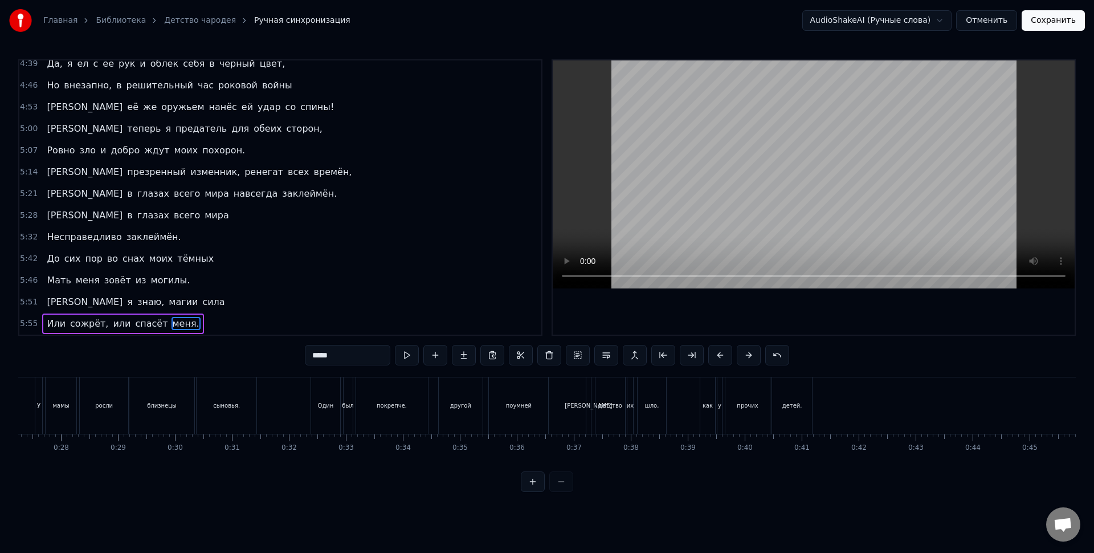
scroll to position [0, 0]
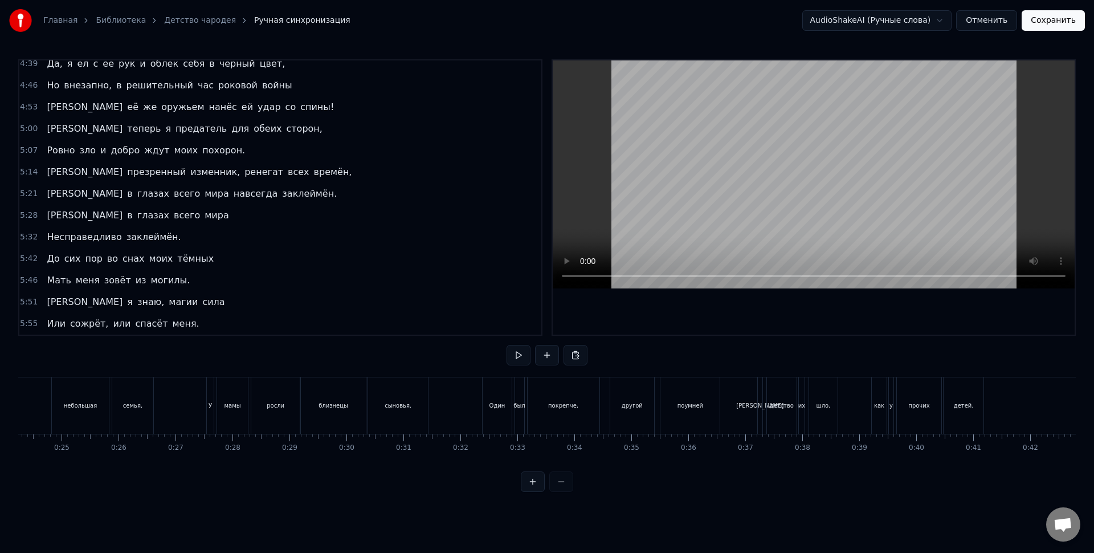
scroll to position [0, 1519]
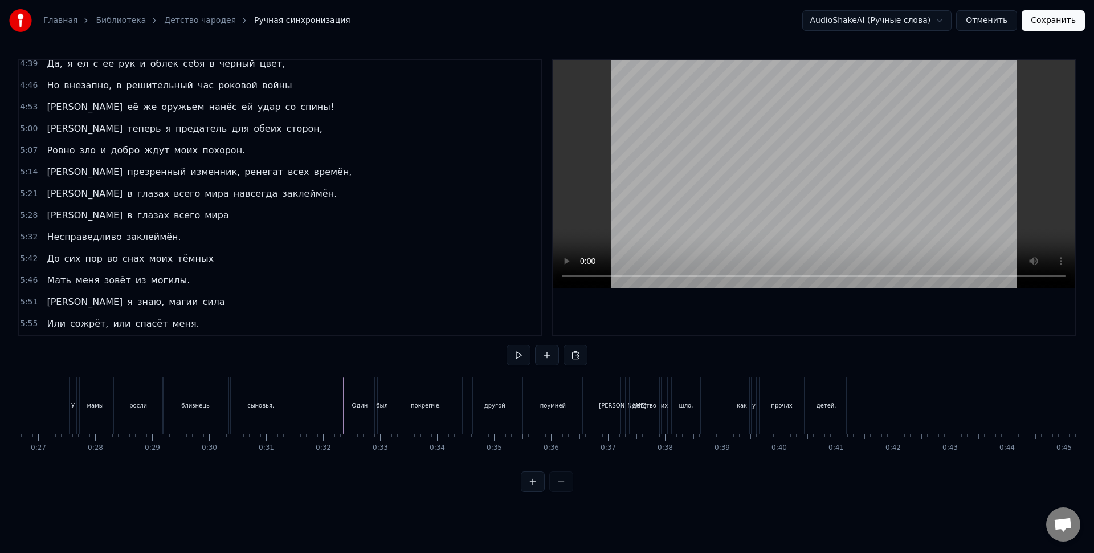
click at [358, 409] on div "Один" at bounding box center [360, 405] width 16 height 9
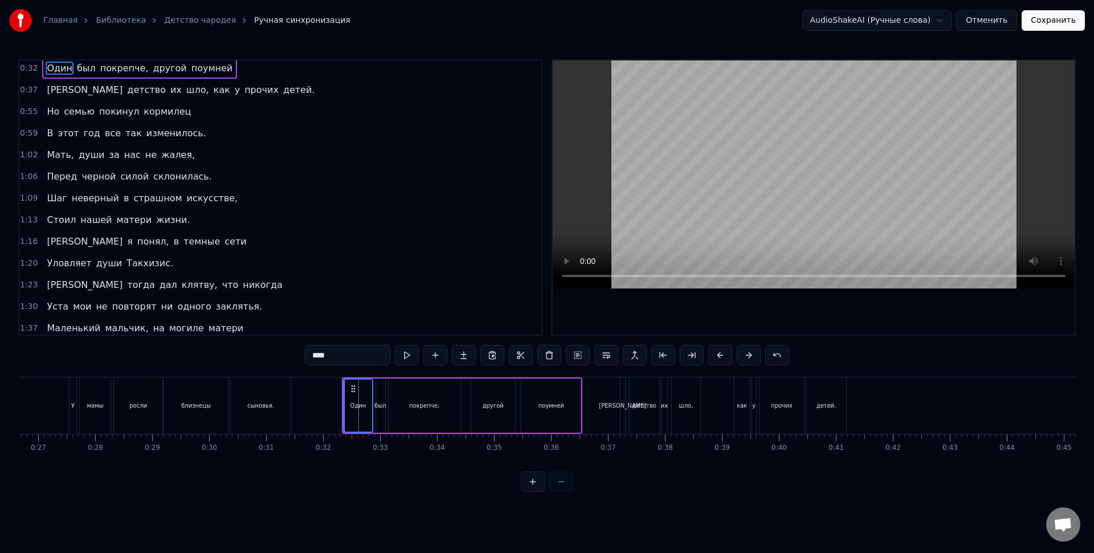
scroll to position [0, 0]
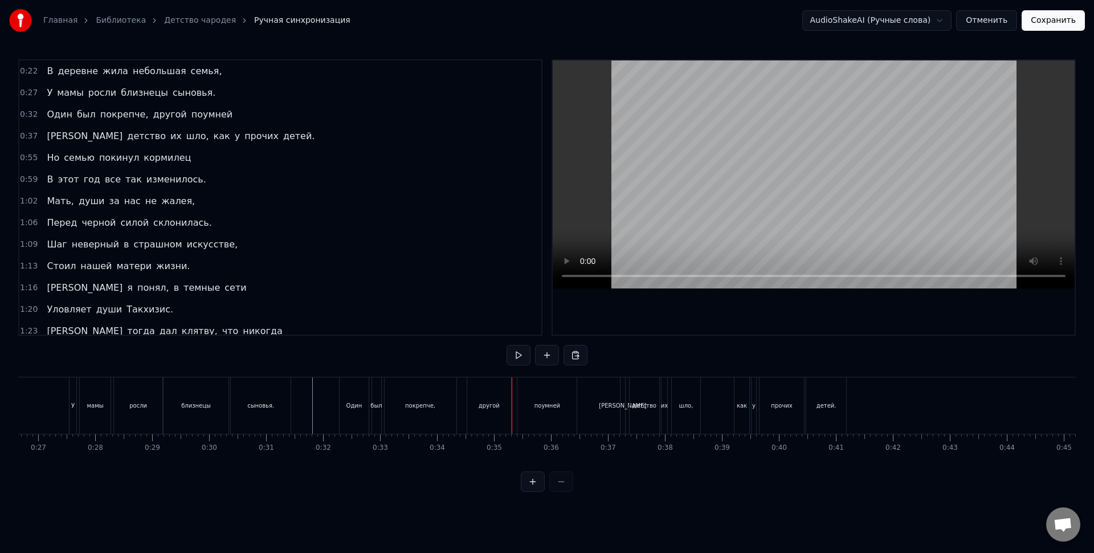
click at [474, 407] on div "другой" at bounding box center [489, 405] width 44 height 56
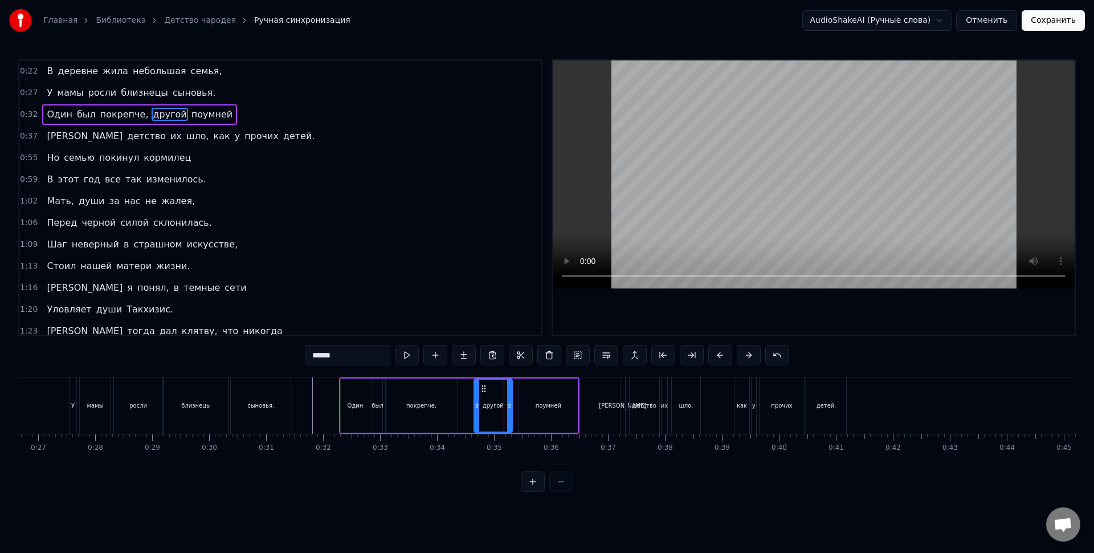
drag, startPoint x: 472, startPoint y: 405, endPoint x: 480, endPoint y: 406, distance: 7.4
click at [479, 406] on icon at bounding box center [477, 405] width 5 height 9
click at [514, 411] on div at bounding box center [511, 406] width 5 height 52
click at [529, 410] on div "поумней" at bounding box center [548, 405] width 59 height 54
type input "*******"
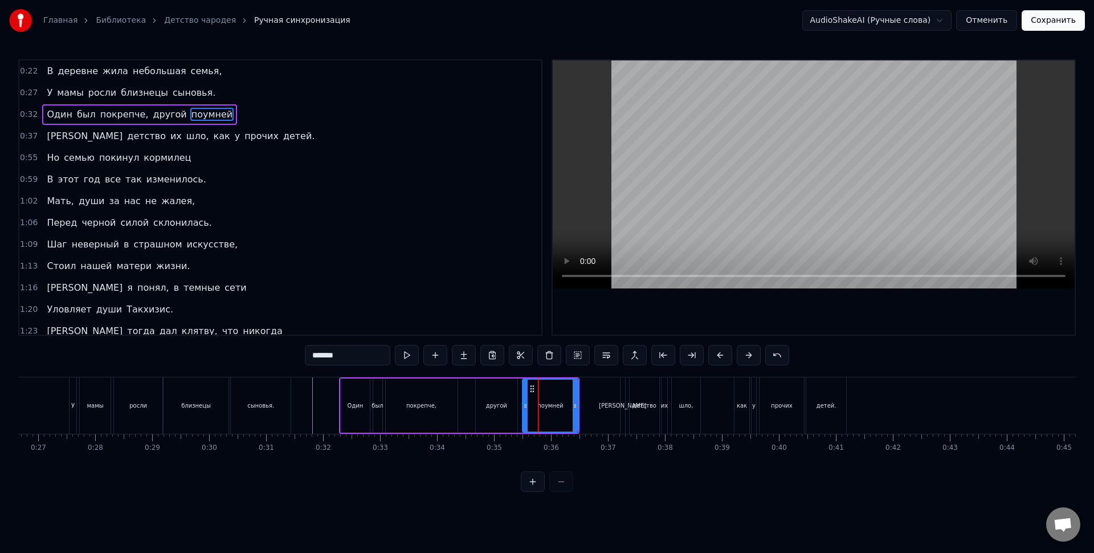
click at [527, 408] on icon at bounding box center [525, 405] width 5 height 9
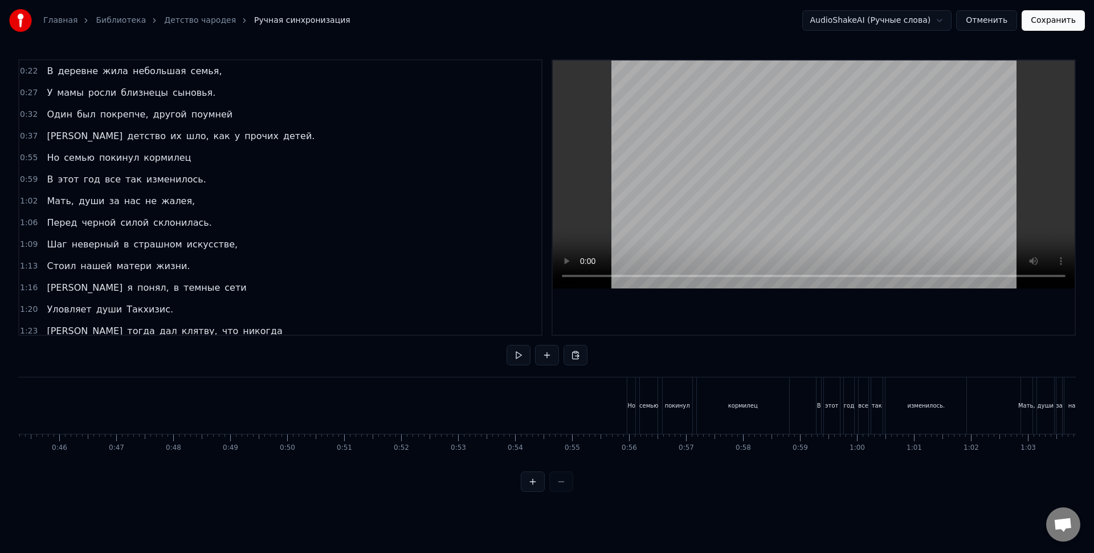
scroll to position [0, 2592]
click at [625, 397] on div "Но" at bounding box center [620, 405] width 9 height 56
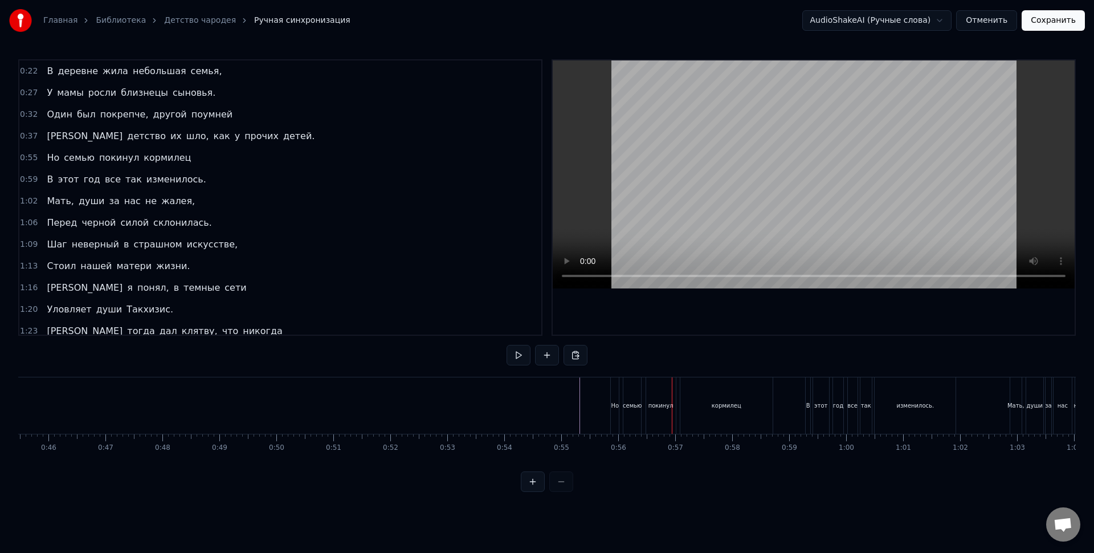
click at [865, 413] on div "так" at bounding box center [866, 405] width 11 height 56
click at [735, 404] on div "кормилец" at bounding box center [727, 405] width 30 height 9
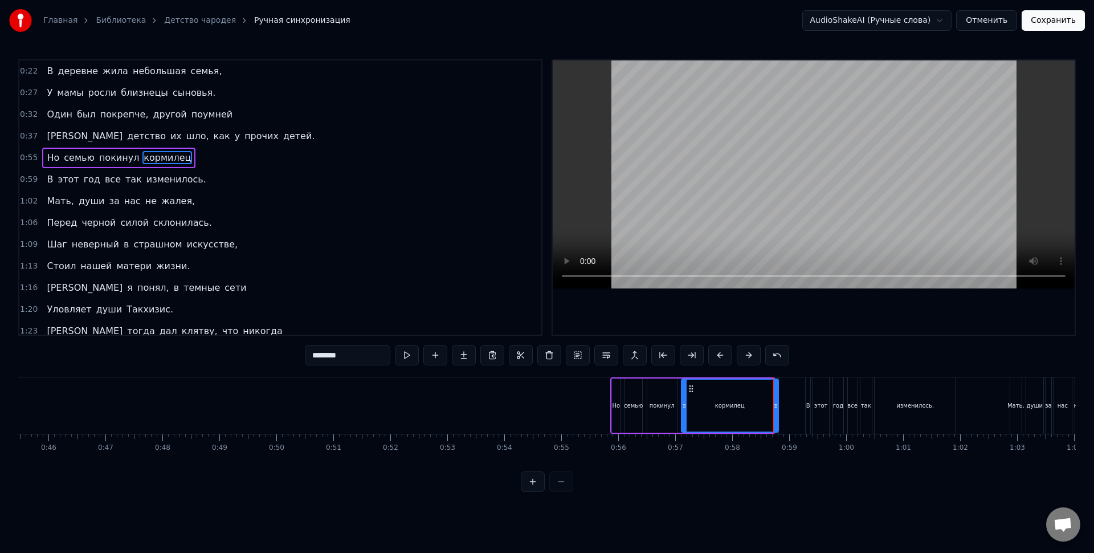
click at [777, 404] on icon at bounding box center [775, 405] width 5 height 9
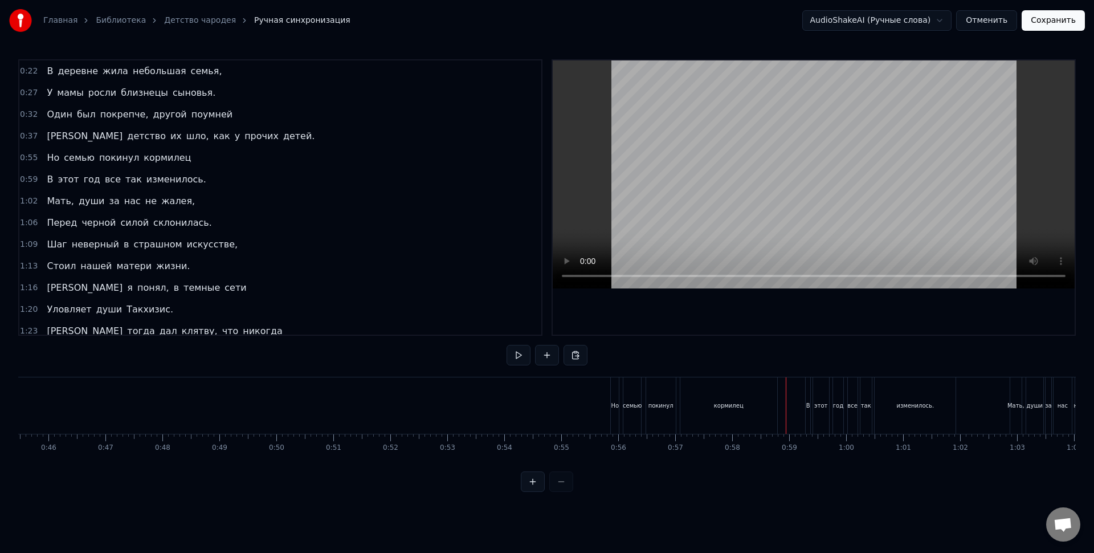
click at [755, 409] on div "кормилец" at bounding box center [729, 405] width 97 height 56
click at [1011, 408] on div "Мать," at bounding box center [1016, 405] width 17 height 9
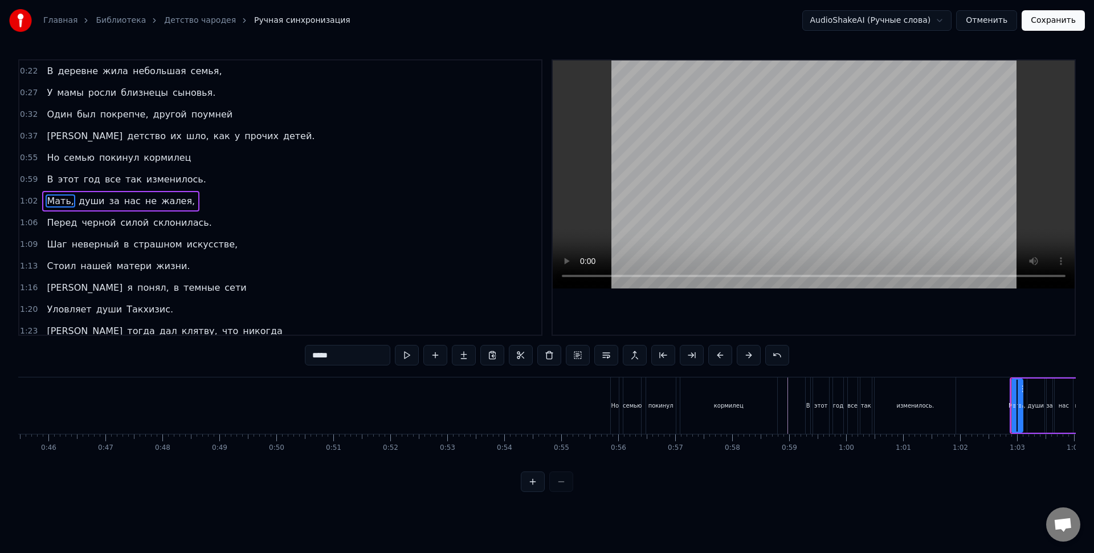
scroll to position [4, 0]
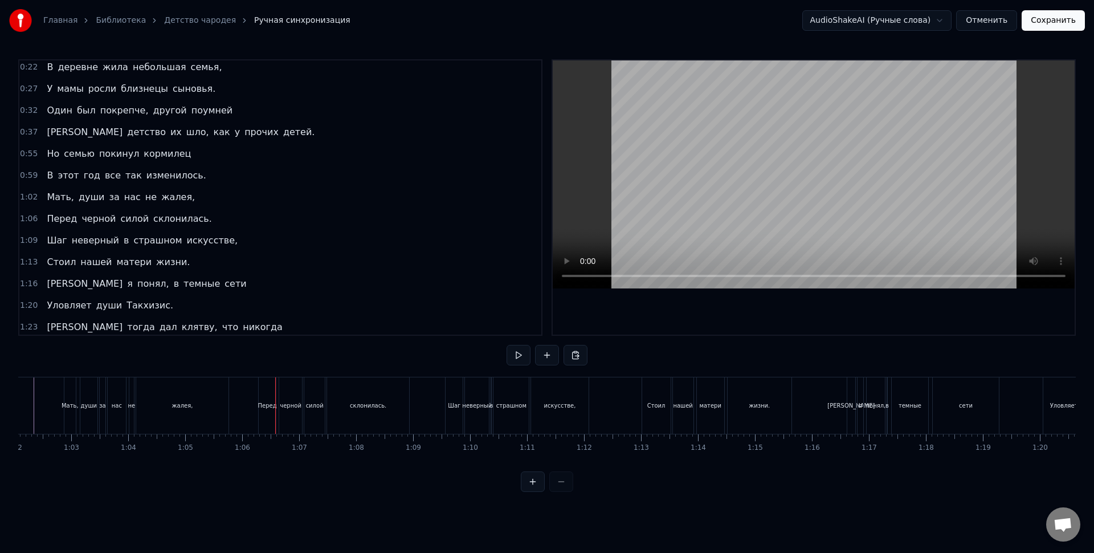
scroll to position [0, 3538]
click at [144, 402] on div "жалея," at bounding box center [182, 405] width 92 height 56
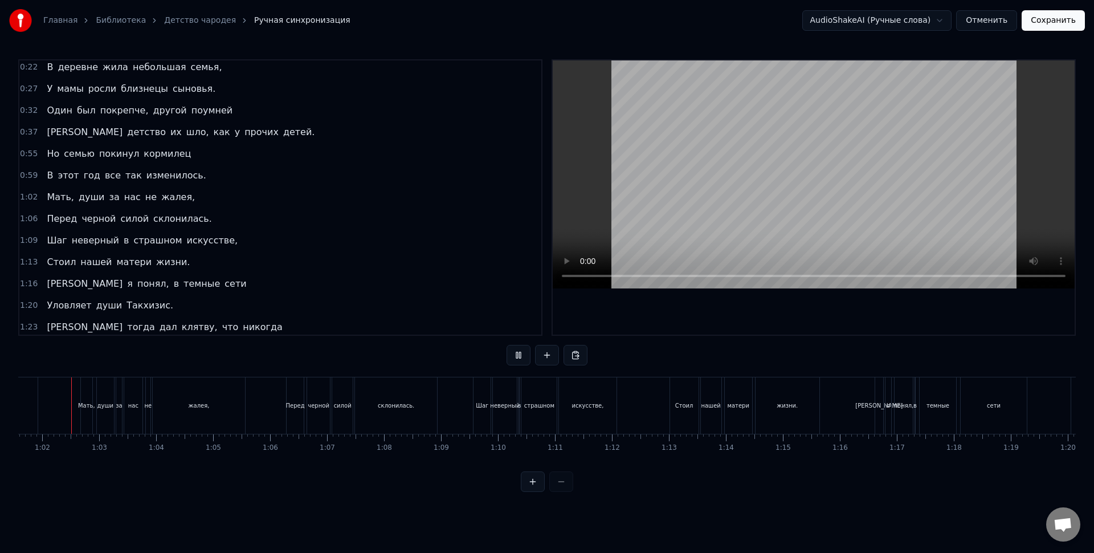
scroll to position [0, 3506]
click at [120, 405] on div "за" at bounding box center [123, 405] width 6 height 9
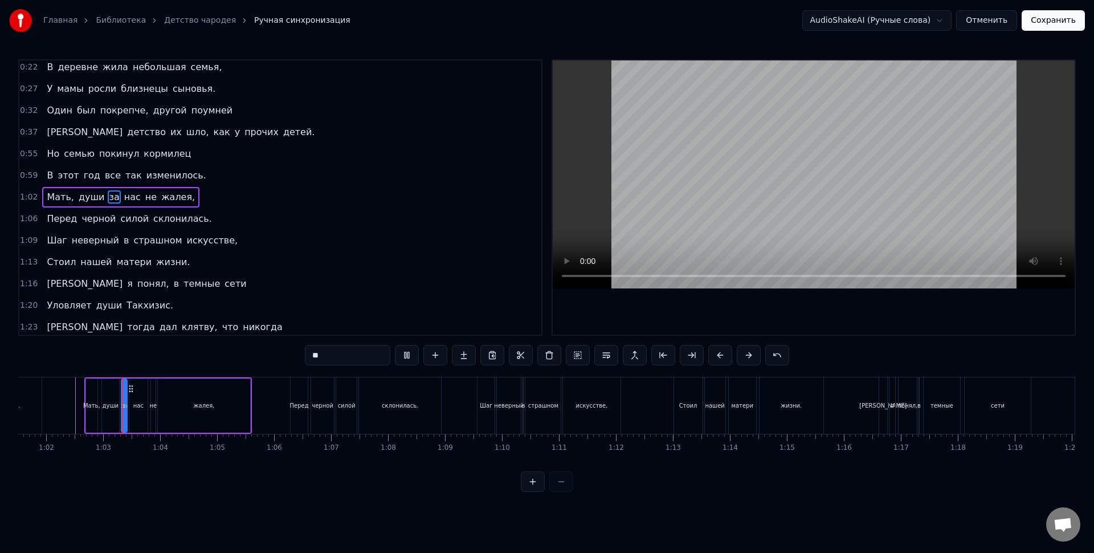
click at [113, 401] on div "души" at bounding box center [110, 405] width 17 height 54
click at [112, 408] on div "души" at bounding box center [113, 405] width 16 height 9
click at [129, 400] on div "за" at bounding box center [127, 405] width 6 height 54
click at [140, 400] on div "нас" at bounding box center [141, 405] width 18 height 54
click at [178, 405] on div "жалея," at bounding box center [207, 405] width 92 height 54
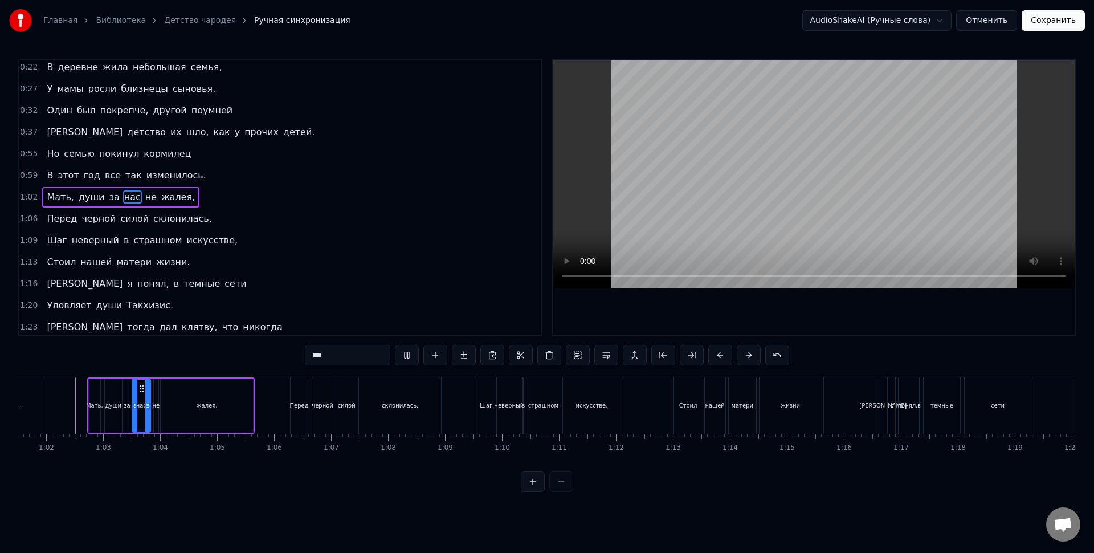
type input "******"
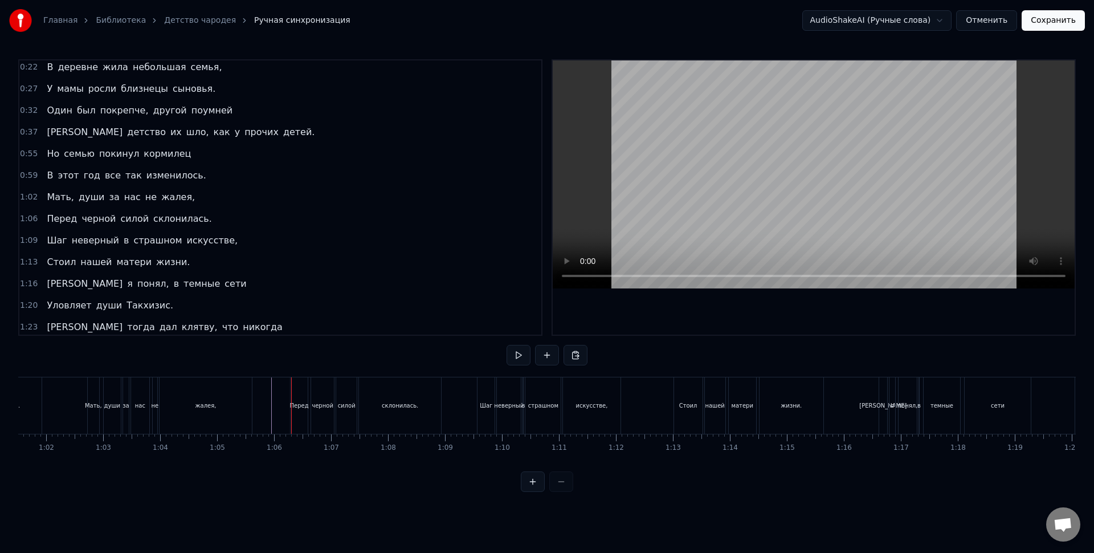
click at [301, 421] on div "Перед" at bounding box center [299, 405] width 17 height 56
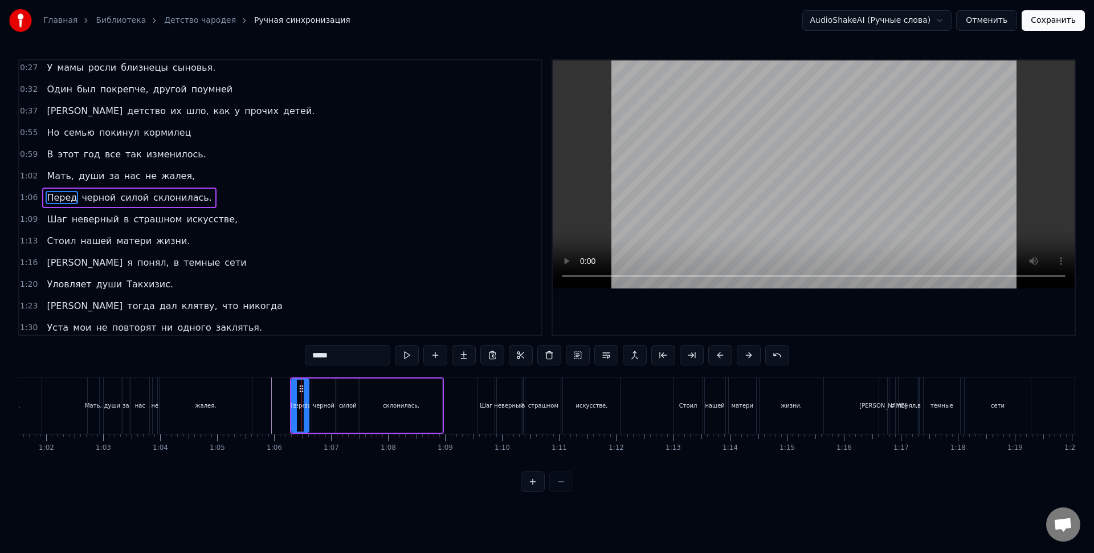
scroll to position [26, 0]
click at [318, 423] on div "черной" at bounding box center [323, 405] width 23 height 54
click at [486, 411] on div "Шаг" at bounding box center [486, 405] width 17 height 56
type input "***"
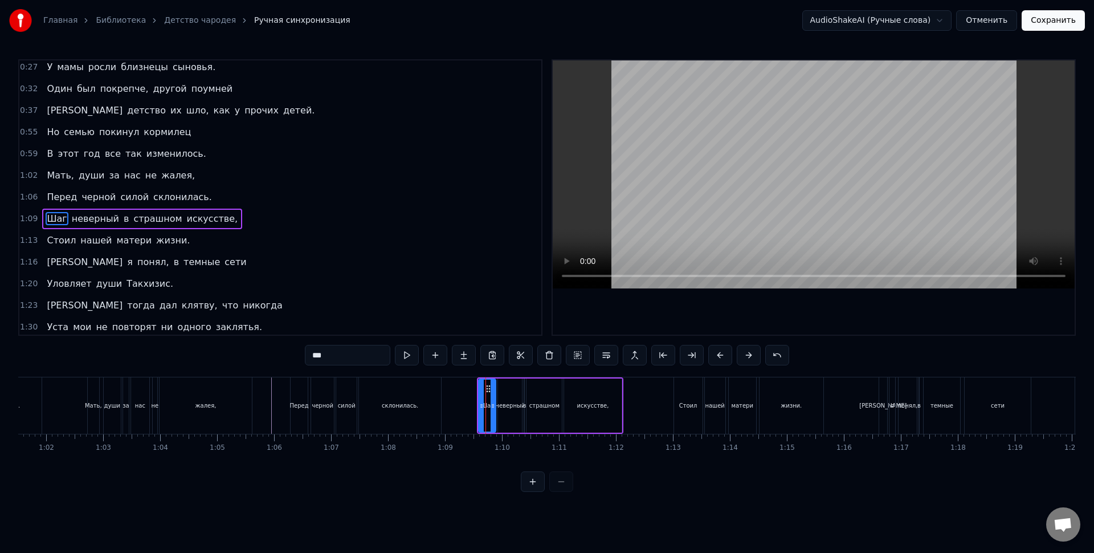
scroll to position [47, 0]
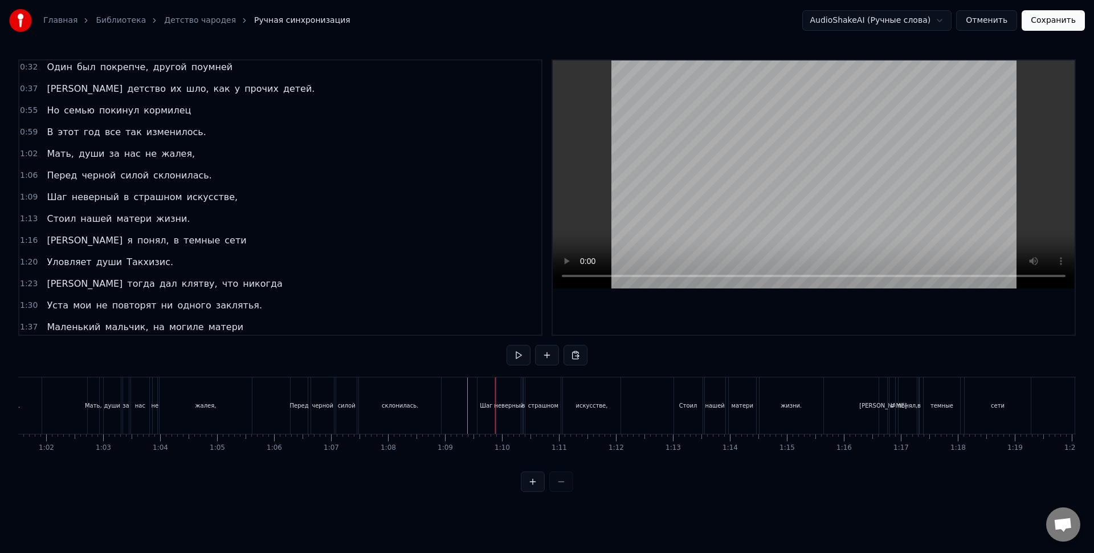
click at [479, 411] on div "Шаг" at bounding box center [486, 405] width 17 height 56
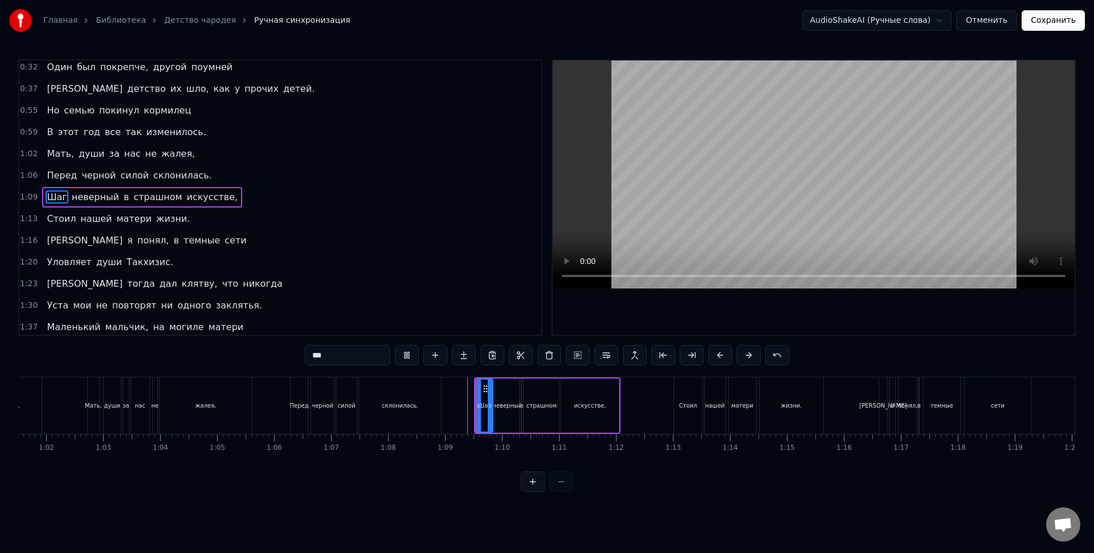
click at [511, 410] on div "неверный" at bounding box center [507, 405] width 24 height 54
click at [588, 409] on div "искусстве," at bounding box center [590, 405] width 32 height 9
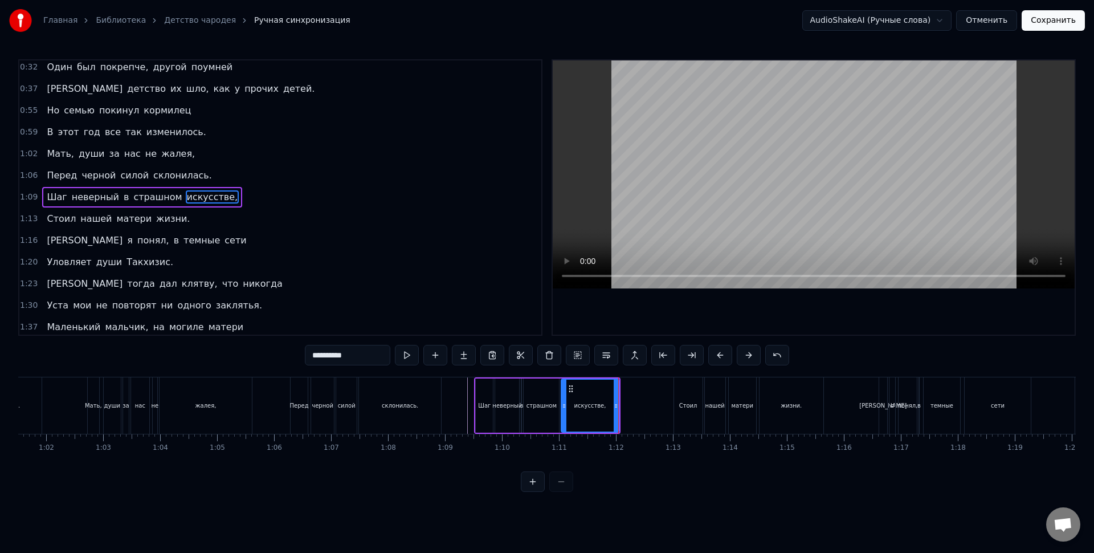
click at [558, 414] on div "страшном" at bounding box center [541, 405] width 35 height 54
type input "********"
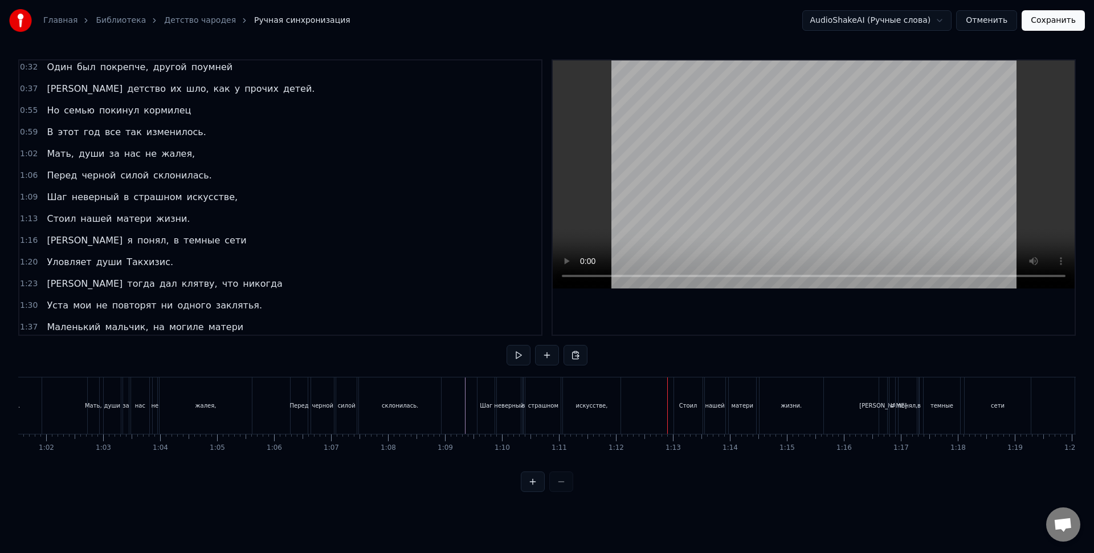
click at [780, 412] on div "жизни." at bounding box center [792, 405] width 64 height 56
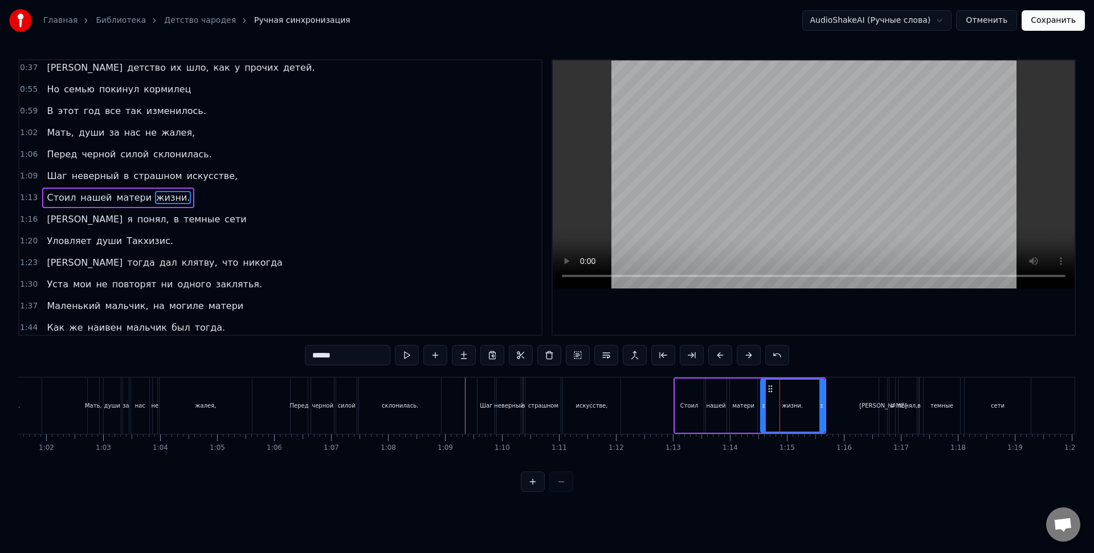
scroll to position [69, 0]
click at [752, 408] on div "матери" at bounding box center [743, 405] width 22 height 9
click at [684, 405] on div "Стоил" at bounding box center [690, 405] width 18 height 9
type input "*****"
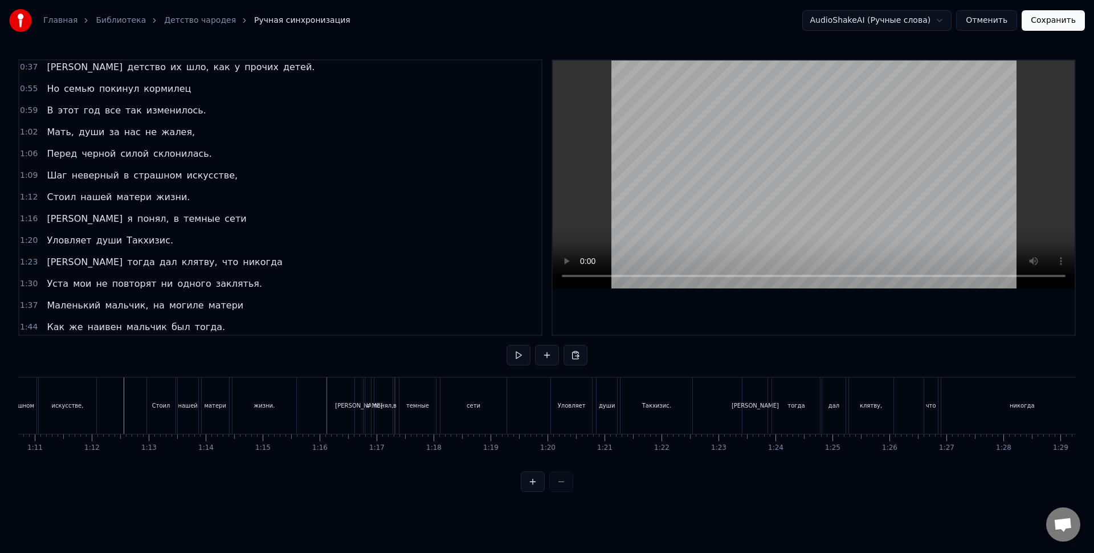
scroll to position [0, 4042]
click at [991, 412] on div "никогда" at bounding box center [1011, 405] width 162 height 56
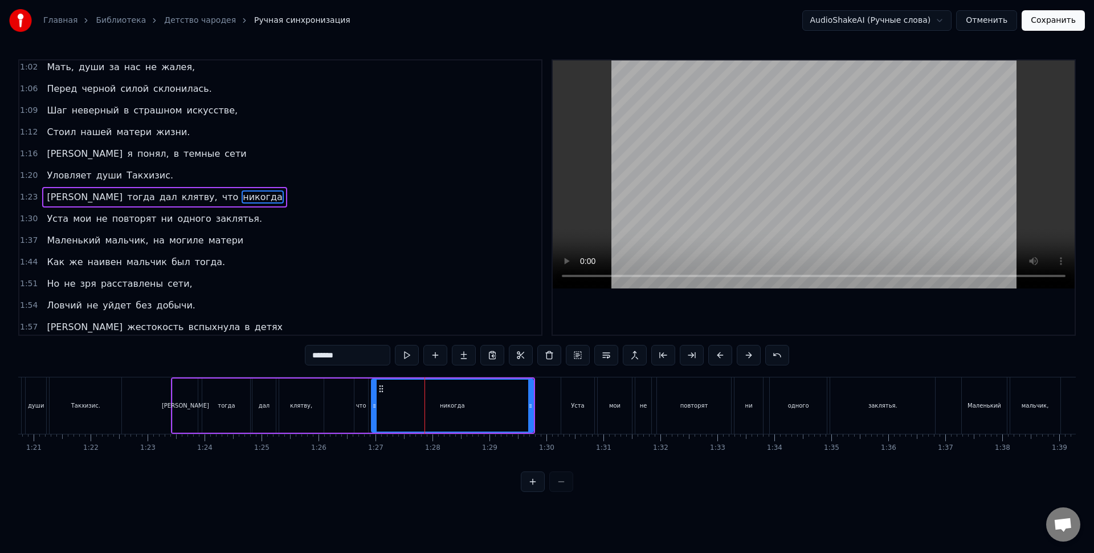
scroll to position [0, 4761]
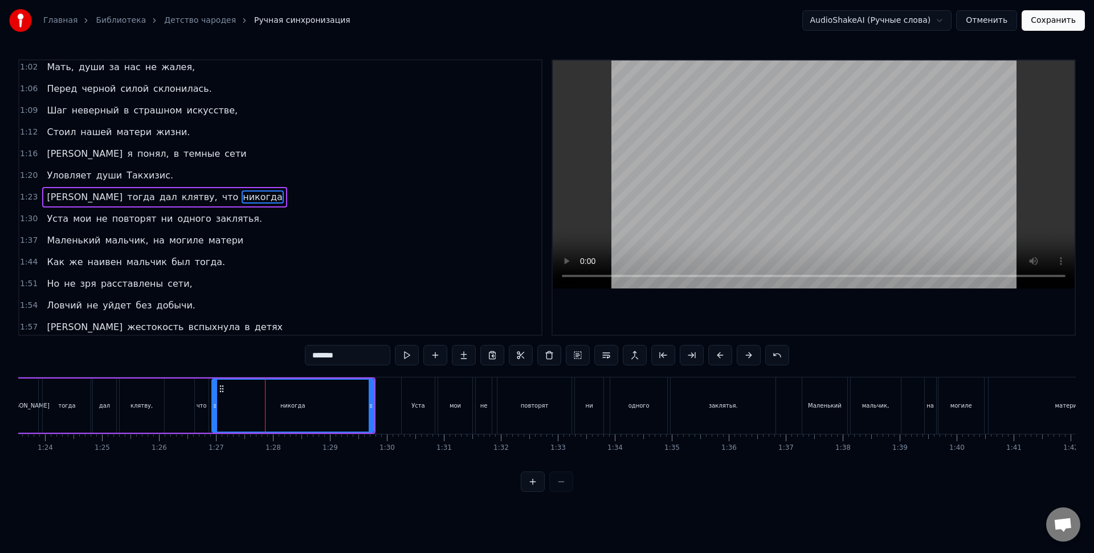
click at [732, 416] on div "заклятья." at bounding box center [723, 405] width 105 height 56
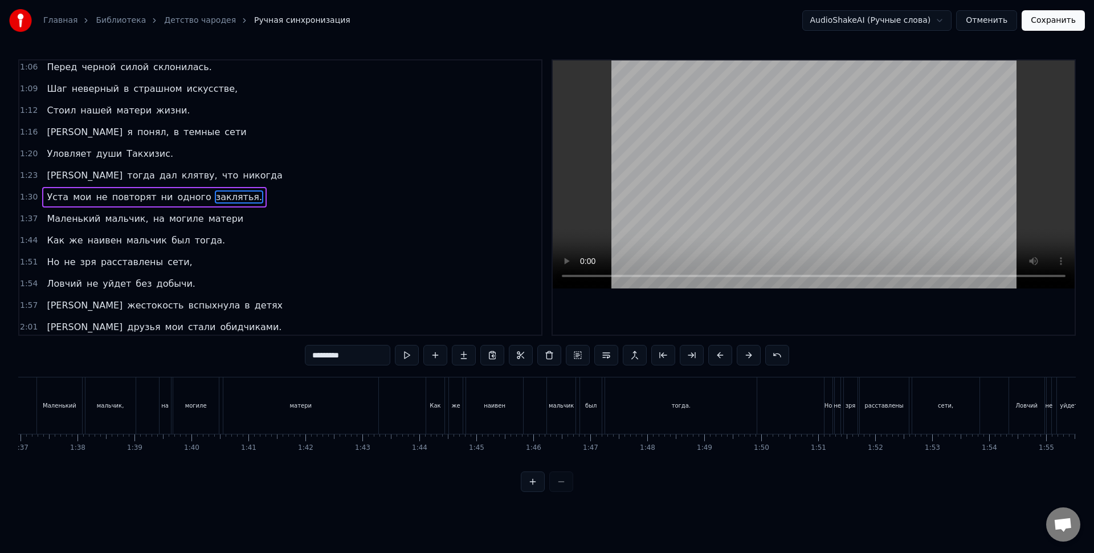
scroll to position [0, 5606]
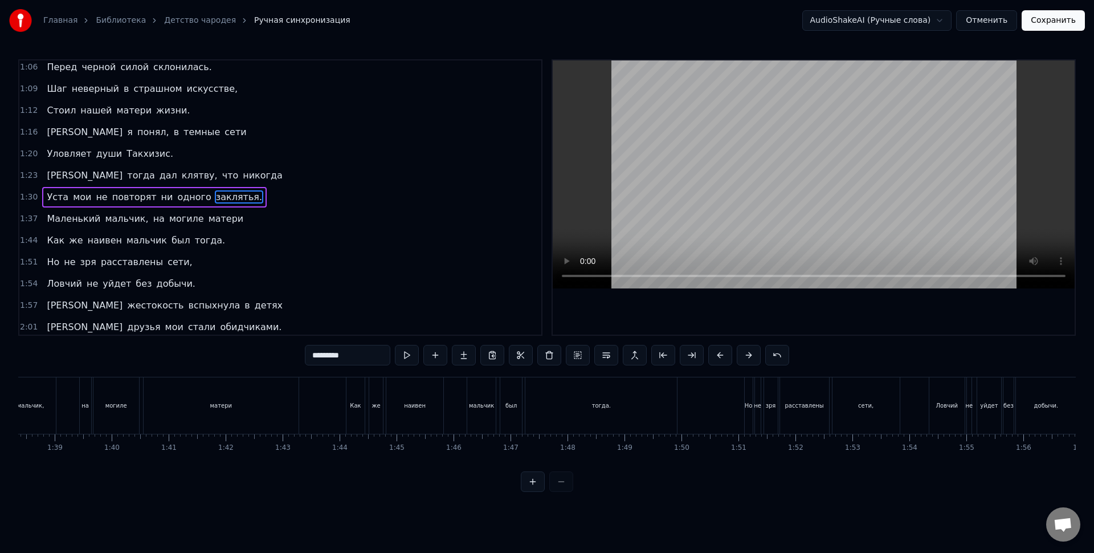
click at [631, 411] on div "тогда." at bounding box center [601, 405] width 152 height 56
type input "******"
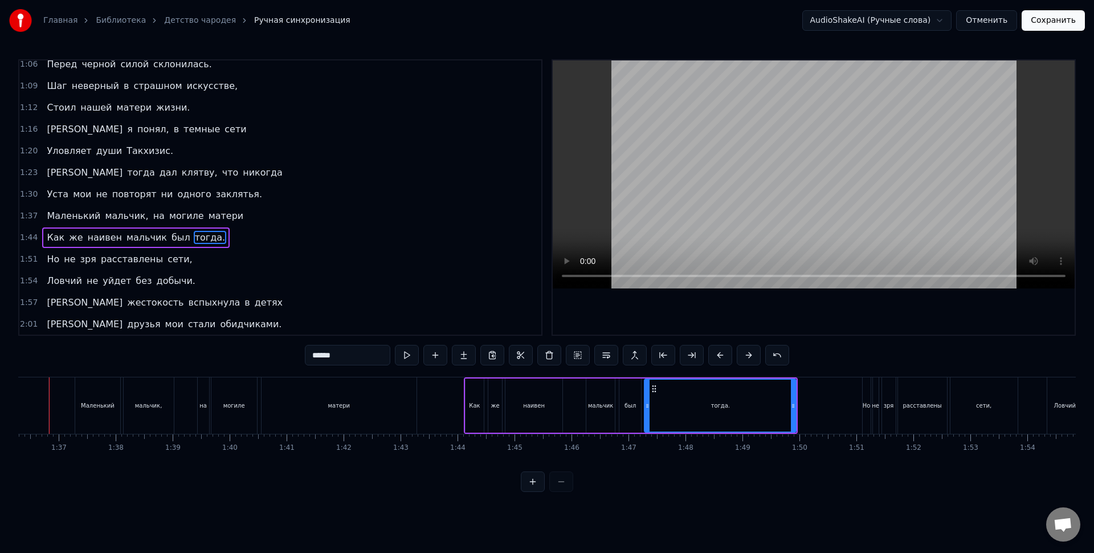
scroll to position [0, 5462]
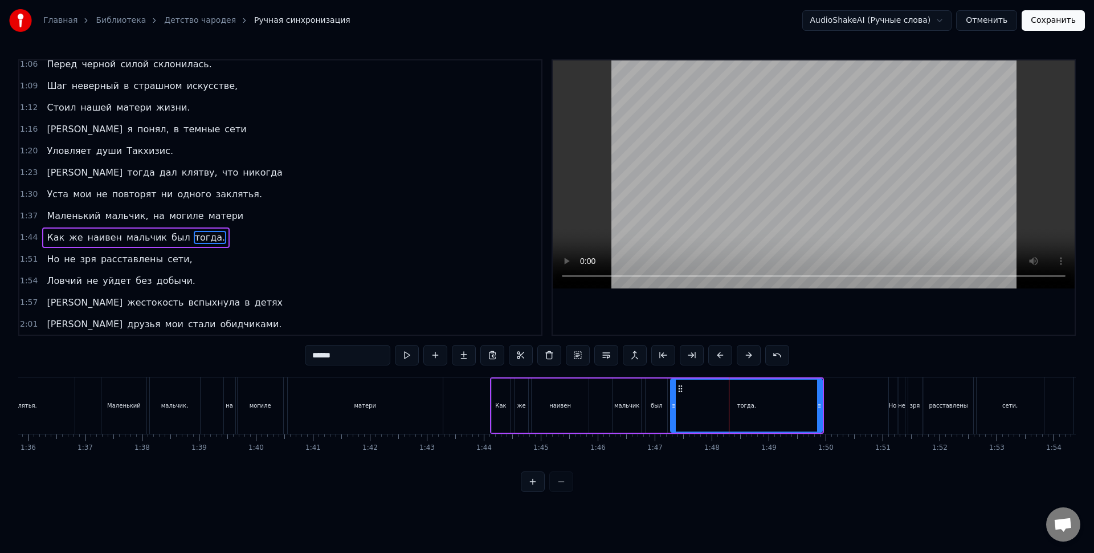
drag, startPoint x: 1053, startPoint y: 18, endPoint x: 1036, endPoint y: 37, distance: 25.5
click at [1053, 17] on button "Сохранить" at bounding box center [1053, 20] width 63 height 21
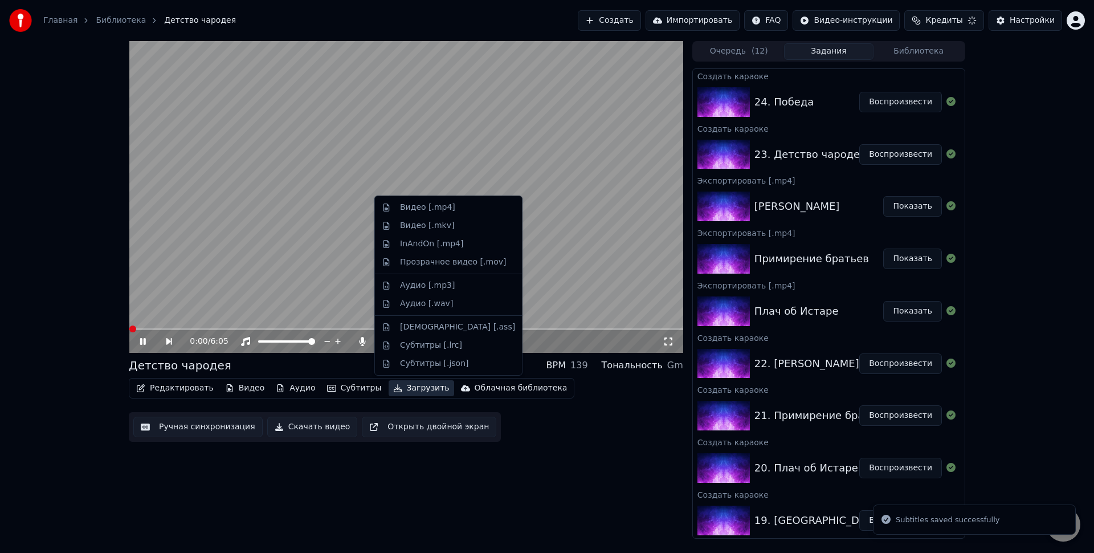
click at [404, 389] on button "Загрузить" at bounding box center [422, 388] width 66 height 16
click at [437, 206] on div "Видео [.mp4]" at bounding box center [427, 207] width 55 height 11
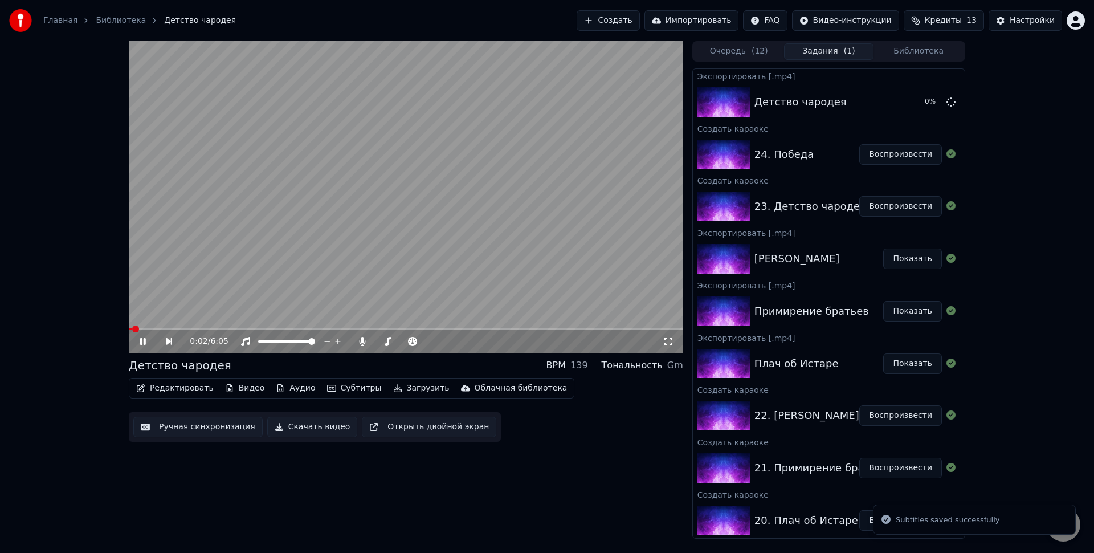
click at [458, 226] on video at bounding box center [406, 197] width 555 height 312
click at [553, 486] on div "0:02 / 6:05 Детство чародея BPM 139 Тональность Gm Редактировать Видео Аудио Су…" at bounding box center [406, 290] width 555 height 498
click at [870, 159] on button "Воспроизвести" at bounding box center [900, 154] width 83 height 21
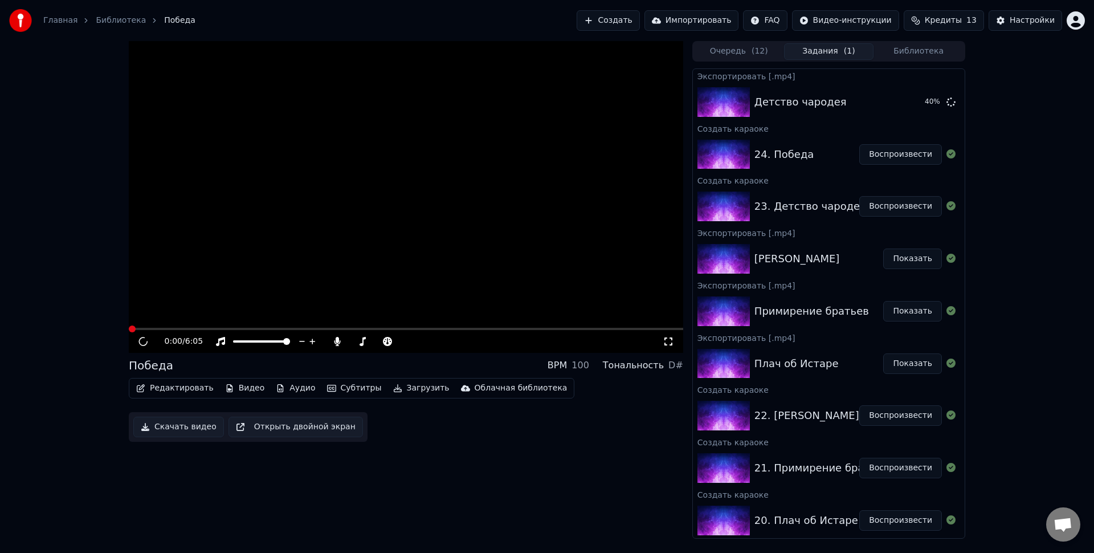
click at [878, 150] on button "Воспроизвести" at bounding box center [900, 154] width 83 height 21
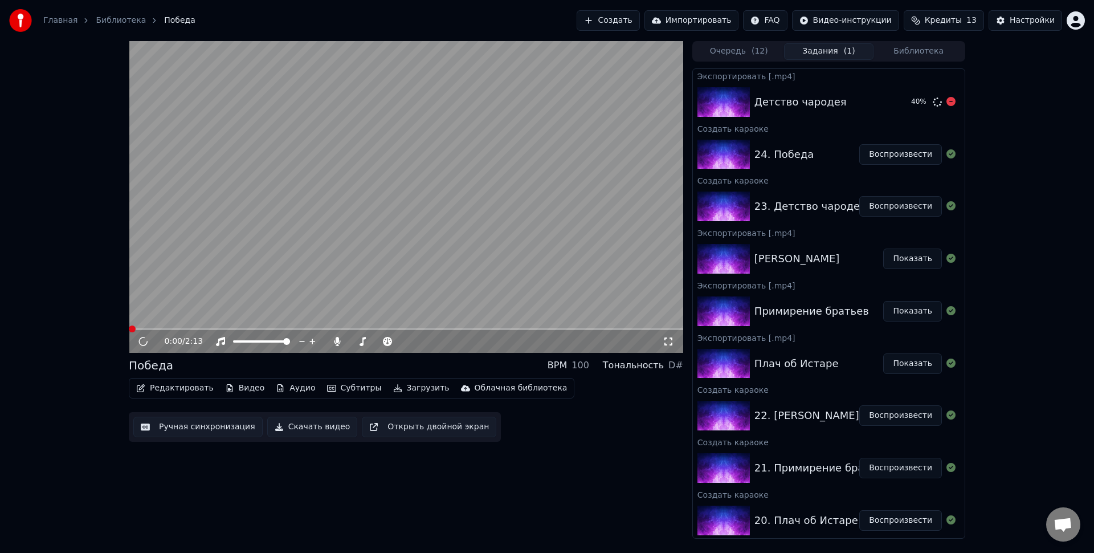
click at [832, 110] on div "Детство чародея 40 %" at bounding box center [829, 102] width 272 height 39
click at [867, 207] on button "Воспроизвести" at bounding box center [900, 206] width 83 height 21
click at [169, 328] on span at bounding box center [406, 329] width 555 height 2
click at [363, 345] on icon at bounding box center [363, 341] width 6 height 9
click at [254, 326] on video at bounding box center [406, 197] width 555 height 312
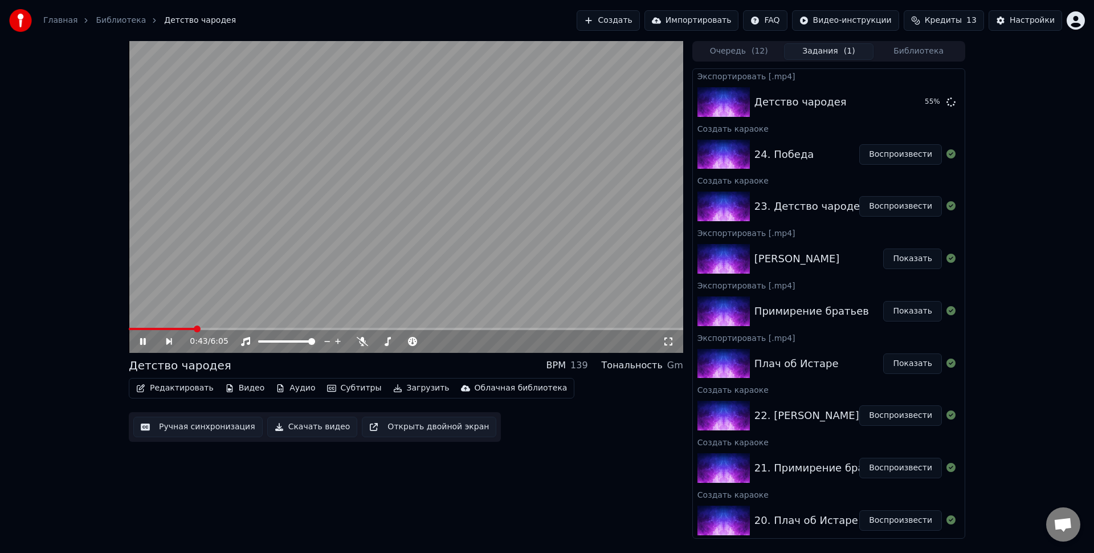
click at [267, 328] on span at bounding box center [406, 329] width 555 height 2
click at [222, 328] on span at bounding box center [176, 329] width 94 height 2
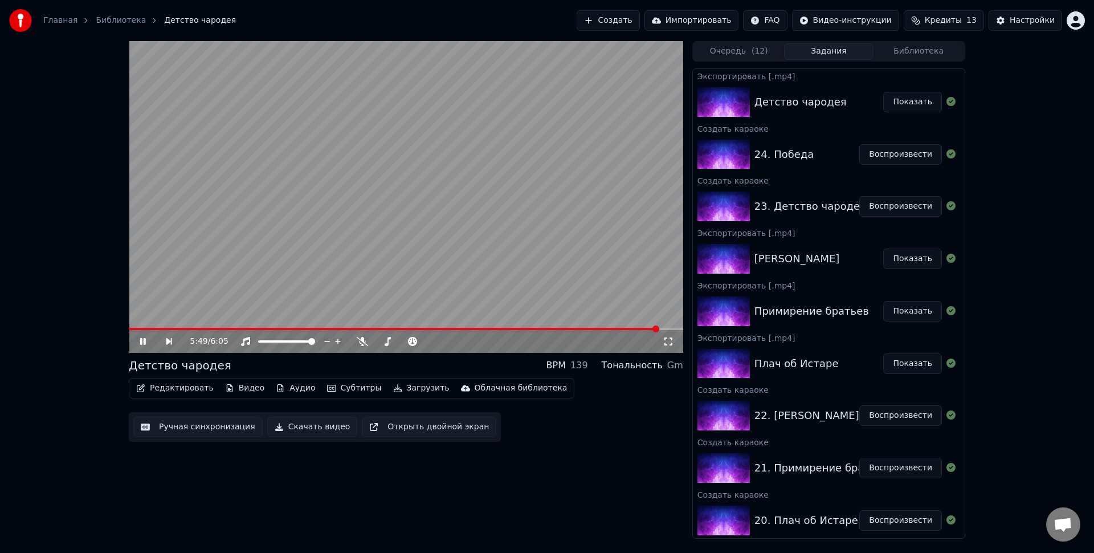
click at [484, 240] on video at bounding box center [406, 197] width 555 height 312
click at [548, 436] on div "Редактировать Видео Аудио Субтитры Загрузить Облачная библиотека Ручная синхрон…" at bounding box center [406, 410] width 555 height 64
click at [662, 330] on span at bounding box center [406, 329] width 555 height 2
click at [475, 237] on video at bounding box center [406, 197] width 555 height 312
click at [624, 483] on div "6:03 / 6:05 Детство чародея BPM 139 Тональность Gm Редактировать Видео Аудио Су…" at bounding box center [406, 290] width 555 height 498
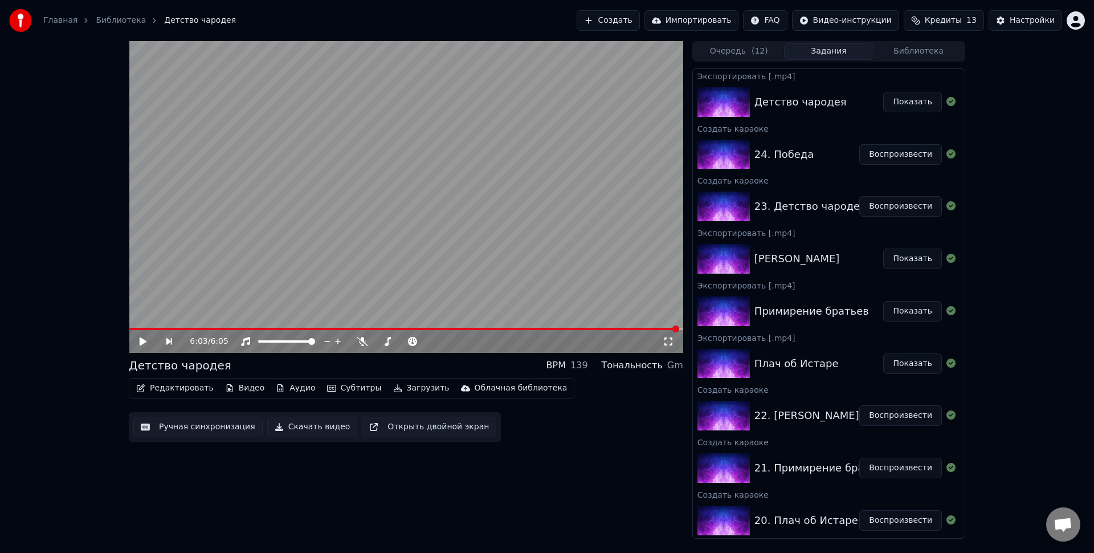
click at [569, 468] on div "6:03 / 6:05 Детство чародея BPM 139 Тональность Gm Редактировать Видео Аудио Су…" at bounding box center [406, 290] width 555 height 498
click at [1007, 181] on div "6:03 / 6:05 Детство чародея BPM 139 Тональность Gm Редактировать Видео Аудио Су…" at bounding box center [547, 290] width 1094 height 498
click at [888, 156] on button "Воспроизвести" at bounding box center [900, 154] width 83 height 21
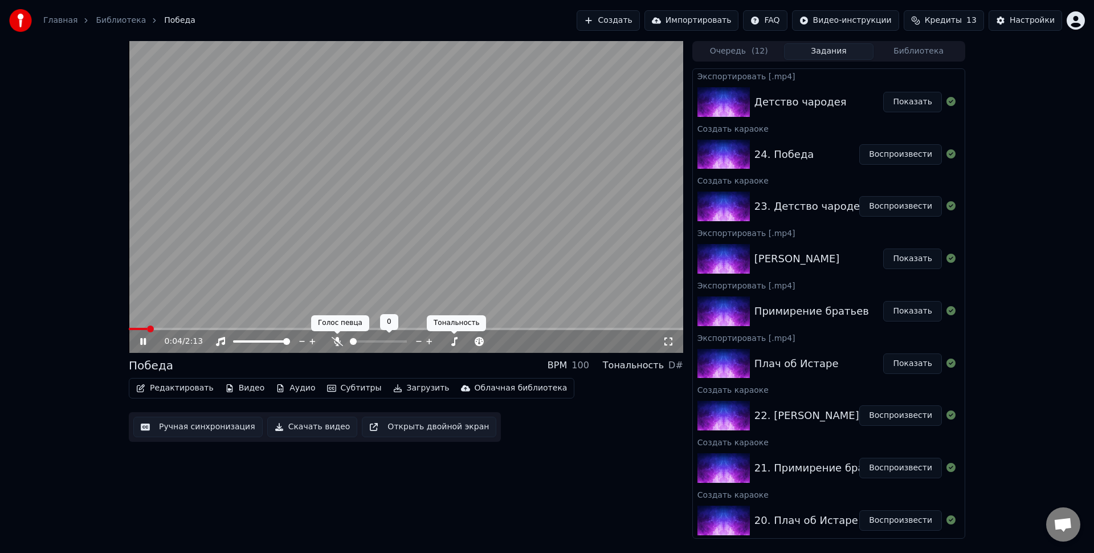
click at [337, 337] on body "Главная Библиотека Победа Создать Импортировать FAQ Видео-инструкции Кредиты 13…" at bounding box center [547, 276] width 1094 height 553
click at [336, 345] on icon at bounding box center [337, 341] width 11 height 9
click at [337, 343] on icon at bounding box center [337, 341] width 6 height 9
click at [337, 343] on icon at bounding box center [337, 341] width 11 height 9
click at [337, 343] on icon at bounding box center [337, 341] width 6 height 9
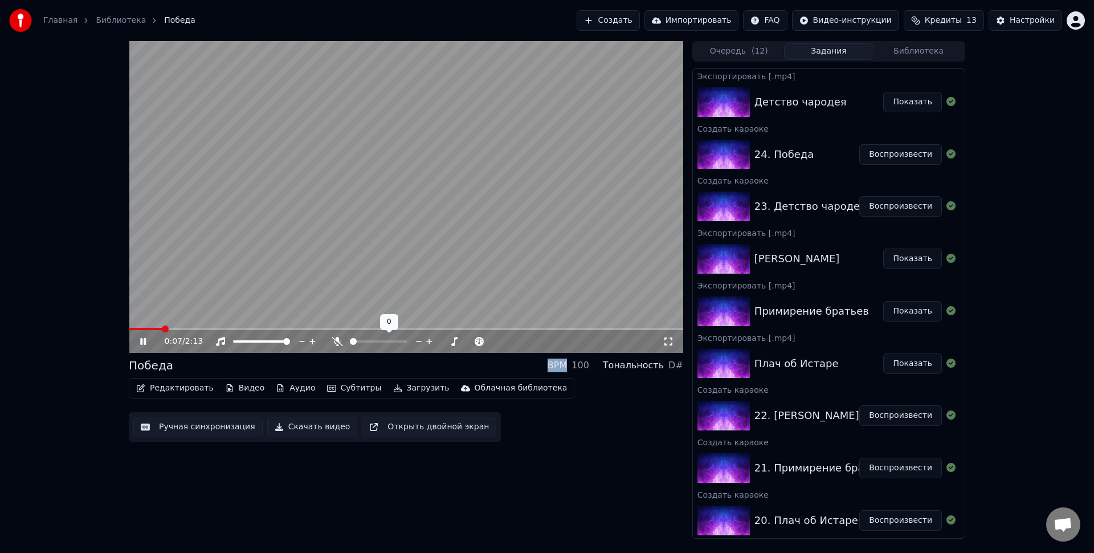
click at [337, 343] on icon at bounding box center [337, 341] width 11 height 9
click at [337, 343] on icon at bounding box center [337, 341] width 6 height 9
click at [337, 343] on icon at bounding box center [337, 341] width 11 height 9
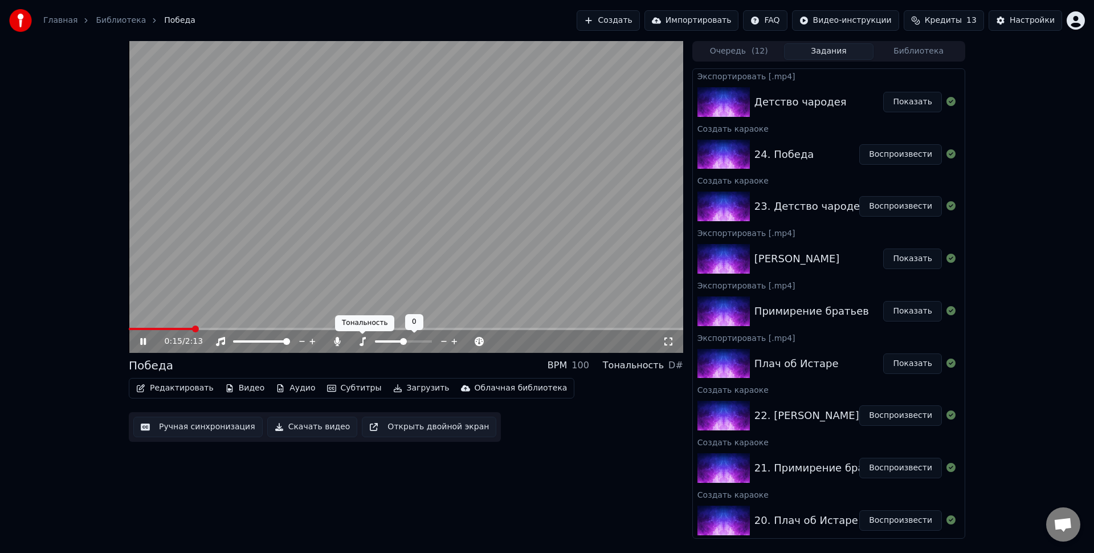
click at [362, 344] on icon at bounding box center [363, 341] width 6 height 9
click at [338, 341] on icon at bounding box center [337, 341] width 6 height 9
click at [338, 341] on icon at bounding box center [337, 341] width 11 height 9
click at [338, 341] on icon at bounding box center [337, 341] width 6 height 9
click at [338, 341] on icon at bounding box center [337, 341] width 11 height 9
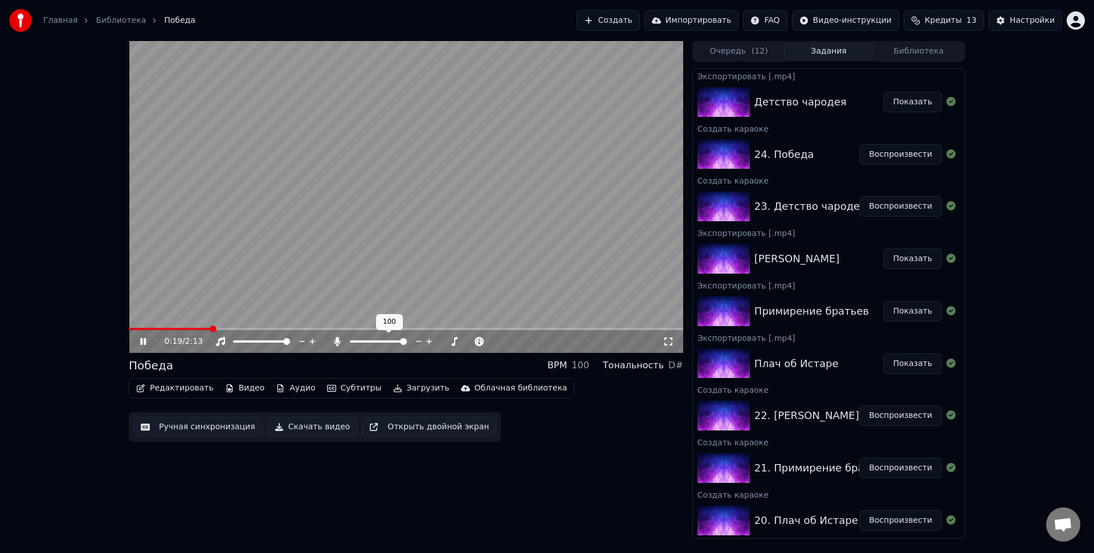
click at [339, 345] on icon at bounding box center [337, 341] width 11 height 9
click at [341, 364] on div "Победа BPM 100 Тональность D#" at bounding box center [406, 365] width 555 height 16
click at [335, 341] on icon at bounding box center [337, 341] width 11 height 9
click at [213, 326] on video at bounding box center [406, 197] width 555 height 312
click at [210, 327] on video at bounding box center [406, 197] width 555 height 312
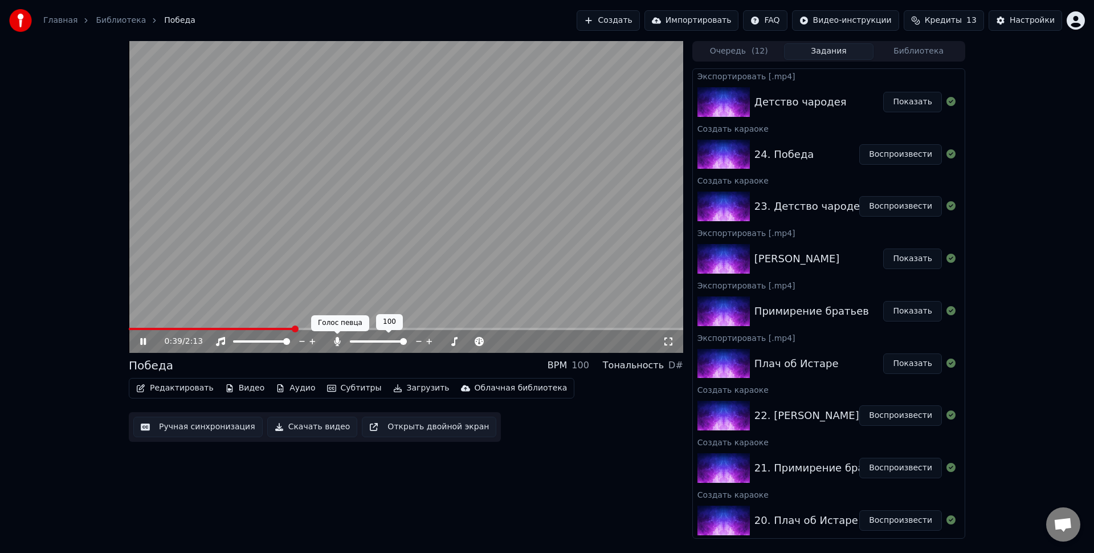
click at [335, 343] on icon at bounding box center [337, 341] width 6 height 9
click at [140, 338] on icon at bounding box center [151, 341] width 27 height 9
click at [616, 280] on video at bounding box center [406, 197] width 555 height 312
click at [335, 341] on icon at bounding box center [337, 341] width 11 height 9
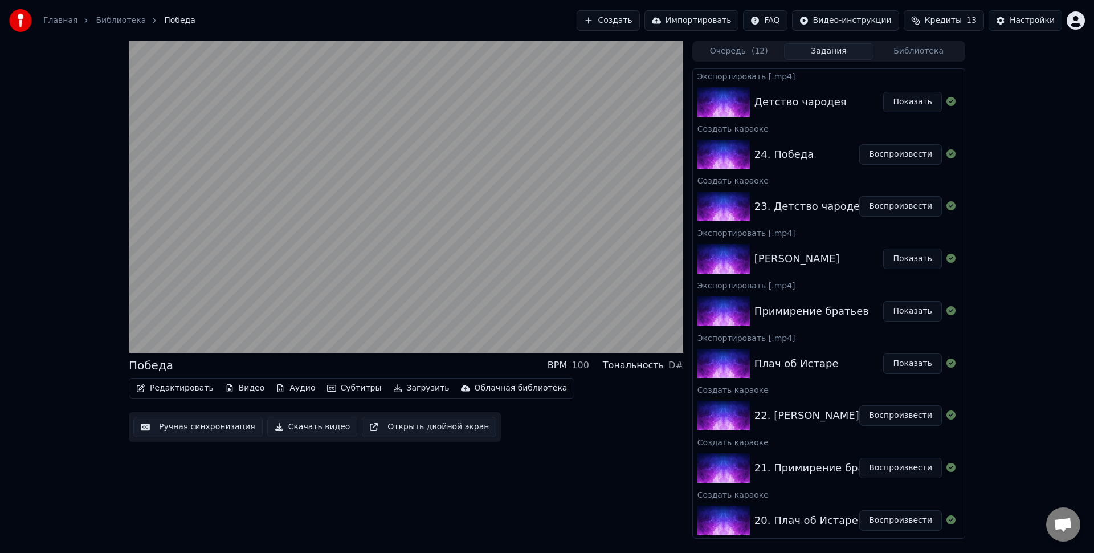
click at [572, 482] on div "Победа BPM 100 Тональность D# Редактировать Видео Аудио Субтитры Загрузить Обла…" at bounding box center [406, 290] width 555 height 498
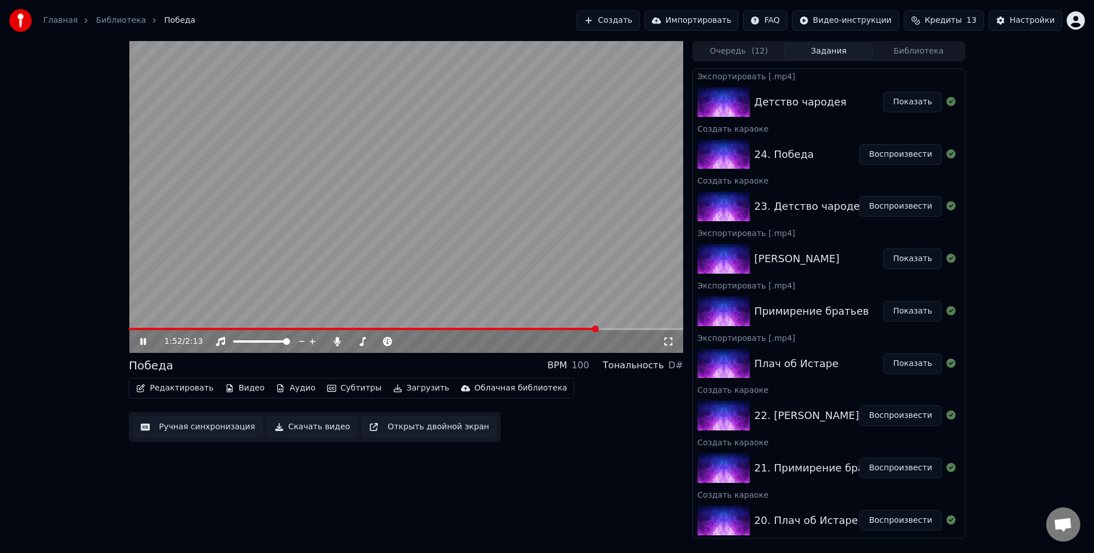
click at [621, 457] on div "1:52 / 2:13 Победа BPM 100 Тональность D# Редактировать Видео Аудио Субтитры За…" at bounding box center [406, 290] width 555 height 498
click at [292, 231] on video at bounding box center [406, 197] width 555 height 312
click at [389, 398] on div "Редактировать Видео Аудио Субтитры Загрузить Облачная библиотека" at bounding box center [352, 388] width 446 height 21
click at [411, 383] on button "Загрузить" at bounding box center [422, 388] width 66 height 16
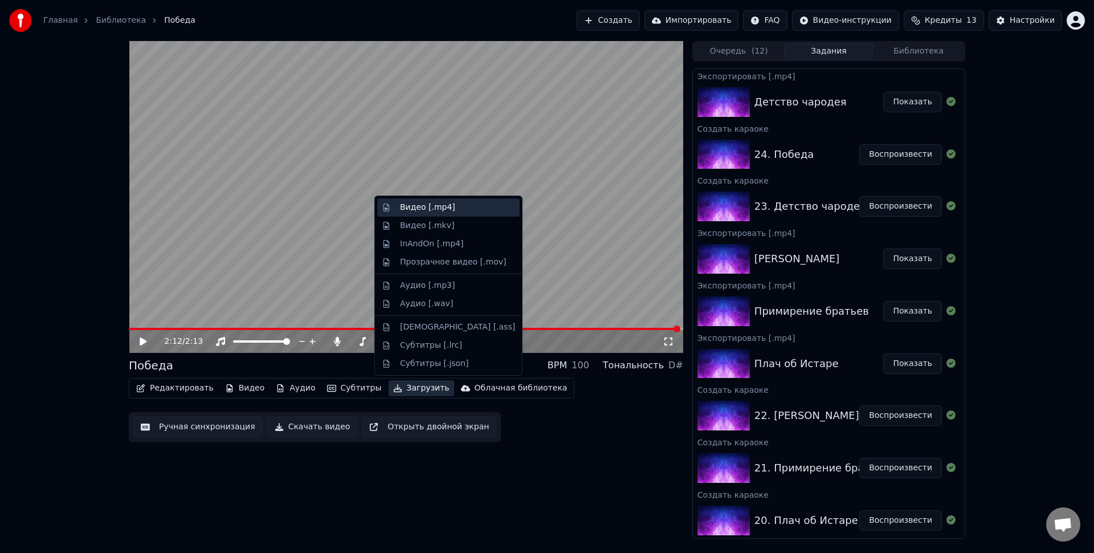
click at [464, 210] on div "Видео [.mp4]" at bounding box center [457, 207] width 115 height 11
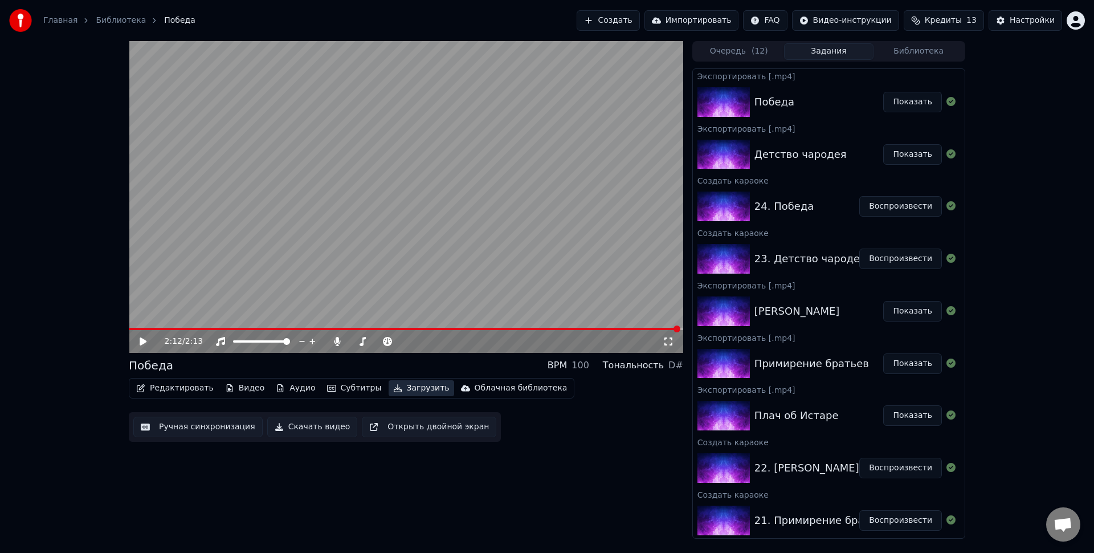
click at [567, 470] on div "2:12 / 2:13 Победа BPM 100 Тональность D# Редактировать Видео Аудио Субтитры За…" at bounding box center [406, 290] width 555 height 498
click at [361, 484] on div "2:12 / 2:13 Победа BPM 100 Тональность D# Редактировать Видео Аудио Субтитры За…" at bounding box center [406, 290] width 555 height 498
click at [639, 19] on button "Создать" at bounding box center [608, 20] width 63 height 21
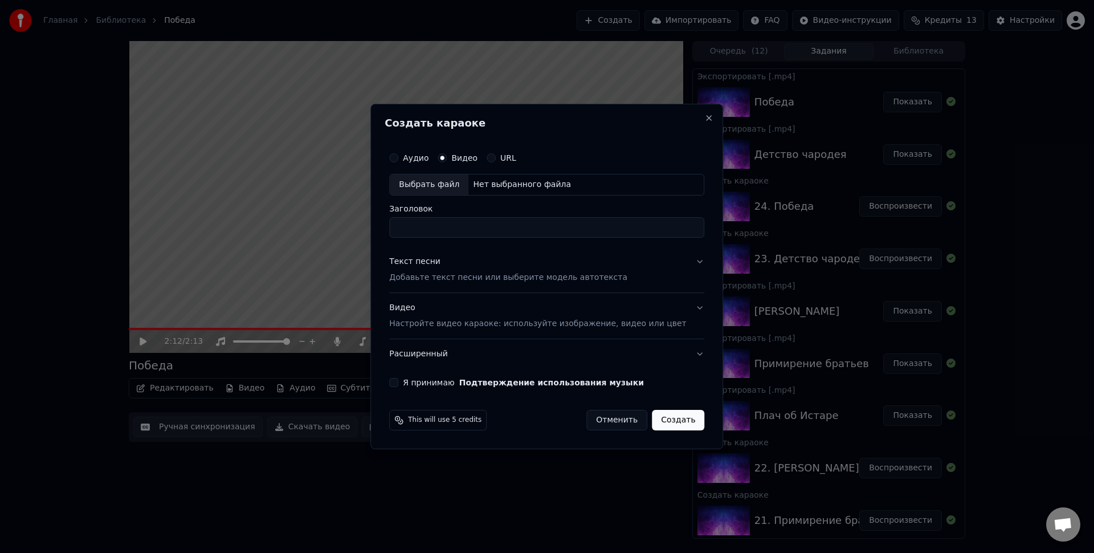
click at [432, 186] on div "Выбрать файл" at bounding box center [429, 184] width 79 height 21
click at [476, 276] on p "Добавьте текст песни или выберите модель автотекста" at bounding box center [508, 277] width 238 height 11
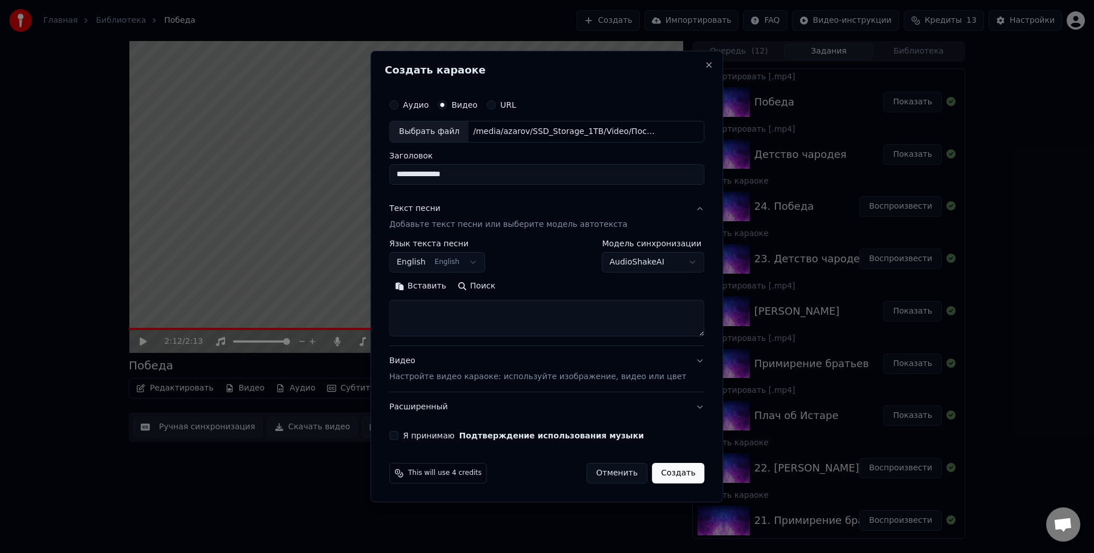
type input "**********"
click at [438, 264] on body "Главная Библиотека Победа Создать Импортировать FAQ Видео-инструкции Кредиты 13…" at bounding box center [547, 276] width 1094 height 553
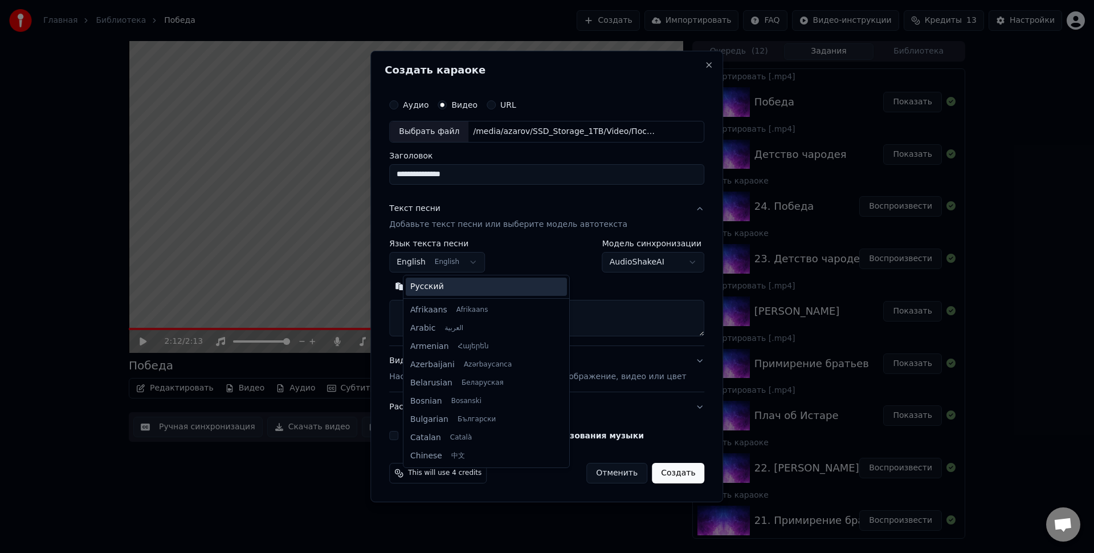
scroll to position [91, 0]
select select "**"
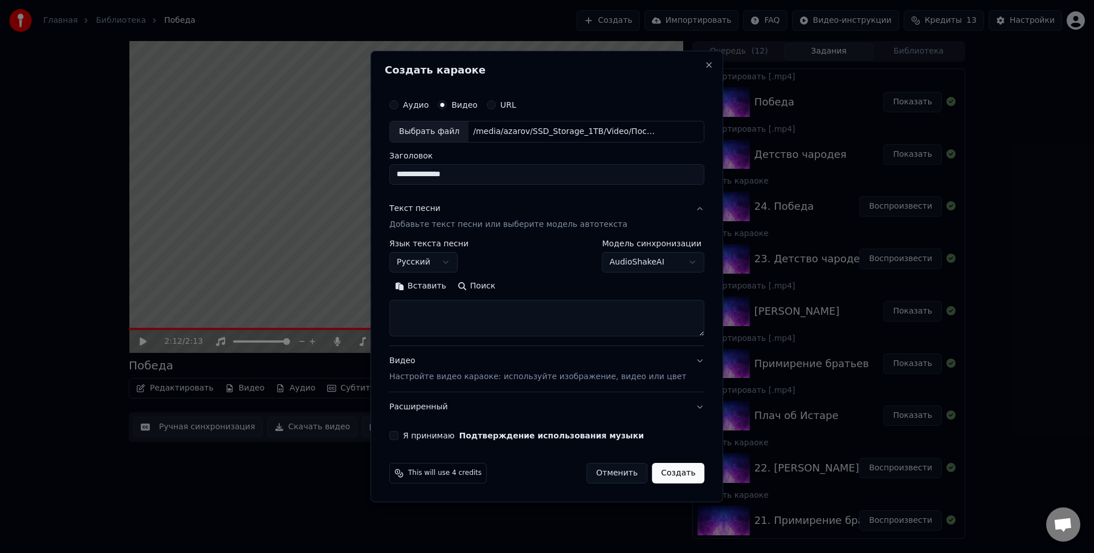
click at [435, 315] on textarea at bounding box center [546, 318] width 315 height 36
paste textarea "**********"
click at [521, 318] on textarea "**********" at bounding box center [533, 318] width 288 height 36
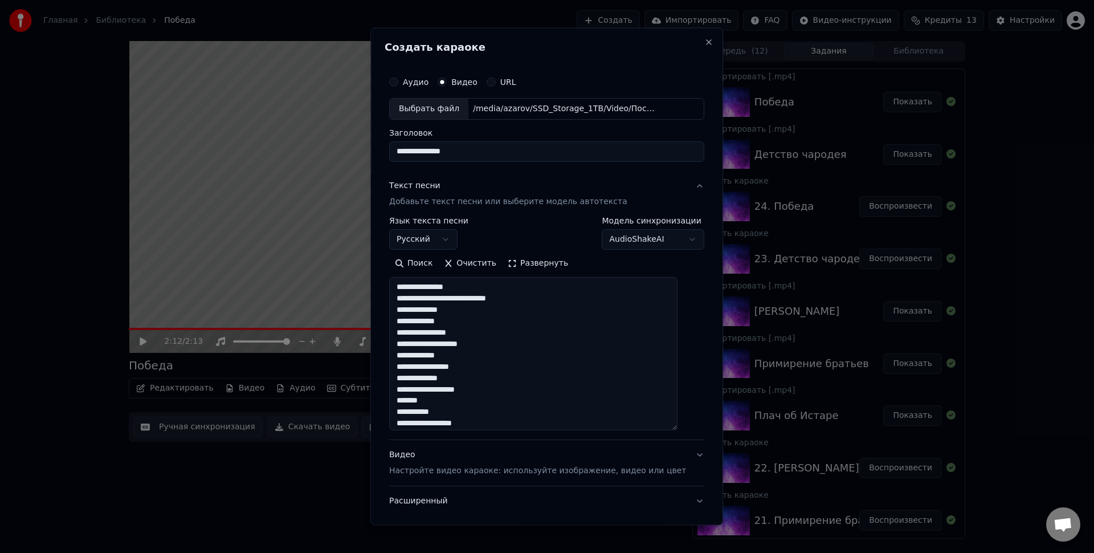
drag, startPoint x: 687, startPoint y: 333, endPoint x: 576, endPoint y: 355, distance: 113.7
click at [678, 427] on textarea "**********" at bounding box center [533, 352] width 288 height 153
click at [517, 287] on textarea "**********" at bounding box center [533, 353] width 288 height 154
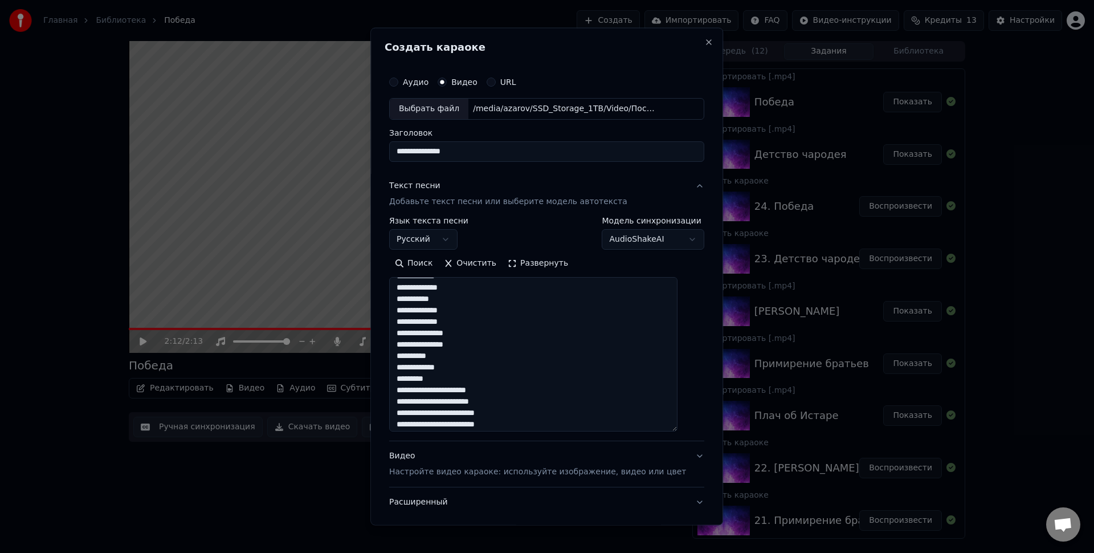
click at [485, 373] on textarea "**********" at bounding box center [533, 353] width 288 height 154
click at [471, 392] on textarea "**********" at bounding box center [533, 353] width 288 height 154
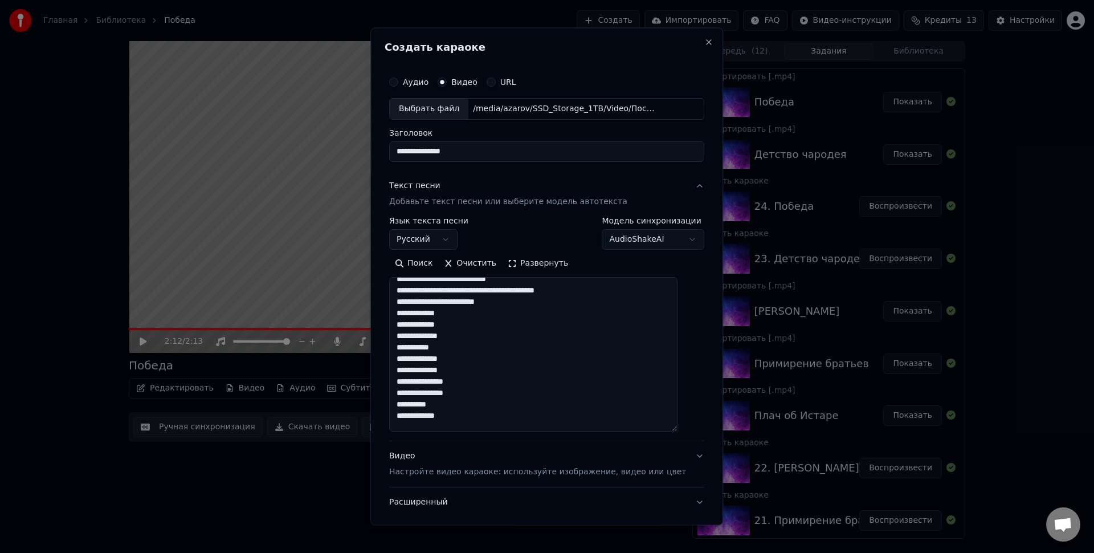
scroll to position [23, 0]
click at [565, 298] on textarea "**********" at bounding box center [533, 353] width 288 height 154
click at [579, 298] on textarea "**********" at bounding box center [533, 353] width 288 height 154
click at [590, 309] on textarea "**********" at bounding box center [533, 353] width 288 height 154
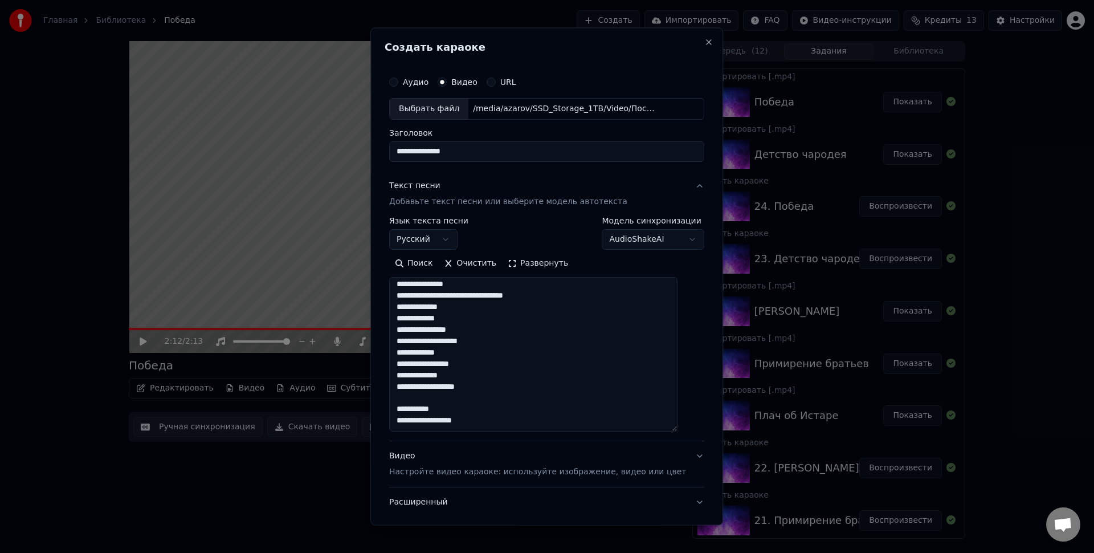
click at [590, 292] on textarea "**********" at bounding box center [533, 353] width 288 height 154
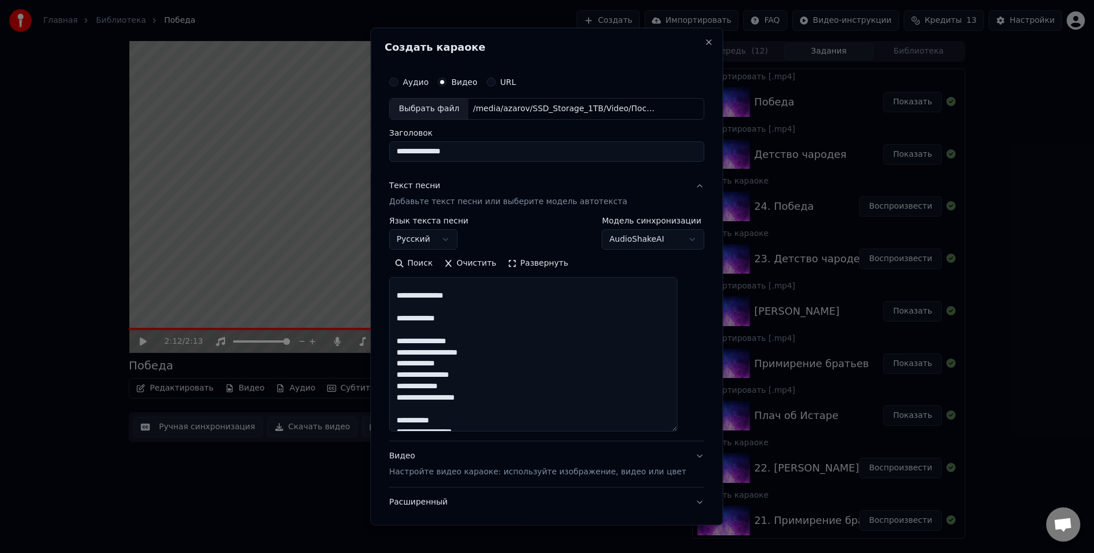
scroll to position [277, 0]
paste textarea "**********"
click at [495, 351] on textarea "**********" at bounding box center [533, 353] width 288 height 154
click at [527, 323] on textarea "**********" at bounding box center [533, 353] width 288 height 154
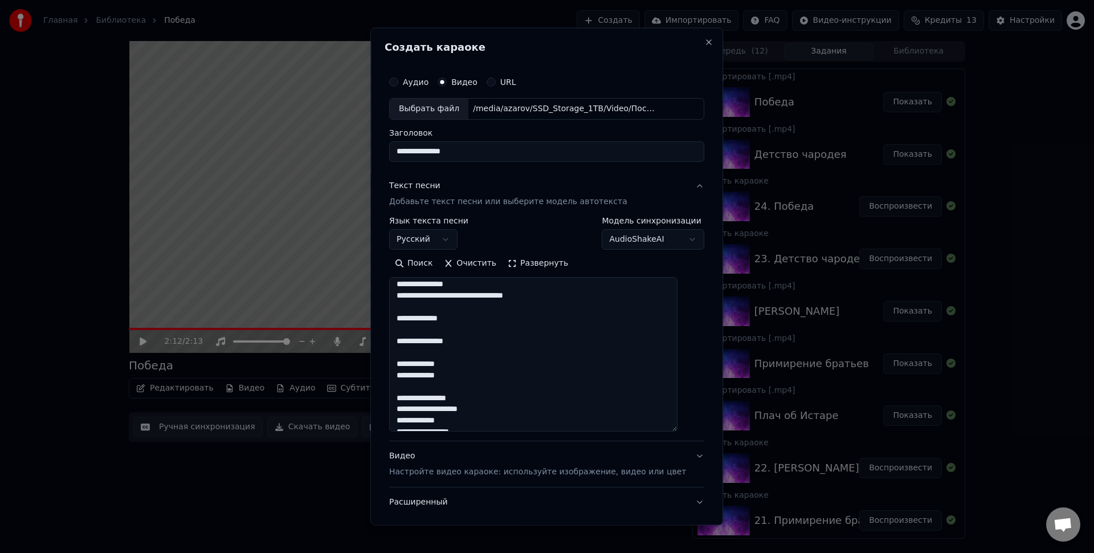
click at [561, 329] on textarea "**********" at bounding box center [533, 353] width 288 height 154
click at [546, 330] on textarea "**********" at bounding box center [533, 353] width 288 height 154
click at [482, 363] on textarea "**********" at bounding box center [533, 353] width 288 height 154
click at [509, 337] on textarea "**********" at bounding box center [533, 353] width 288 height 154
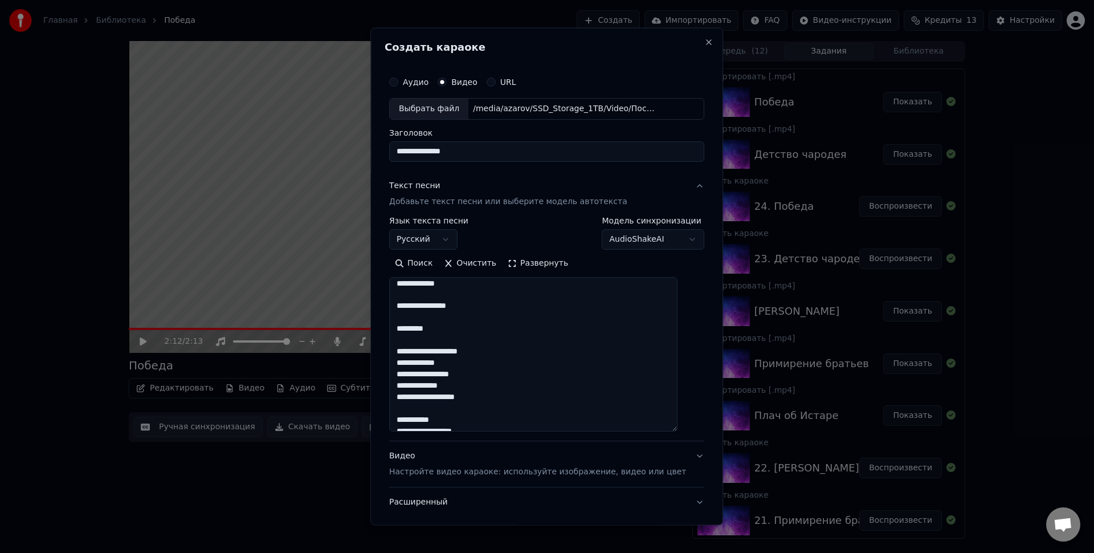
scroll to position [334, 0]
click at [507, 329] on textarea "**********" at bounding box center [533, 353] width 288 height 154
click at [519, 319] on textarea "**********" at bounding box center [533, 353] width 288 height 154
click at [525, 349] on textarea "**********" at bounding box center [533, 353] width 288 height 154
click at [482, 382] on textarea "**********" at bounding box center [533, 353] width 288 height 154
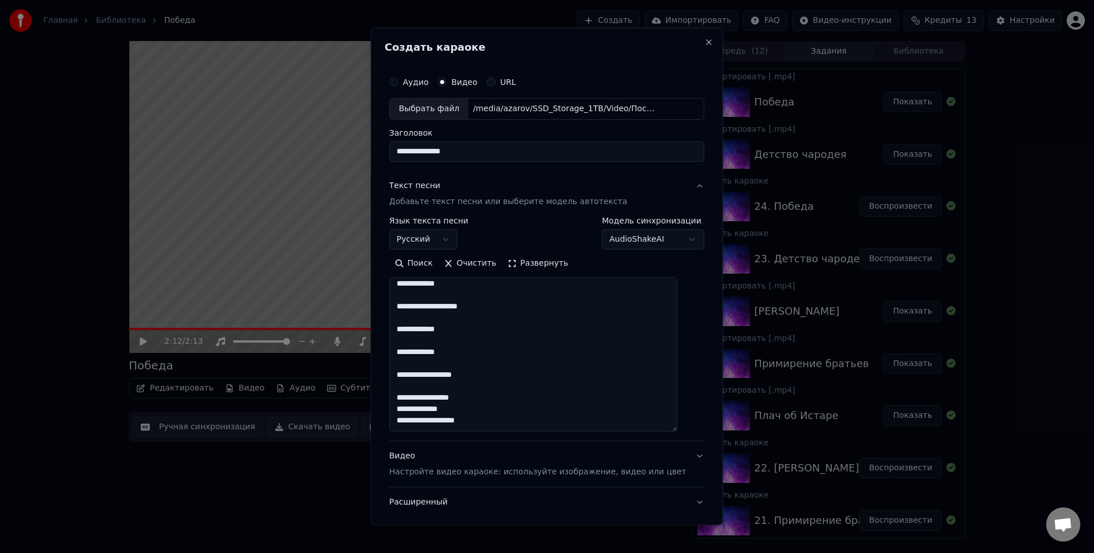
scroll to position [402, 0]
click at [495, 364] on textarea "**********" at bounding box center [533, 353] width 288 height 154
click at [499, 406] on textarea "**********" at bounding box center [533, 353] width 288 height 154
click at [536, 388] on textarea "**********" at bounding box center [533, 353] width 288 height 154
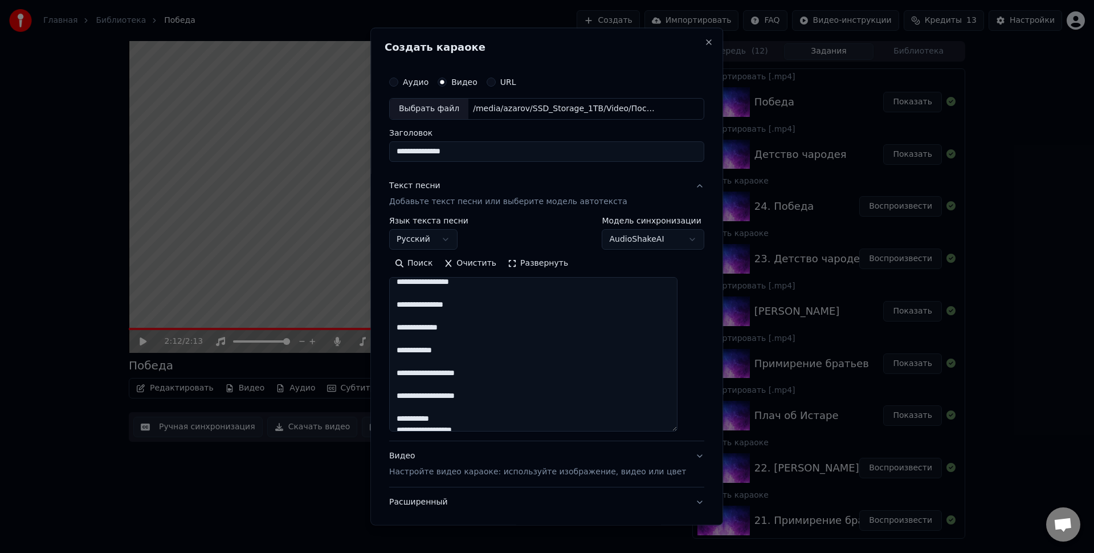
scroll to position [494, 0]
click at [527, 390] on textarea "**********" at bounding box center [533, 353] width 288 height 154
click at [523, 398] on textarea "**********" at bounding box center [533, 353] width 288 height 154
click at [498, 401] on textarea "**********" at bounding box center [533, 353] width 288 height 154
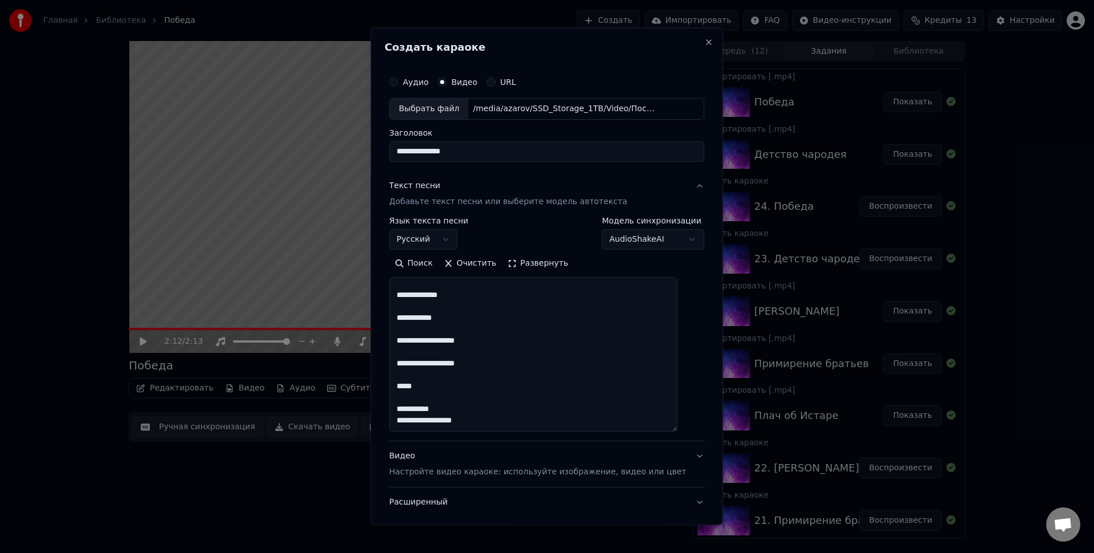
scroll to position [68, 0]
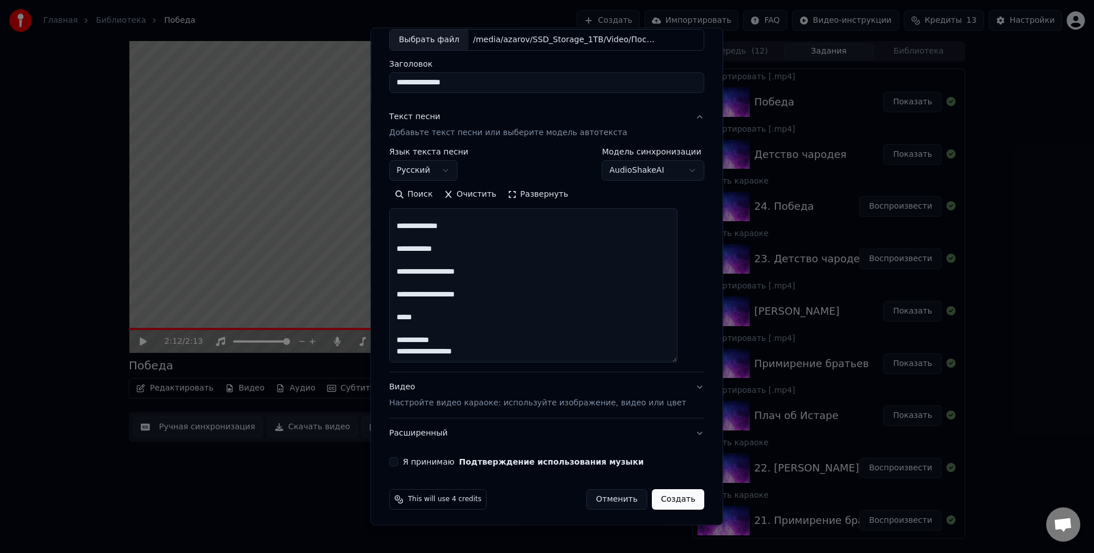
type textarea "**********"
click at [415, 466] on label "Я принимаю Подтверждение использования музыки" at bounding box center [523, 462] width 241 height 8
click at [398, 466] on button "Я принимаю Подтверждение использования музыки" at bounding box center [393, 461] width 9 height 9
click at [661, 496] on button "Создать" at bounding box center [678, 499] width 52 height 21
select select
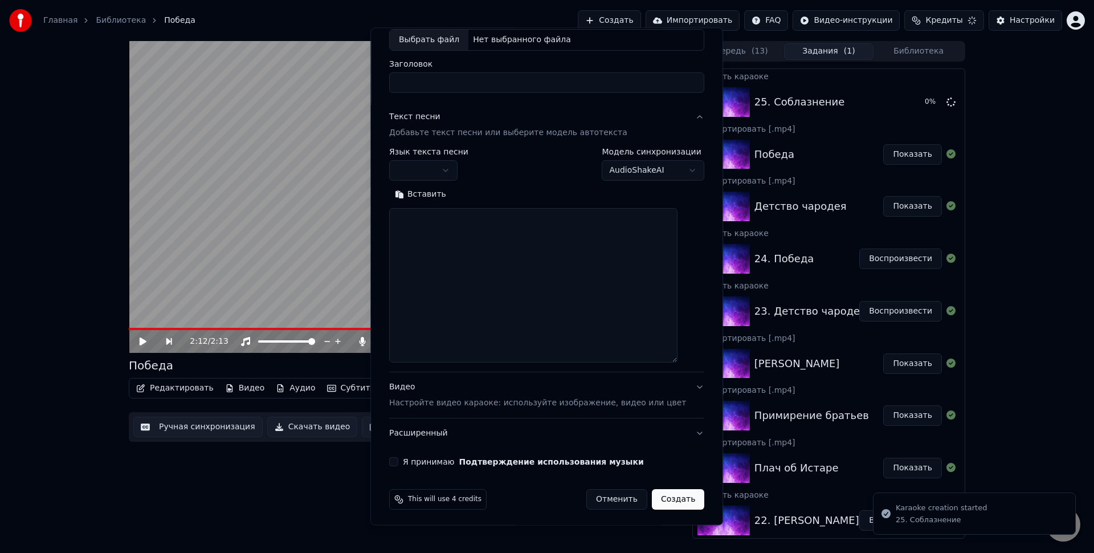
scroll to position [0, 0]
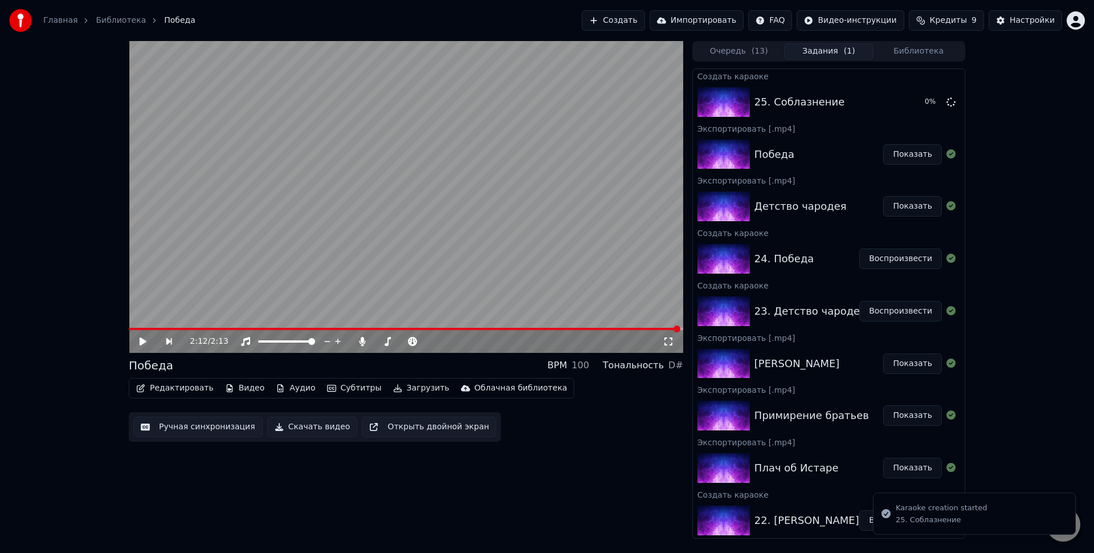
drag, startPoint x: 419, startPoint y: 476, endPoint x: 645, endPoint y: 20, distance: 508.8
click at [418, 476] on div "2:12 / 2:13 Победа BPM 100 Тональность D# Редактировать Видео Аудио Субтитры За…" at bounding box center [406, 290] width 555 height 498
click at [645, 20] on button "Создать" at bounding box center [613, 20] width 63 height 21
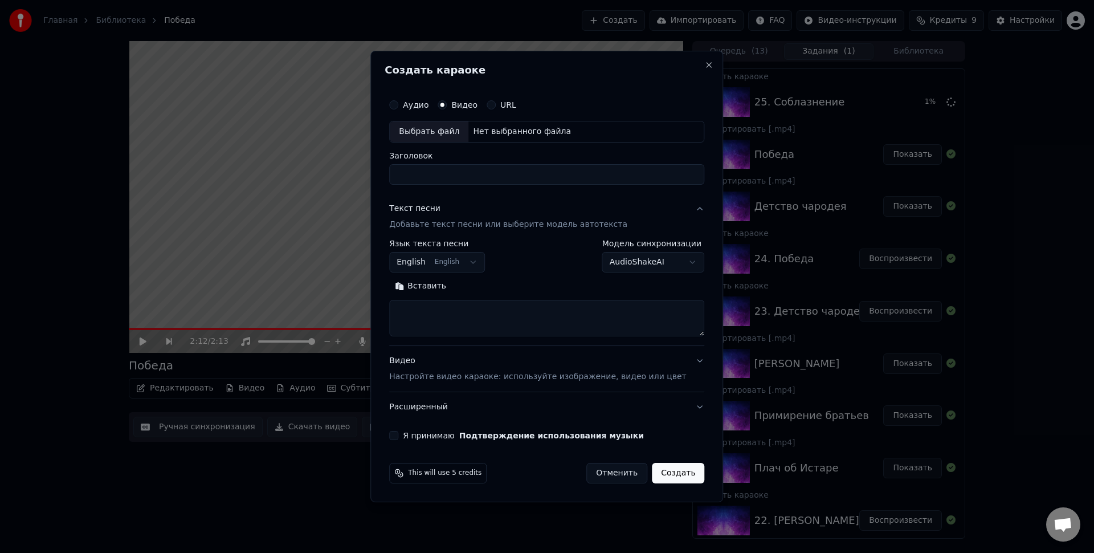
click at [450, 126] on div "Выбрать файл" at bounding box center [429, 131] width 79 height 21
type input "**********"
click at [472, 315] on textarea at bounding box center [546, 318] width 315 height 36
click at [454, 259] on button "English English" at bounding box center [437, 262] width 96 height 21
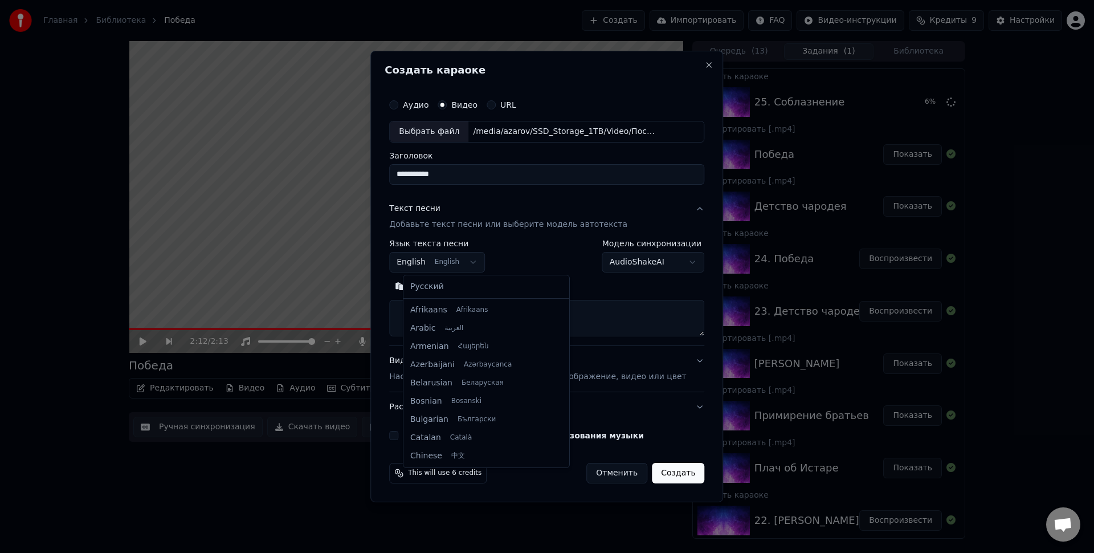
click at [499, 258] on div at bounding box center [547, 276] width 1094 height 553
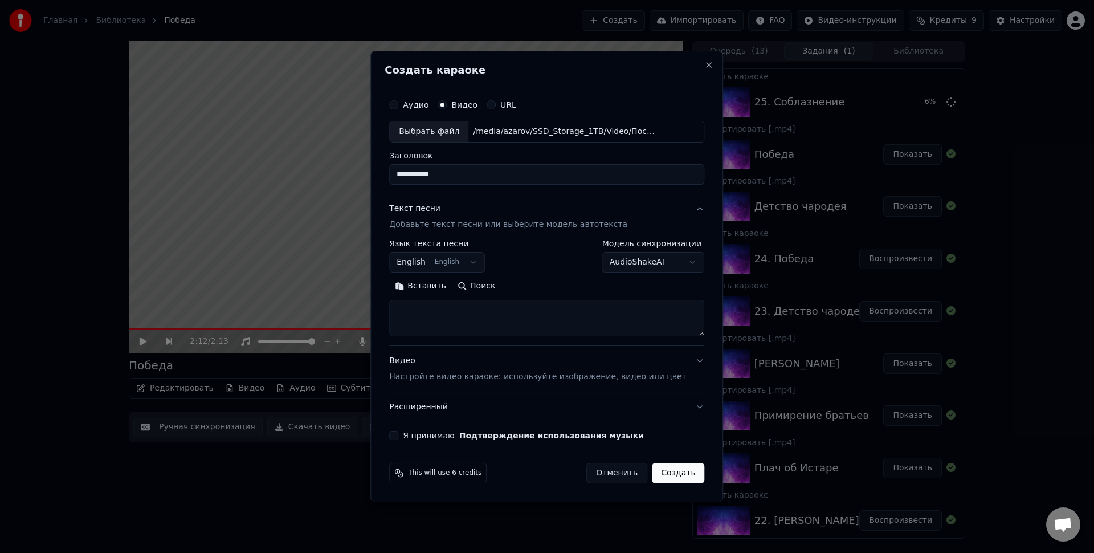
click at [469, 264] on button "English English" at bounding box center [437, 262] width 96 height 21
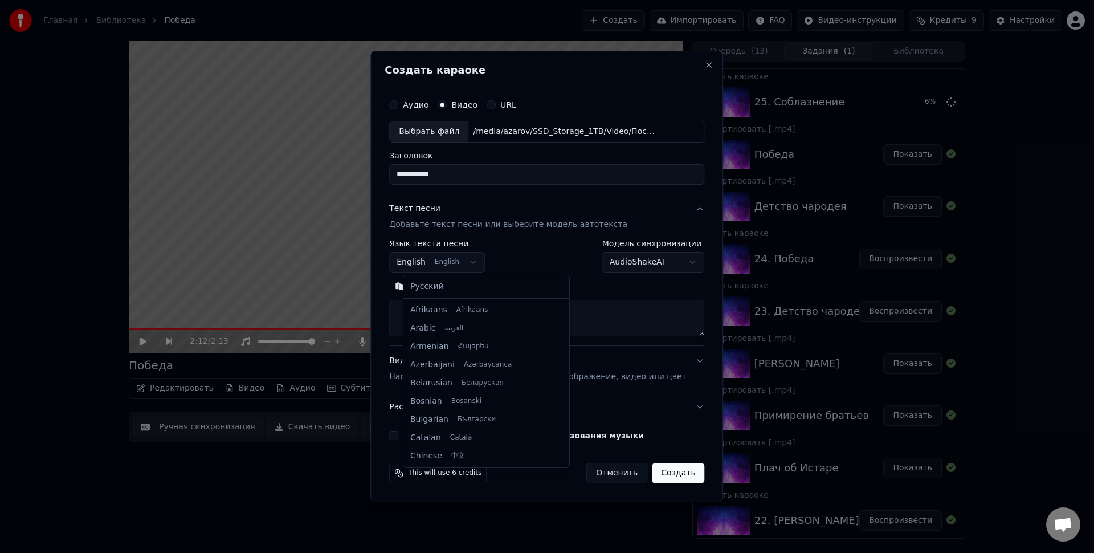
scroll to position [91, 0]
select select "**"
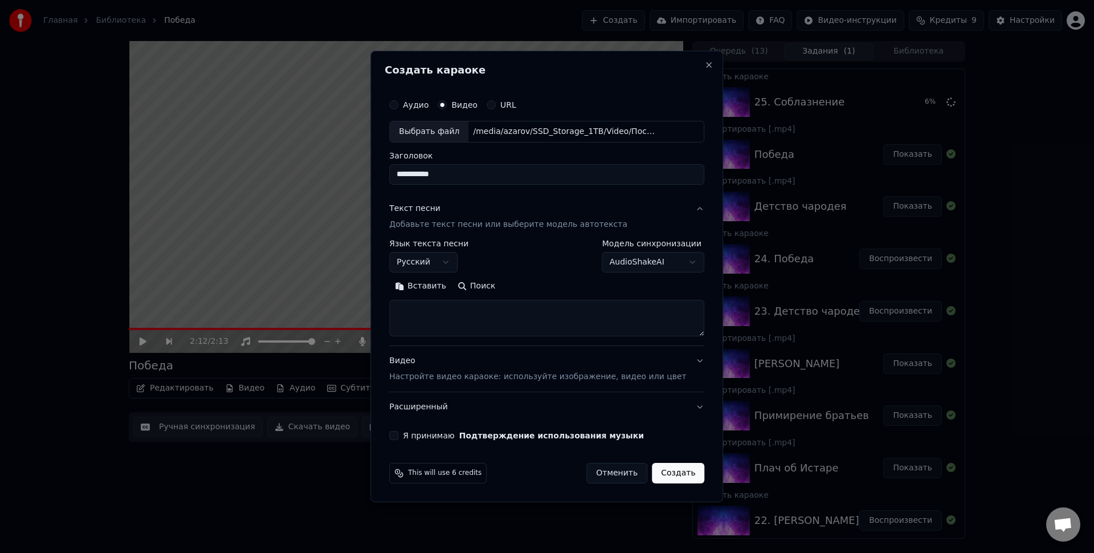
click at [483, 301] on textarea at bounding box center [546, 318] width 315 height 36
click at [552, 304] on textarea "**********" at bounding box center [533, 318] width 288 height 36
click at [540, 317] on textarea "**********" at bounding box center [533, 318] width 288 height 36
click at [468, 324] on textarea "**********" at bounding box center [533, 318] width 288 height 36
click at [480, 332] on textarea "**********" at bounding box center [533, 318] width 288 height 36
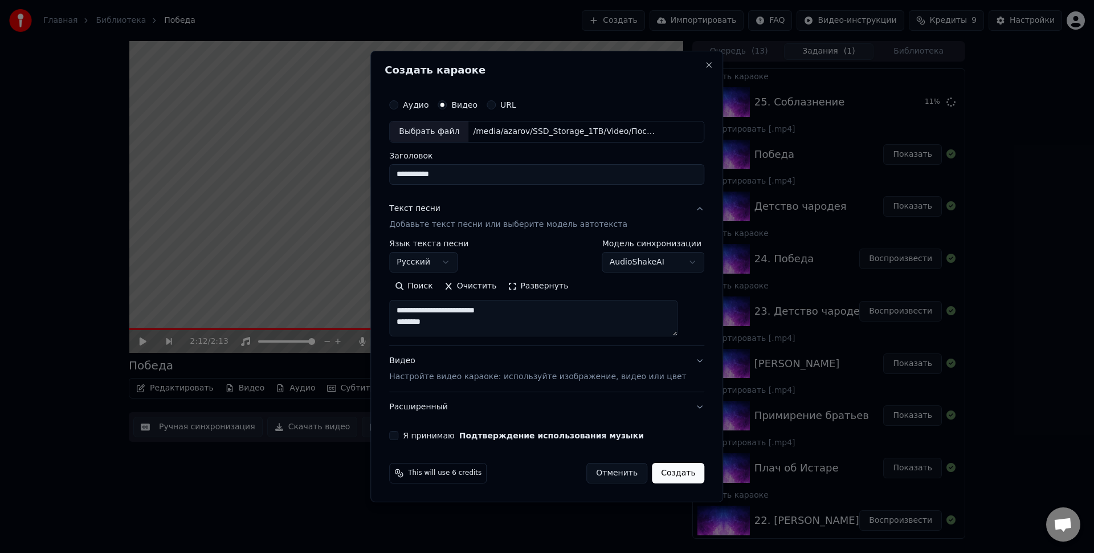
click at [543, 312] on textarea "**********" at bounding box center [533, 318] width 288 height 36
paste textarea "**********"
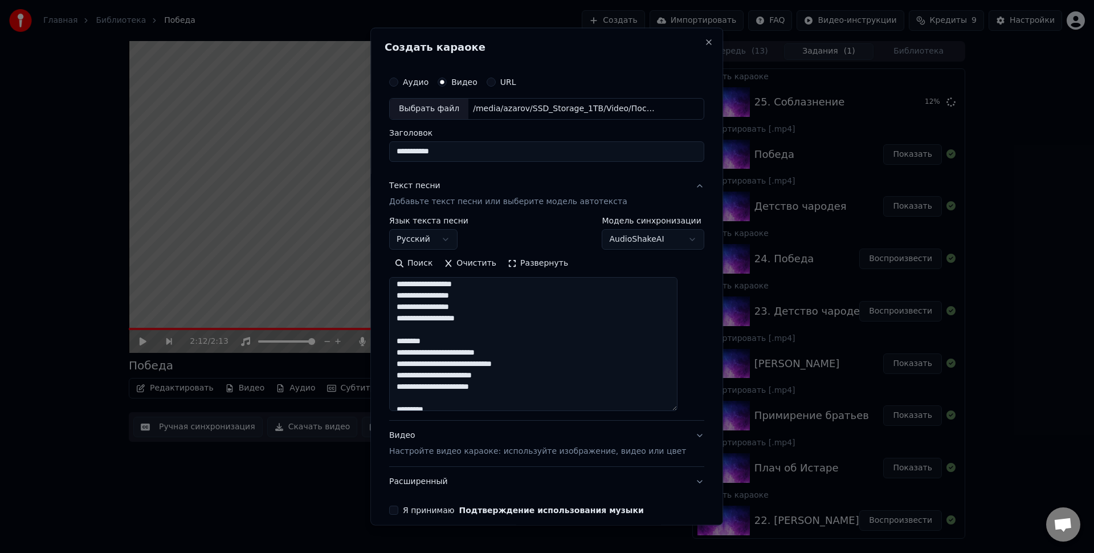
drag, startPoint x: 681, startPoint y: 401, endPoint x: 552, endPoint y: 370, distance: 132.6
click at [678, 410] on textarea at bounding box center [533, 343] width 288 height 134
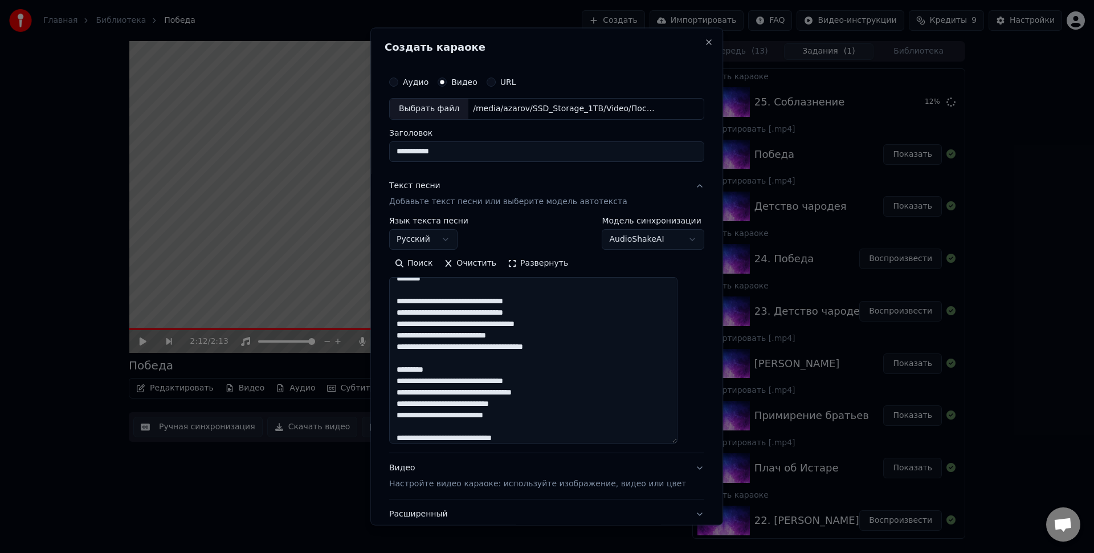
scroll to position [0, 0]
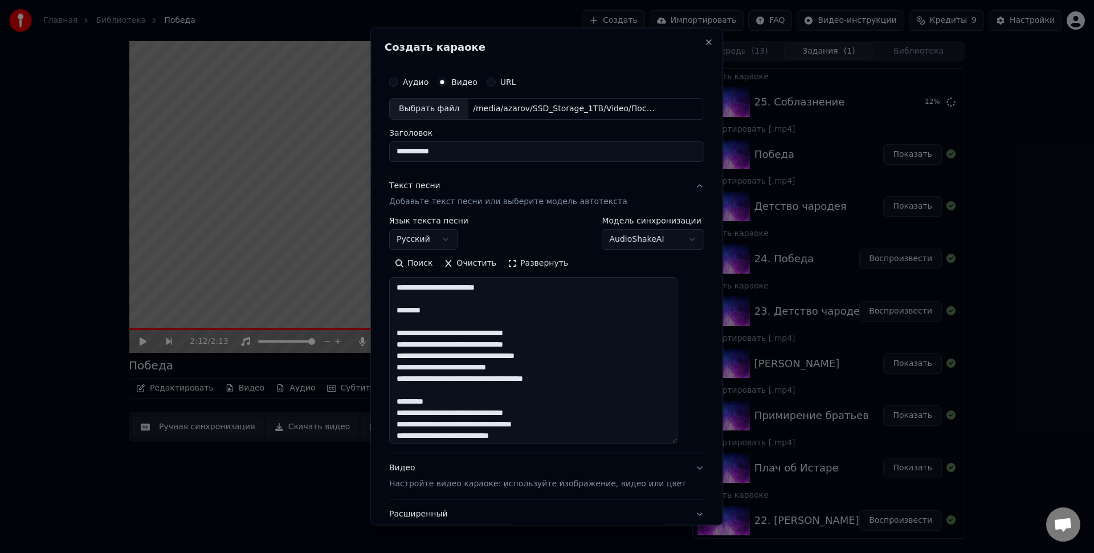
click at [589, 323] on textarea at bounding box center [533, 359] width 288 height 166
click at [589, 396] on textarea at bounding box center [533, 359] width 288 height 166
drag, startPoint x: 421, startPoint y: 408, endPoint x: 390, endPoint y: 404, distance: 30.5
click at [390, 404] on div "**********" at bounding box center [546, 277] width 353 height 498
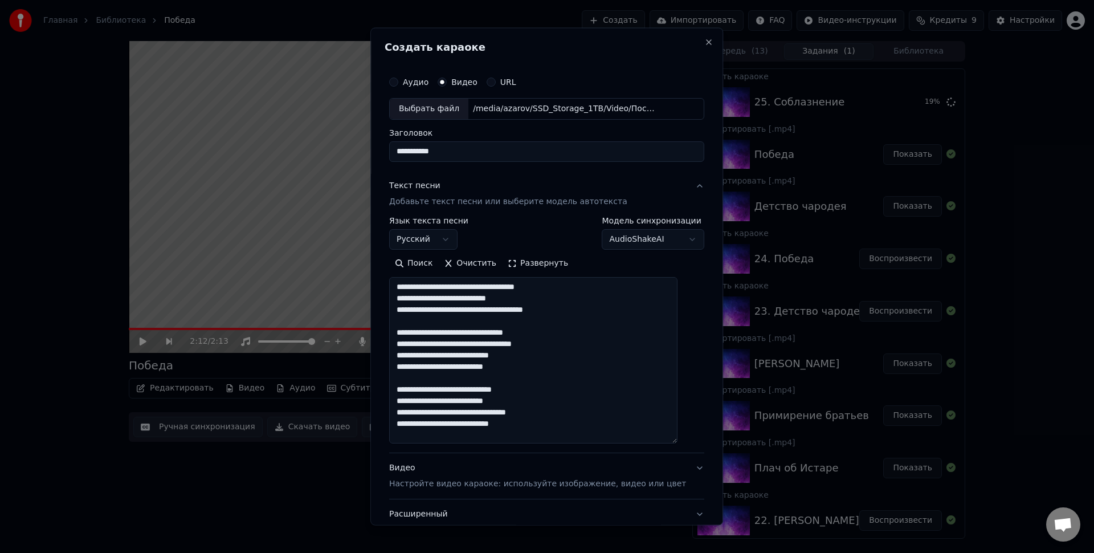
scroll to position [68, 0]
drag, startPoint x: 683, startPoint y: 445, endPoint x: 623, endPoint y: 409, distance: 69.8
click at [678, 453] on textarea at bounding box center [533, 364] width 288 height 176
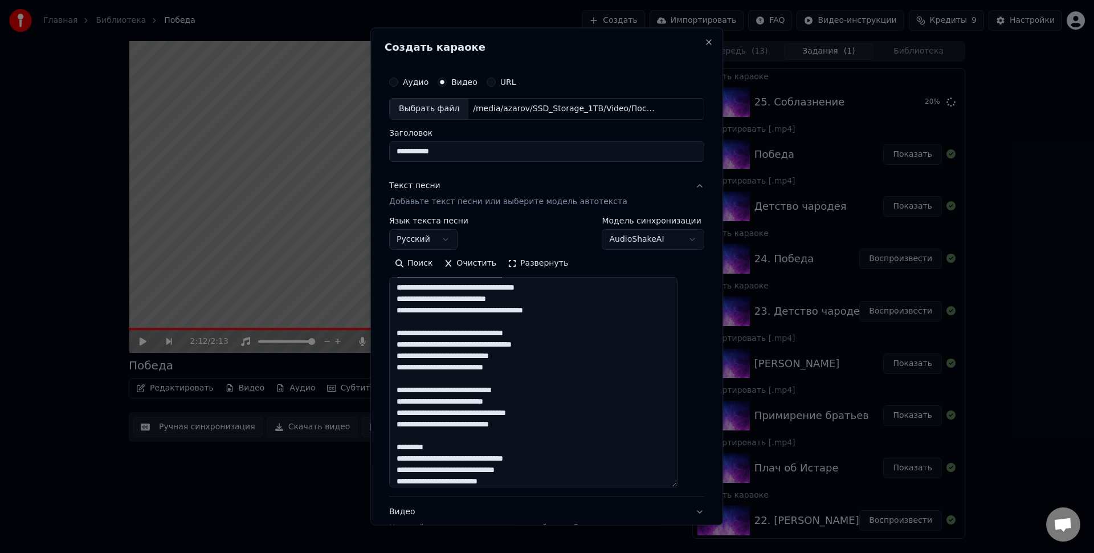
click at [572, 327] on textarea at bounding box center [533, 381] width 288 height 210
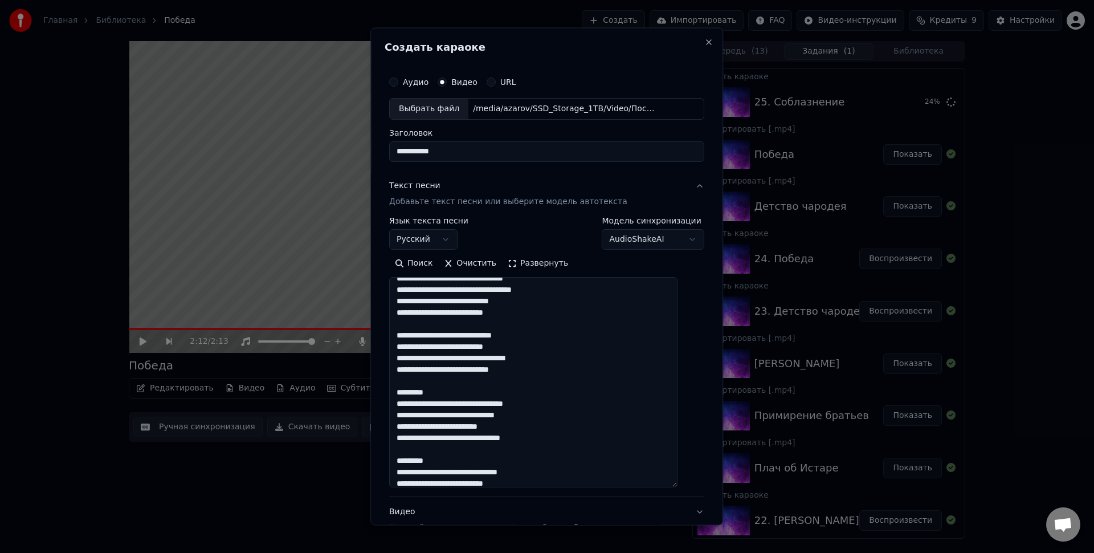
scroll to position [132, 0]
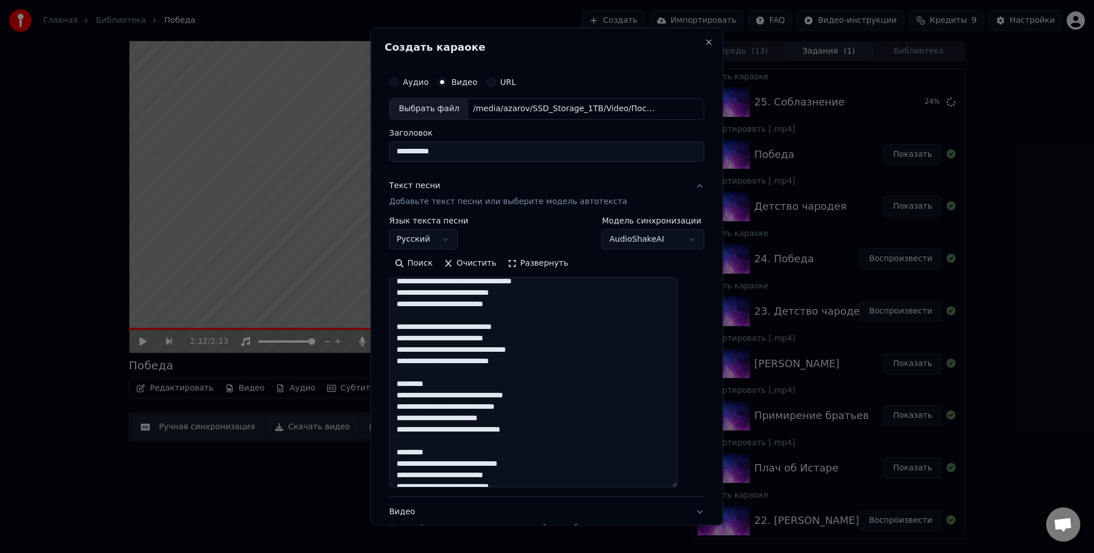
drag, startPoint x: 448, startPoint y: 388, endPoint x: 394, endPoint y: 385, distance: 53.7
click at [394, 385] on div "**********" at bounding box center [547, 330] width 324 height 529
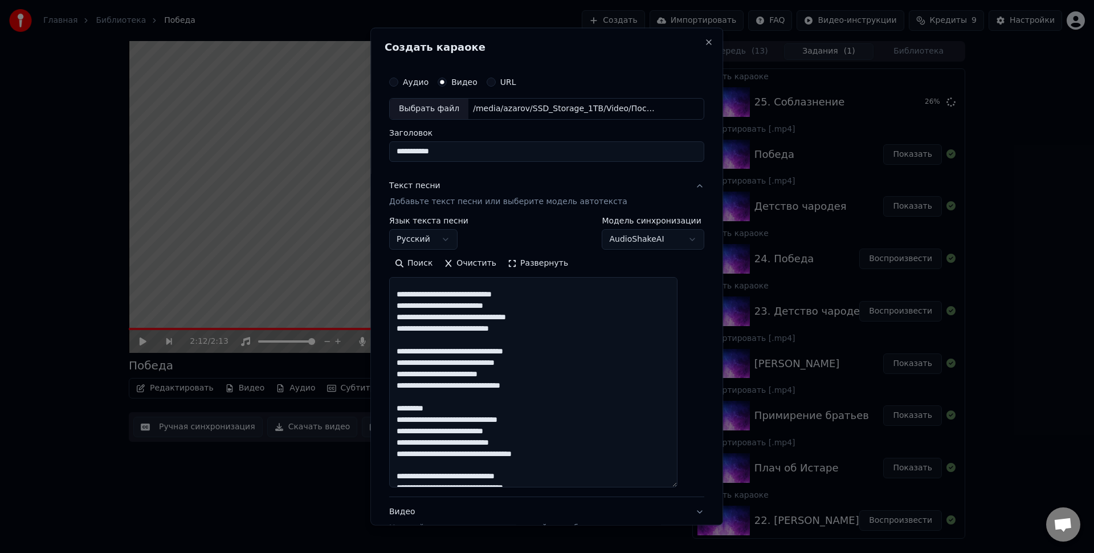
scroll to position [172, 0]
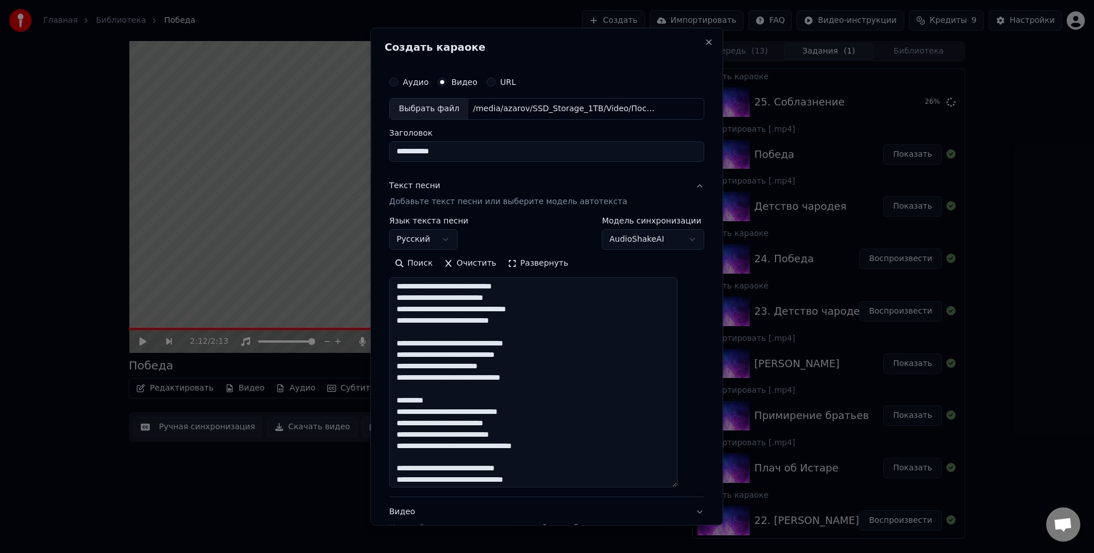
drag, startPoint x: 450, startPoint y: 401, endPoint x: 390, endPoint y: 400, distance: 59.8
click at [390, 400] on div "**********" at bounding box center [546, 277] width 353 height 498
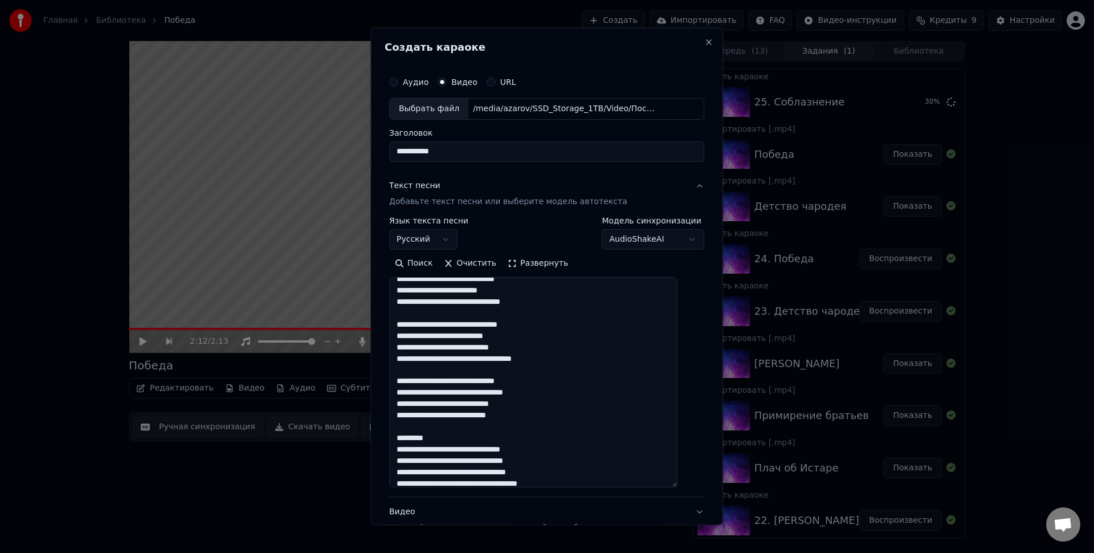
scroll to position [251, 0]
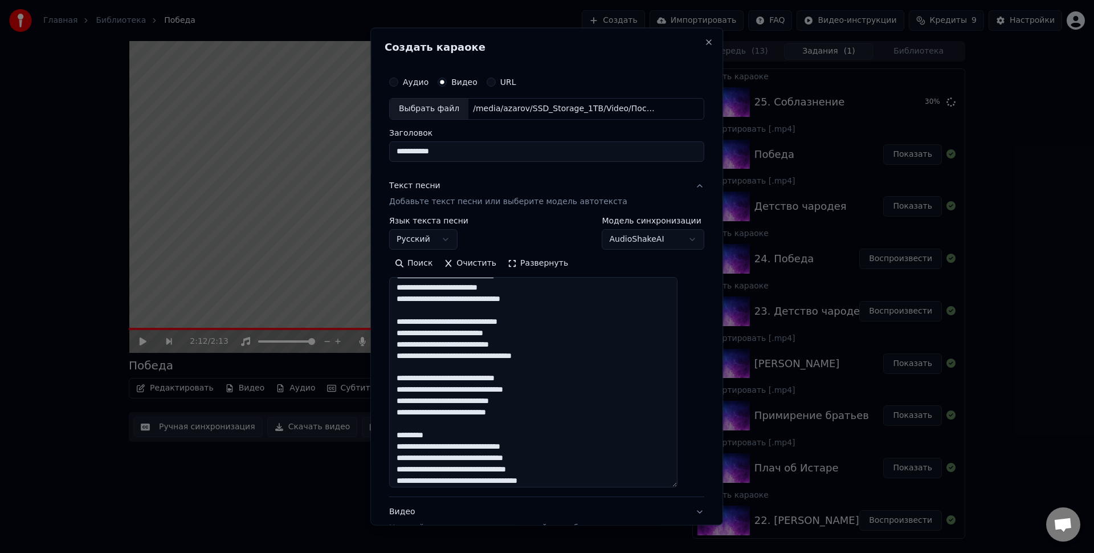
click at [565, 300] on textarea at bounding box center [533, 381] width 288 height 210
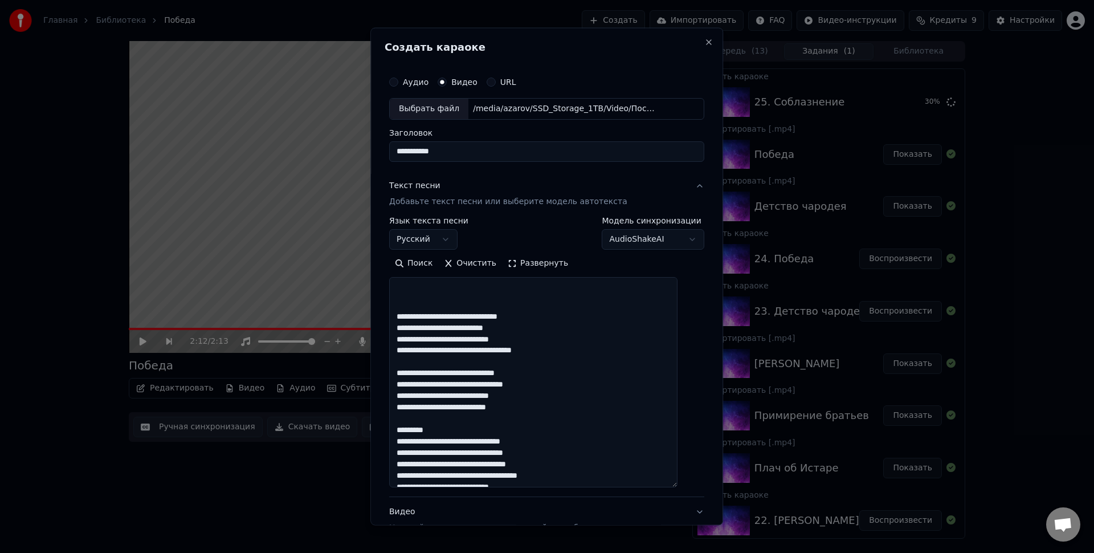
scroll to position [290, 0]
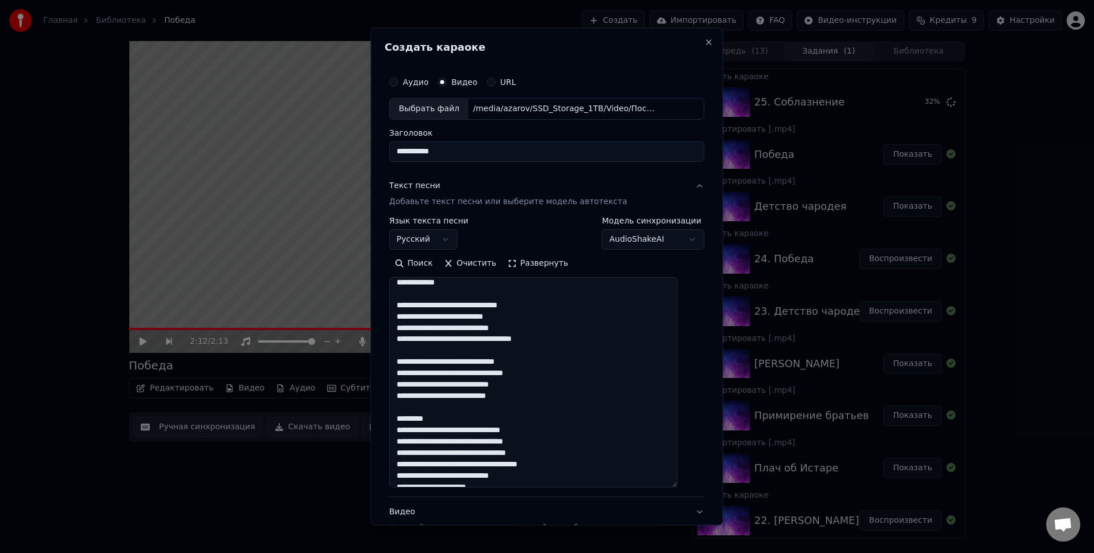
click at [561, 300] on textarea at bounding box center [533, 381] width 288 height 210
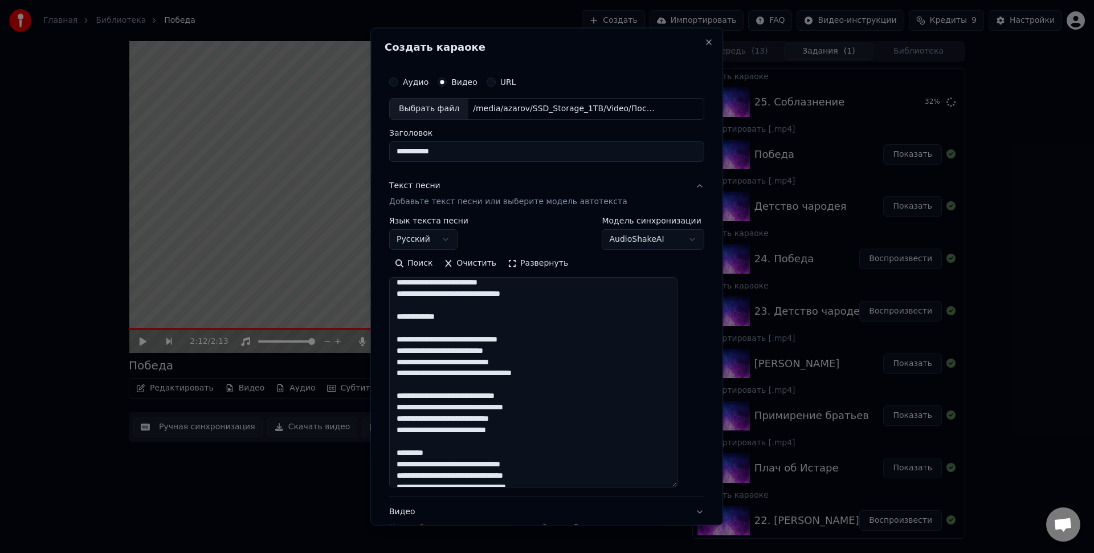
scroll to position [222, 0]
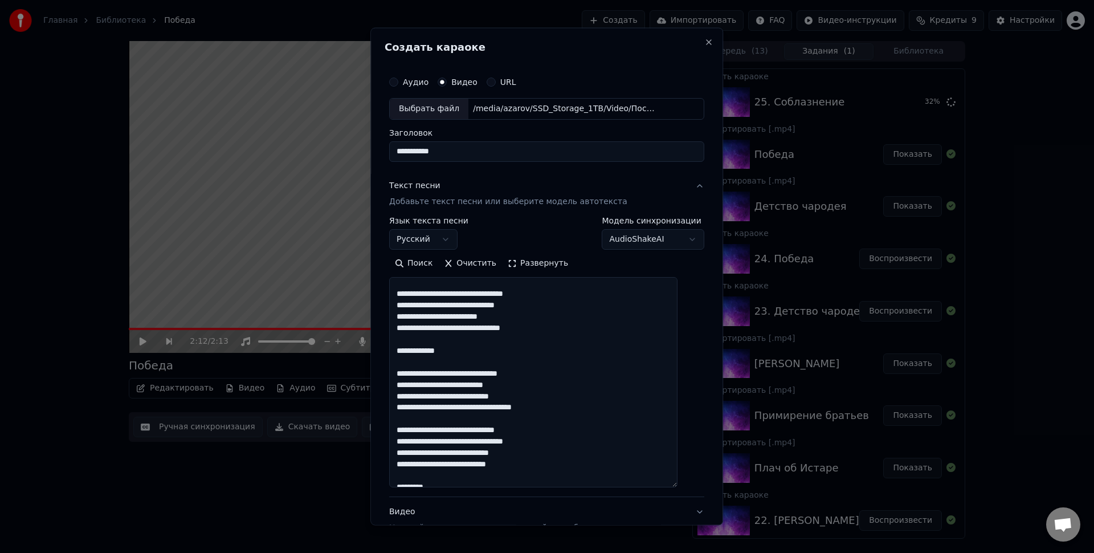
click at [555, 345] on textarea at bounding box center [533, 381] width 288 height 210
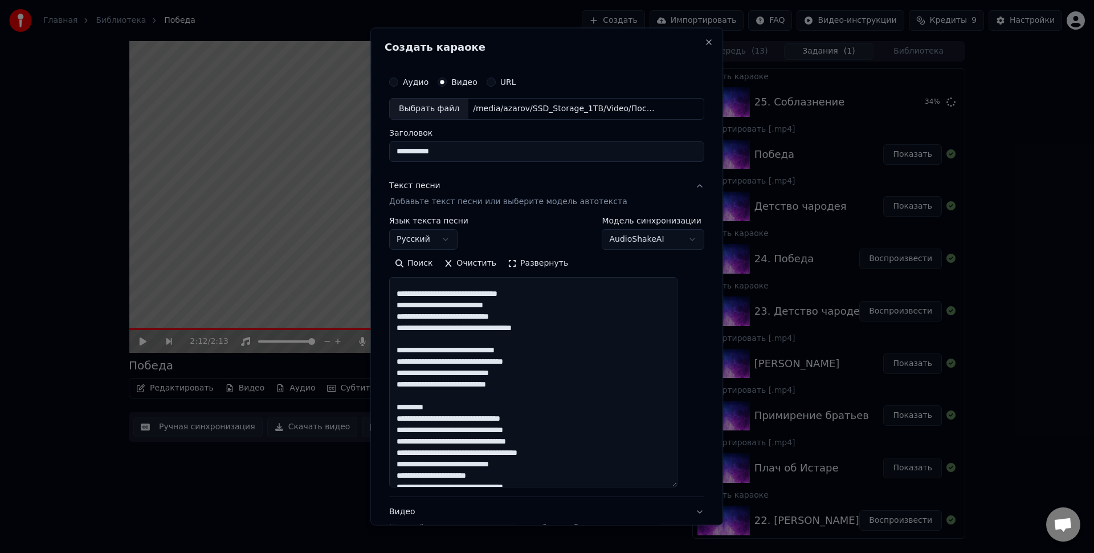
scroll to position [358, 0]
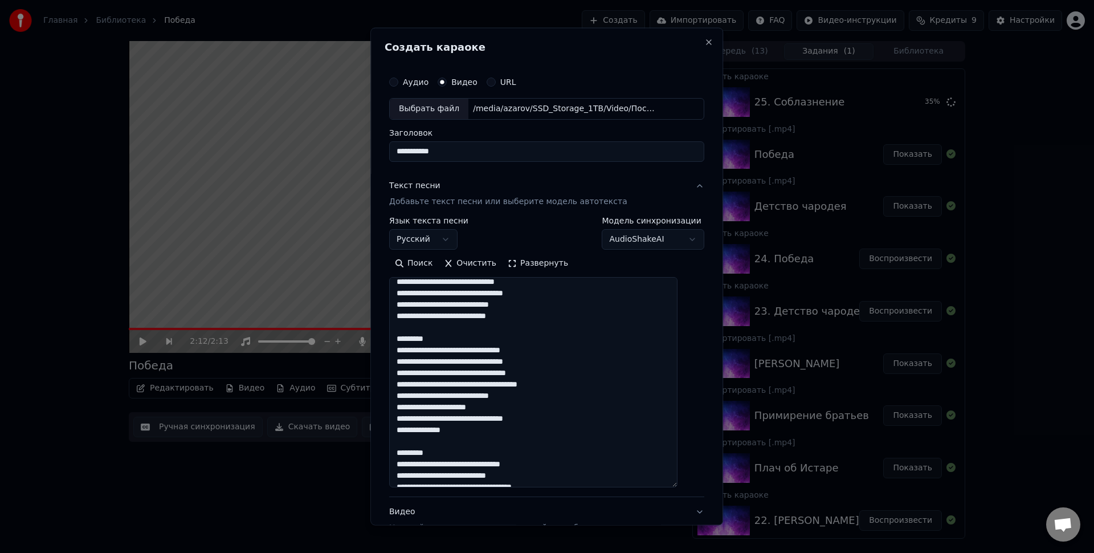
click at [555, 338] on textarea at bounding box center [533, 381] width 288 height 210
drag, startPoint x: 461, startPoint y: 339, endPoint x: 382, endPoint y: 338, distance: 78.1
click at [382, 338] on div "**********" at bounding box center [546, 277] width 353 height 498
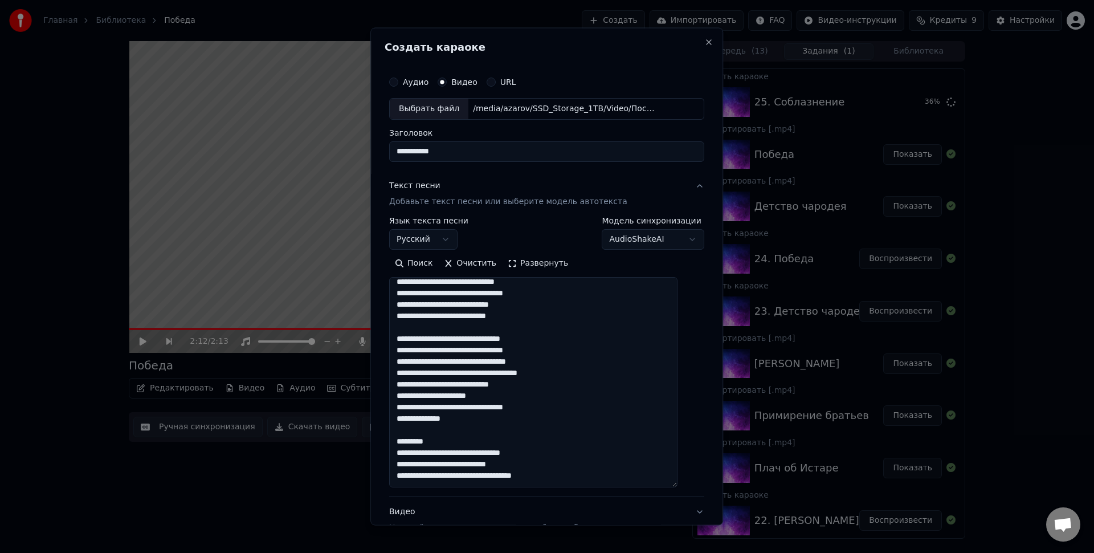
drag, startPoint x: 408, startPoint y: 350, endPoint x: 388, endPoint y: 349, distance: 20.5
click at [388, 349] on div "**********" at bounding box center [546, 277] width 353 height 498
click at [565, 348] on textarea at bounding box center [533, 381] width 288 height 210
click at [417, 369] on textarea at bounding box center [533, 381] width 288 height 210
click at [561, 373] on textarea at bounding box center [533, 381] width 288 height 210
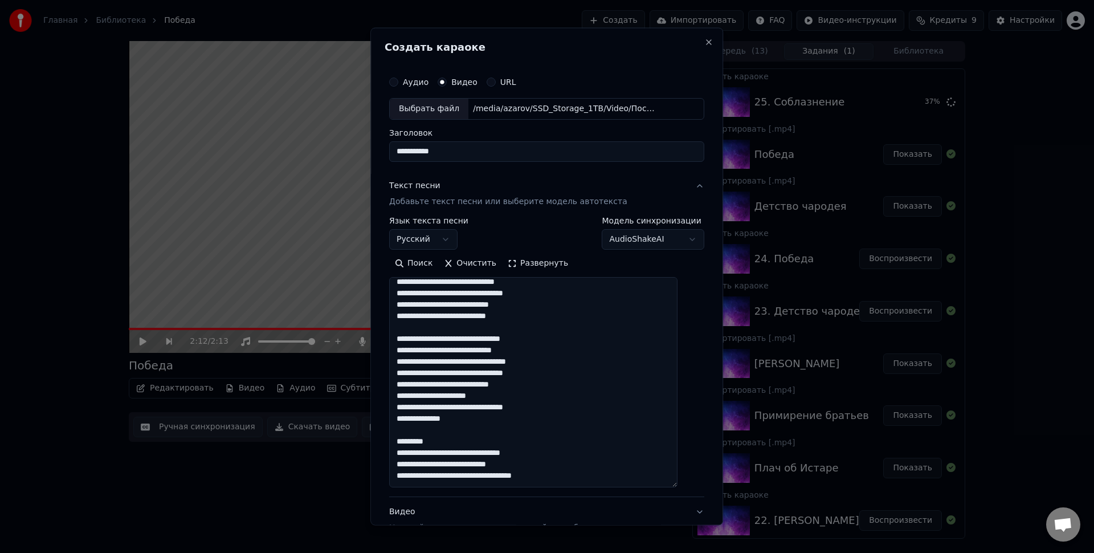
drag, startPoint x: 415, startPoint y: 396, endPoint x: 397, endPoint y: 392, distance: 18.7
click at [397, 392] on div "**********" at bounding box center [547, 330] width 324 height 529
click at [503, 396] on textarea at bounding box center [533, 381] width 288 height 210
click at [410, 392] on textarea at bounding box center [533, 381] width 288 height 210
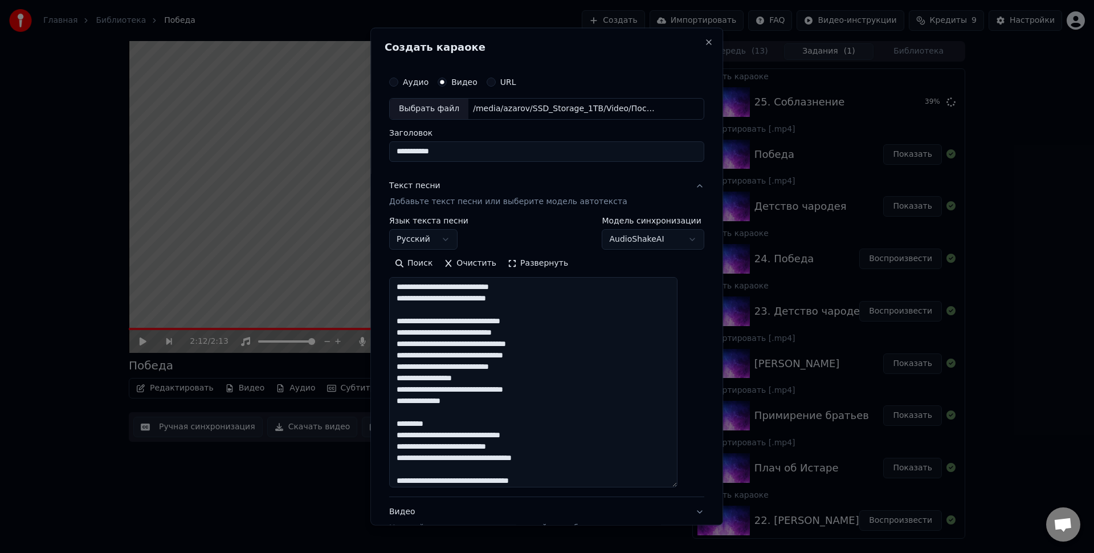
scroll to position [427, 0]
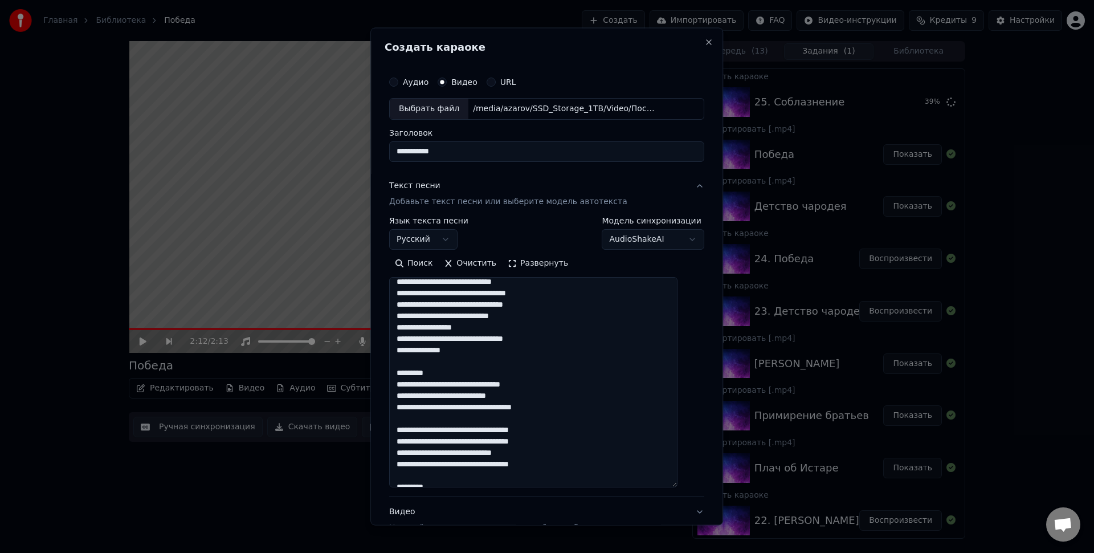
drag, startPoint x: 458, startPoint y: 372, endPoint x: 395, endPoint y: 372, distance: 62.7
click at [395, 372] on div "**********" at bounding box center [547, 330] width 324 height 529
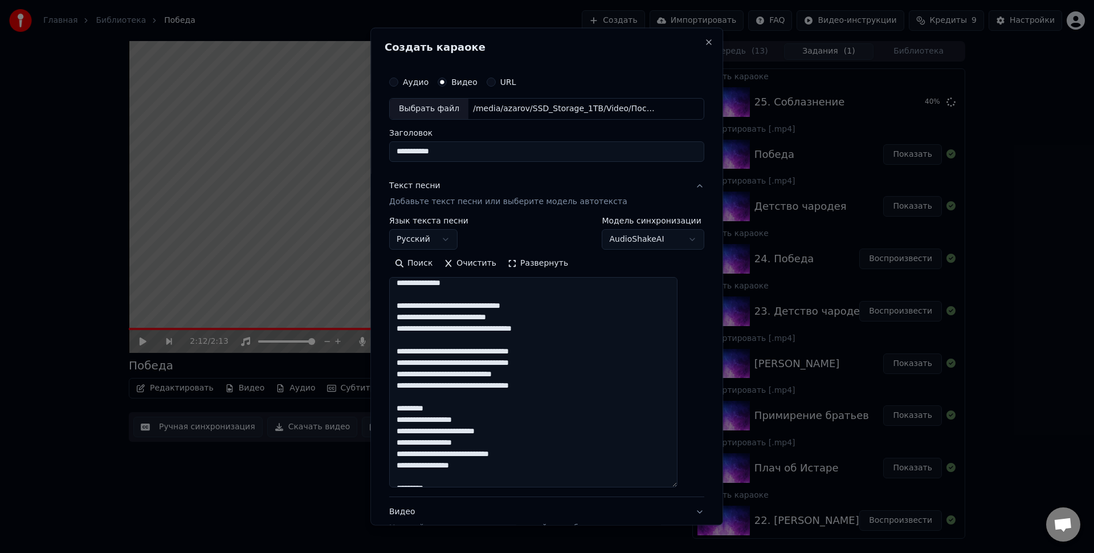
scroll to position [495, 0]
drag, startPoint x: 451, startPoint y: 406, endPoint x: 374, endPoint y: 396, distance: 77.5
click at [374, 396] on body "Главная Библиотека Победа Создать Импортировать FAQ Видео-инструкции Кредиты 9 …" at bounding box center [547, 276] width 1094 height 553
click at [455, 402] on textarea at bounding box center [533, 381] width 288 height 210
drag, startPoint x: 461, startPoint y: 407, endPoint x: 400, endPoint y: 401, distance: 61.9
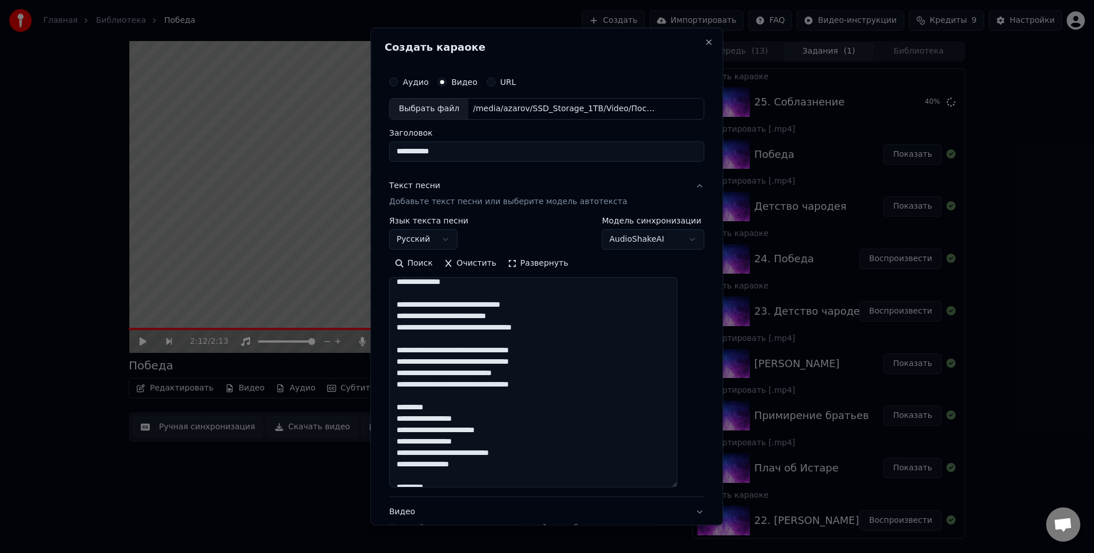
click at [400, 401] on textarea at bounding box center [533, 381] width 288 height 210
drag, startPoint x: 417, startPoint y: 421, endPoint x: 396, endPoint y: 418, distance: 21.8
click at [396, 418] on div "**********" at bounding box center [547, 330] width 324 height 529
click at [512, 416] on textarea at bounding box center [533, 381] width 288 height 210
drag, startPoint x: 415, startPoint y: 439, endPoint x: 400, endPoint y: 438, distance: 15.4
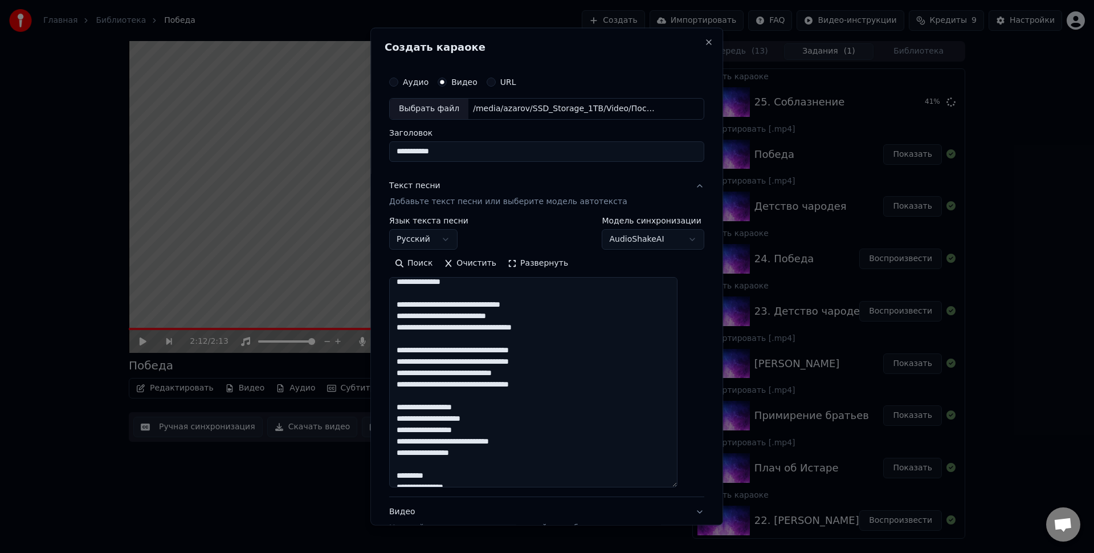
click at [398, 438] on textarea at bounding box center [533, 381] width 288 height 210
click at [528, 442] on textarea at bounding box center [533, 381] width 288 height 210
click at [454, 363] on textarea at bounding box center [533, 381] width 288 height 210
click at [593, 402] on textarea at bounding box center [533, 381] width 288 height 210
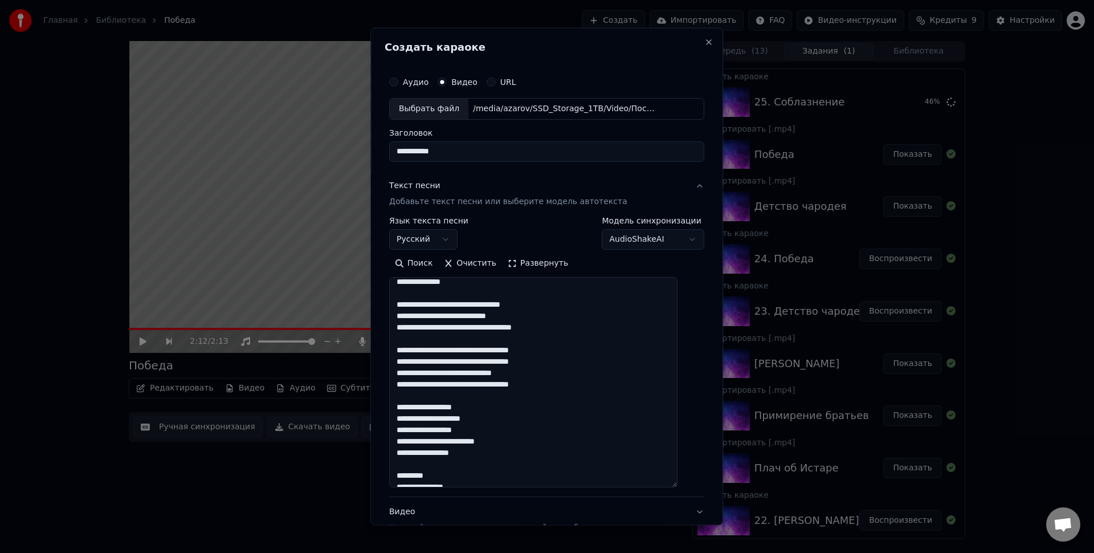
click at [602, 356] on textarea at bounding box center [533, 381] width 288 height 210
click at [577, 380] on textarea at bounding box center [533, 381] width 288 height 210
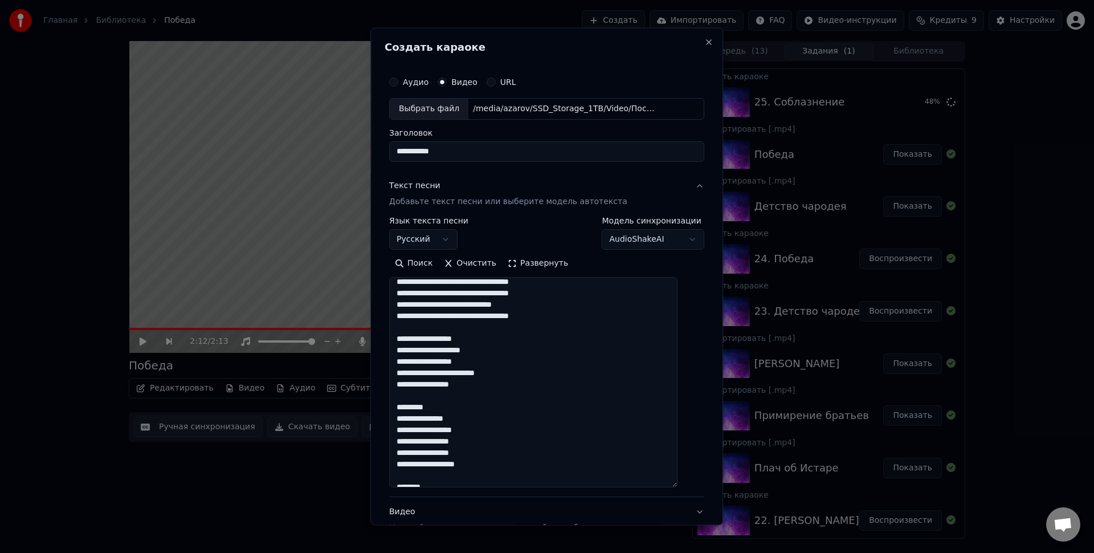
drag, startPoint x: 411, startPoint y: 405, endPoint x: 389, endPoint y: 400, distance: 22.8
click at [389, 400] on div "**********" at bounding box center [546, 277] width 353 height 498
click at [470, 410] on textarea at bounding box center [533, 381] width 288 height 210
drag, startPoint x: 455, startPoint y: 406, endPoint x: 397, endPoint y: 406, distance: 57.6
click at [397, 406] on div "**********" at bounding box center [547, 330] width 324 height 529
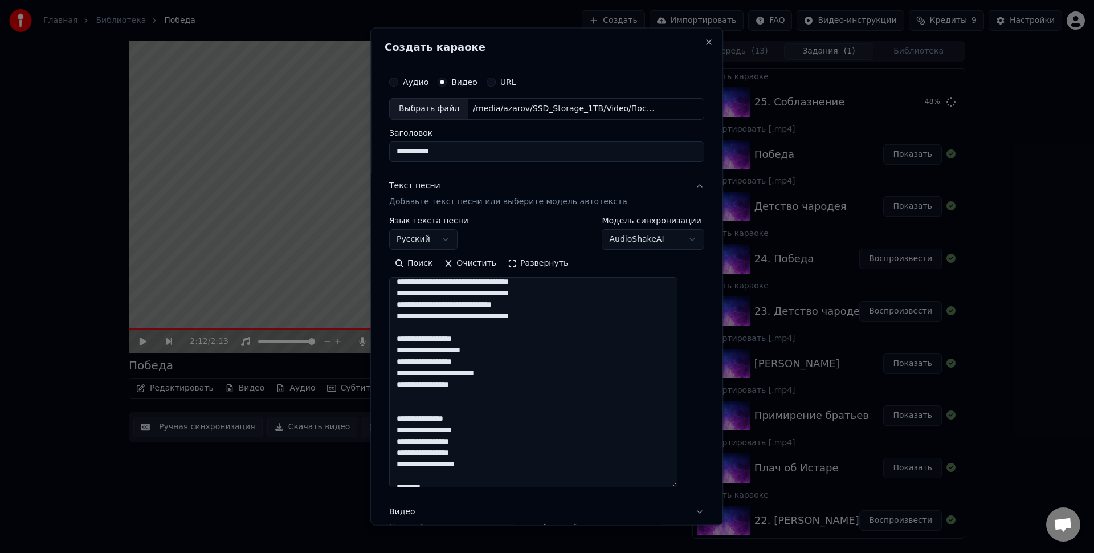
click at [483, 405] on textarea at bounding box center [533, 381] width 288 height 210
click at [470, 410] on textarea at bounding box center [533, 381] width 288 height 210
click at [500, 401] on textarea at bounding box center [533, 381] width 288 height 210
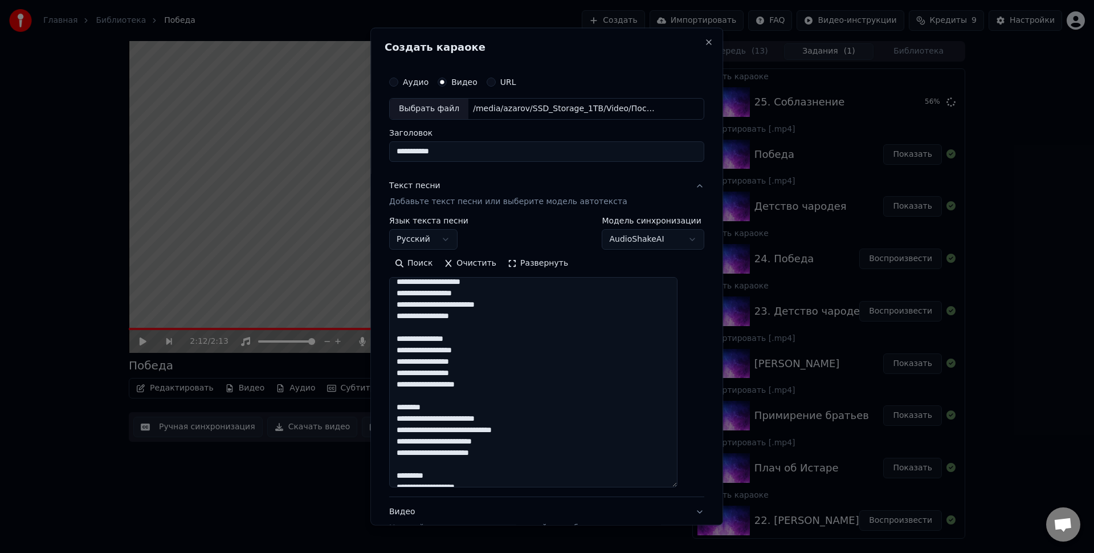
drag, startPoint x: 455, startPoint y: 408, endPoint x: 399, endPoint y: 409, distance: 56.4
click at [399, 409] on textarea at bounding box center [533, 381] width 288 height 210
drag, startPoint x: 453, startPoint y: 463, endPoint x: 393, endPoint y: 457, distance: 60.2
click at [393, 457] on div "**********" at bounding box center [546, 277] width 353 height 498
click at [454, 461] on textarea at bounding box center [533, 381] width 288 height 210
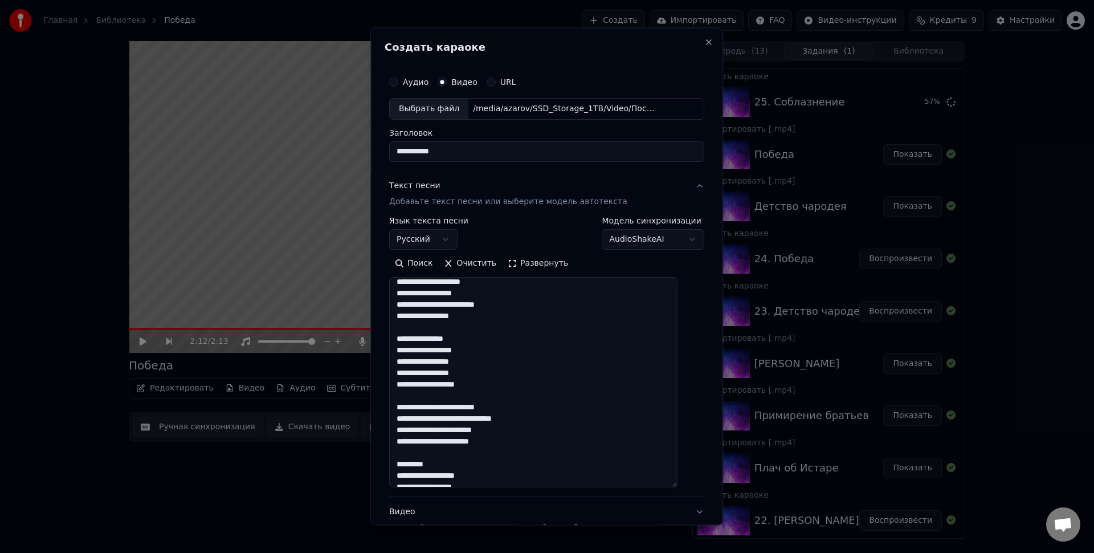
click at [458, 465] on textarea at bounding box center [533, 381] width 288 height 210
drag, startPoint x: 464, startPoint y: 465, endPoint x: 388, endPoint y: 461, distance: 75.9
click at [388, 461] on div "**********" at bounding box center [546, 277] width 353 height 498
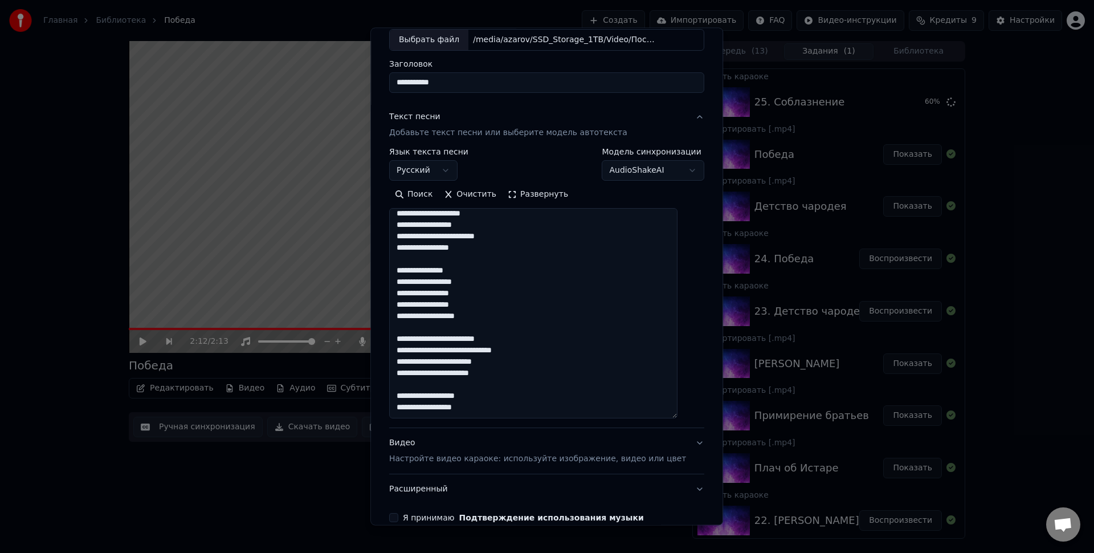
drag, startPoint x: 506, startPoint y: 411, endPoint x: 398, endPoint y: 331, distance: 134.1
click at [398, 331] on textarea at bounding box center [533, 313] width 288 height 210
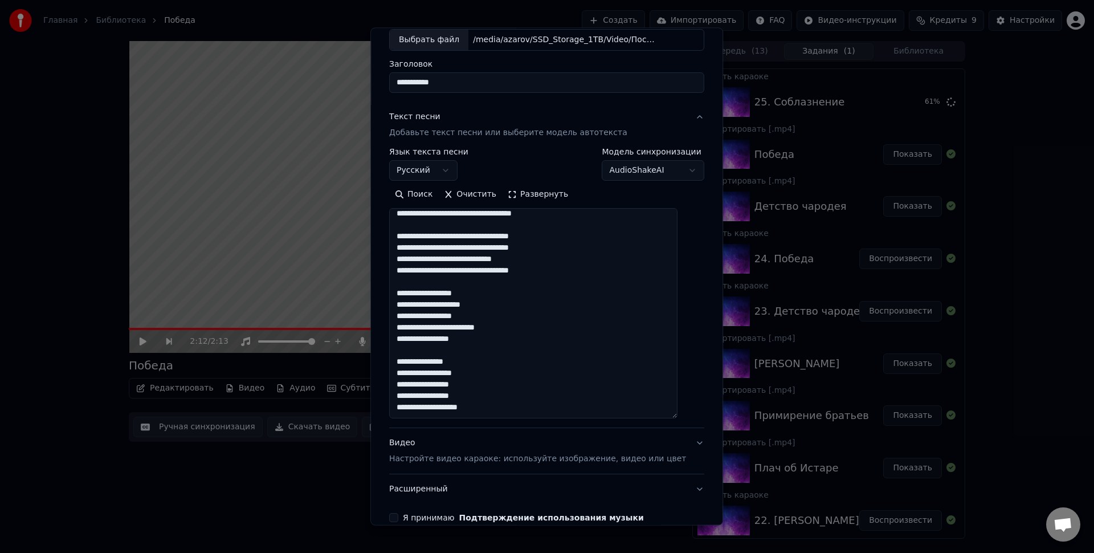
scroll to position [552, 0]
click at [426, 411] on textarea at bounding box center [533, 313] width 288 height 210
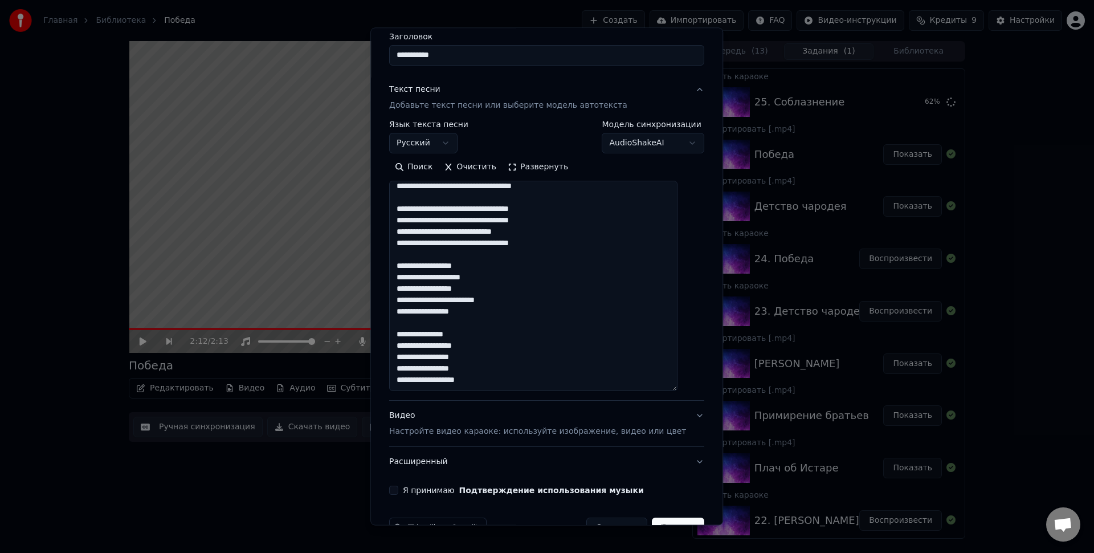
scroll to position [128, 0]
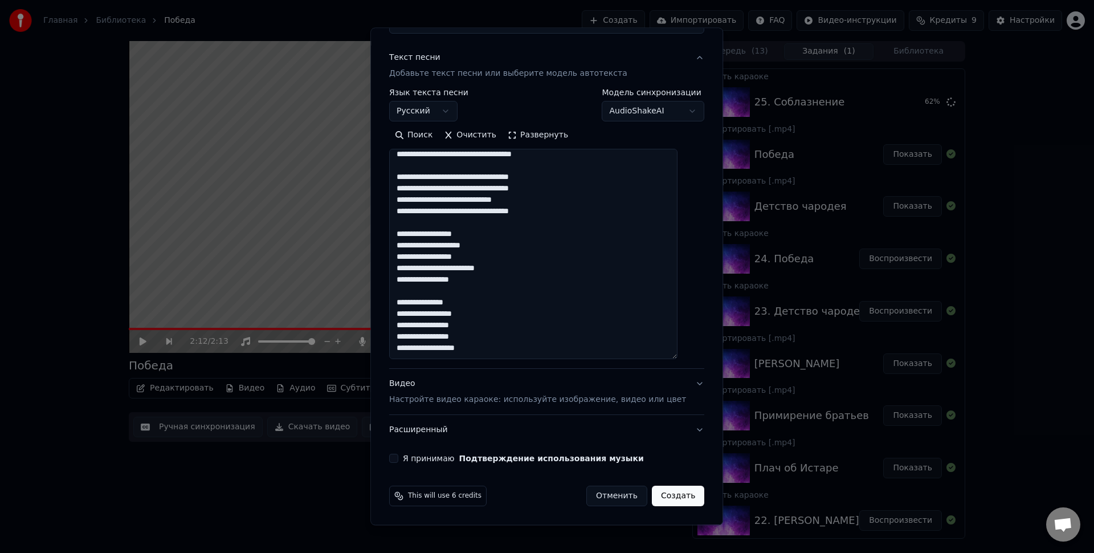
type textarea "**********"
click at [417, 459] on label "Я принимаю Подтверждение использования музыки" at bounding box center [523, 458] width 241 height 8
click at [398, 459] on button "Я принимаю Подтверждение использования музыки" at bounding box center [393, 458] width 9 height 9
click at [665, 491] on button "Создать" at bounding box center [678, 496] width 52 height 21
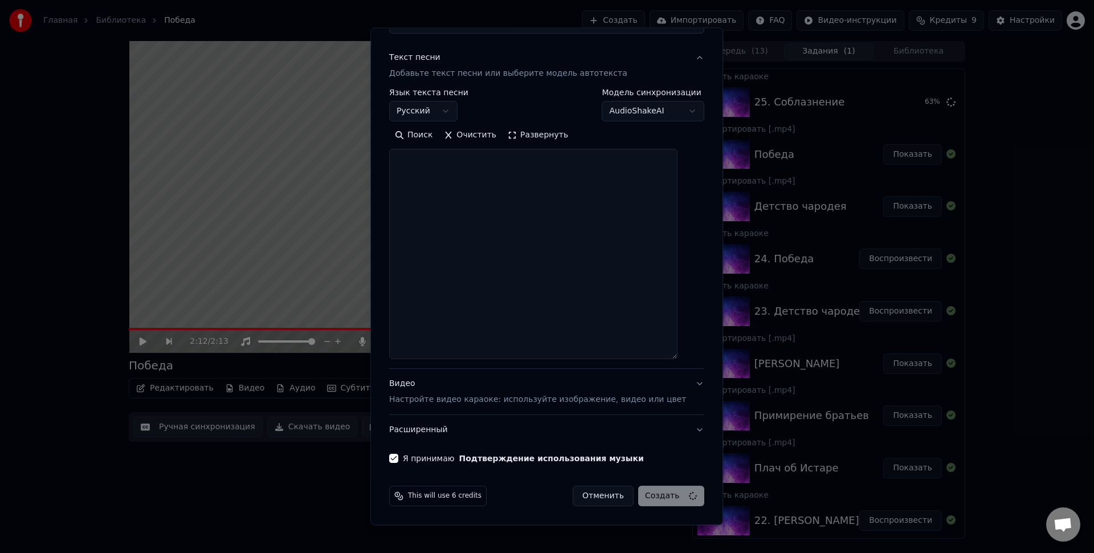
select select
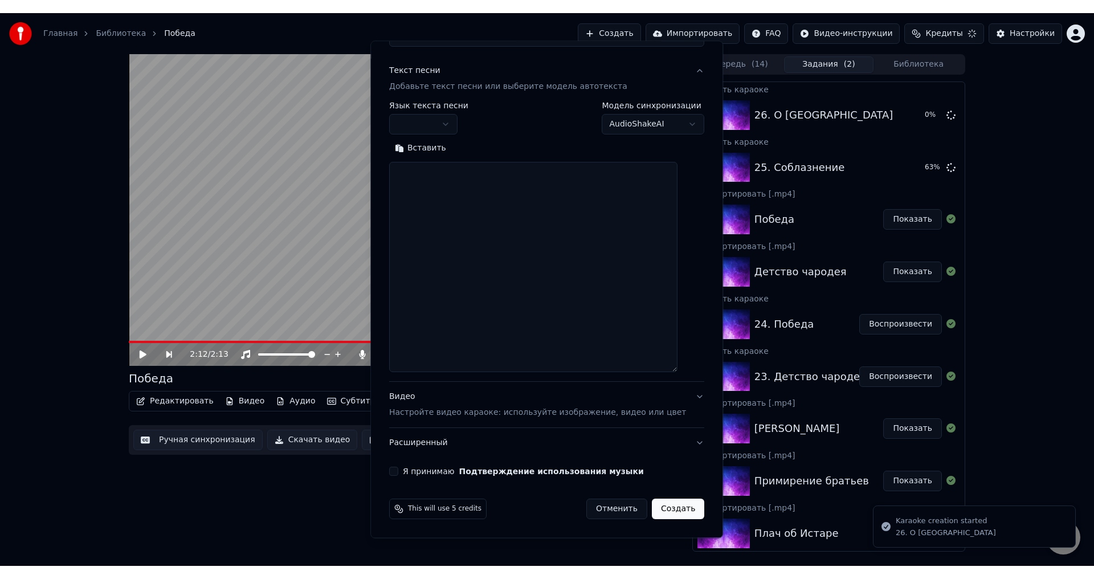
scroll to position [0, 0]
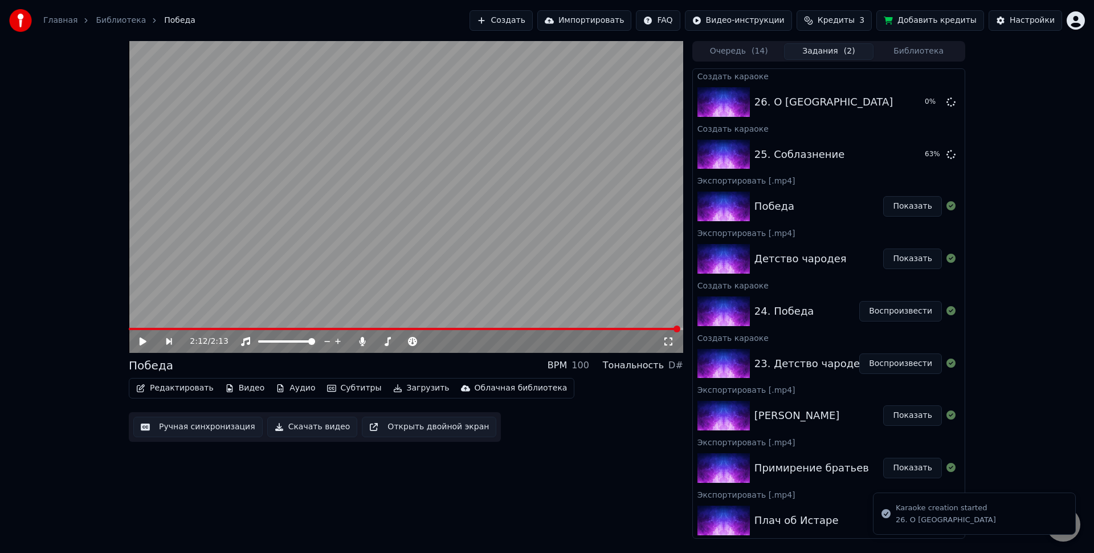
click at [617, 455] on div "2:12 / 2:13 Победа BPM 100 Тональность D# Редактировать Видео Аудио Субтитры За…" at bounding box center [406, 290] width 555 height 498
